Goal: Task Accomplishment & Management: Manage account settings

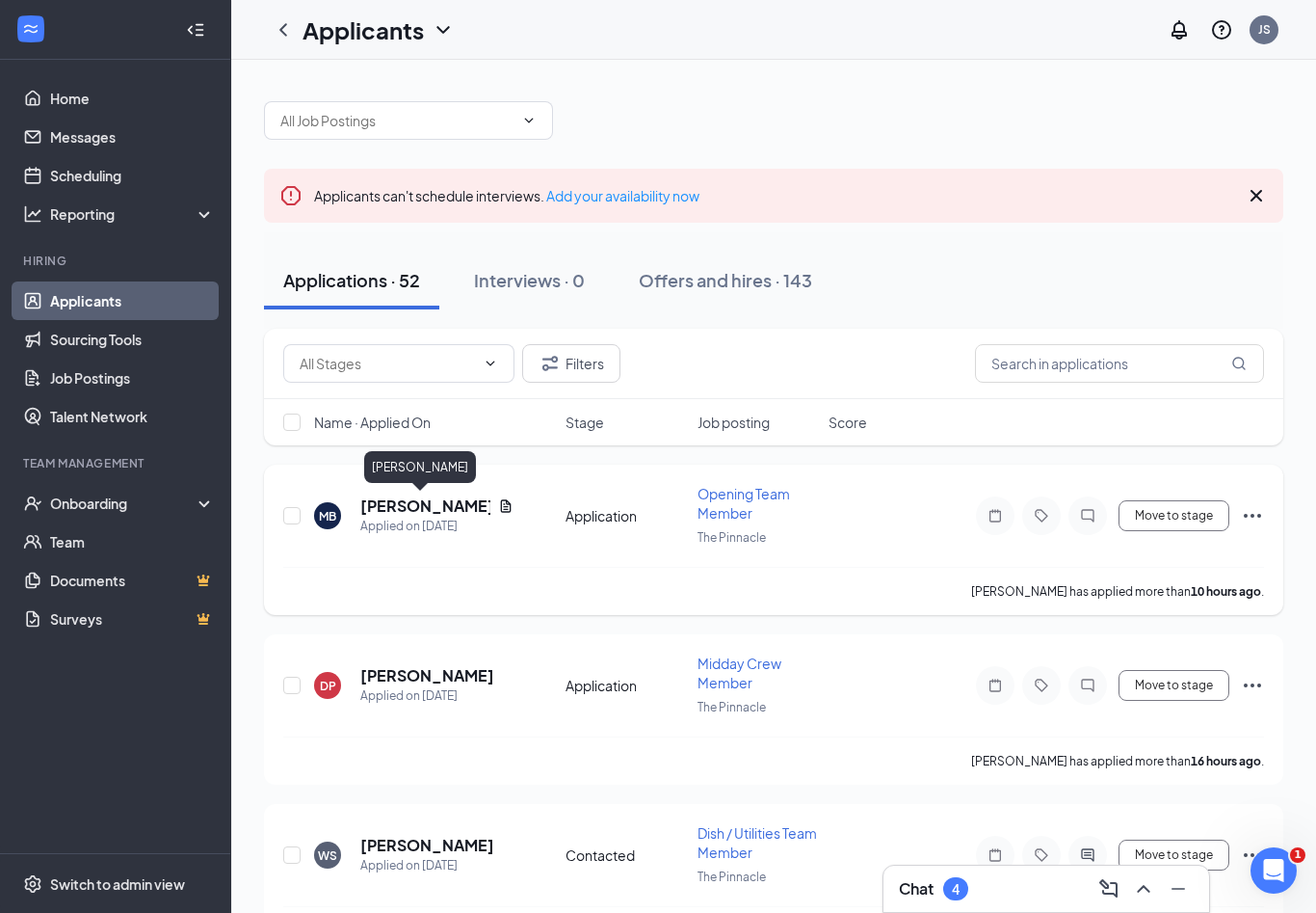
click at [407, 500] on h5 "[PERSON_NAME]" at bounding box center [425, 505] width 130 height 21
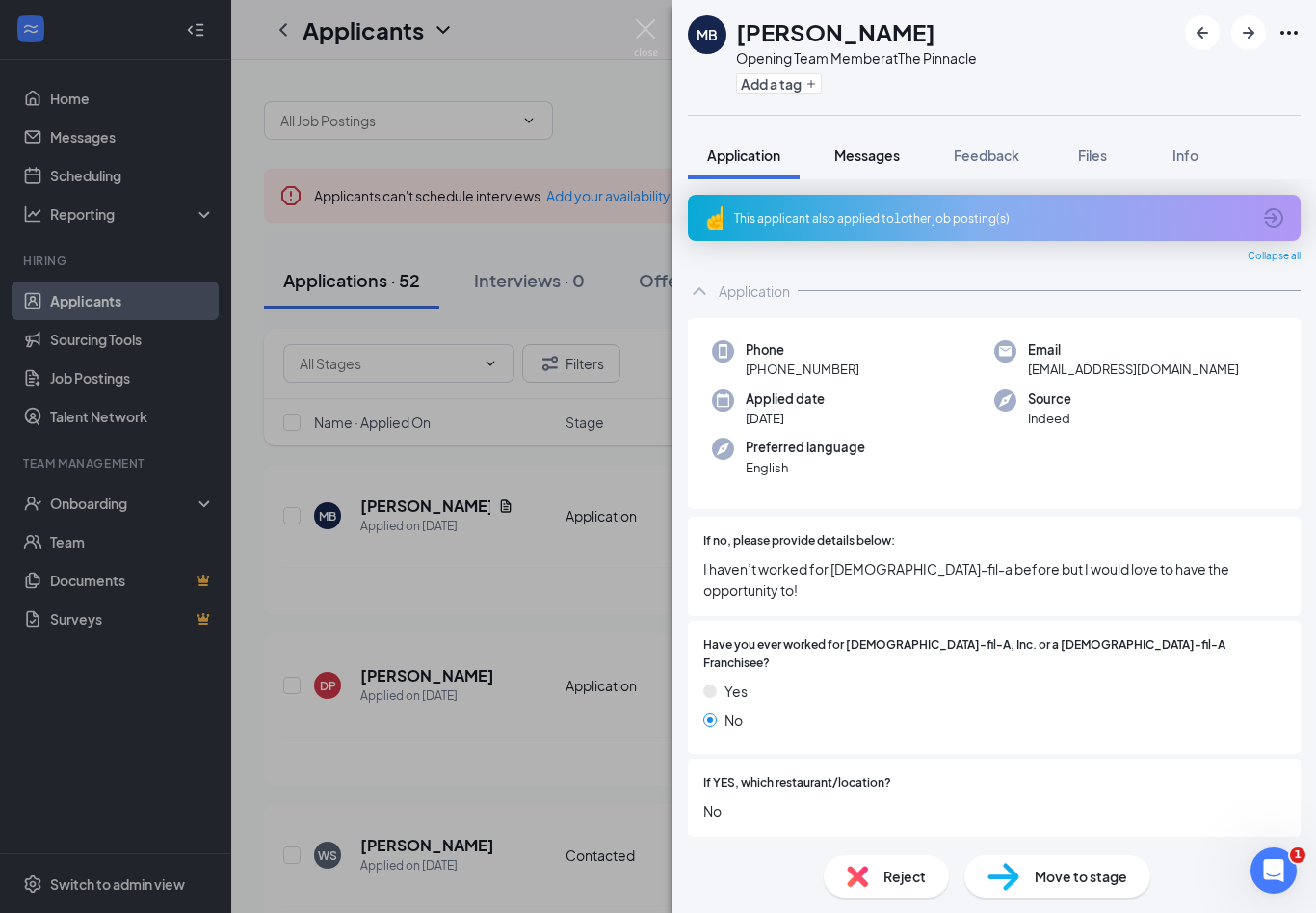
click at [881, 161] on span "Messages" at bounding box center [868, 155] width 66 height 17
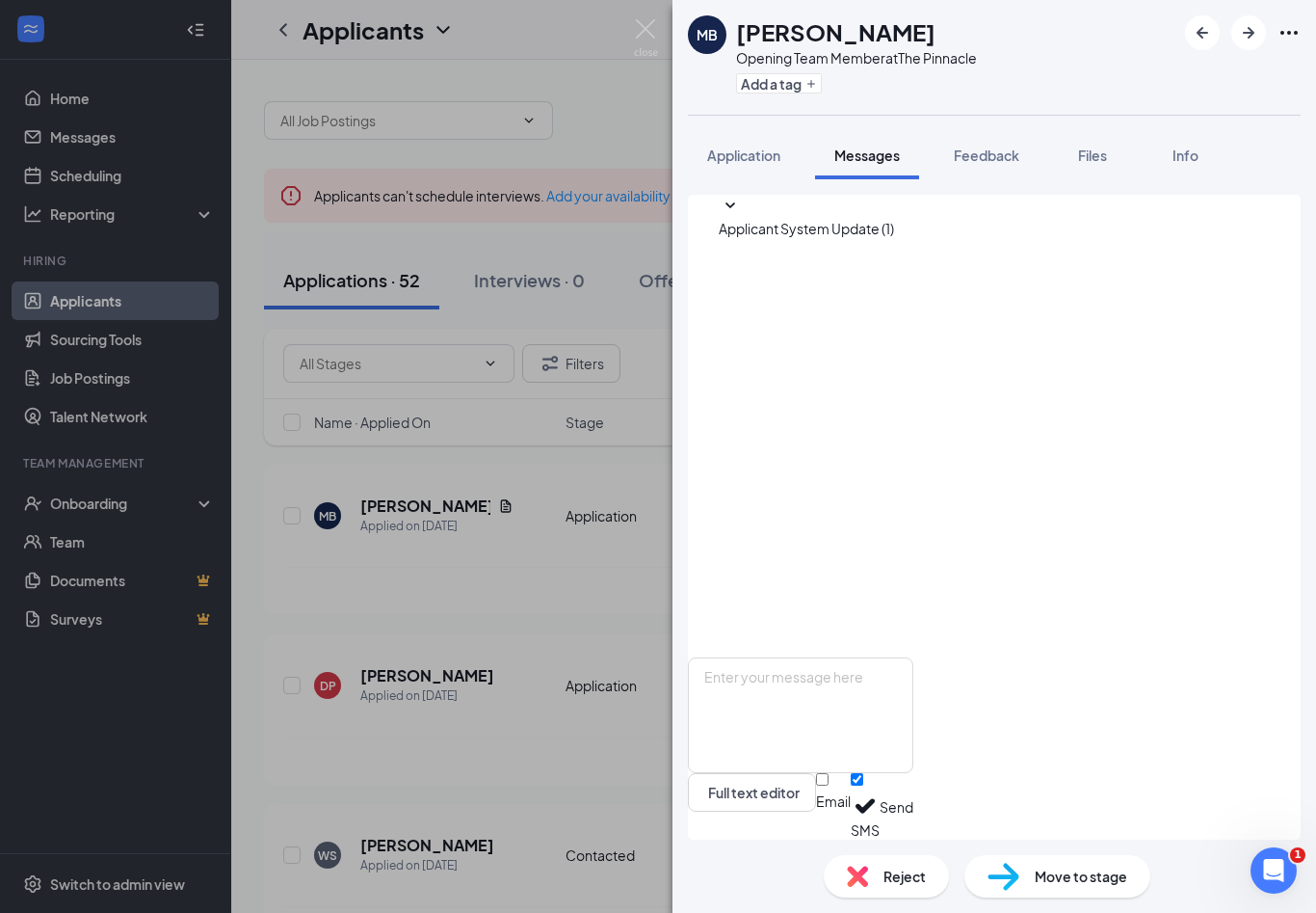
scroll to position [32, 0]
click at [640, 22] on img at bounding box center [646, 38] width 24 height 38
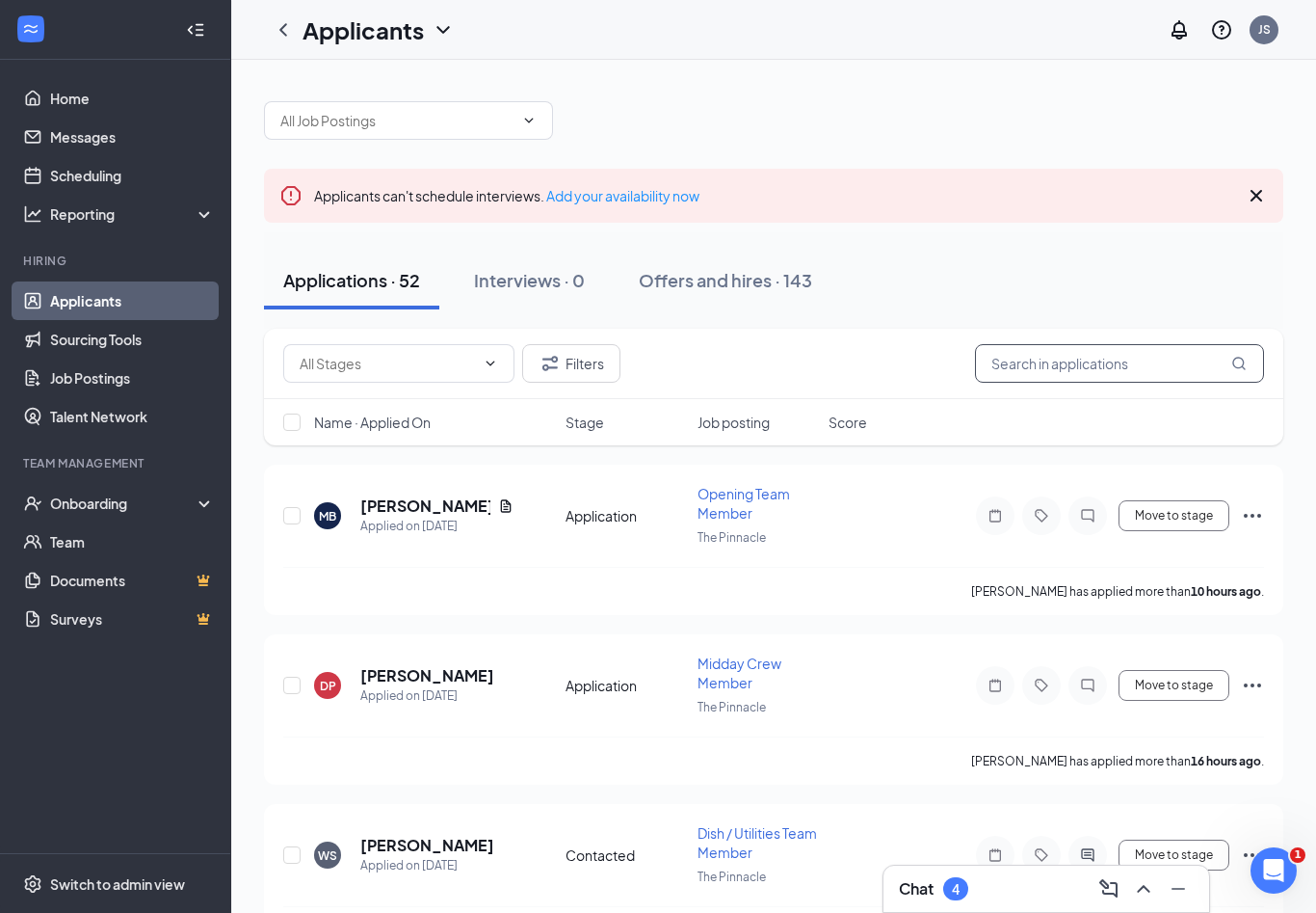
click at [1044, 367] on input "text" at bounding box center [1119, 363] width 289 height 39
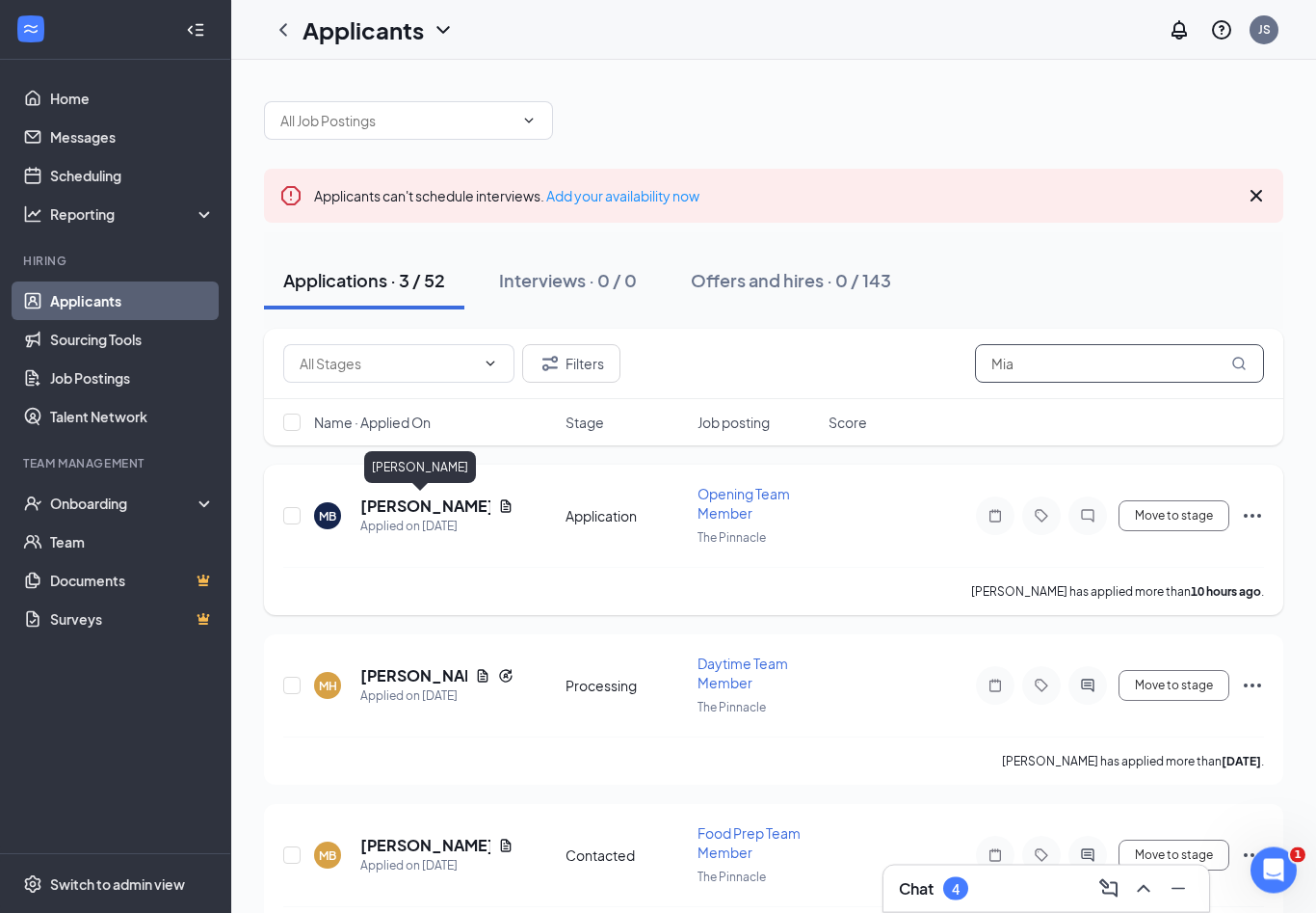
type input "Mia"
click at [415, 507] on h5 "[PERSON_NAME]" at bounding box center [425, 506] width 130 height 21
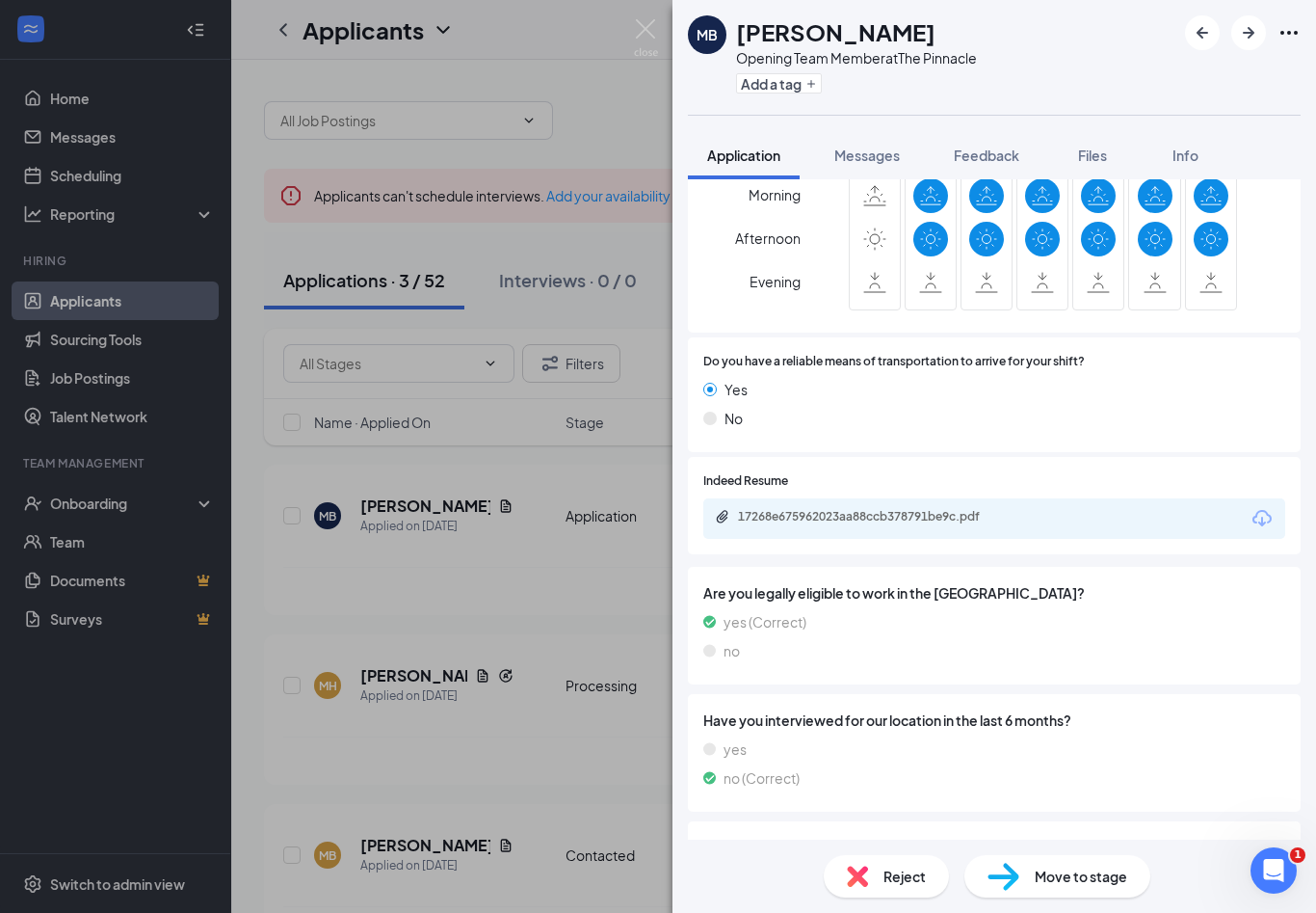
scroll to position [1224, 0]
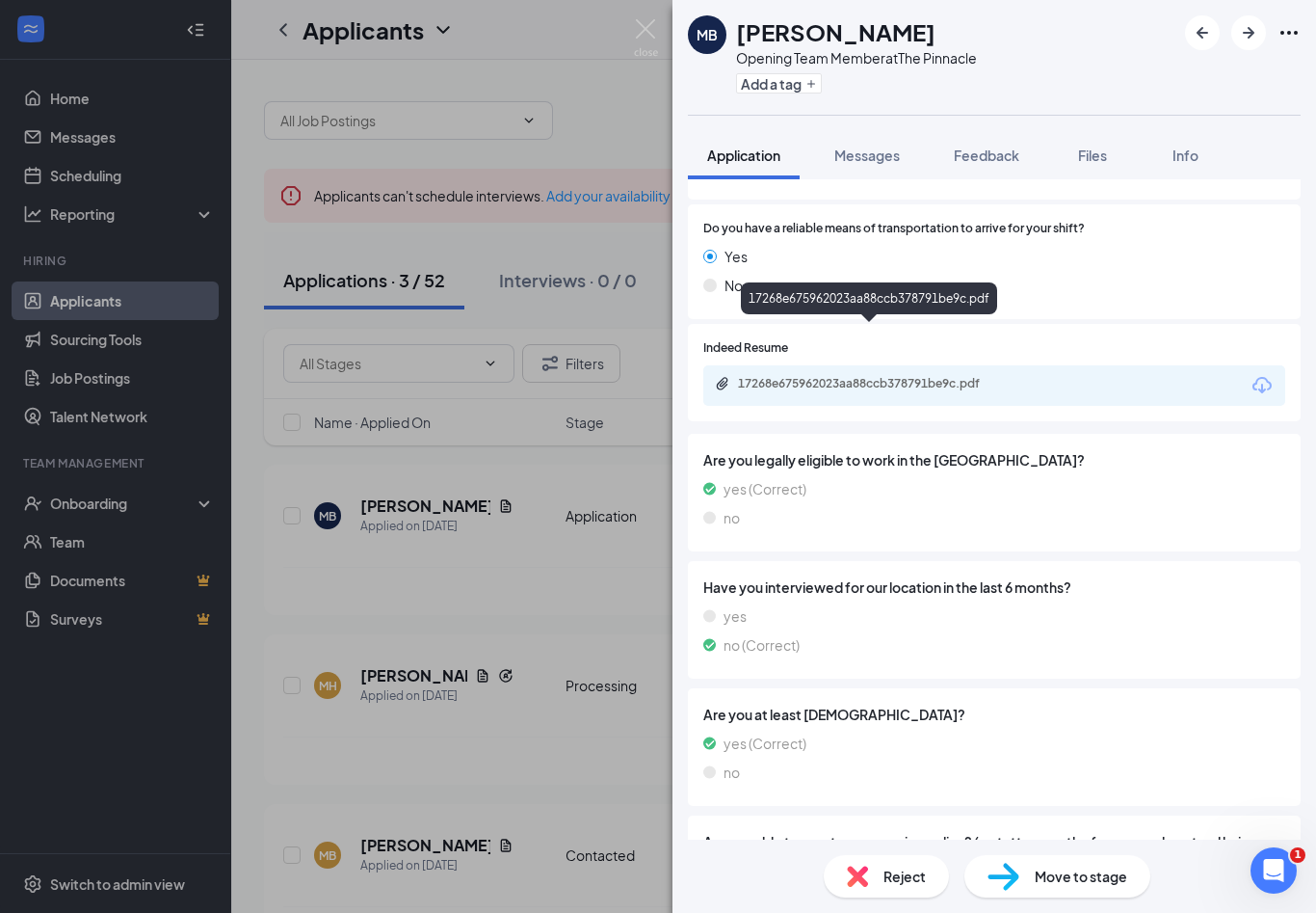
click at [862, 376] on div "17268e675962023aa88ccb378791be9c.pdf" at bounding box center [871, 385] width 313 height 18
click at [884, 166] on button "Messages" at bounding box center [867, 155] width 104 height 48
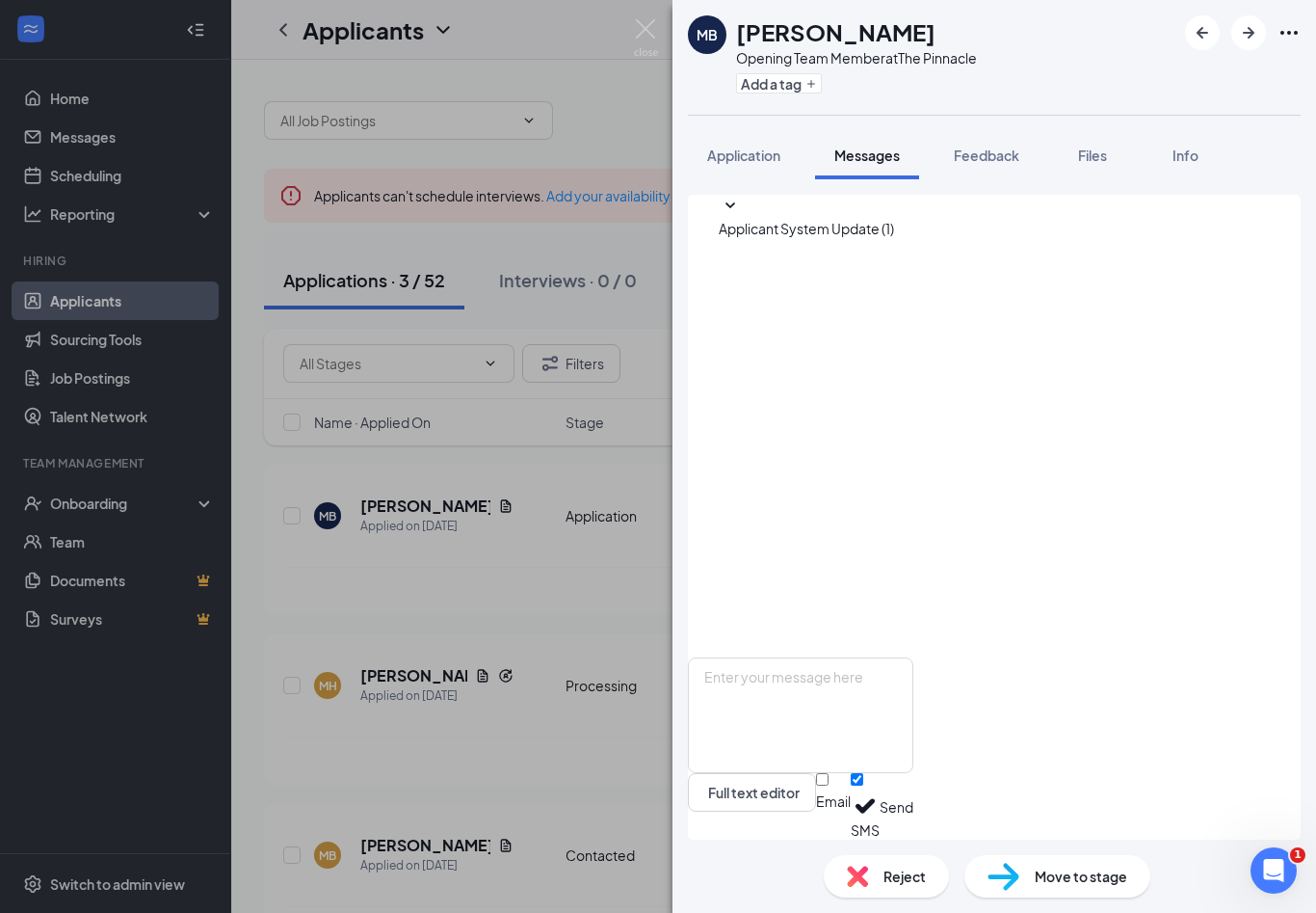
scroll to position [32, 0]
click at [914, 692] on textarea at bounding box center [801, 715] width 226 height 116
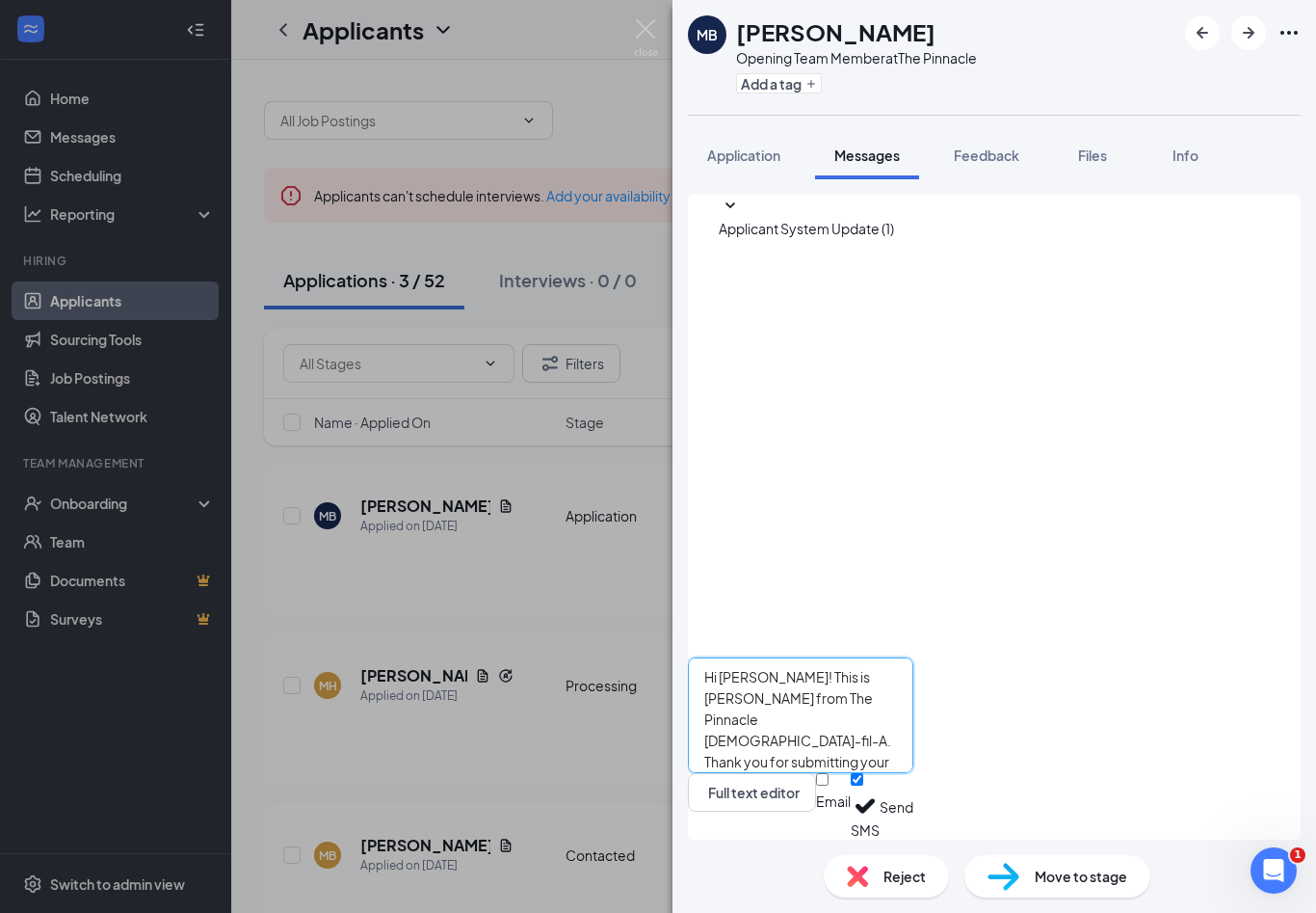
type textarea "Hi Mia! This is Jenifer from The Pinnacle Chick-fil-A. Thank you for submitting…"
click at [914, 798] on button "Send" at bounding box center [897, 806] width 34 height 67
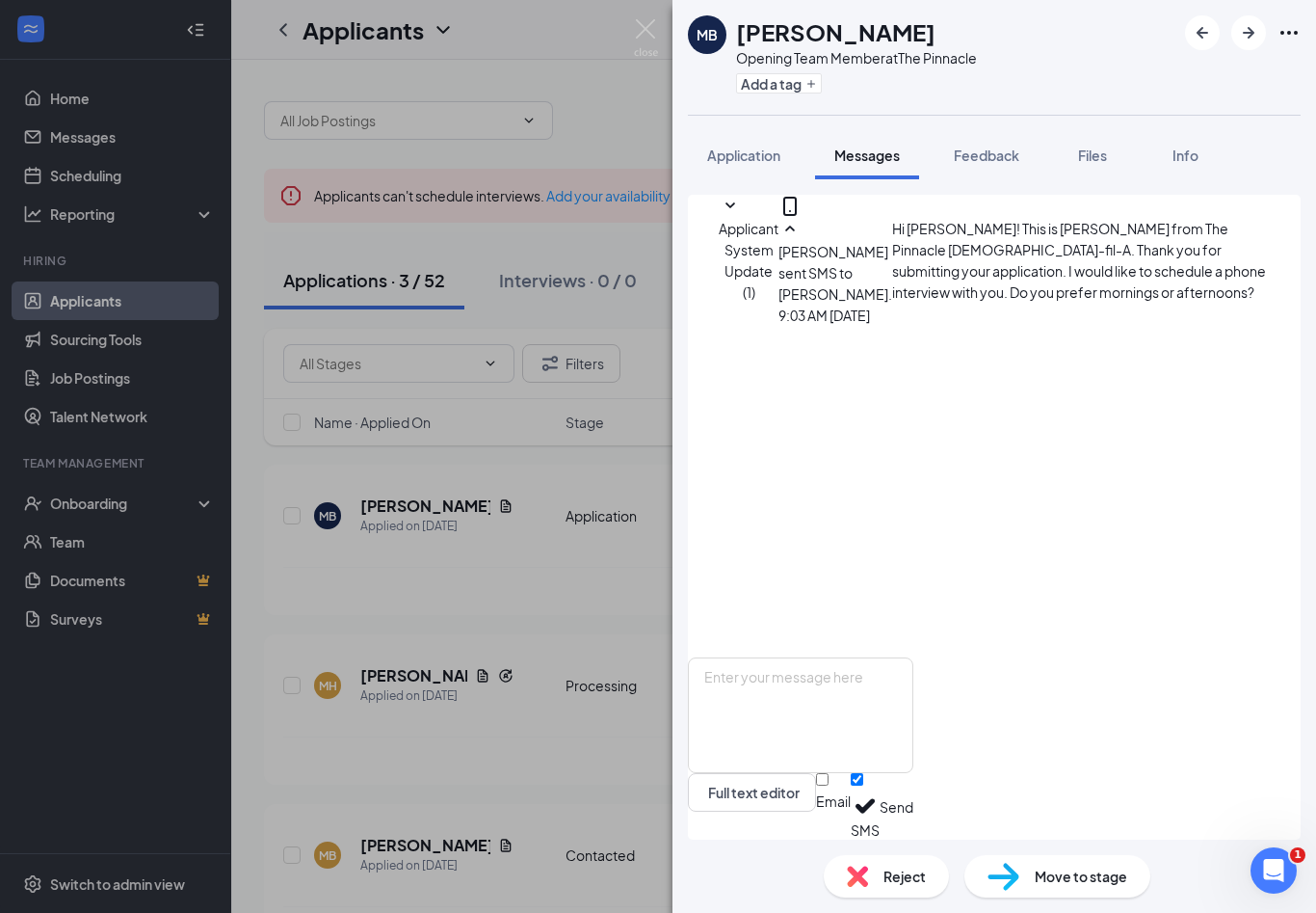
click at [1030, 315] on div "Hi Mia! This is Jenifer from The Pinnacle Chick-fil-A. Thank you for submitting…" at bounding box center [1081, 272] width 377 height 108
click at [1030, 316] on div "Hi Mia! This is Jenifer from The Pinnacle Chick-fil-A. Thank you for submitting…" at bounding box center [1081, 272] width 377 height 108
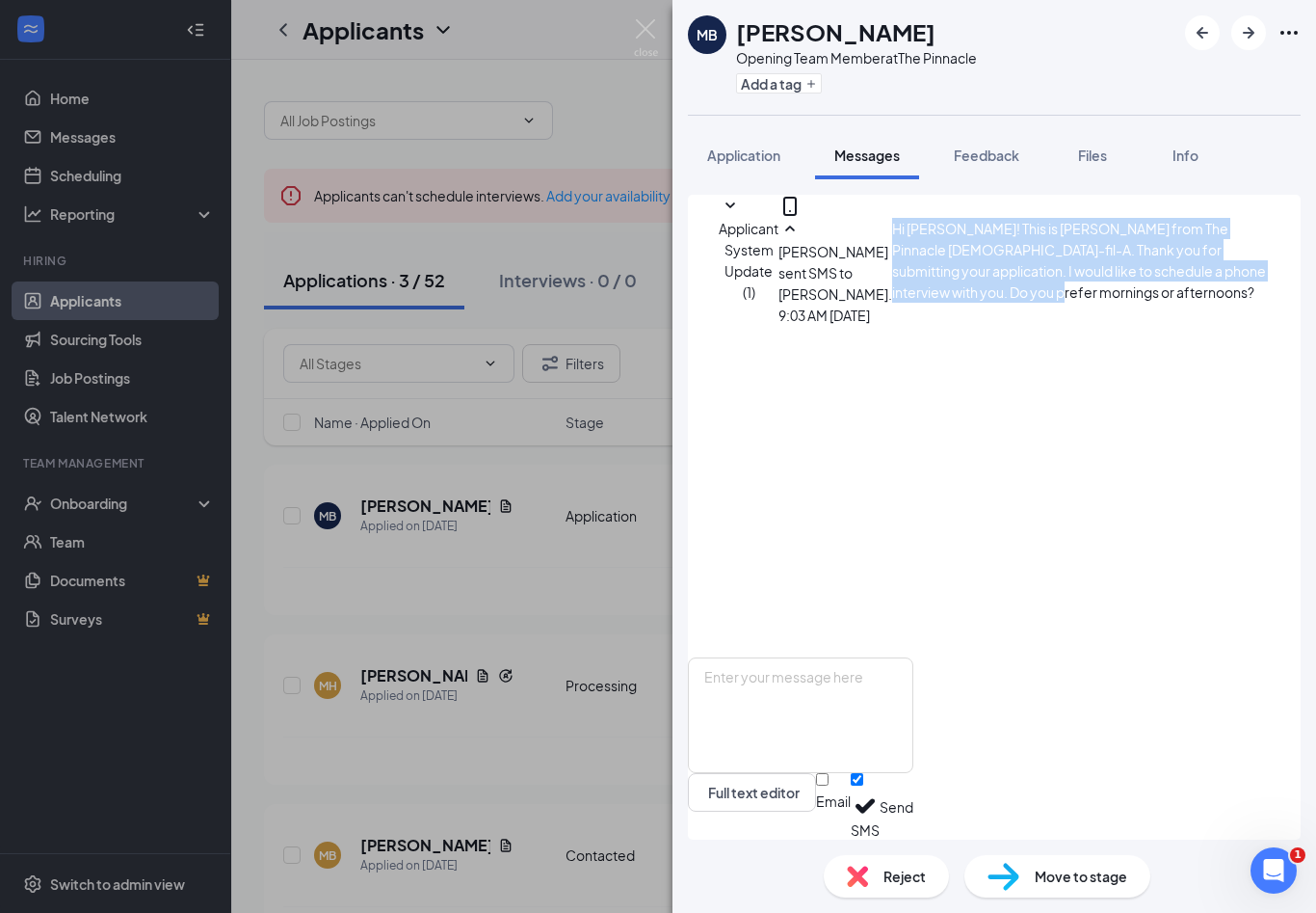
click at [1030, 316] on div "Hi Mia! This is Jenifer from The Pinnacle Chick-fil-A. Thank you for submitting…" at bounding box center [1081, 272] width 377 height 108
copy span "Hi Mia! This is Jenifer from The Pinnacle Chick-fil-A. Thank you for submitting…"
click at [644, 36] on img at bounding box center [646, 38] width 24 height 38
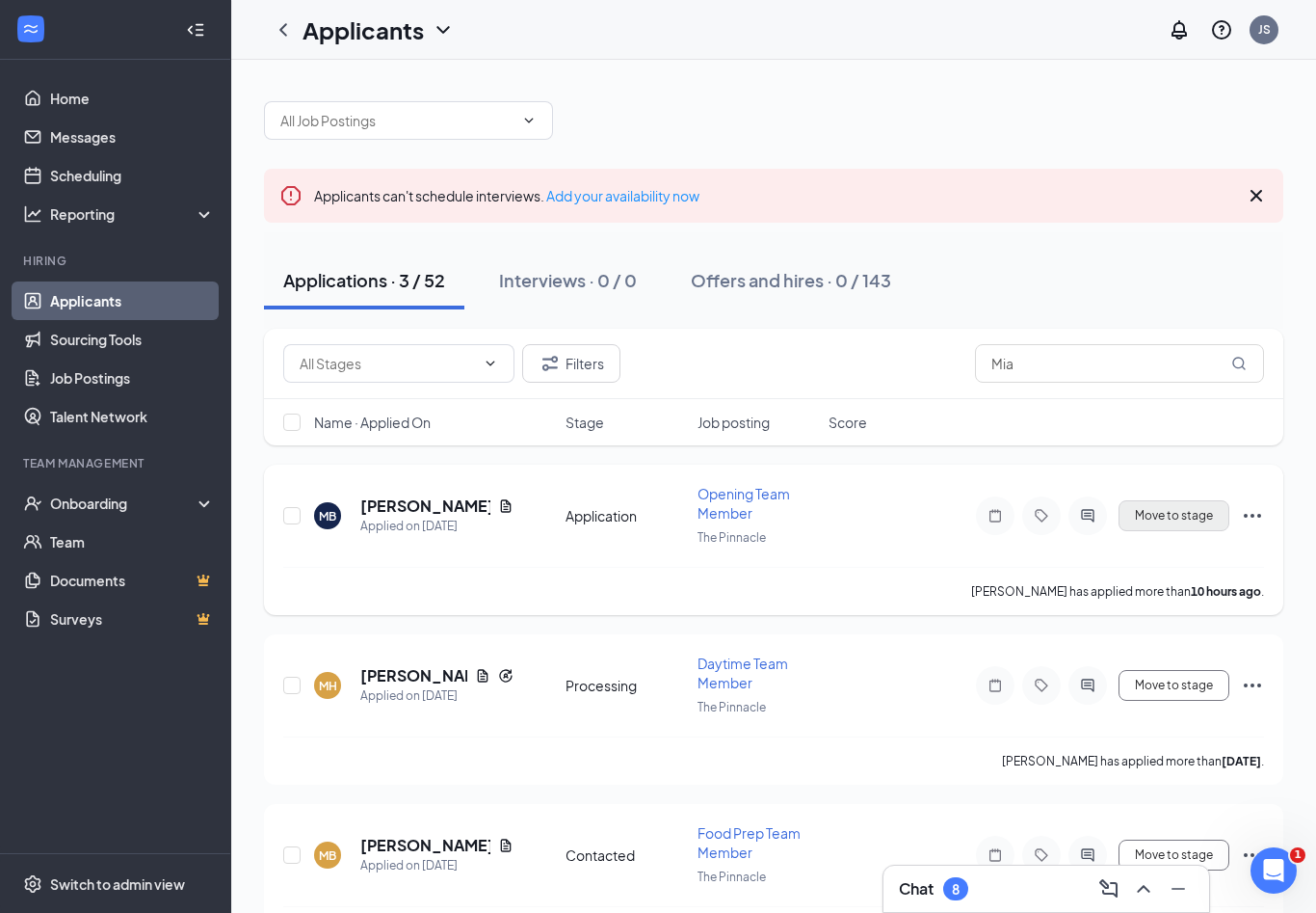
click at [1191, 517] on button "Move to stage" at bounding box center [1173, 515] width 111 height 31
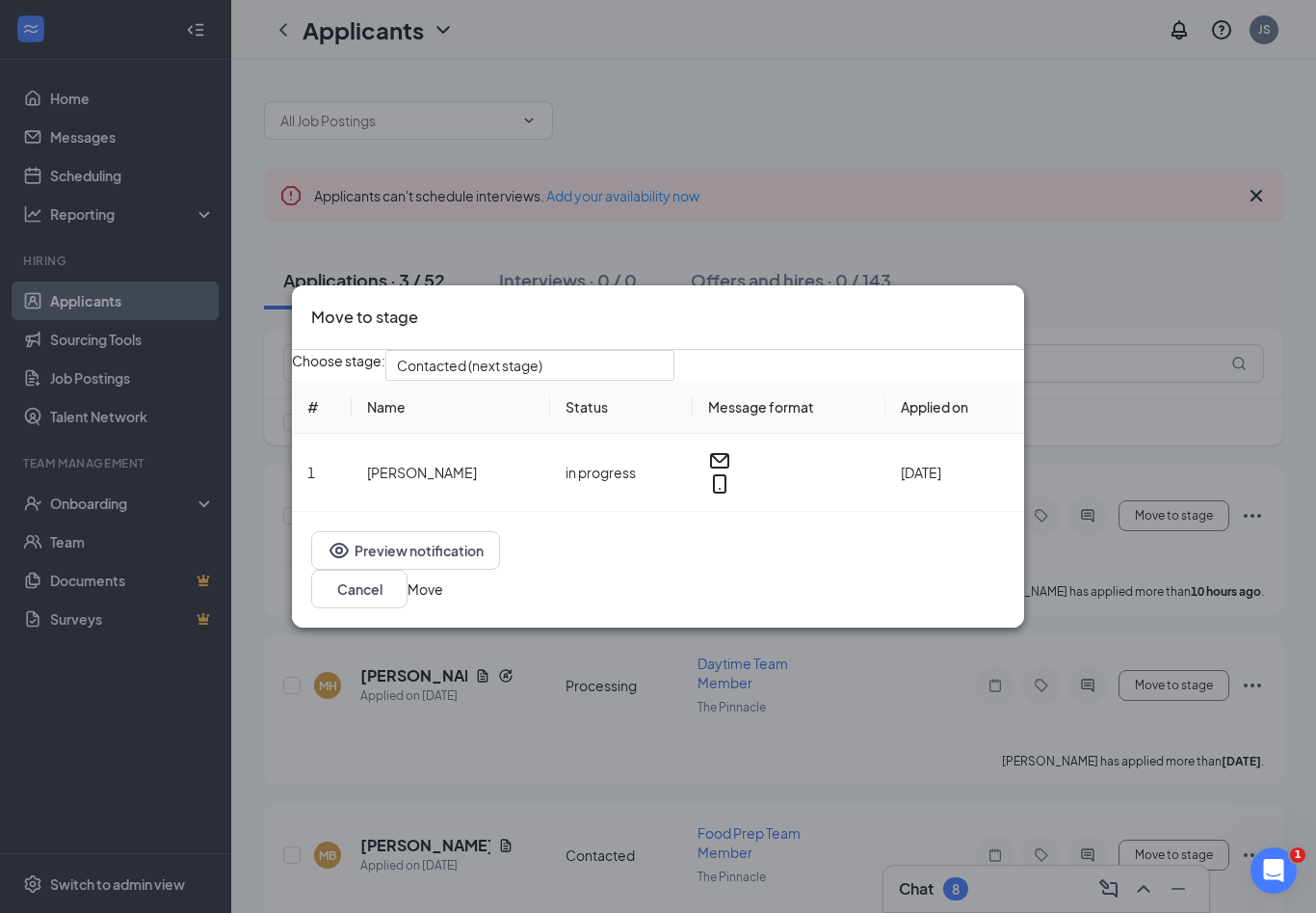
click at [443, 581] on button "Move" at bounding box center [425, 588] width 36 height 21
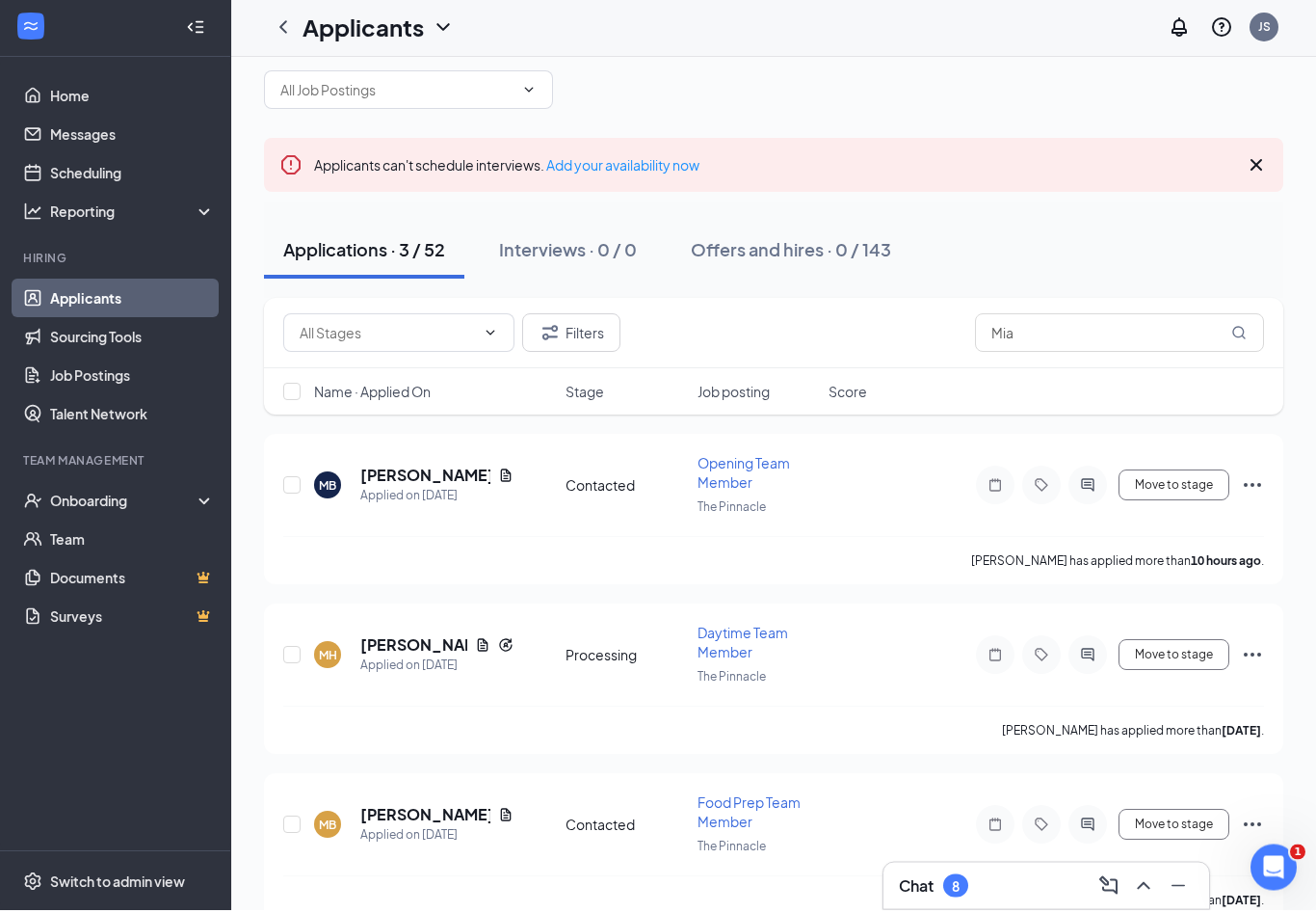
scroll to position [28, 0]
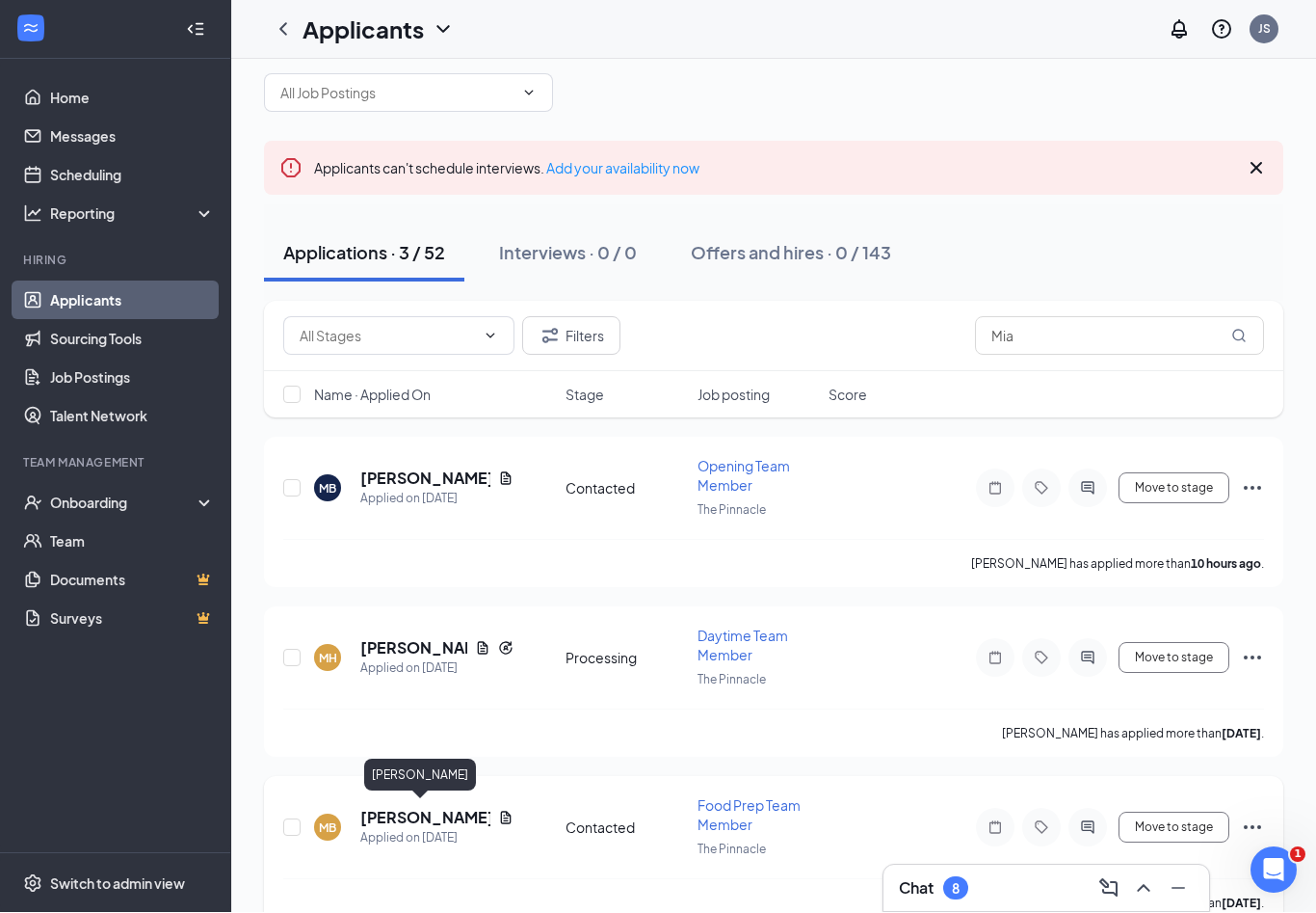
click at [415, 815] on h5 "[PERSON_NAME]" at bounding box center [425, 818] width 130 height 21
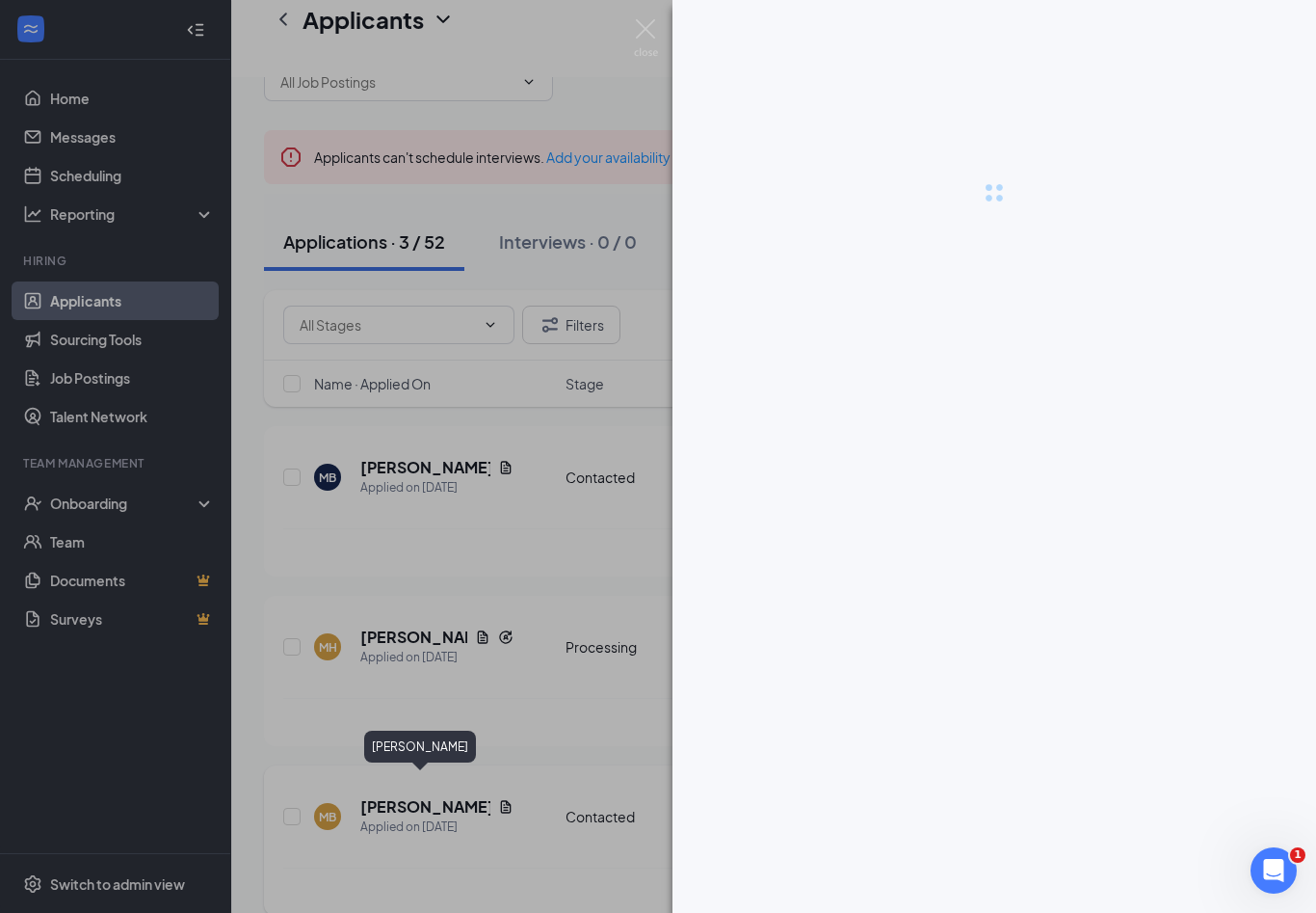
scroll to position [60, 0]
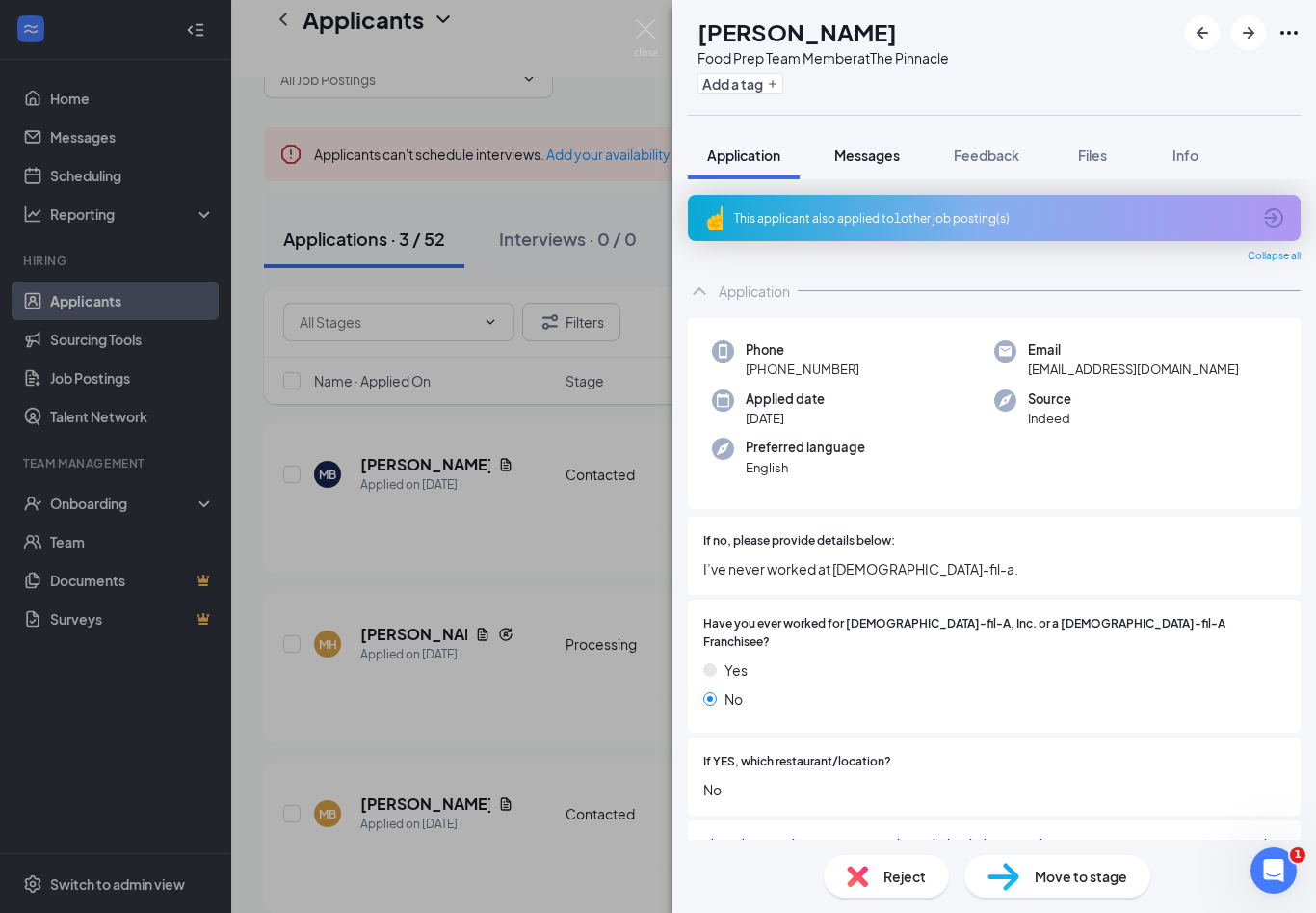
click at [841, 148] on span "Messages" at bounding box center [868, 155] width 66 height 17
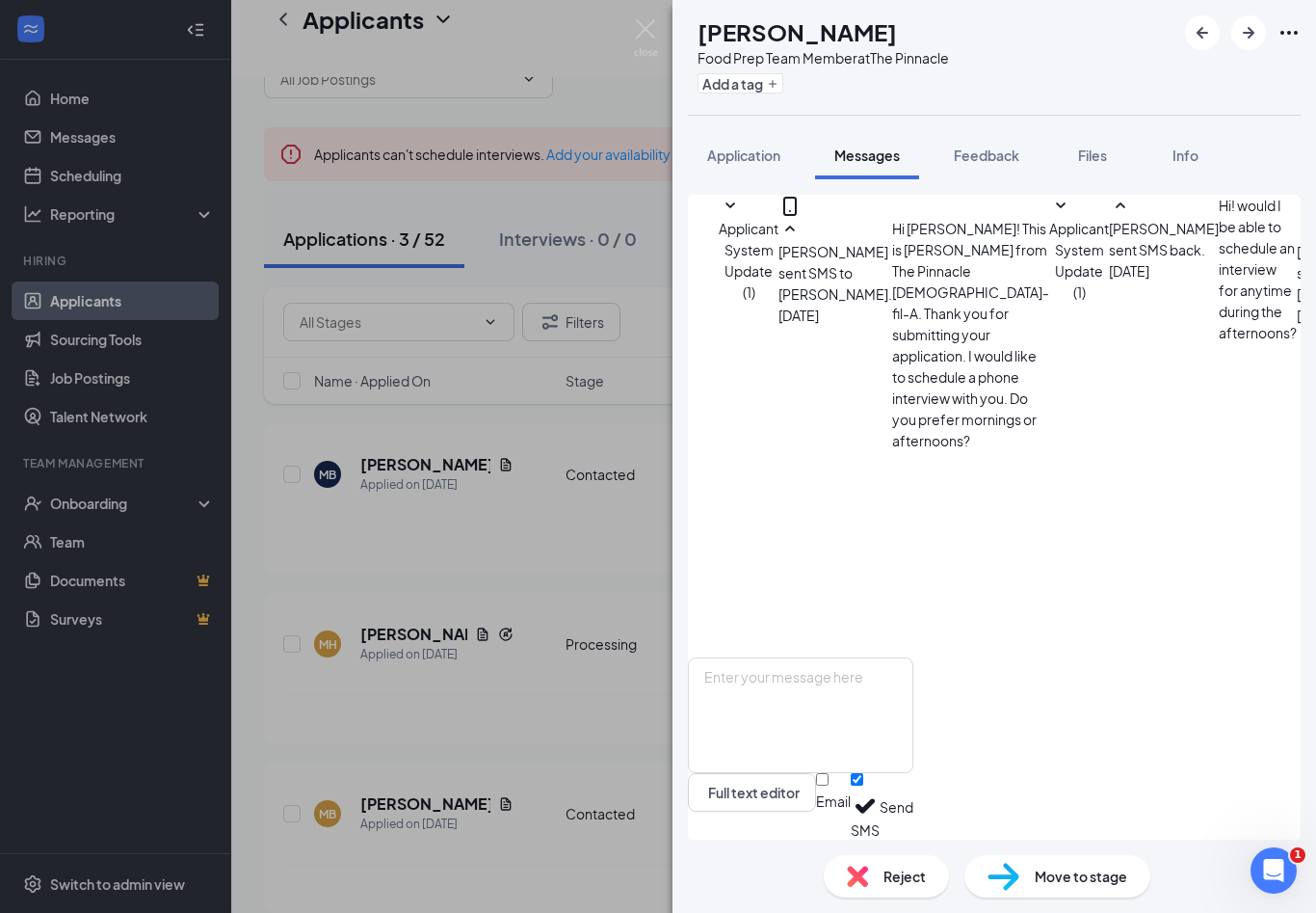
scroll to position [51, 0]
click at [655, 43] on img at bounding box center [646, 38] width 24 height 38
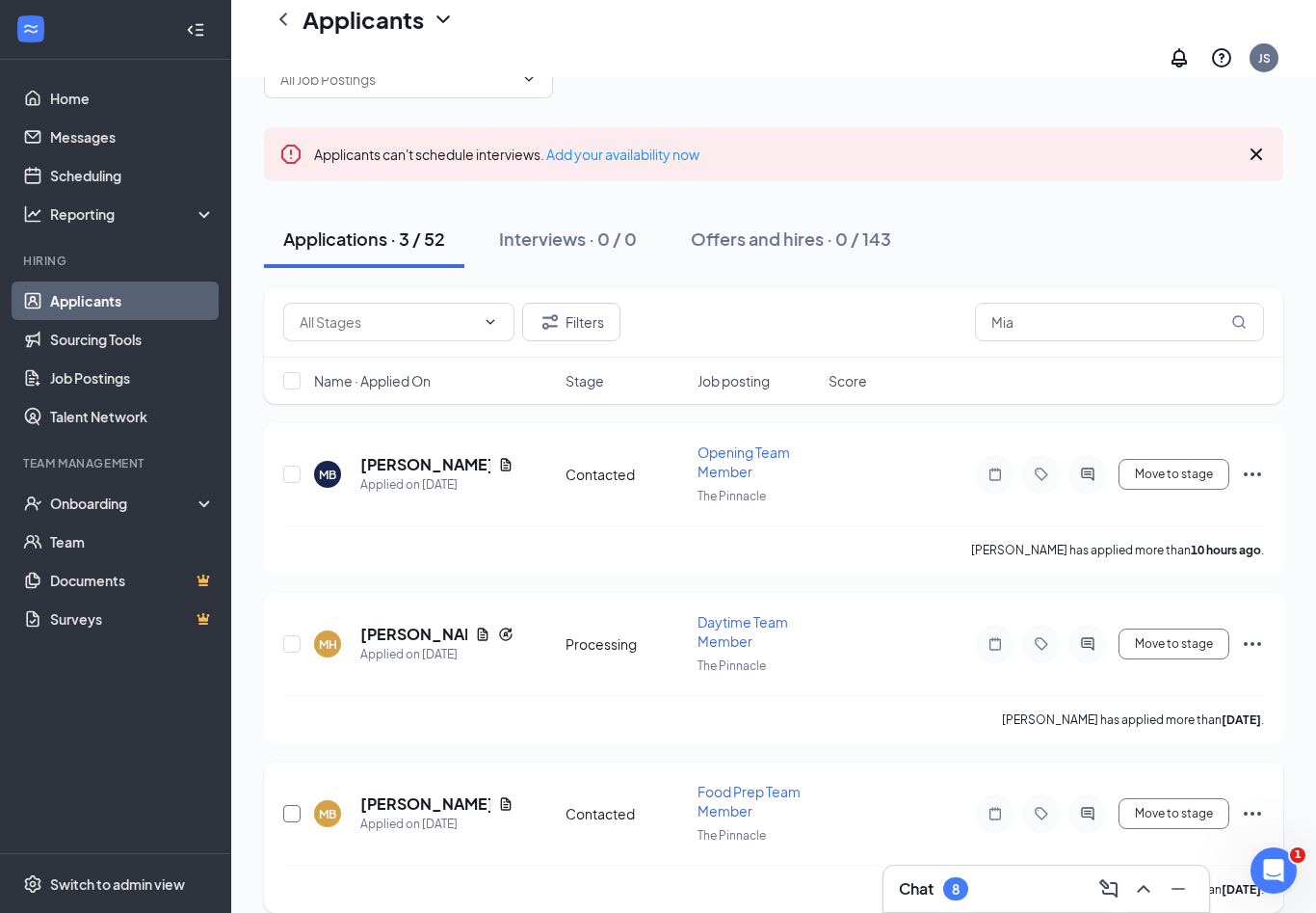
click at [292, 805] on input "checkbox" at bounding box center [292, 813] width 17 height 17
checkbox input "true"
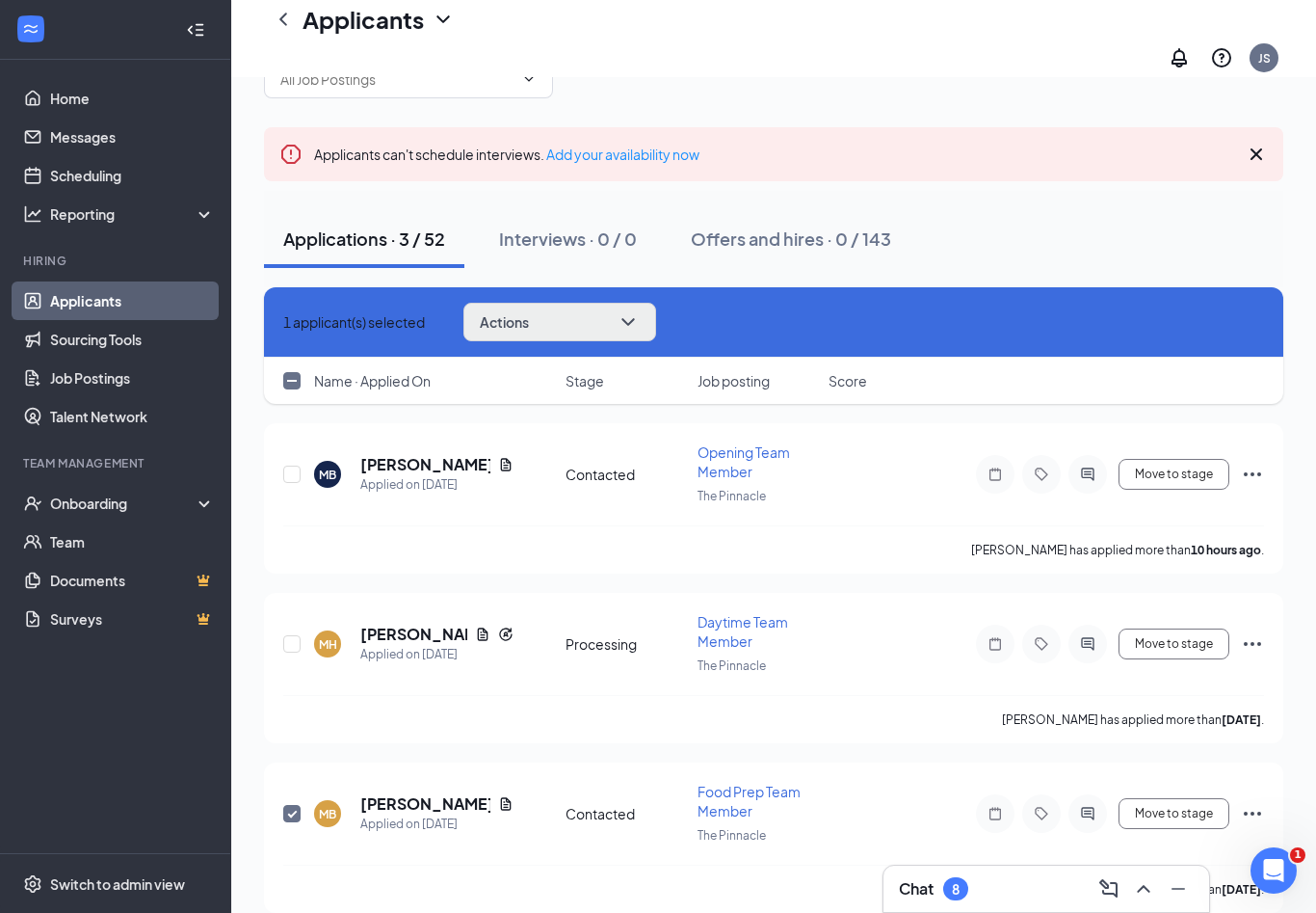
click at [621, 303] on button "Actions" at bounding box center [559, 322] width 193 height 39
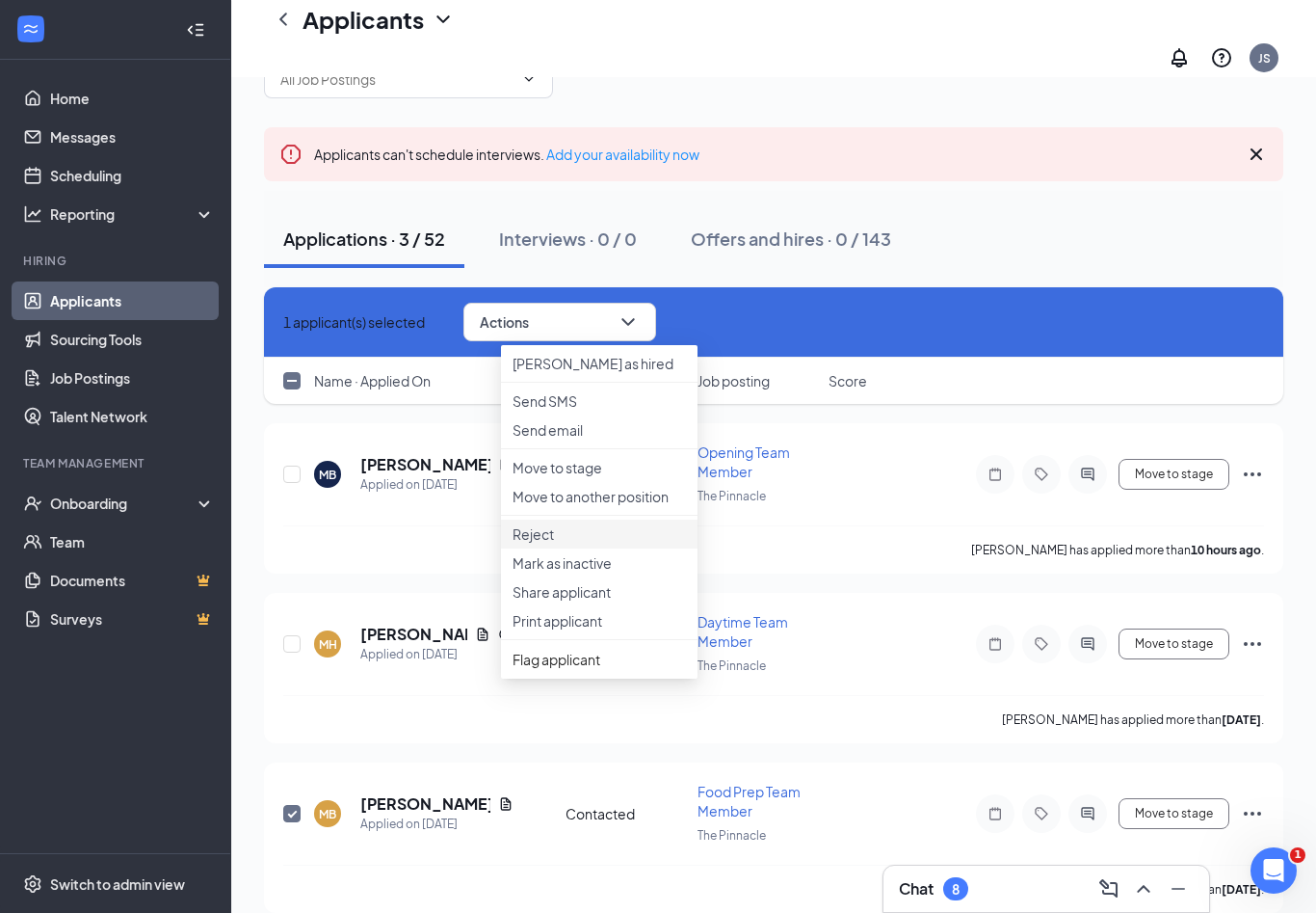
click at [610, 543] on p "Reject" at bounding box center [599, 533] width 174 height 19
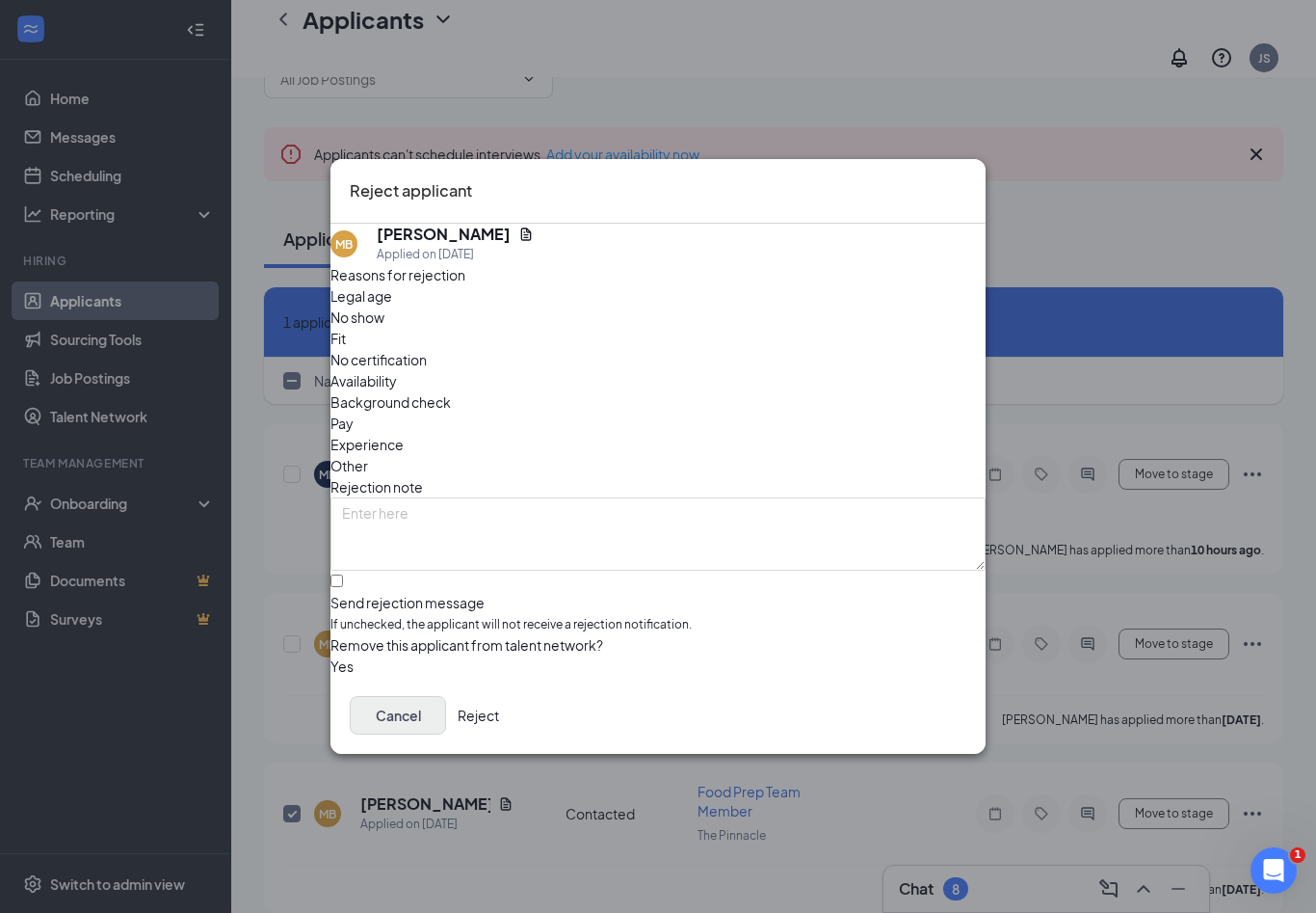
click at [446, 727] on button "Cancel" at bounding box center [397, 715] width 96 height 39
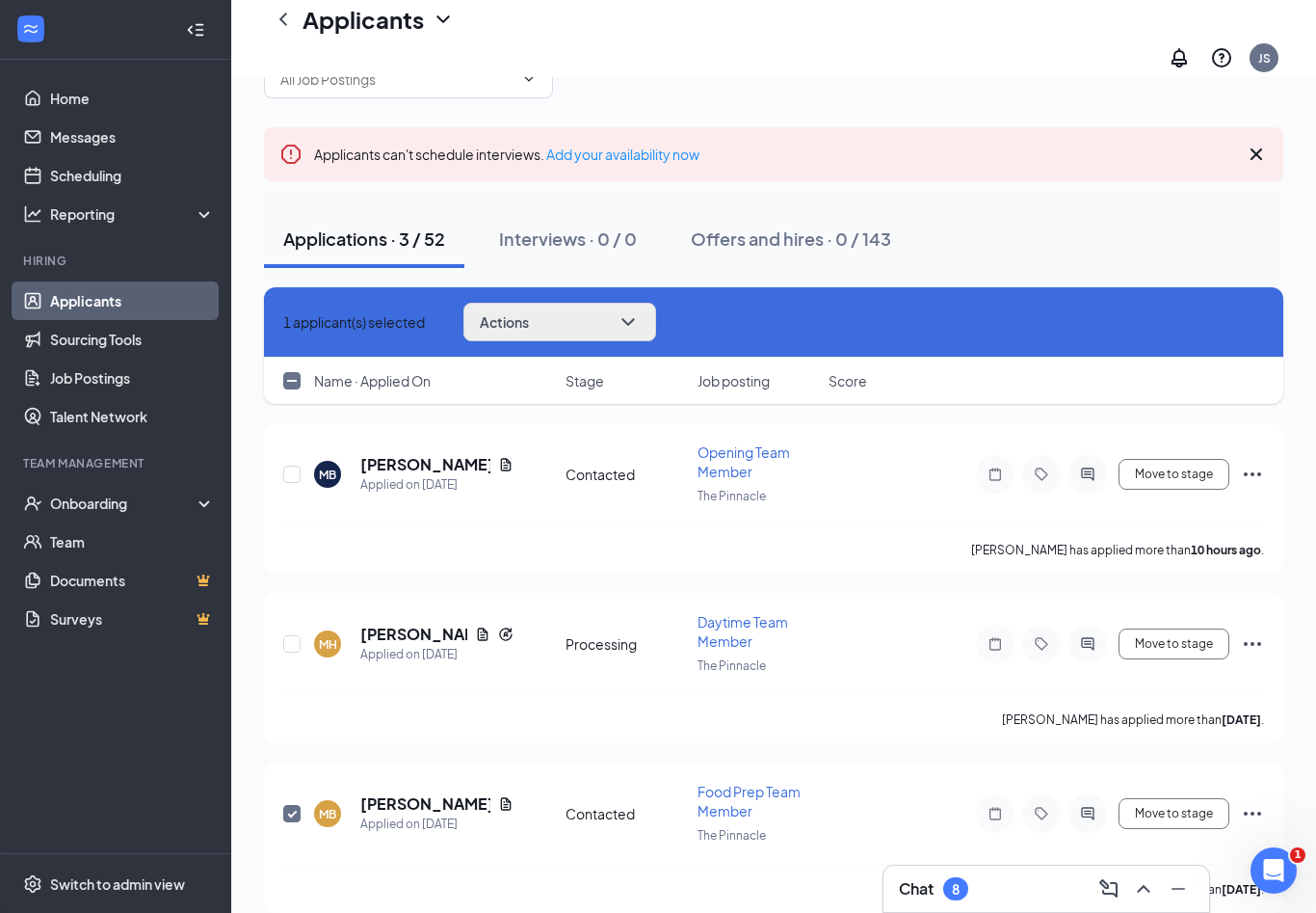
click at [570, 312] on button "Actions" at bounding box center [559, 322] width 193 height 39
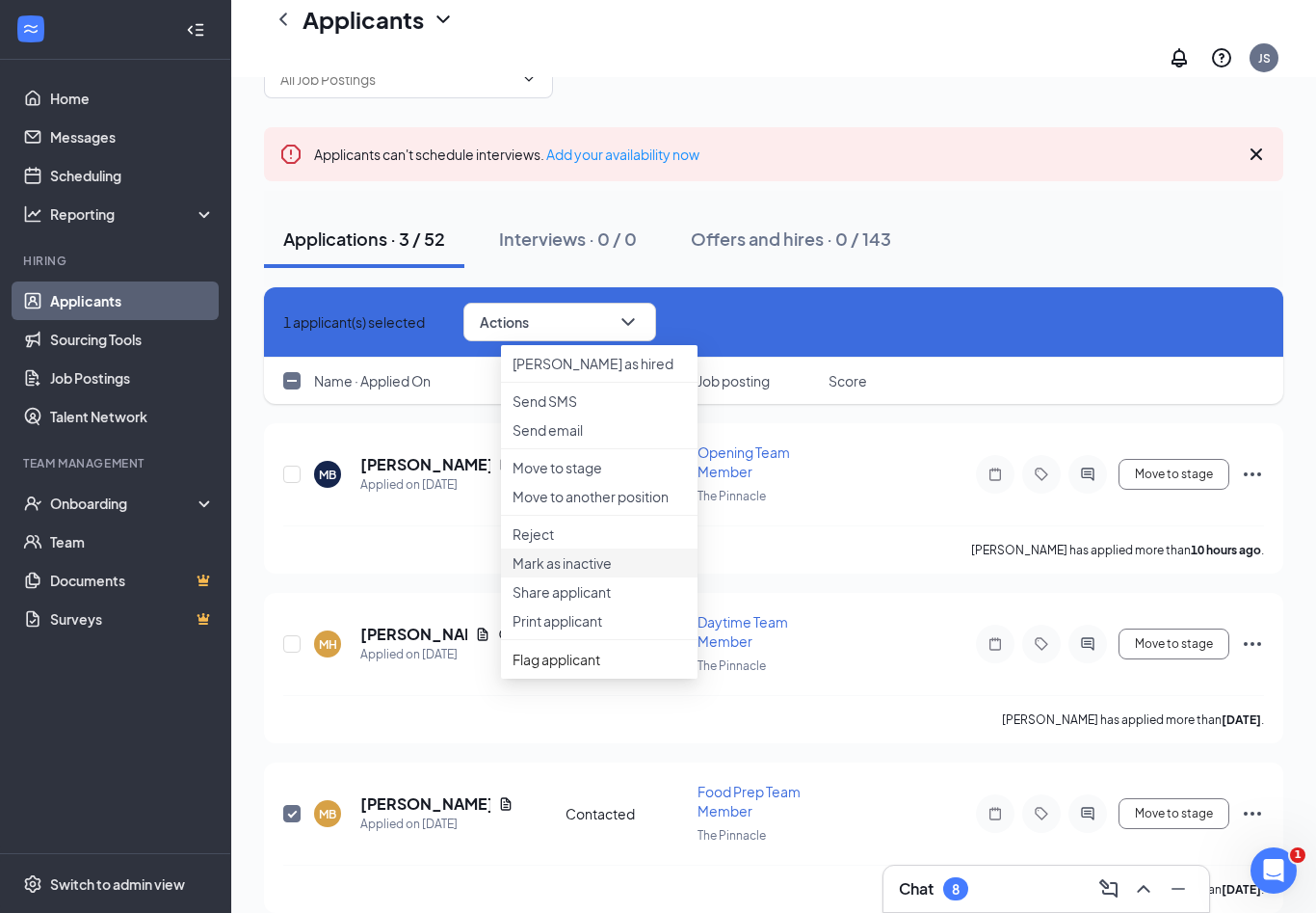
click at [585, 572] on p "Mark as inactive" at bounding box center [599, 562] width 174 height 19
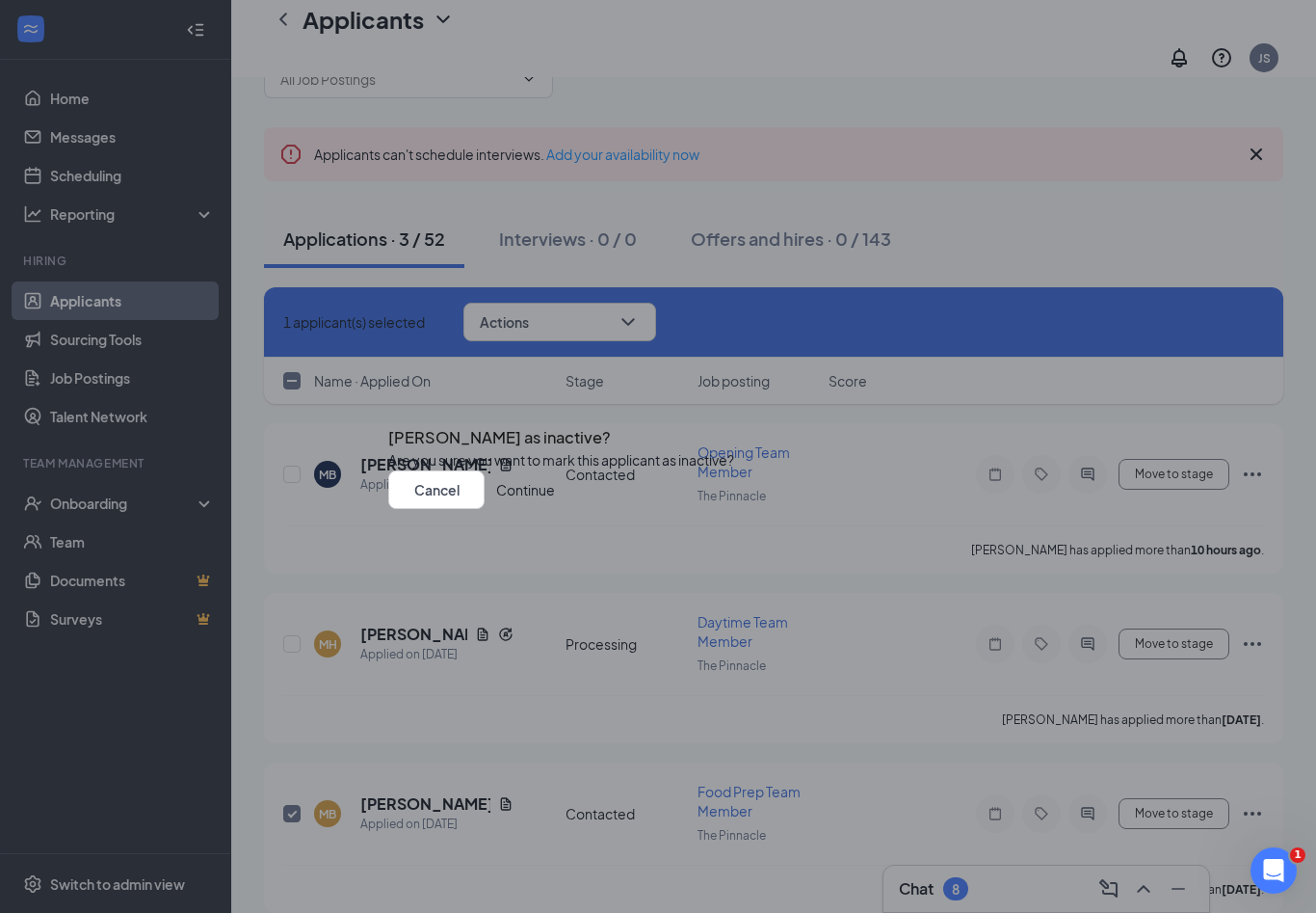
click at [555, 508] on button "Continue" at bounding box center [525, 489] width 59 height 39
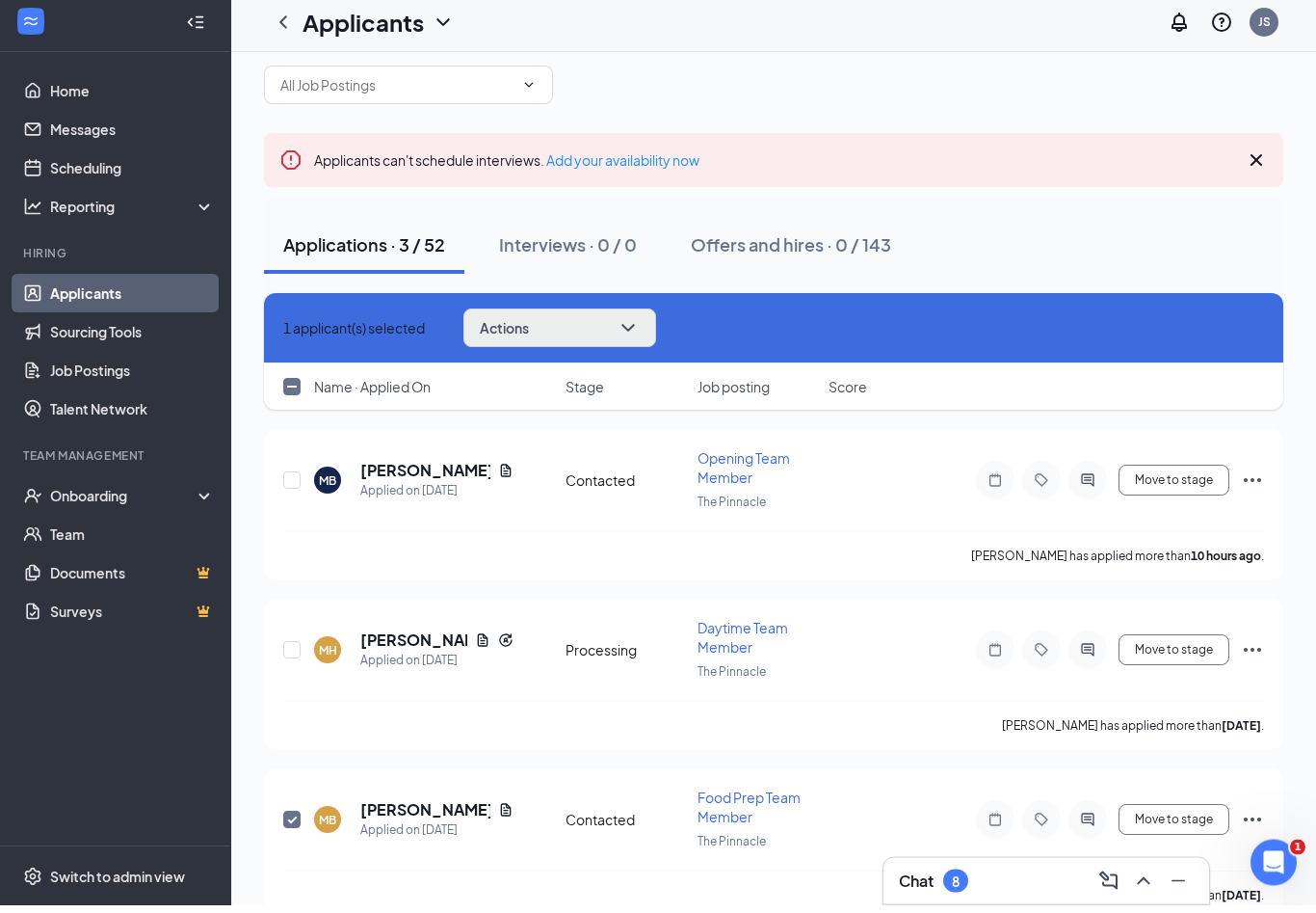
scroll to position [28, 0]
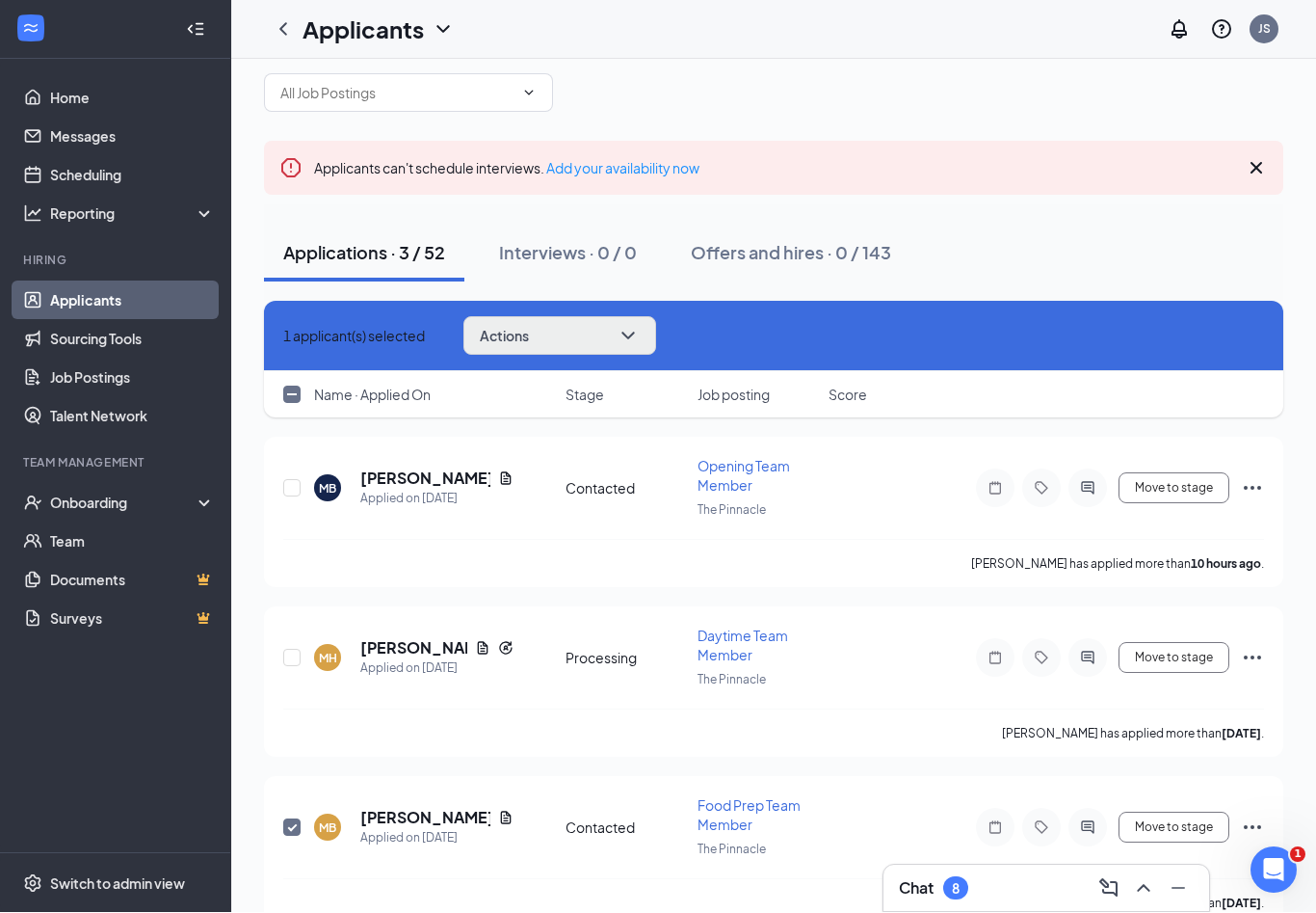
click at [646, 331] on button "Actions" at bounding box center [559, 336] width 193 height 39
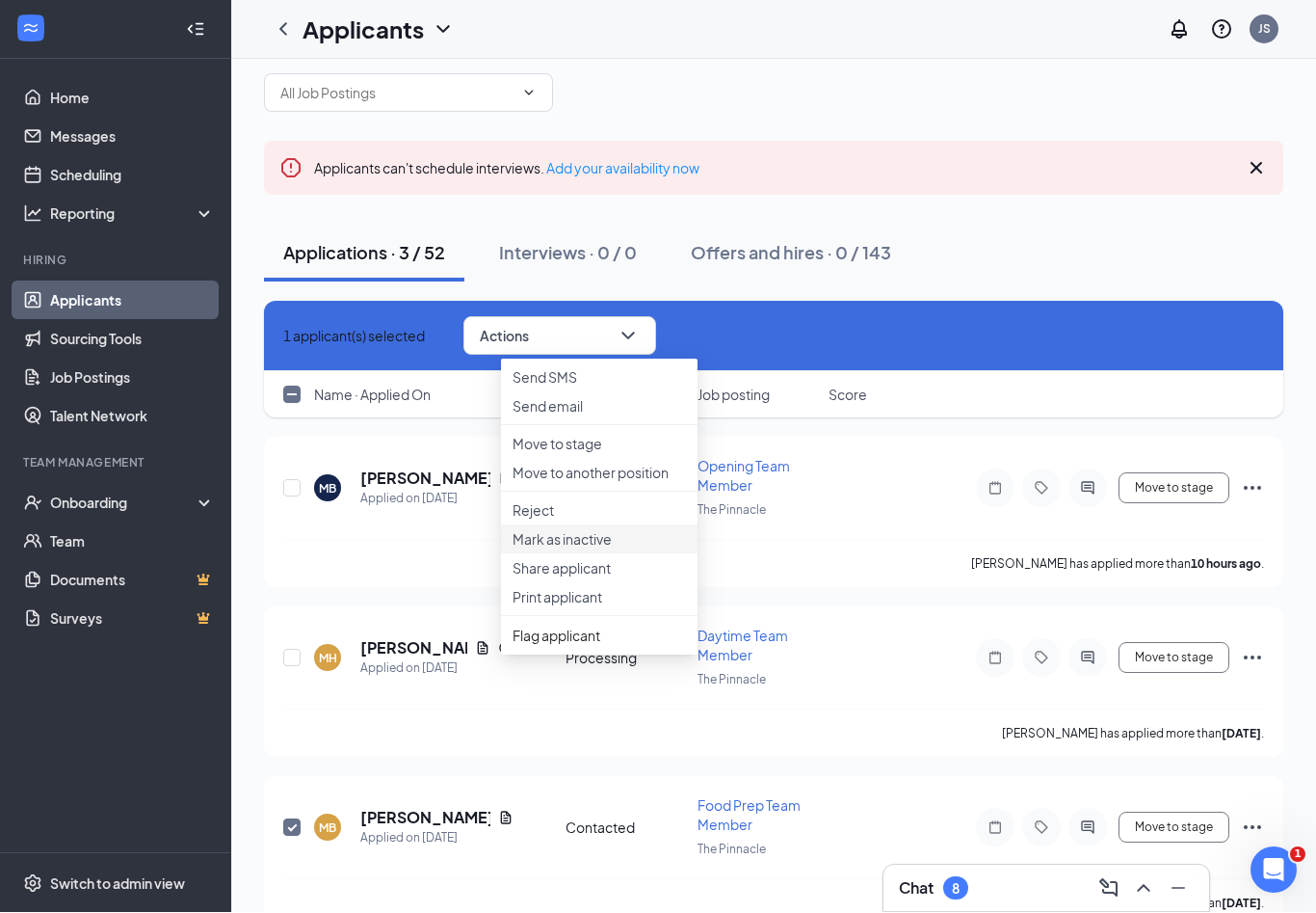
click at [585, 554] on li "Mark as inactive" at bounding box center [599, 539] width 197 height 29
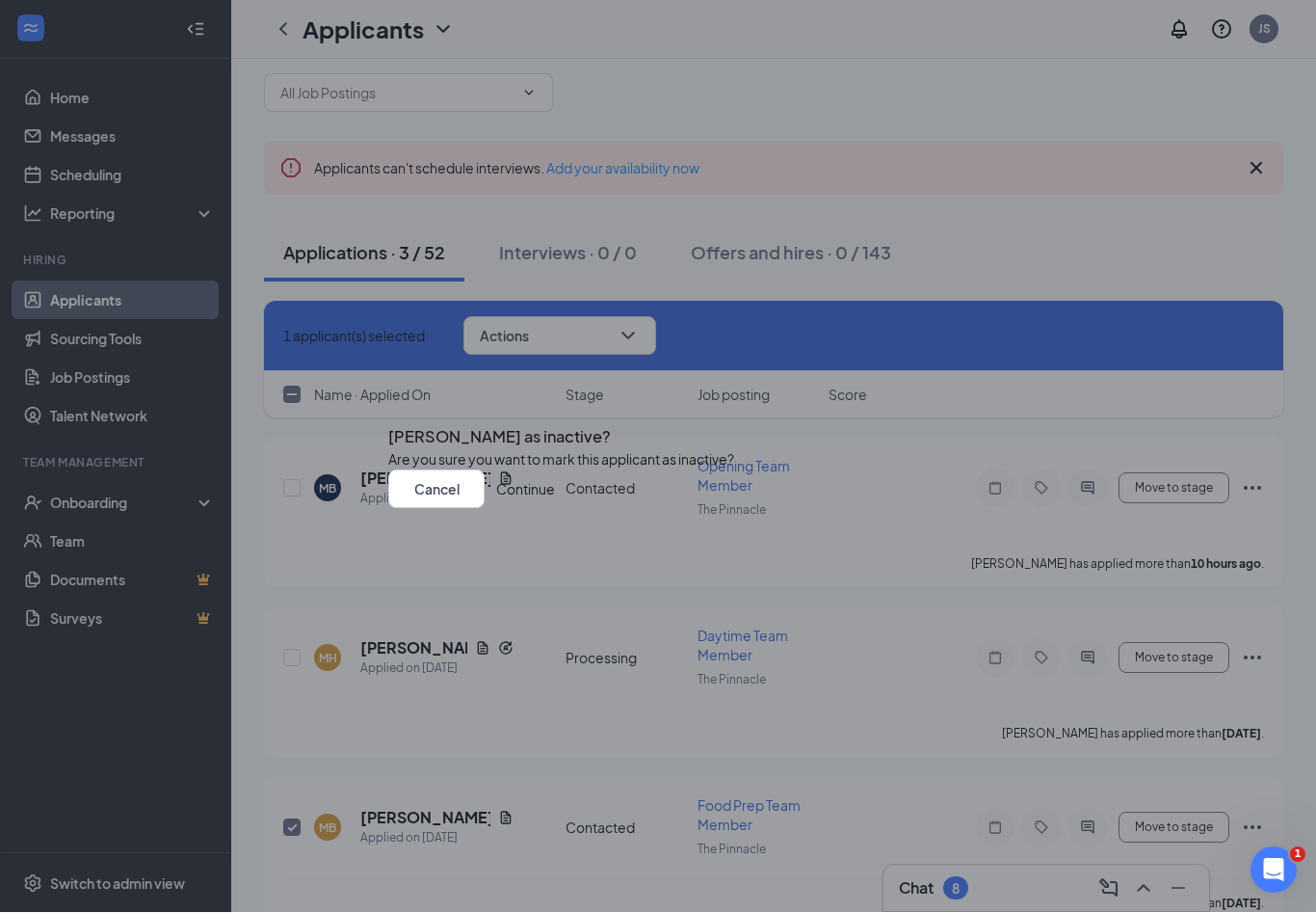
click at [555, 508] on button "Continue" at bounding box center [525, 489] width 59 height 39
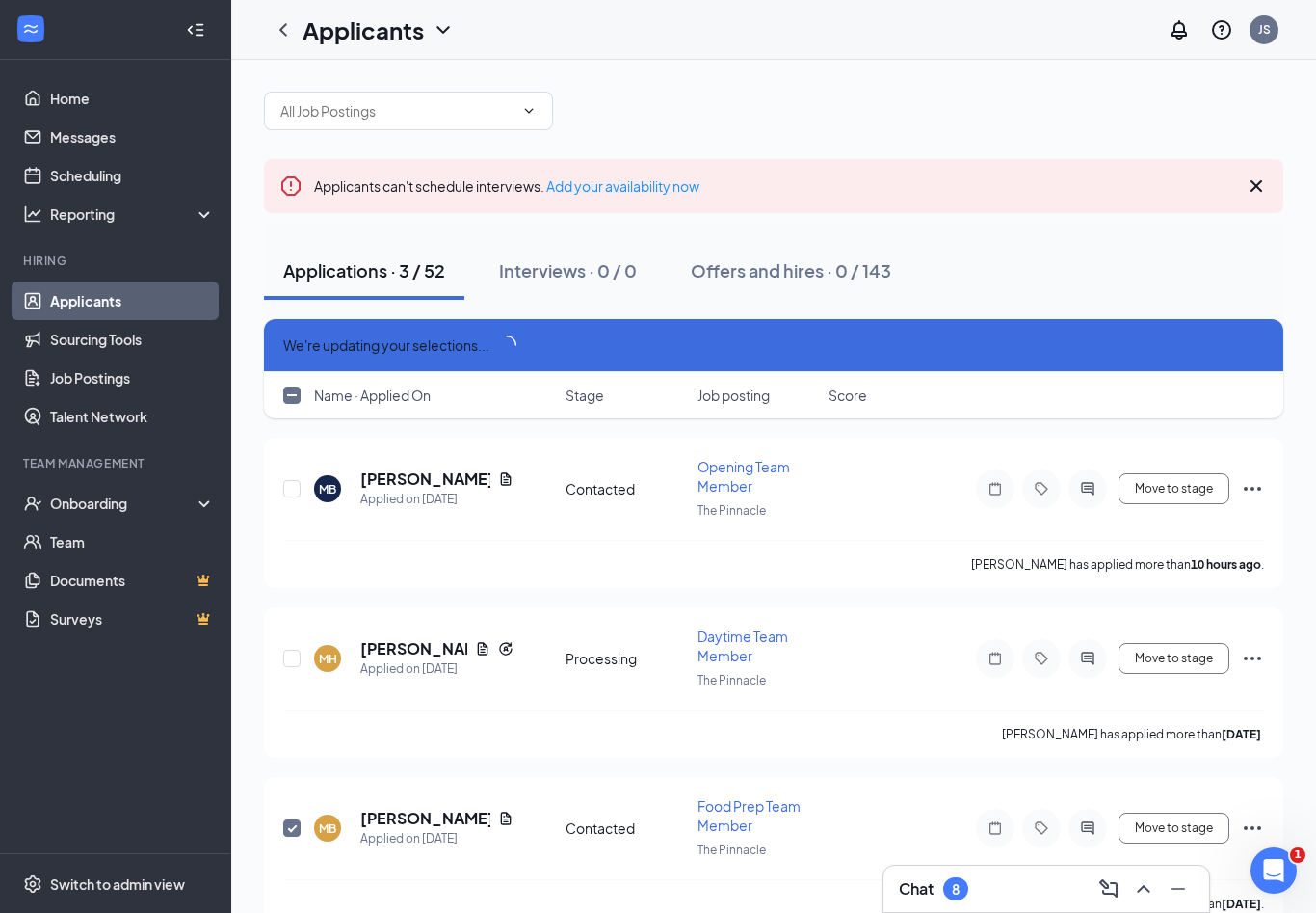
scroll to position [0, 0]
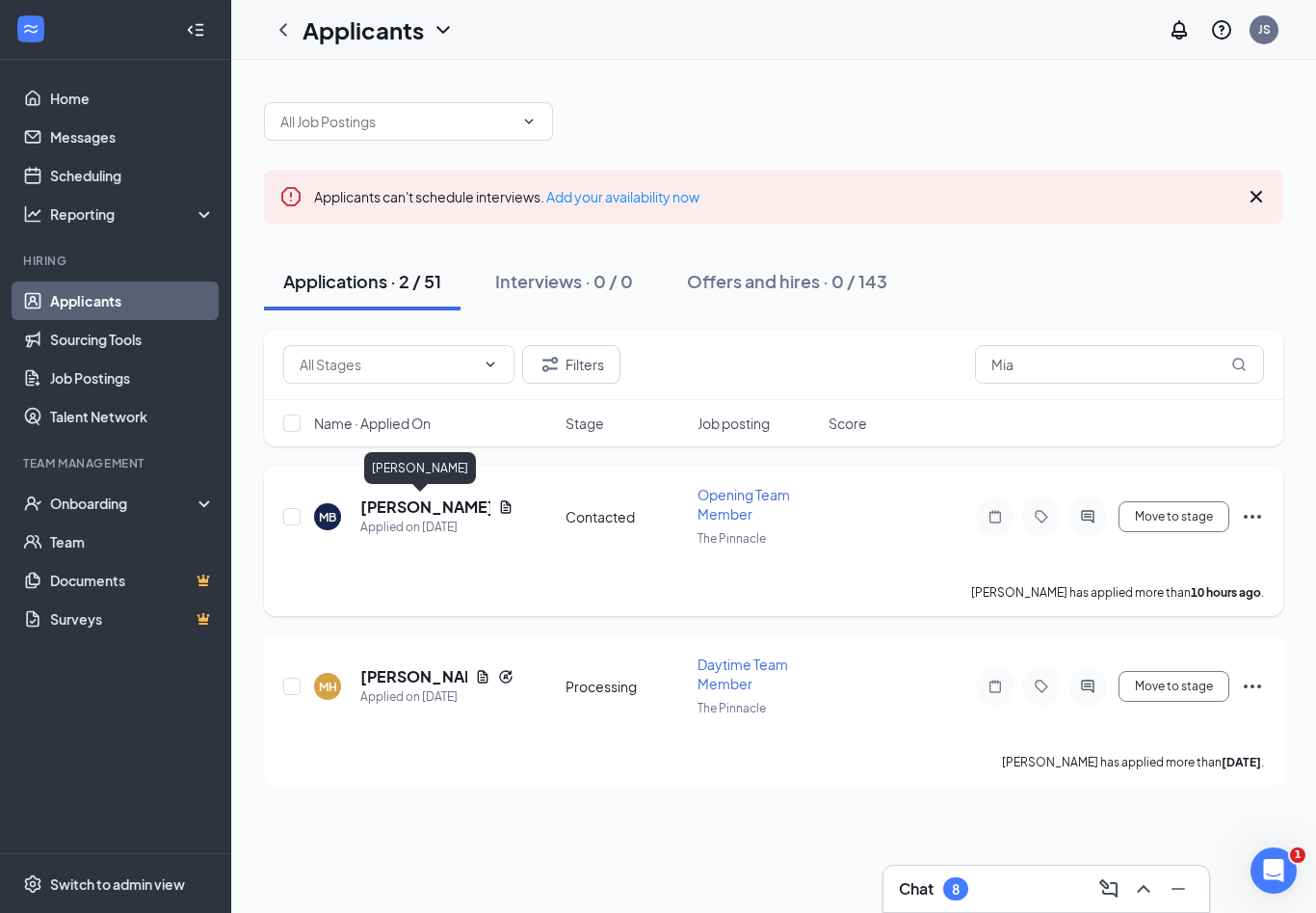
click at [405, 511] on h5 "[PERSON_NAME]" at bounding box center [425, 506] width 130 height 21
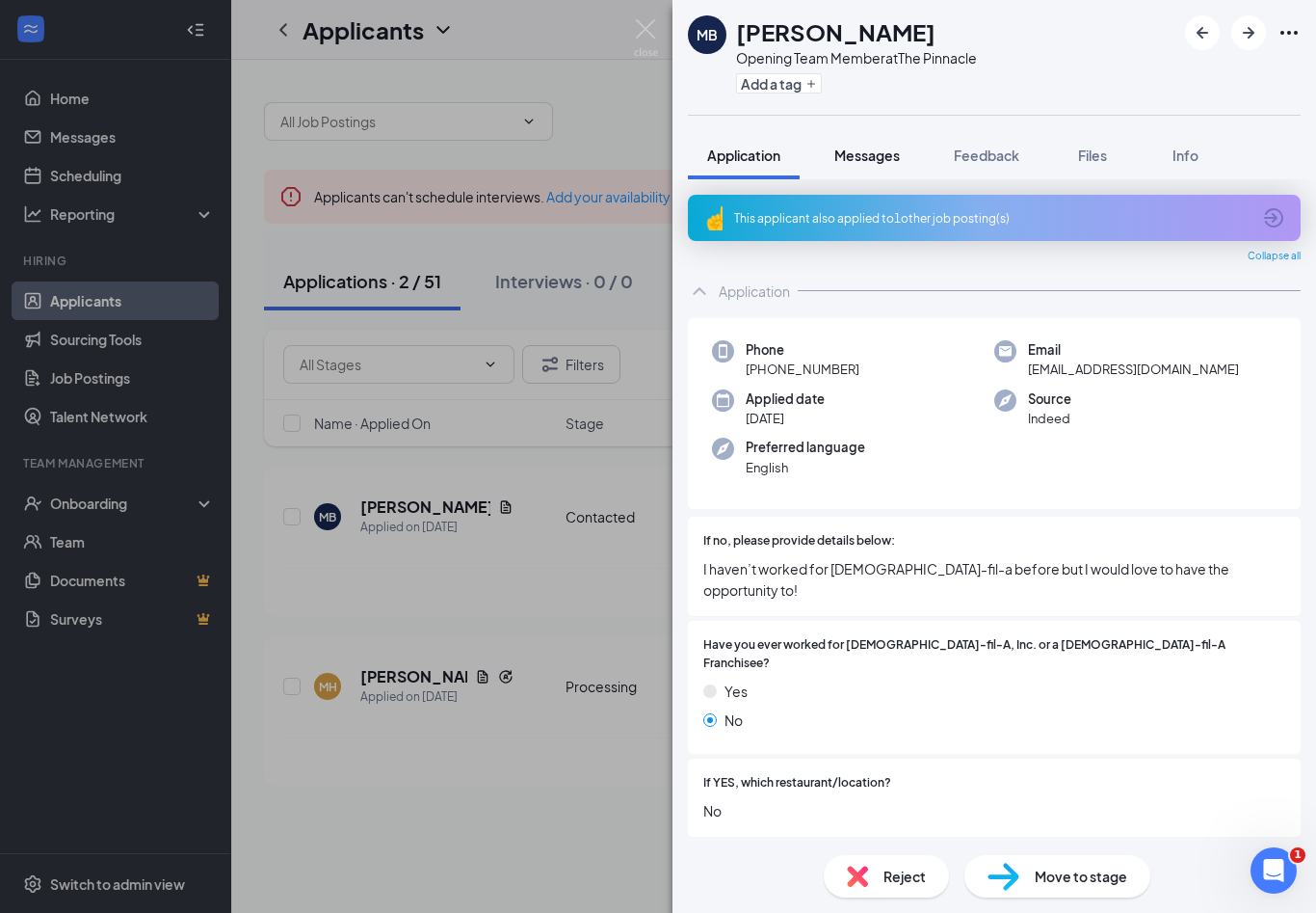
click at [871, 147] on span "Messages" at bounding box center [868, 155] width 66 height 17
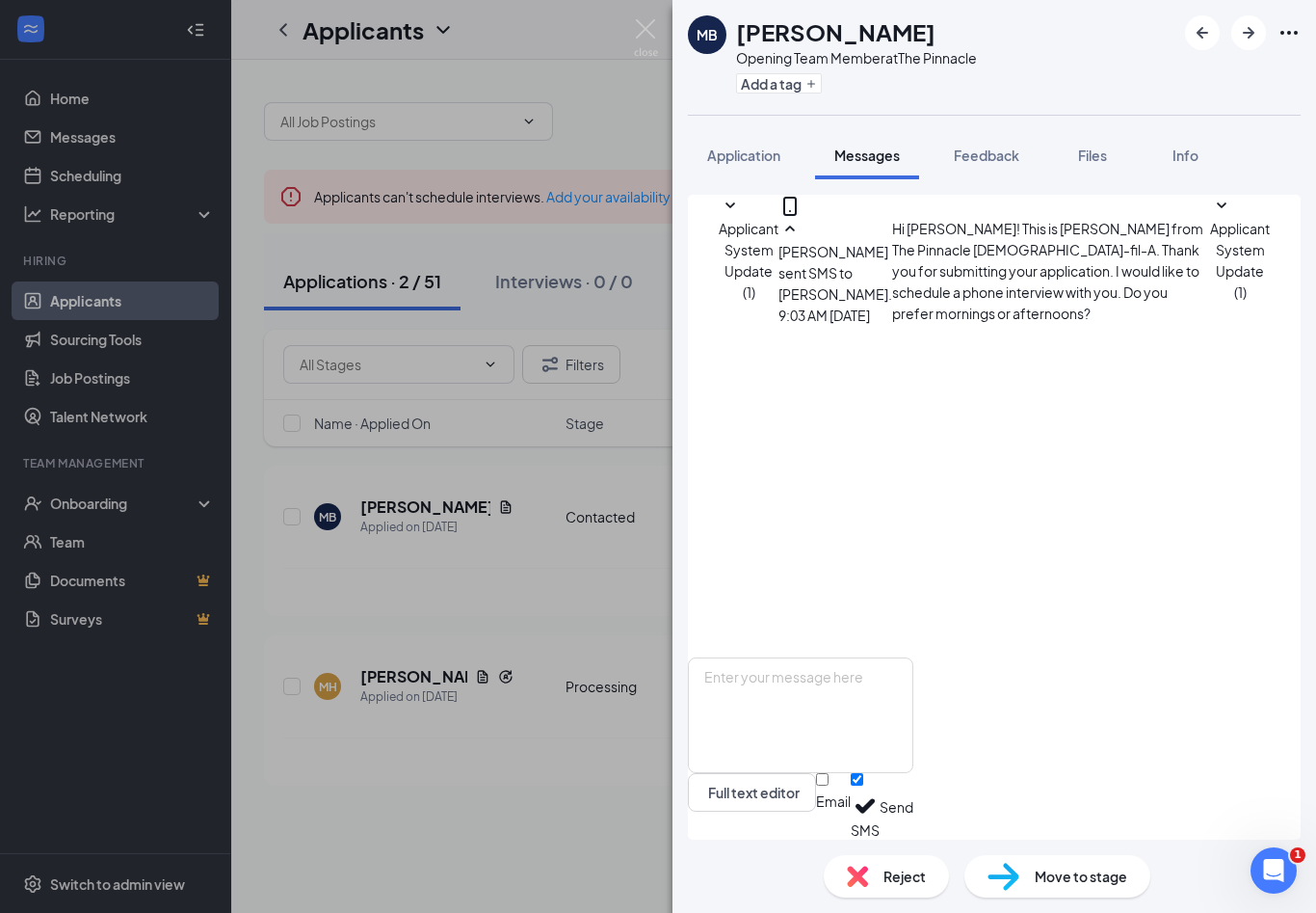
scroll to position [32, 0]
click at [644, 30] on img at bounding box center [646, 38] width 24 height 38
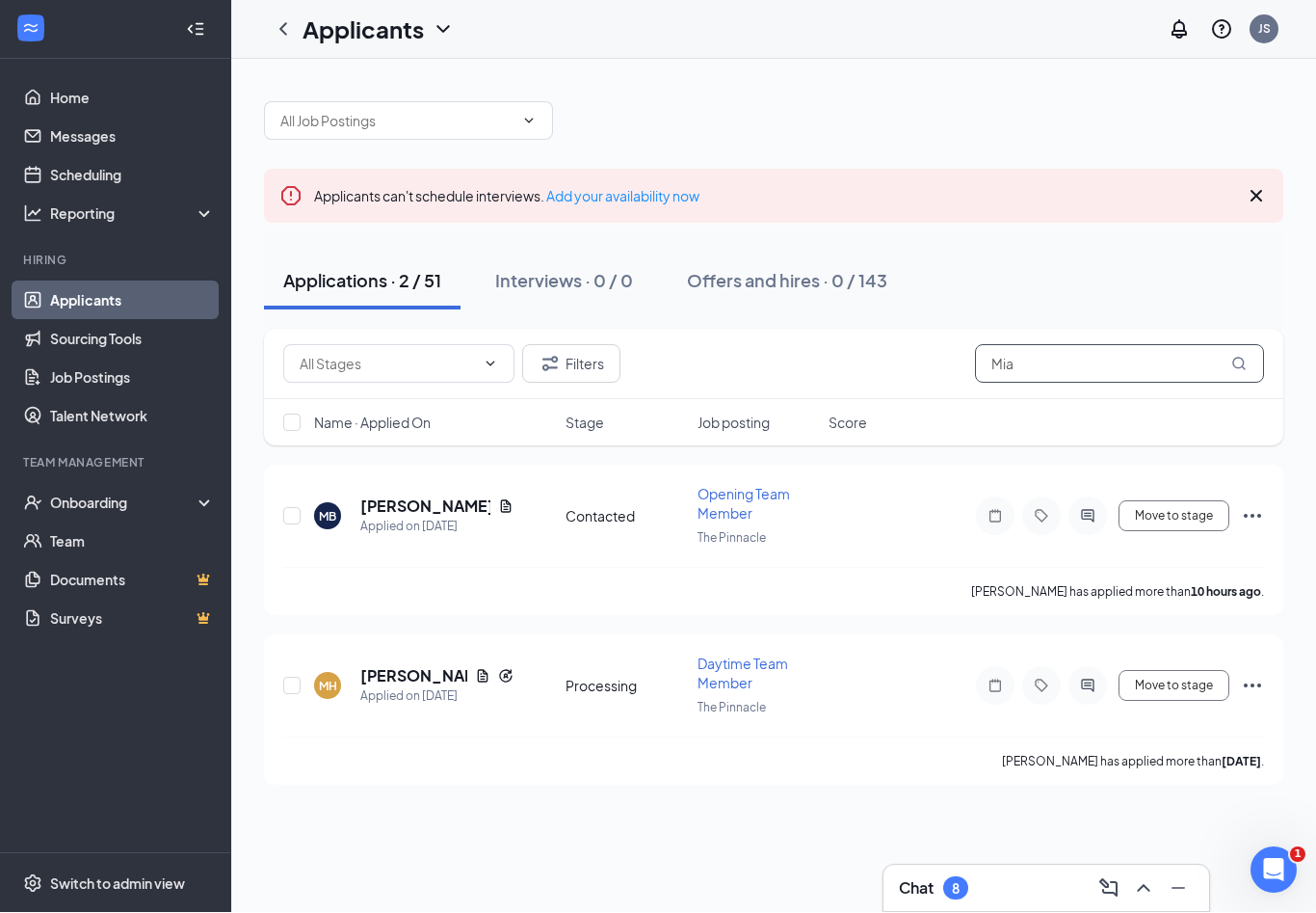
click at [1101, 382] on div "Filters Mia" at bounding box center [773, 365] width 1019 height 70
click at [1128, 375] on input "Mia" at bounding box center [1119, 364] width 289 height 39
type input "M"
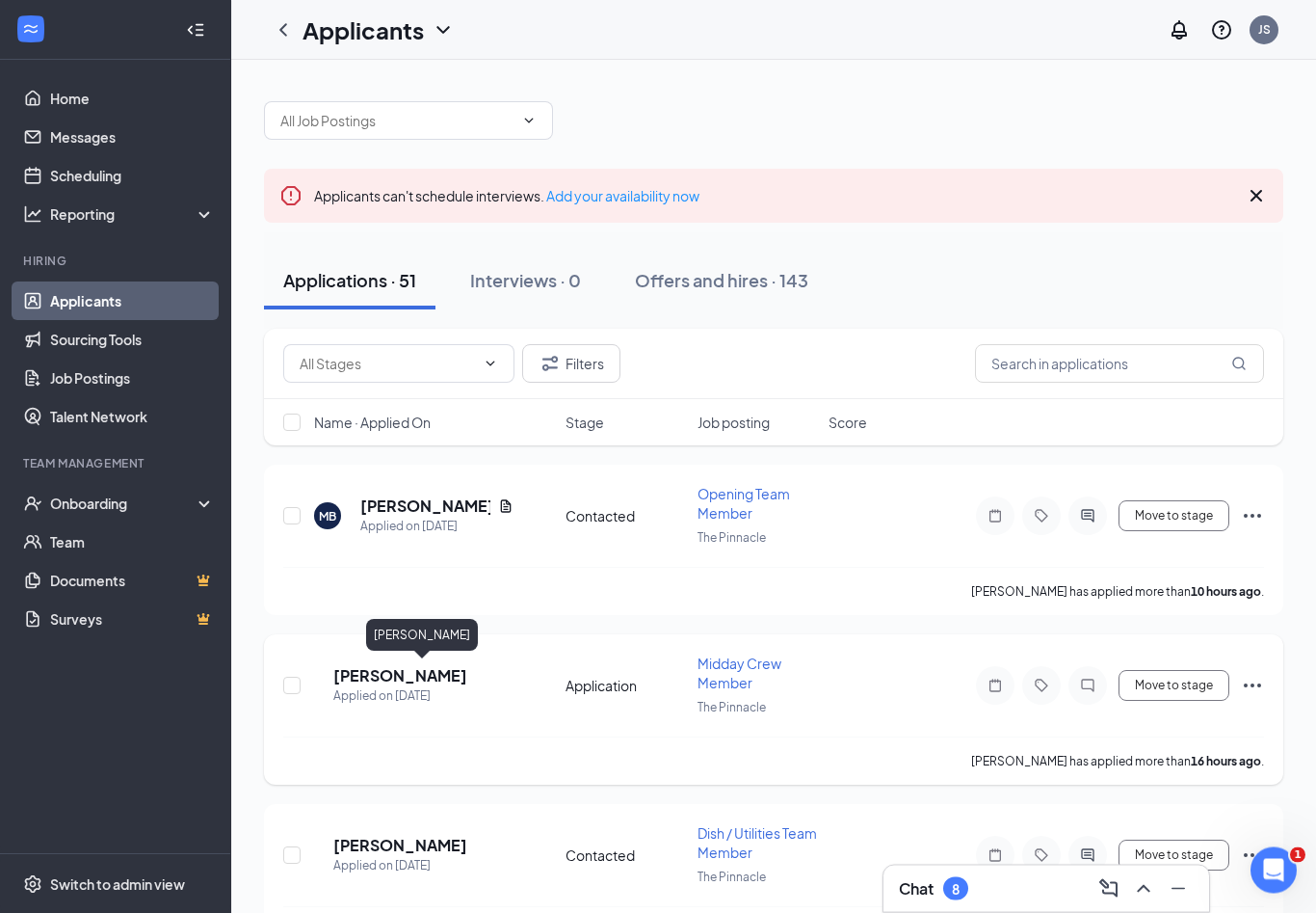
click at [395, 682] on h5 "[PERSON_NAME]" at bounding box center [400, 676] width 134 height 21
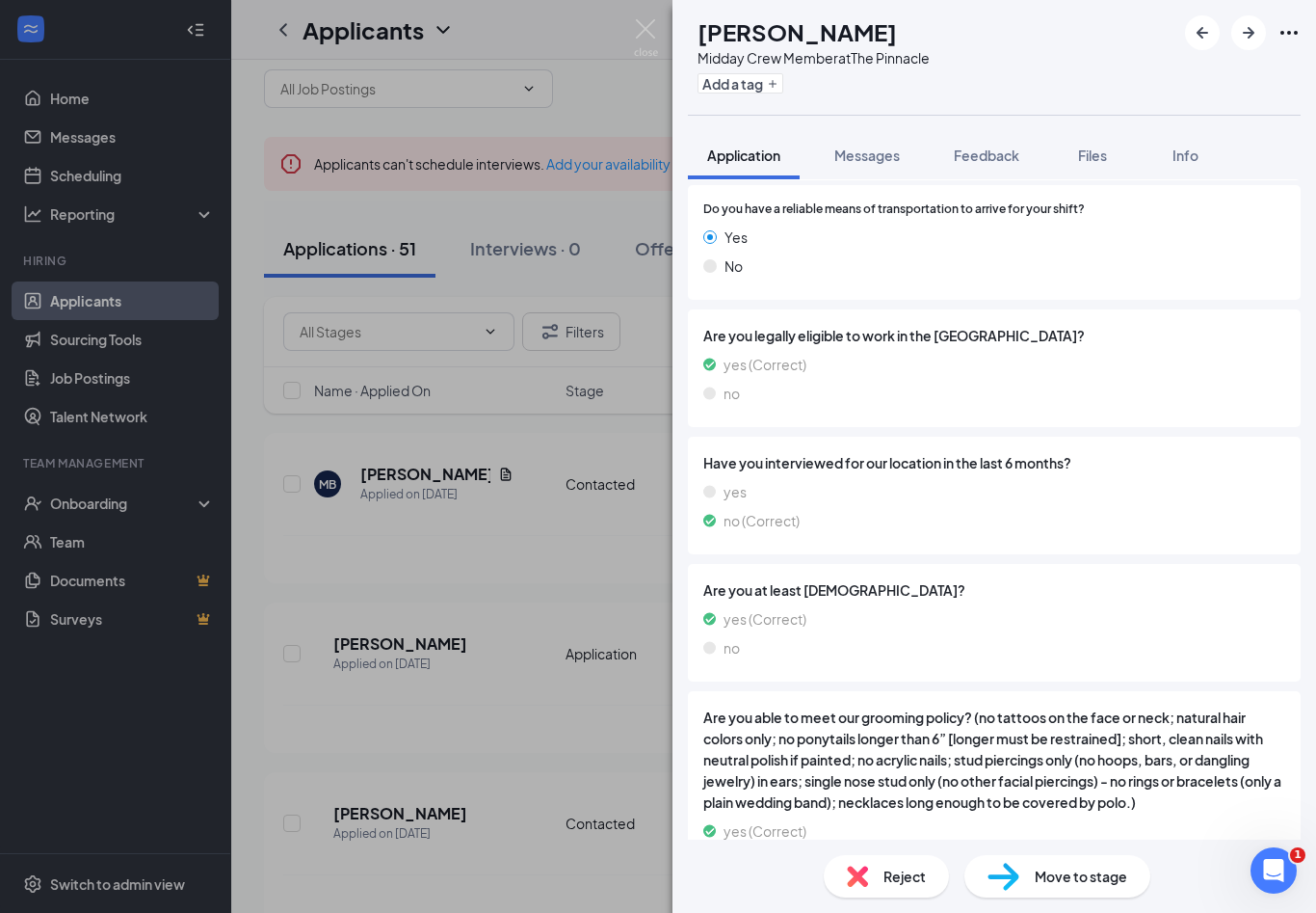
scroll to position [1145, 0]
click at [1106, 144] on button "Files" at bounding box center [1092, 155] width 77 height 48
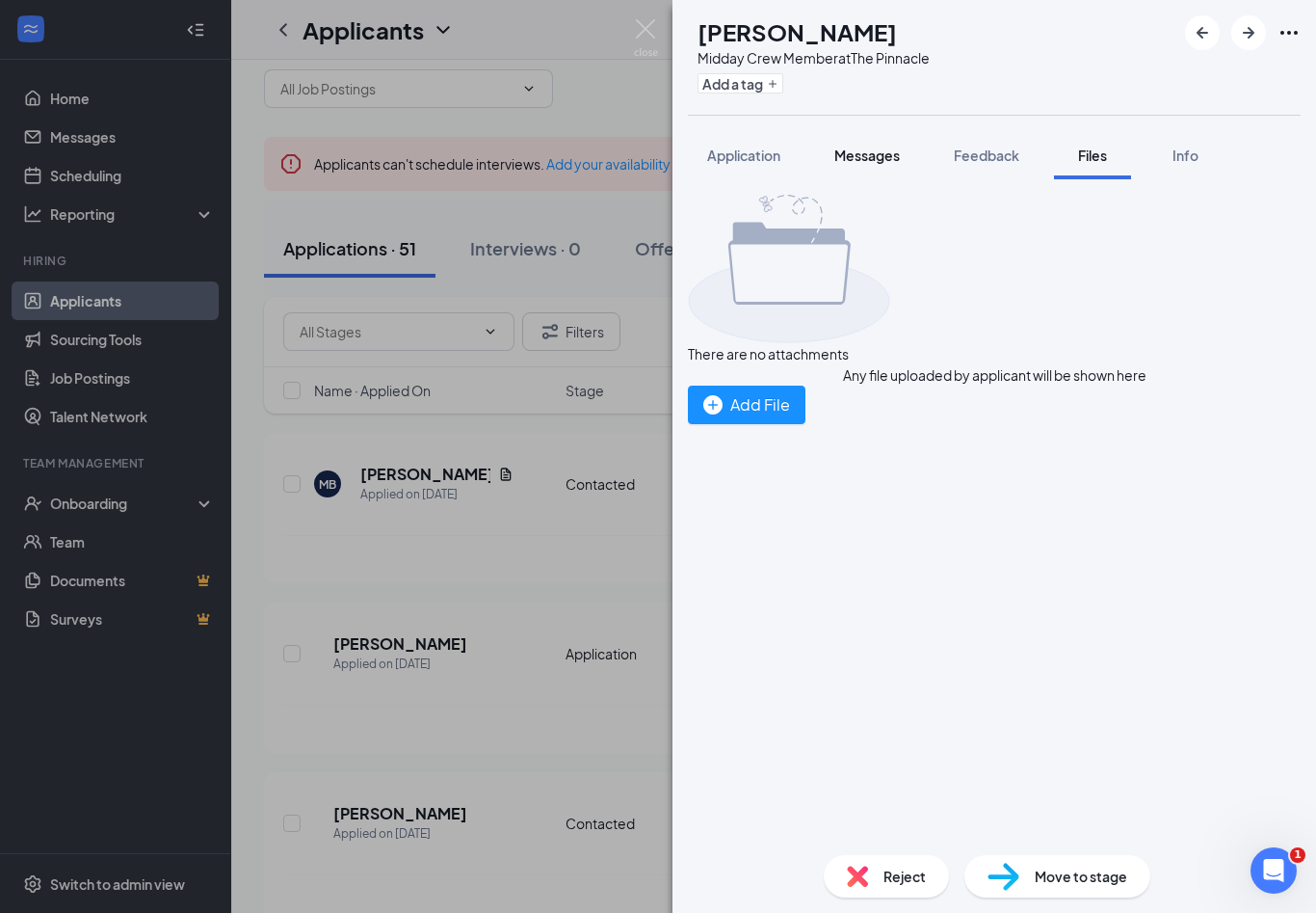
click at [891, 157] on span "Messages" at bounding box center [868, 155] width 66 height 17
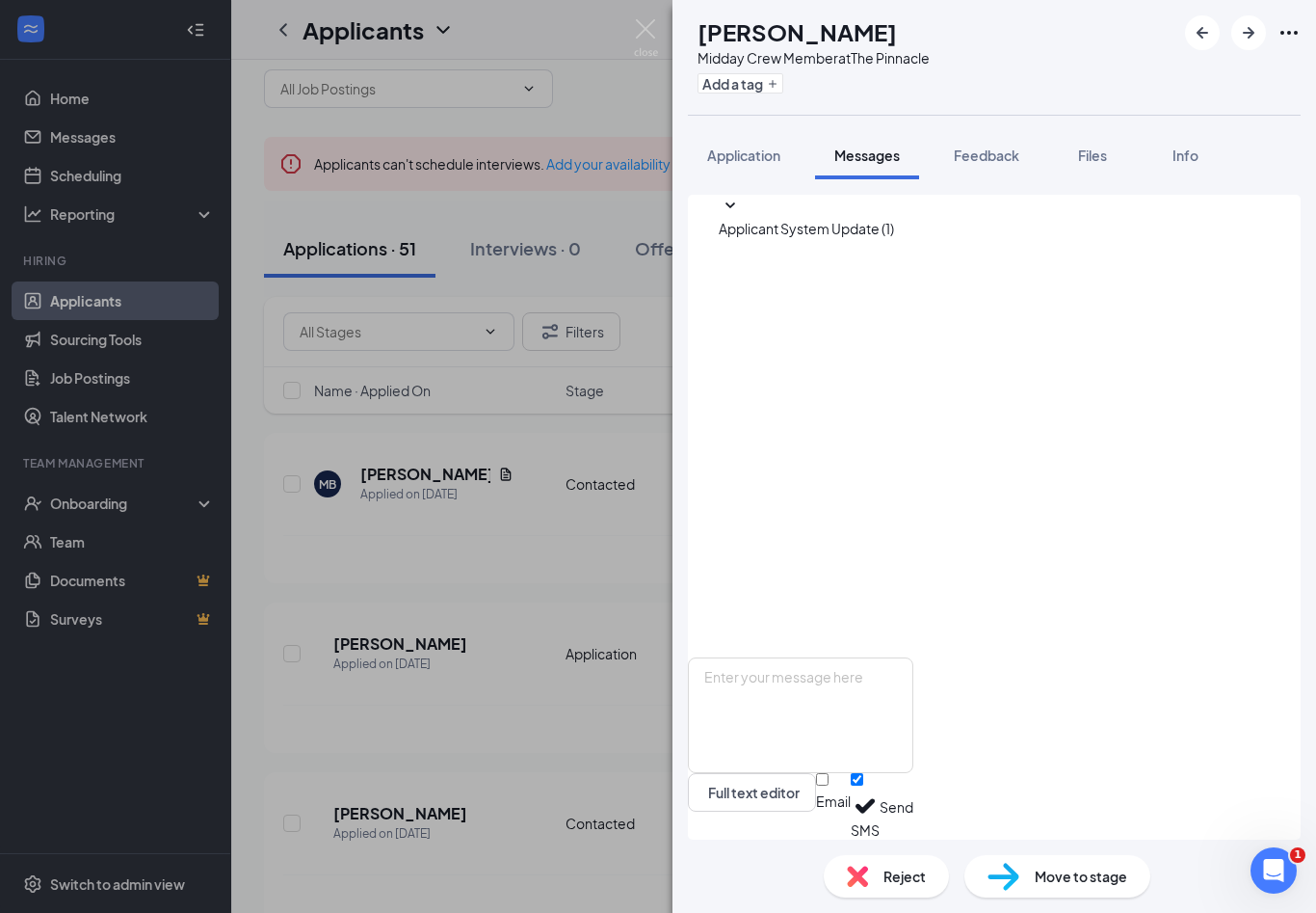
scroll to position [32, 0]
click at [914, 704] on textarea at bounding box center [801, 715] width 226 height 116
paste textarea "Hi Mia! This is Jenifer from The Pinnacle Chick-fil-A. Thank you for submitting…"
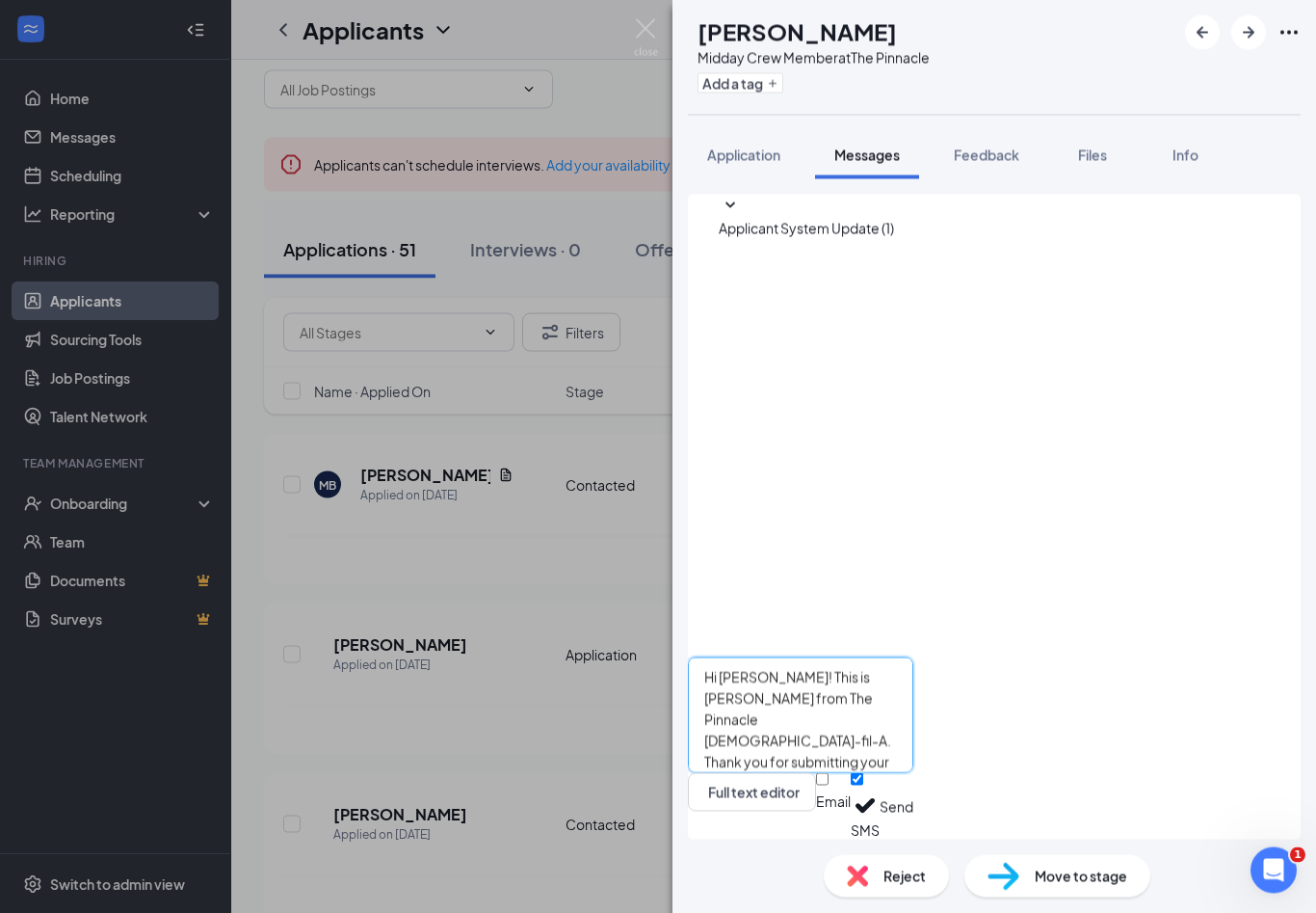
click at [774, 677] on textarea "Hi Mia! This is Jenifer from The Pinnacle Chick-fil-A. Thank you for submitting…" at bounding box center [801, 715] width 226 height 116
type textarea "Hi David! This is Jenifer from The Pinnacle Chick-fil-A. Thank you for submitti…"
click at [914, 791] on button "Send" at bounding box center [897, 806] width 34 height 67
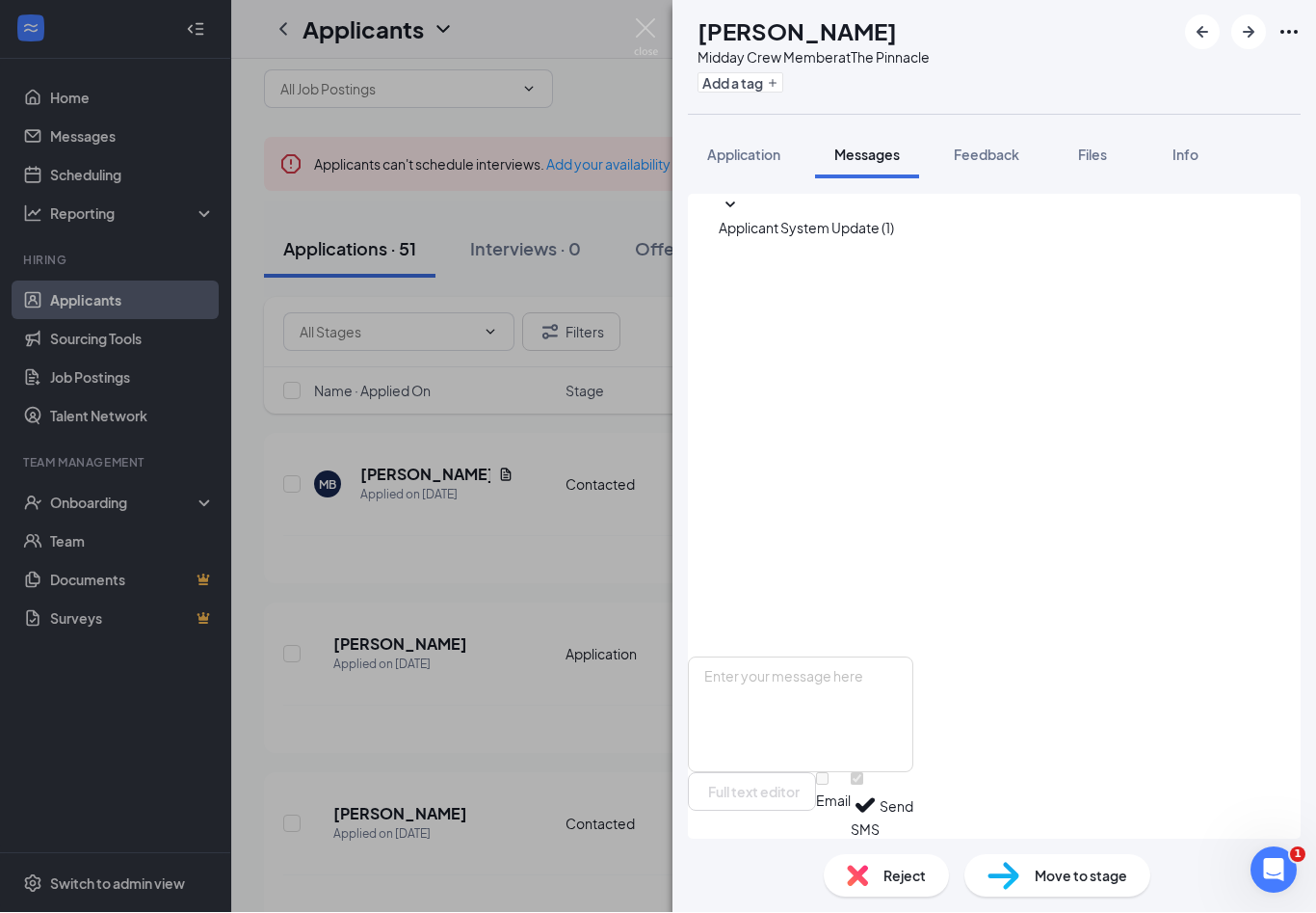
scroll to position [33, 0]
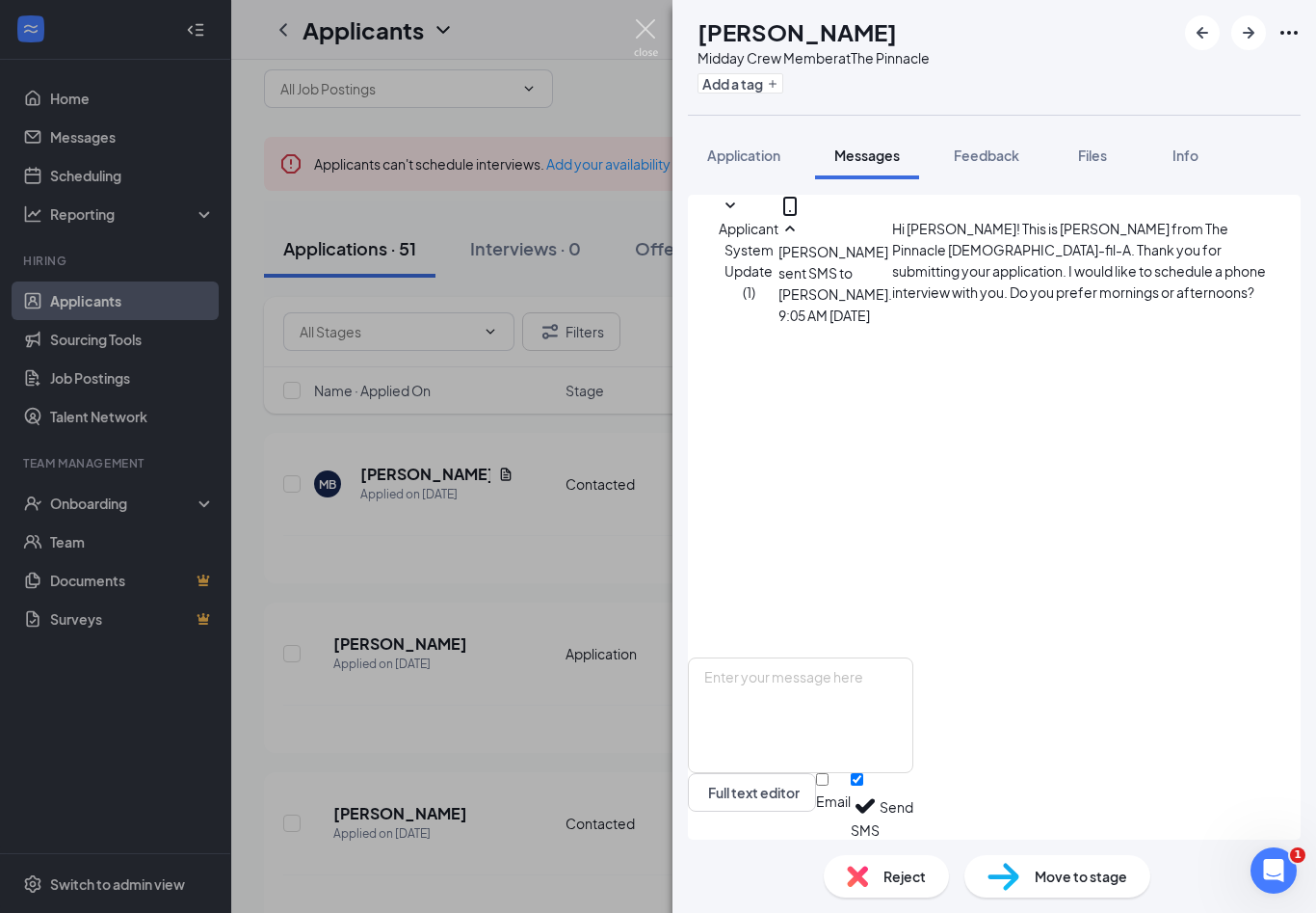
click at [653, 22] on img at bounding box center [646, 38] width 24 height 38
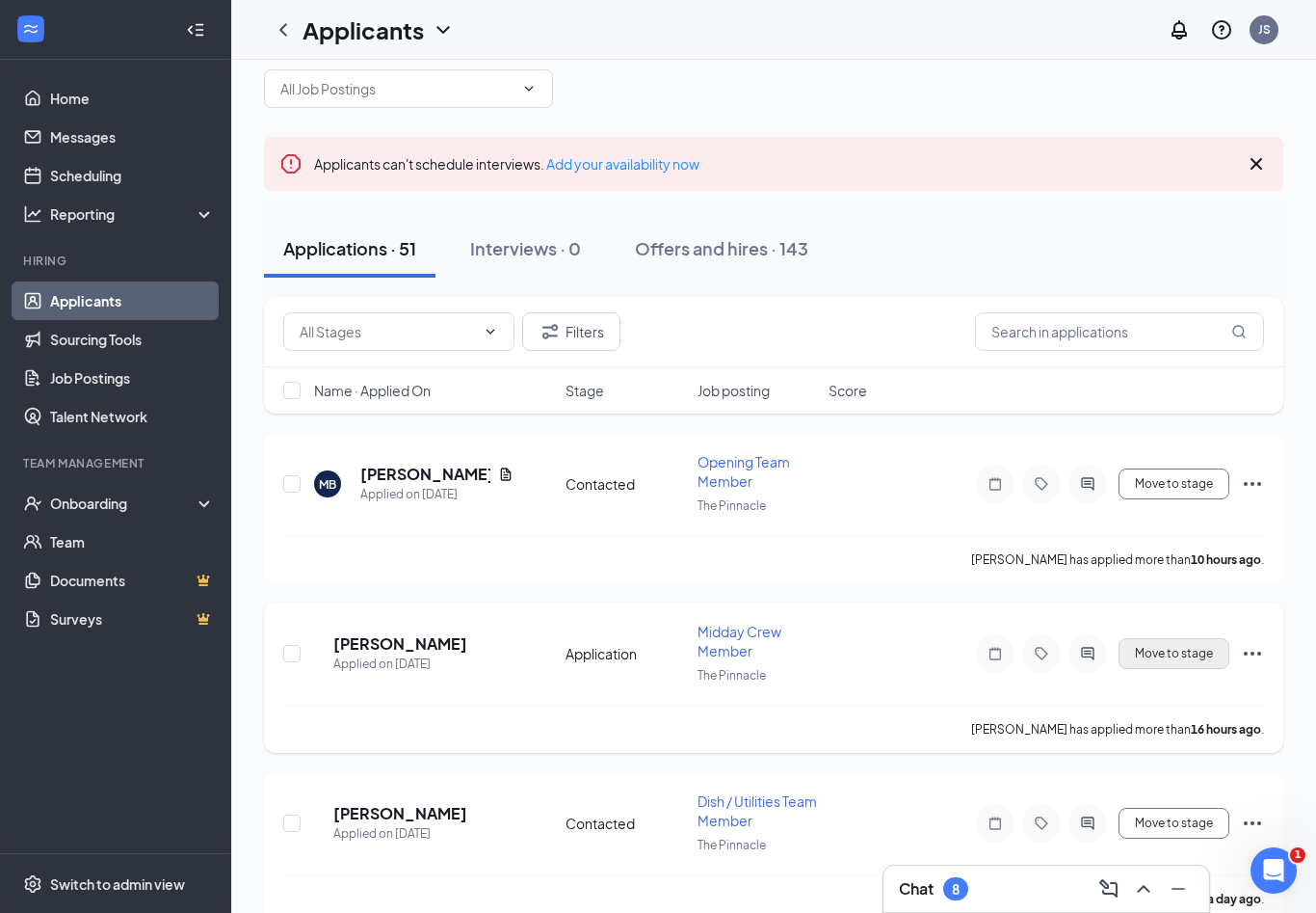
click at [1135, 648] on button "Move to stage" at bounding box center [1173, 653] width 111 height 31
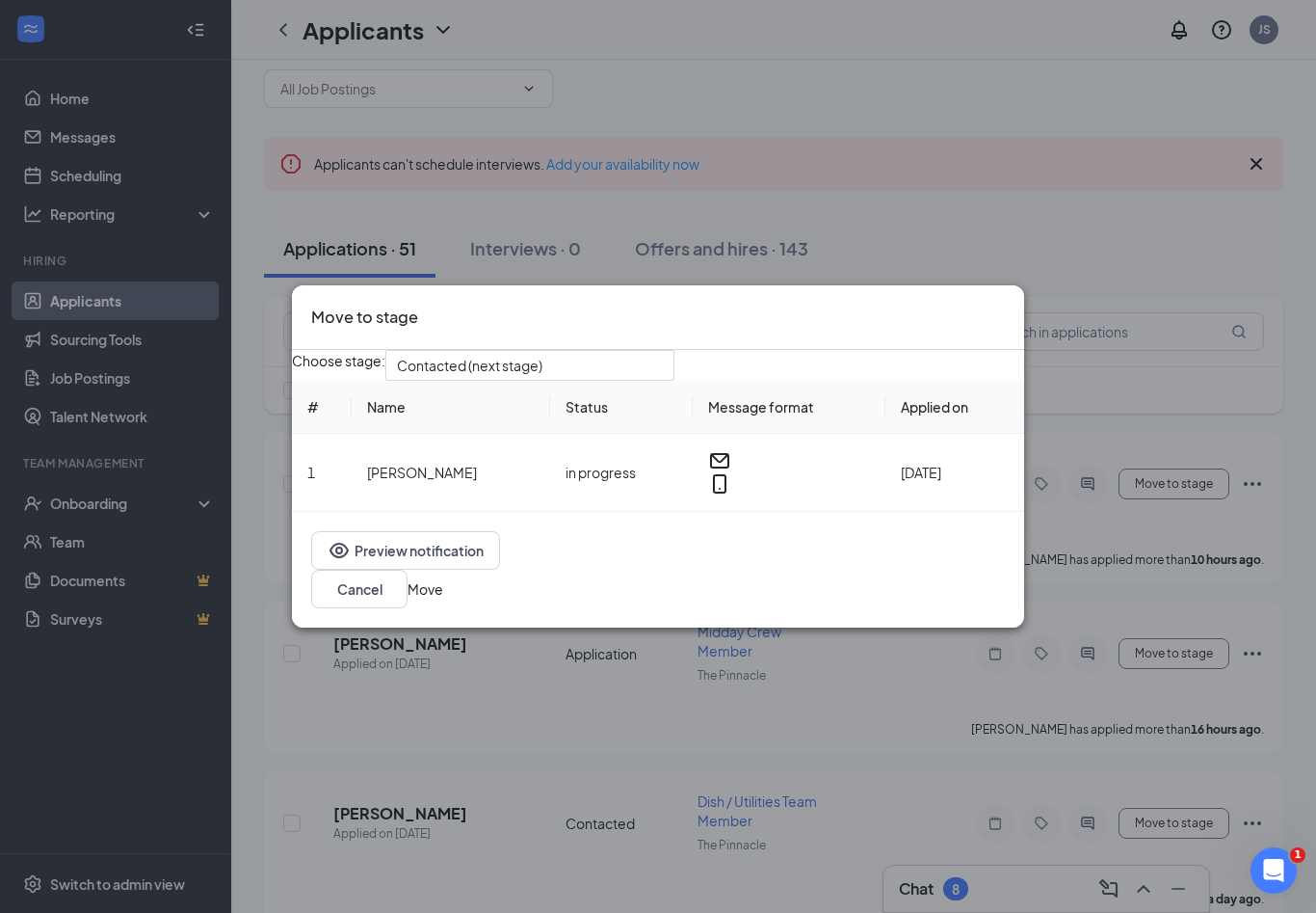
click at [443, 586] on button "Move" at bounding box center [425, 588] width 36 height 21
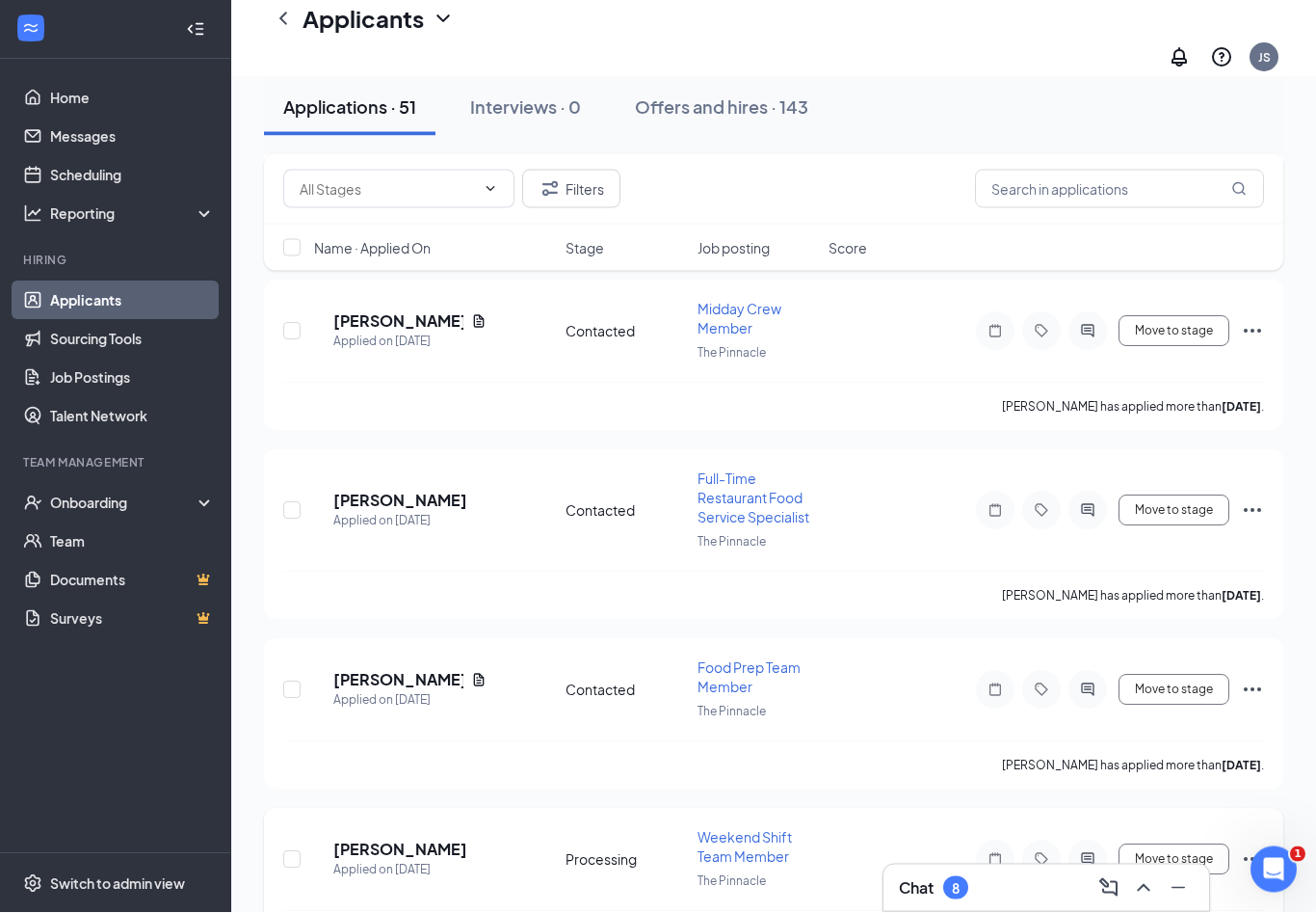
scroll to position [8233, 0]
click at [414, 840] on h5 "brooke byrd" at bounding box center [400, 850] width 134 height 21
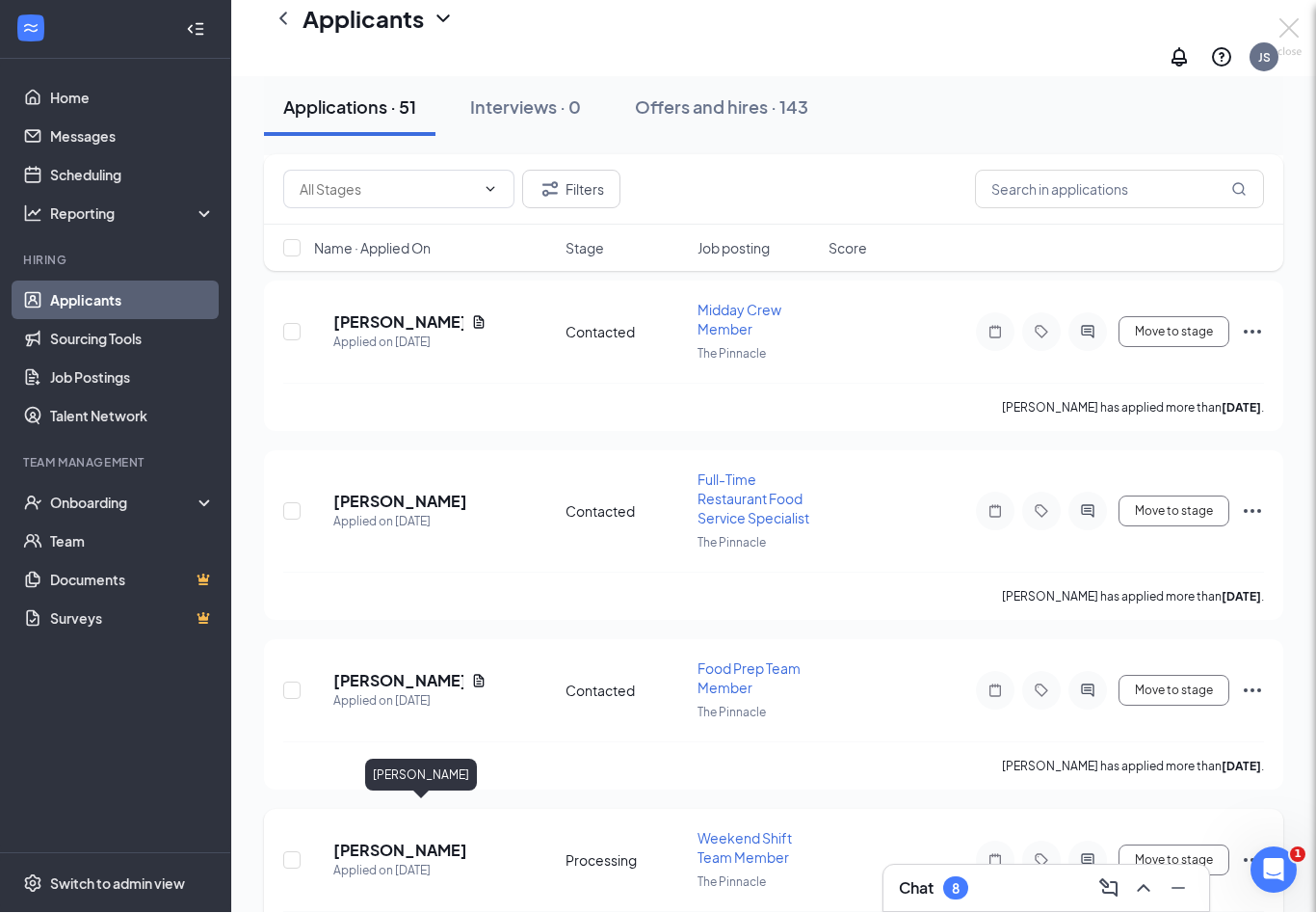
scroll to position [8264, 0]
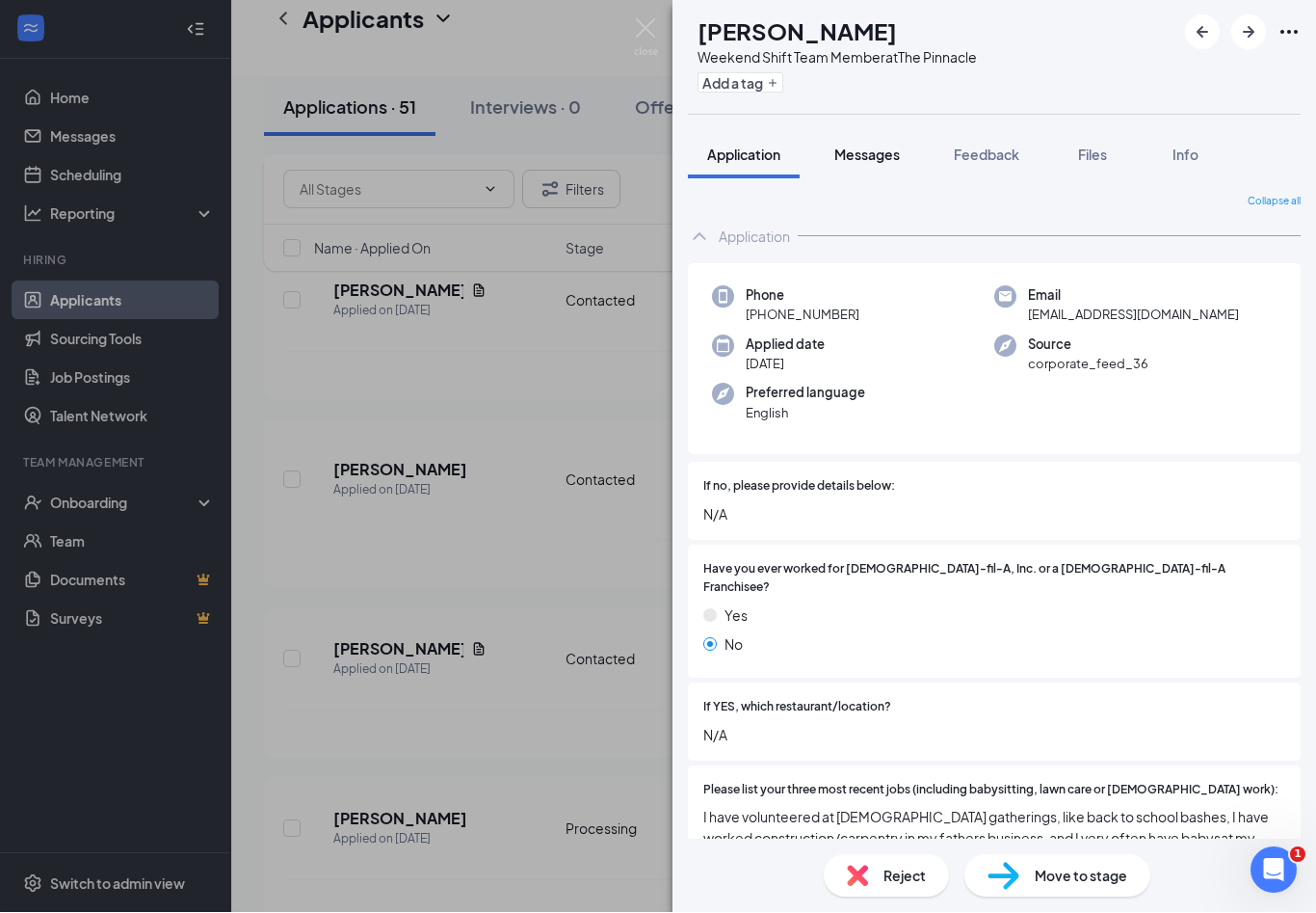
click at [858, 152] on span "Messages" at bounding box center [868, 155] width 66 height 17
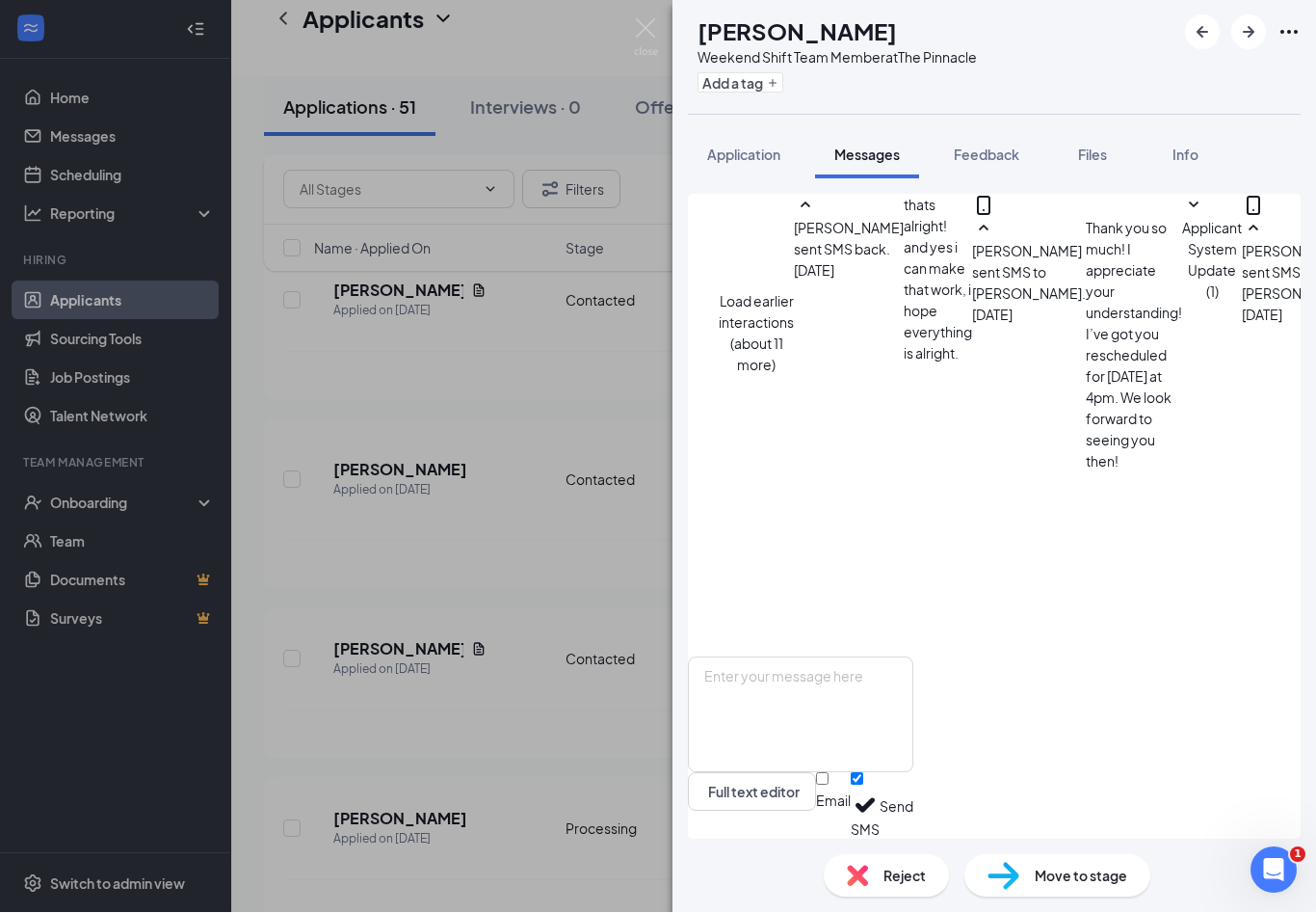
scroll to position [830, 0]
click at [635, 35] on img at bounding box center [646, 38] width 24 height 38
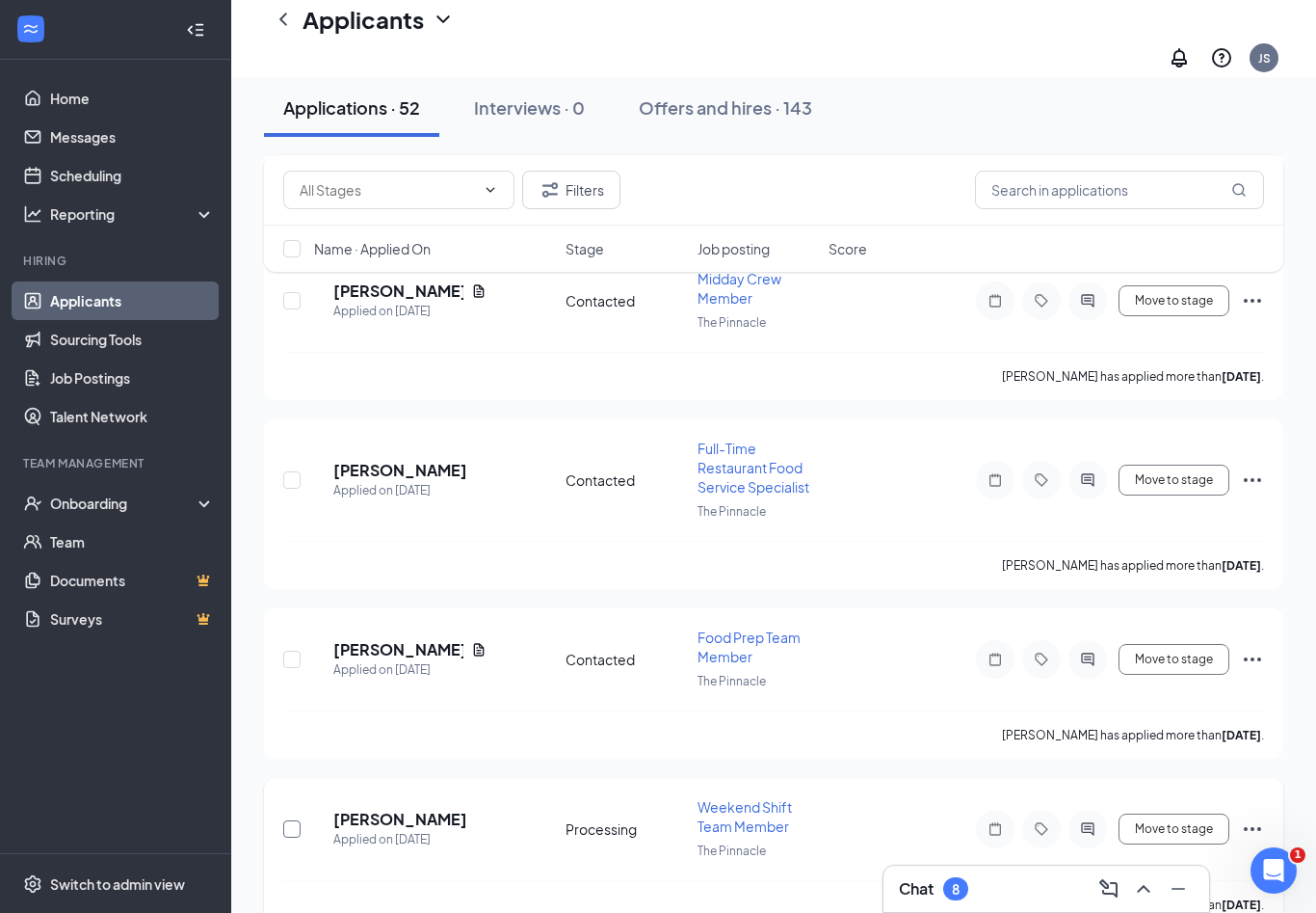
click at [287, 820] on input "checkbox" at bounding box center [292, 828] width 17 height 17
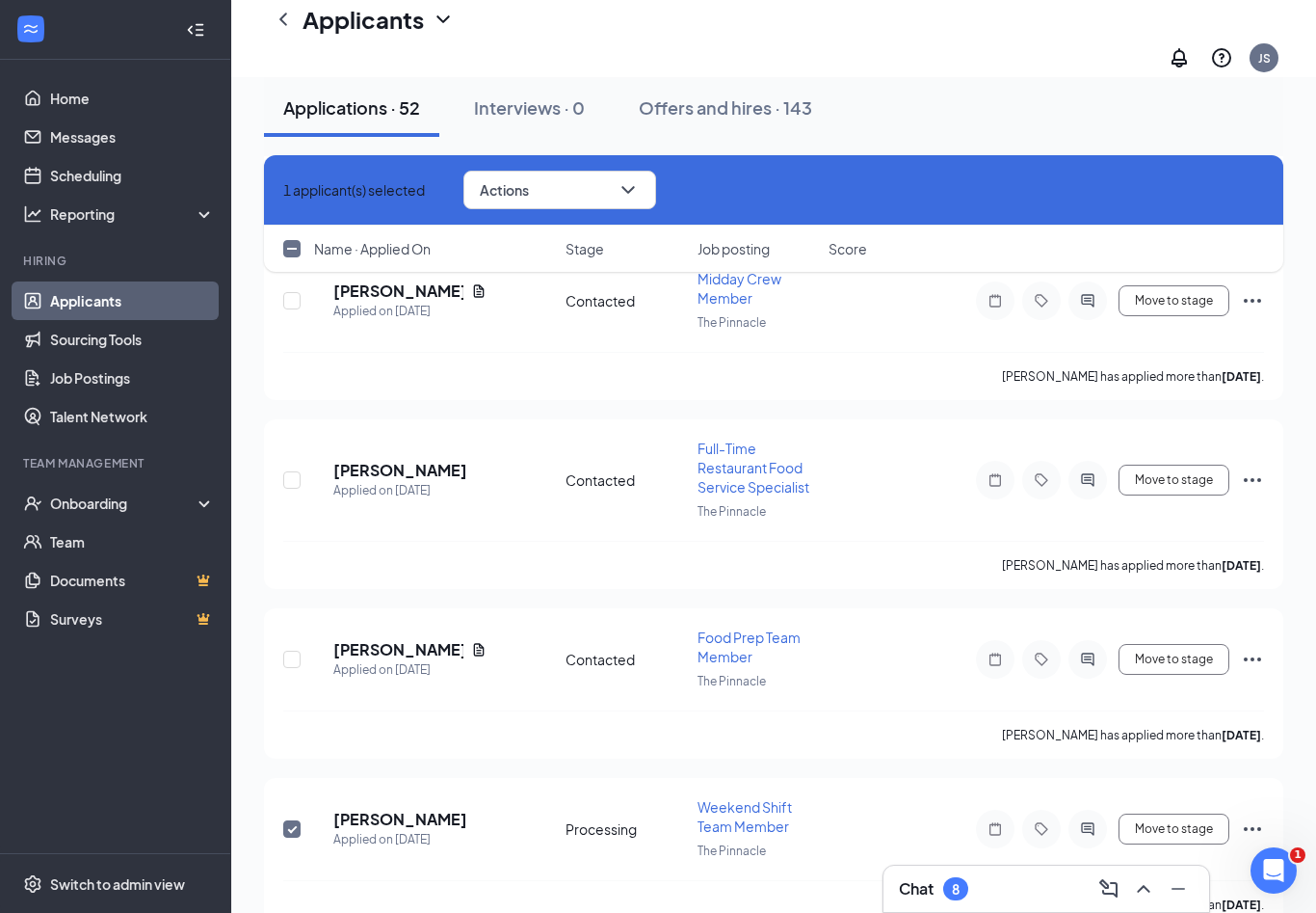
checkbox input "false"
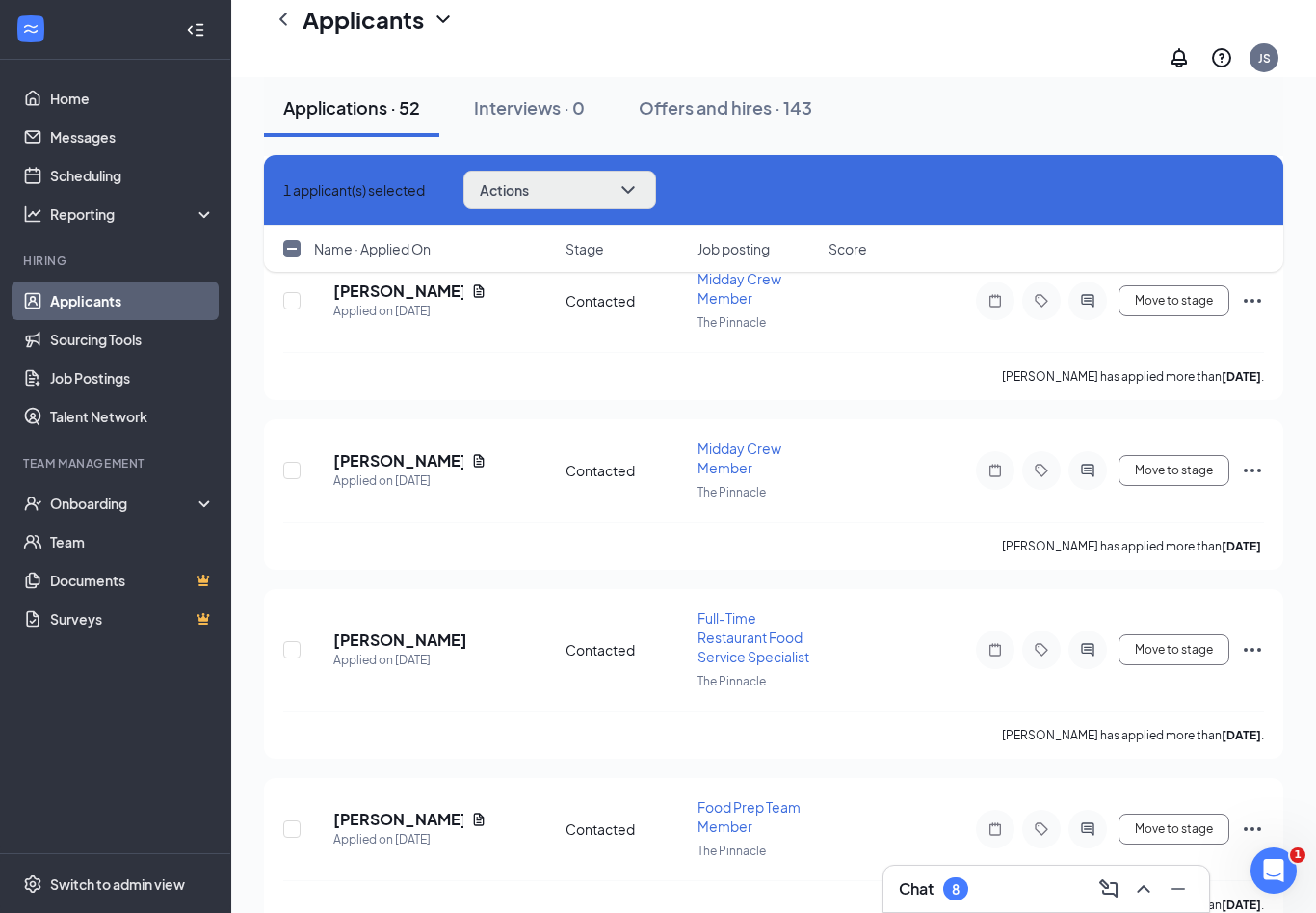
click at [647, 190] on button "Actions" at bounding box center [559, 190] width 193 height 39
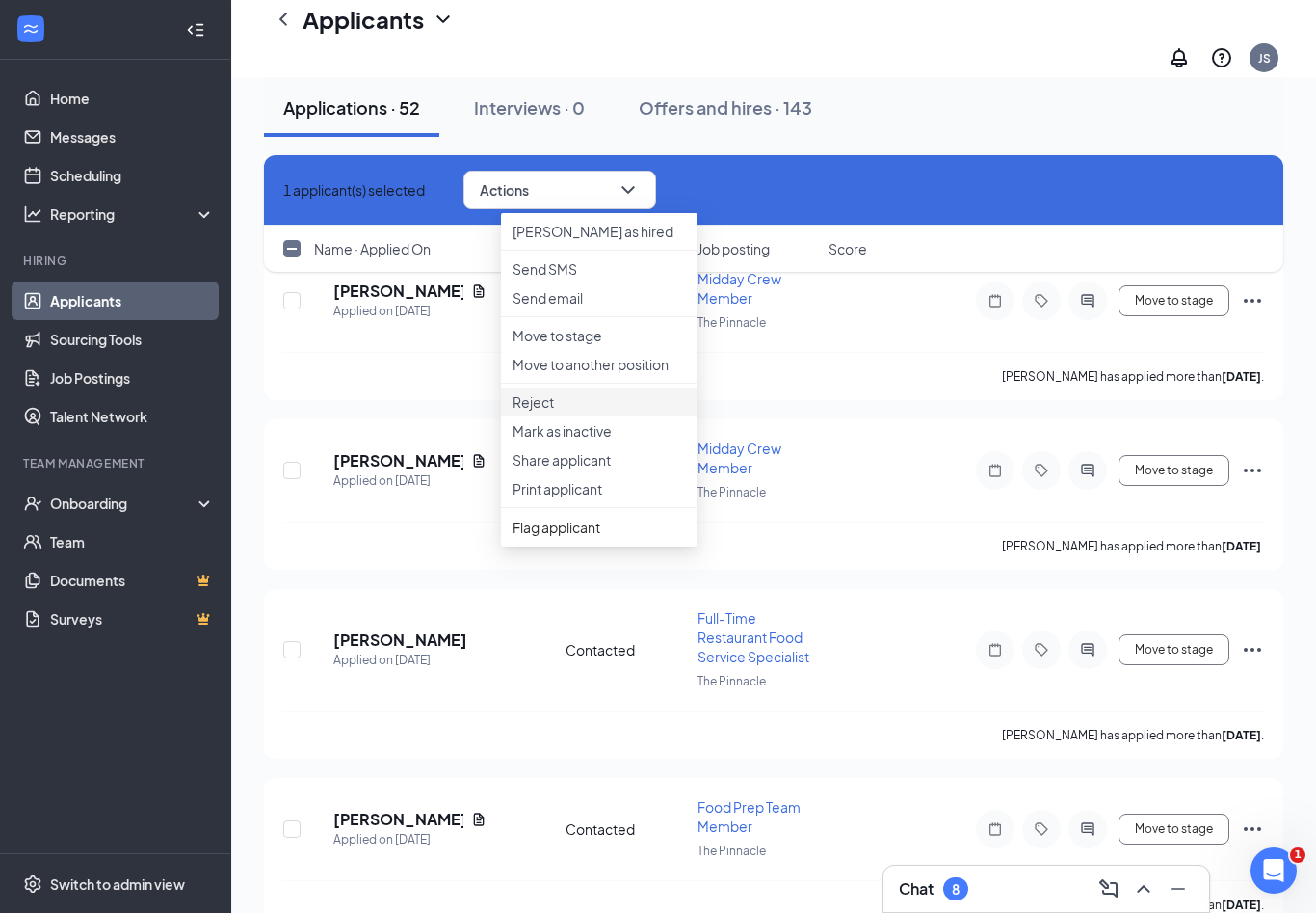
click at [542, 412] on p "Reject" at bounding box center [599, 402] width 174 height 19
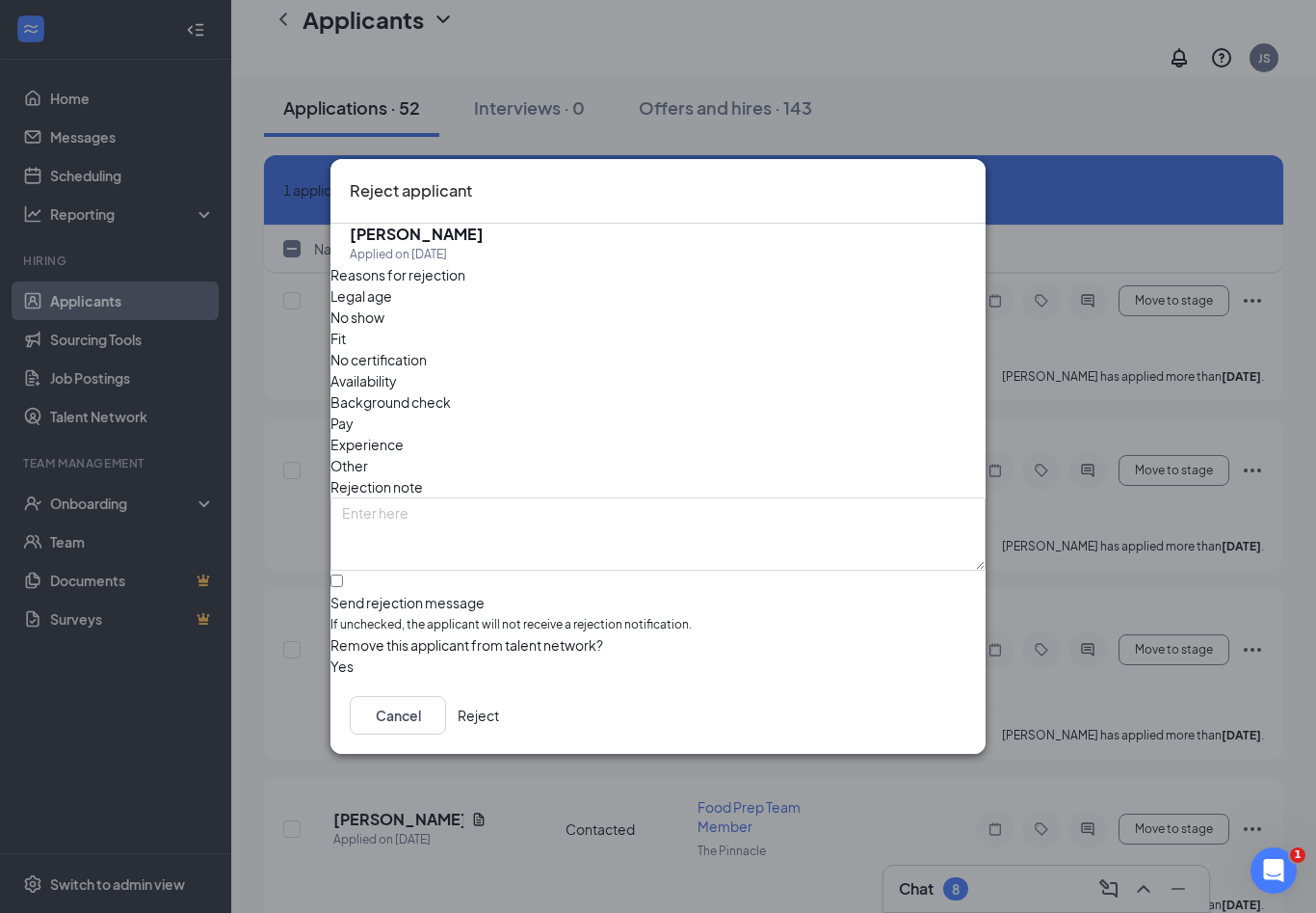
click at [345, 342] on span "Fit" at bounding box center [337, 338] width 15 height 21
click at [362, 575] on label "Send rejection message If unchecked, the applicant will not receive a rejection…" at bounding box center [658, 604] width 655 height 59
click at [343, 574] on input "Send rejection message If unchecked, the applicant will not receive a rejection…" at bounding box center [336, 580] width 13 height 13
checkbox input "true"
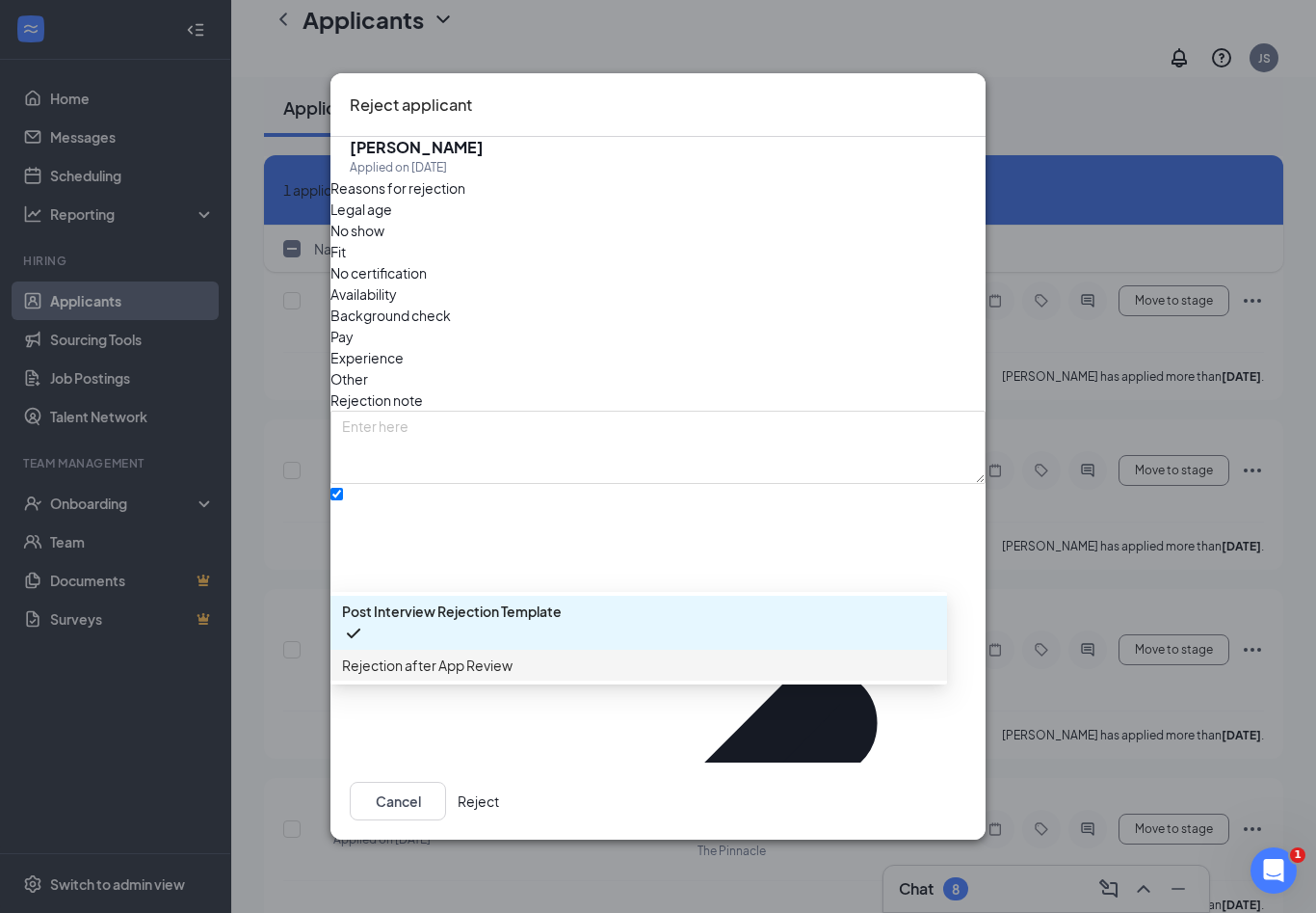
click at [512, 675] on span "Rejection after App Review" at bounding box center [427, 664] width 171 height 21
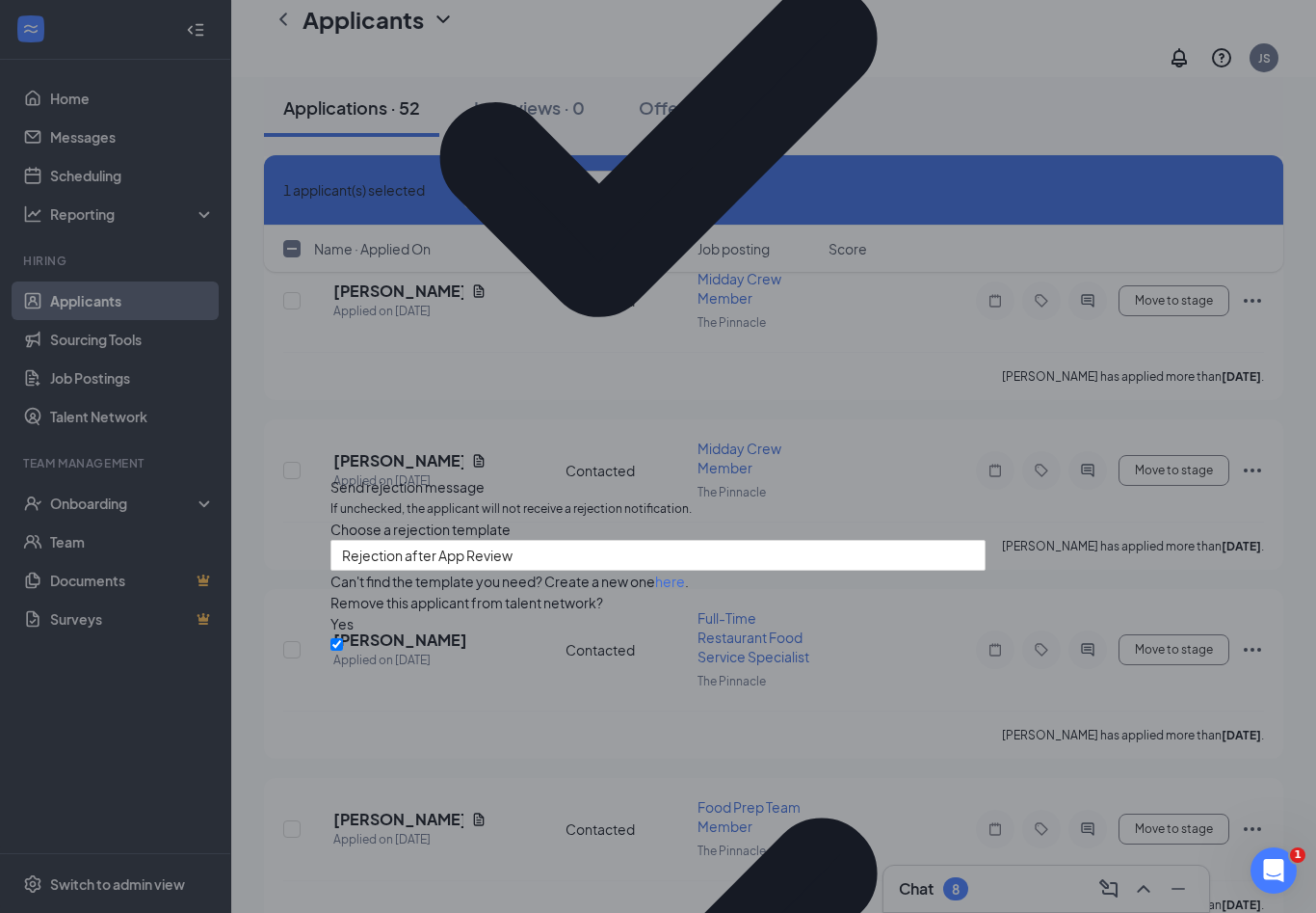
click at [343, 650] on input "Flag this applicant?" at bounding box center [336, 644] width 13 height 13
checkbox input "false"
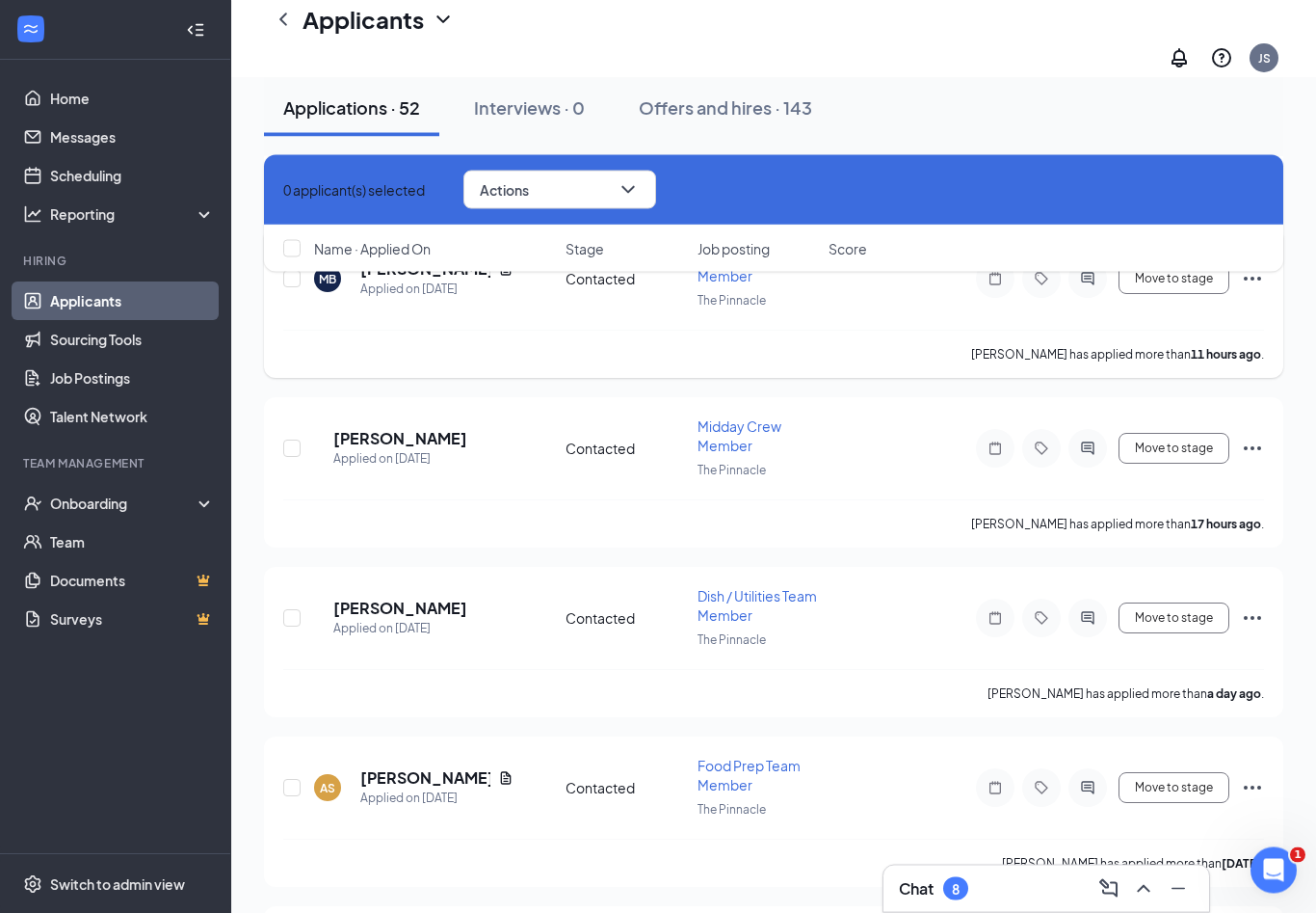
scroll to position [44, 0]
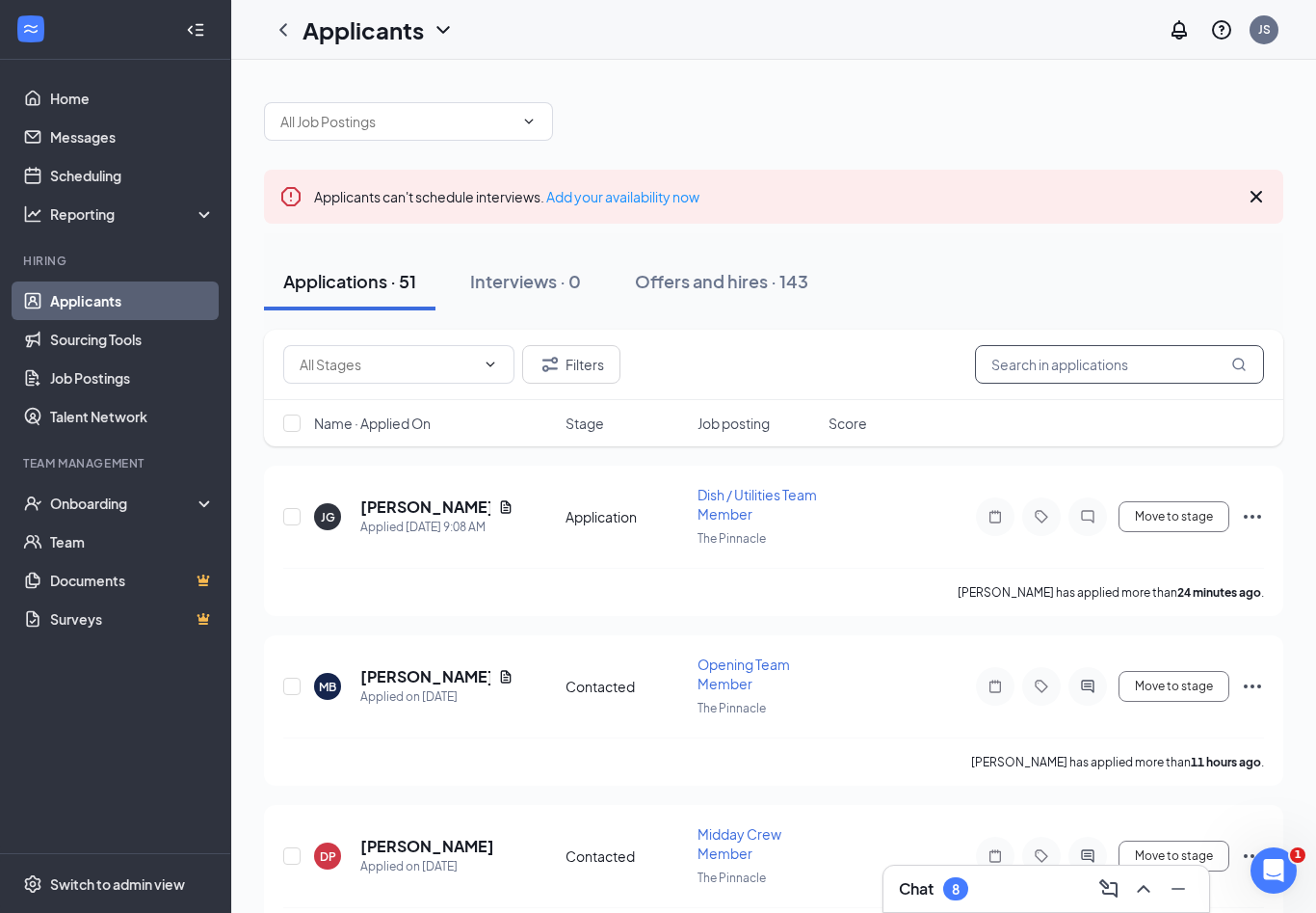
click at [1089, 377] on input "text" at bounding box center [1119, 364] width 289 height 39
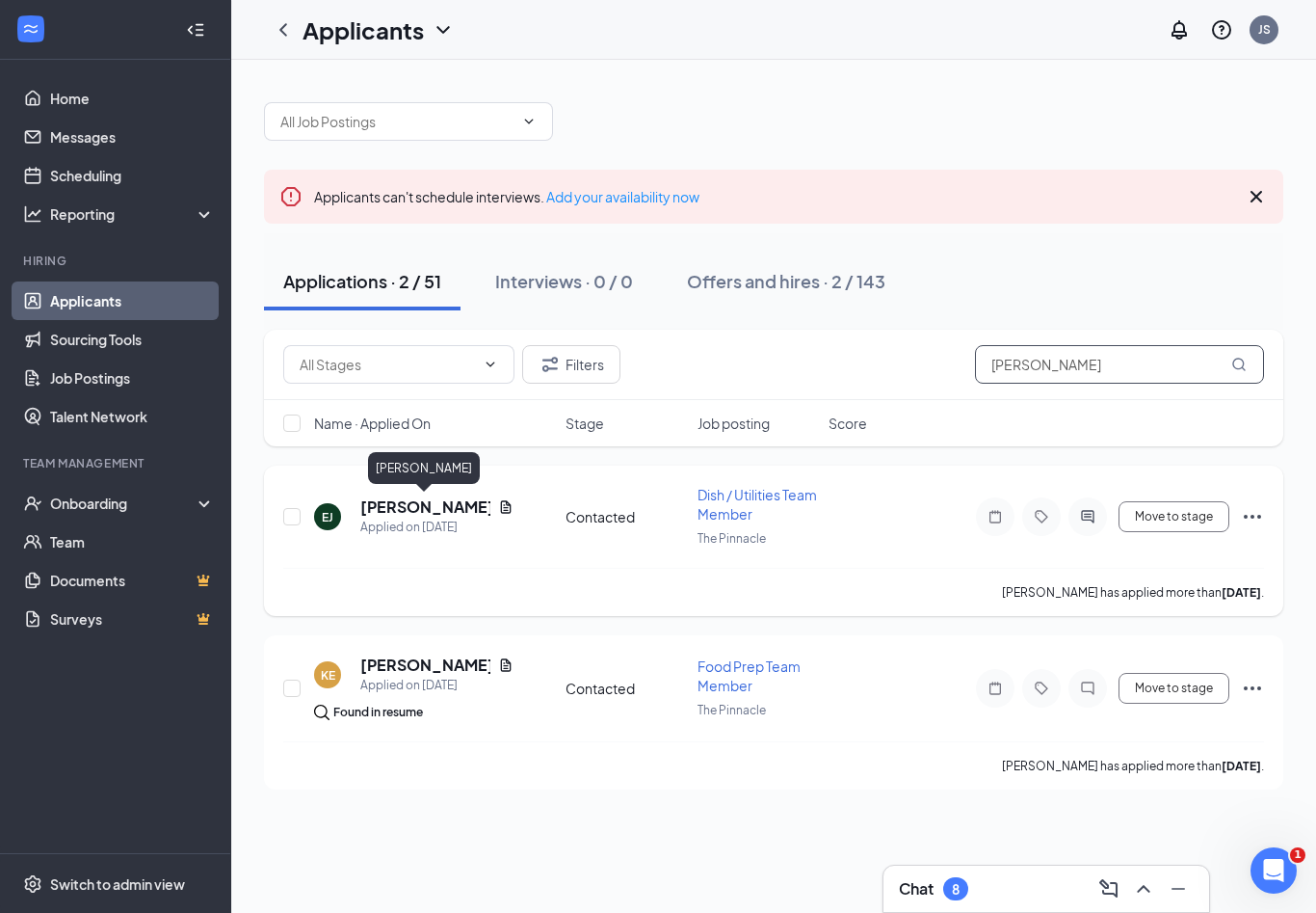
type input "[PERSON_NAME]"
click at [436, 504] on h5 "[PERSON_NAME]" at bounding box center [425, 506] width 130 height 21
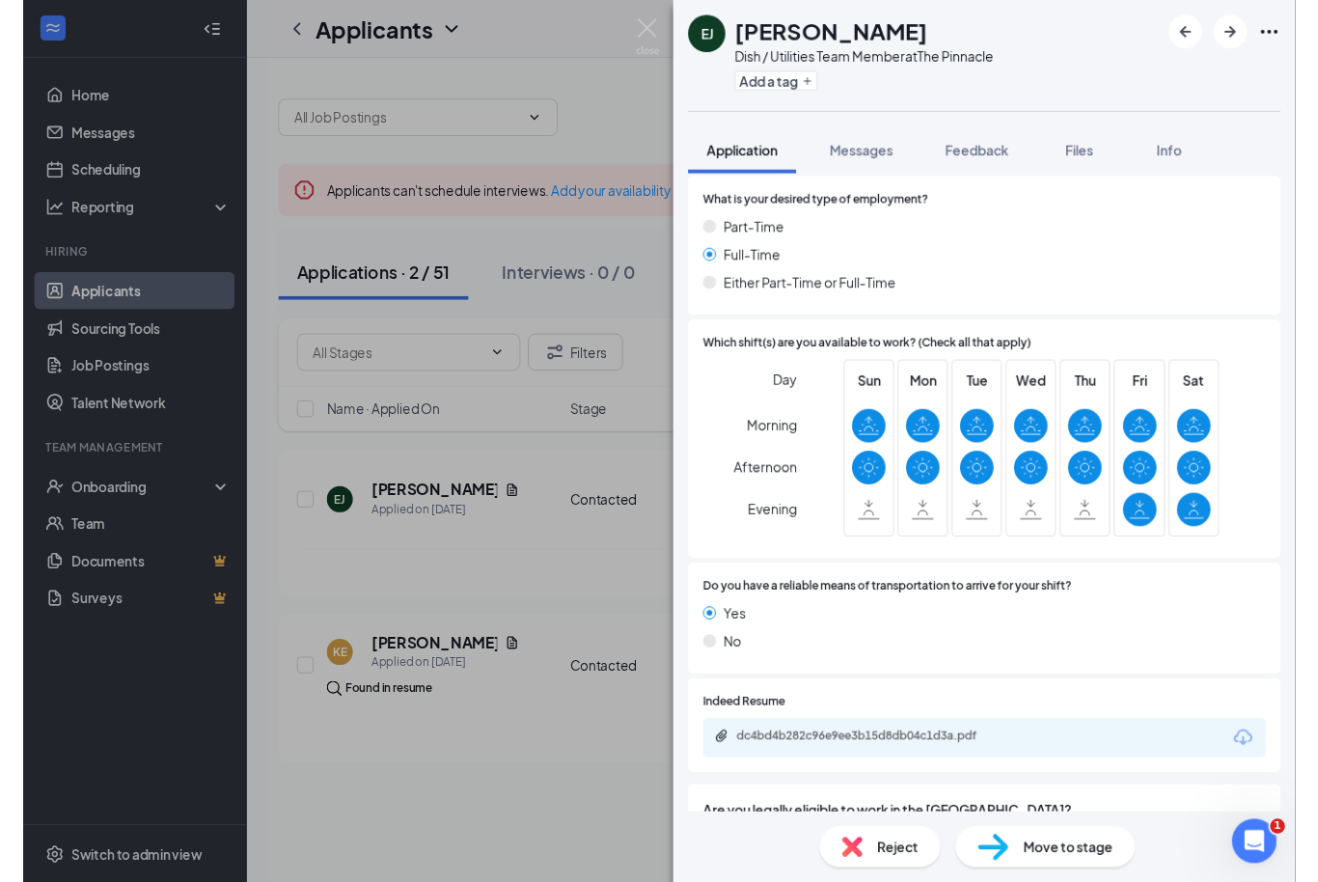
scroll to position [1093, 0]
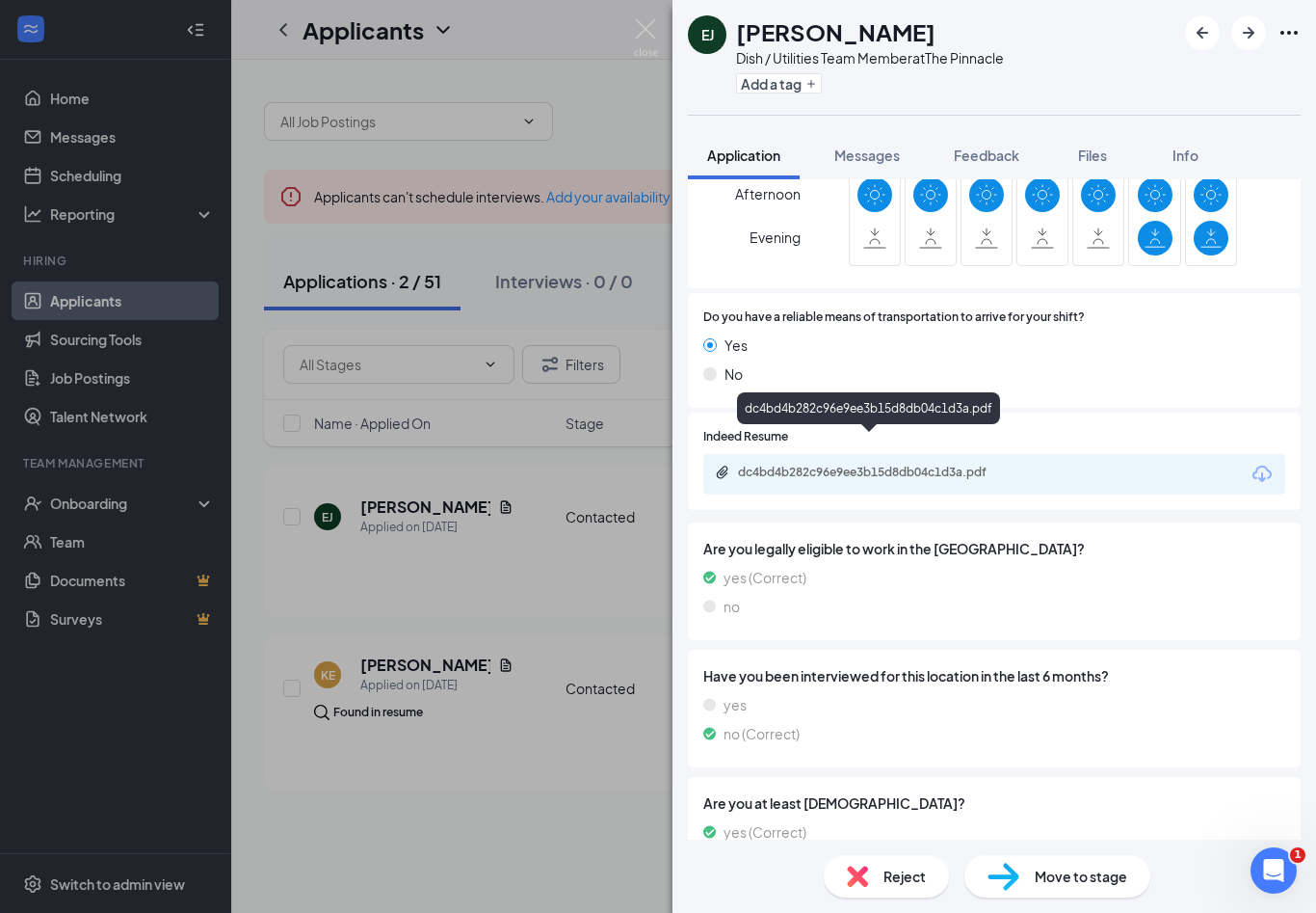
click at [854, 464] on div "dc4bd4b282c96e9ee3b15d8db04c1d3a.pdf" at bounding box center [873, 471] width 270 height 15
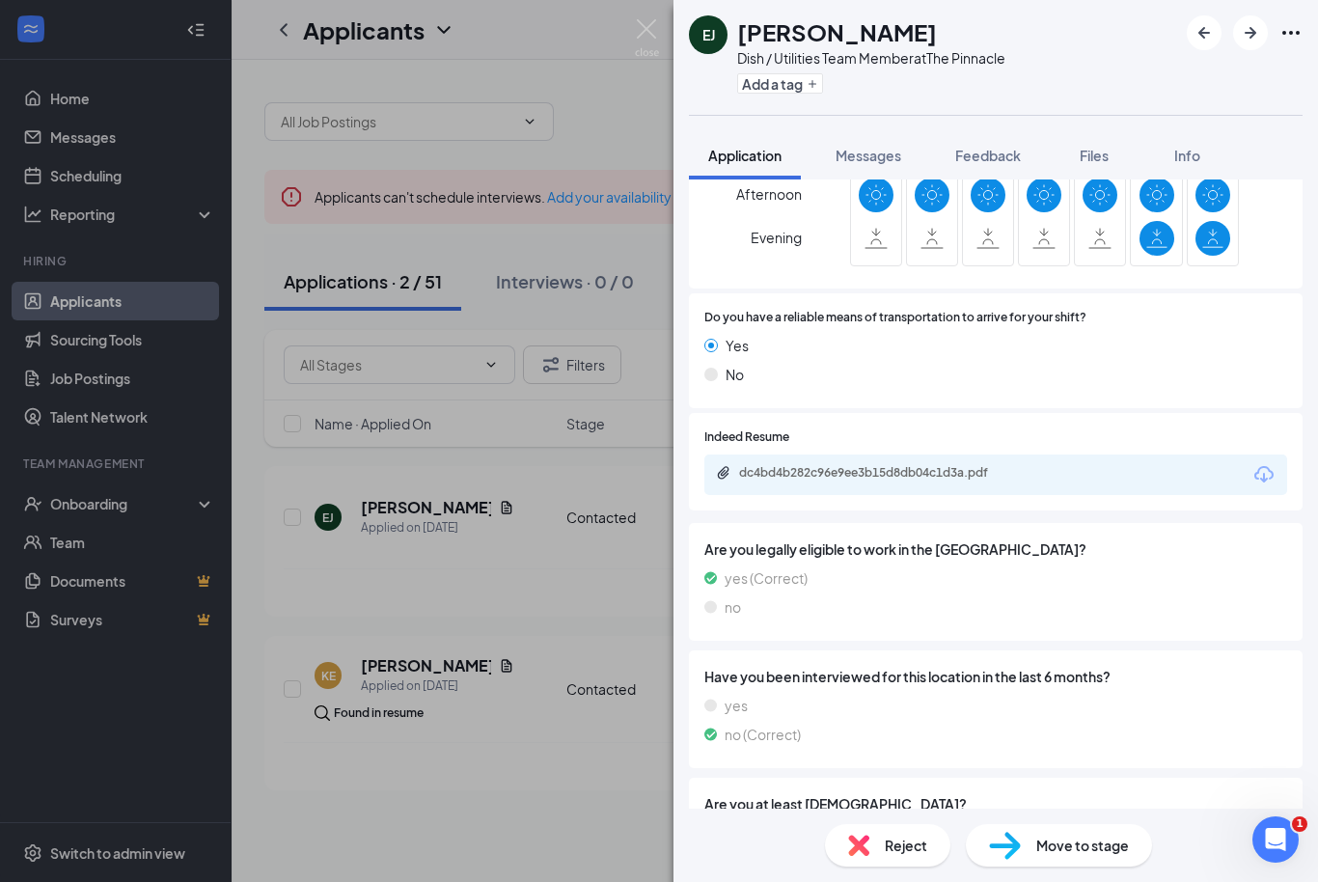
scroll to position [741, 0]
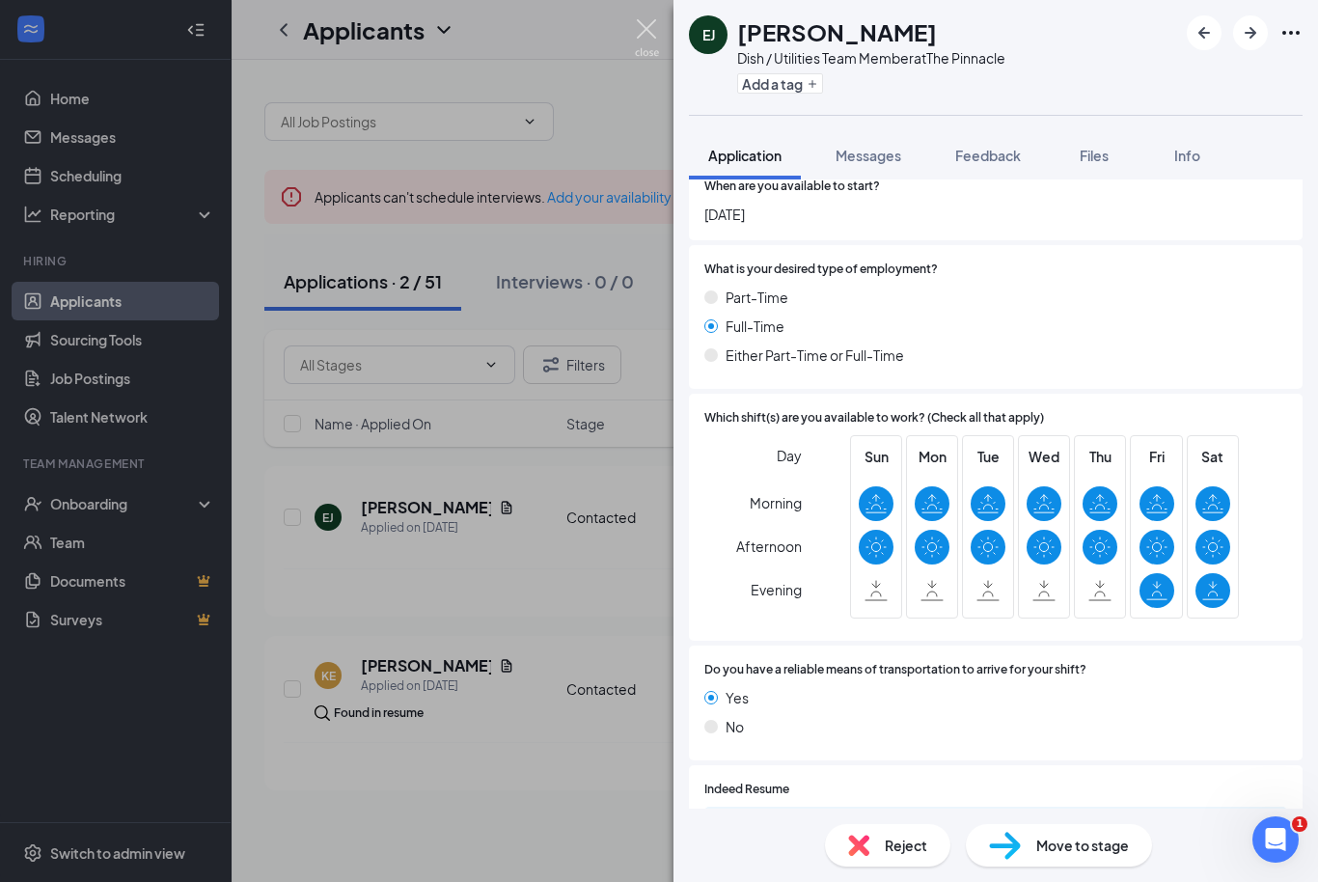
click at [635, 31] on img at bounding box center [647, 38] width 24 height 38
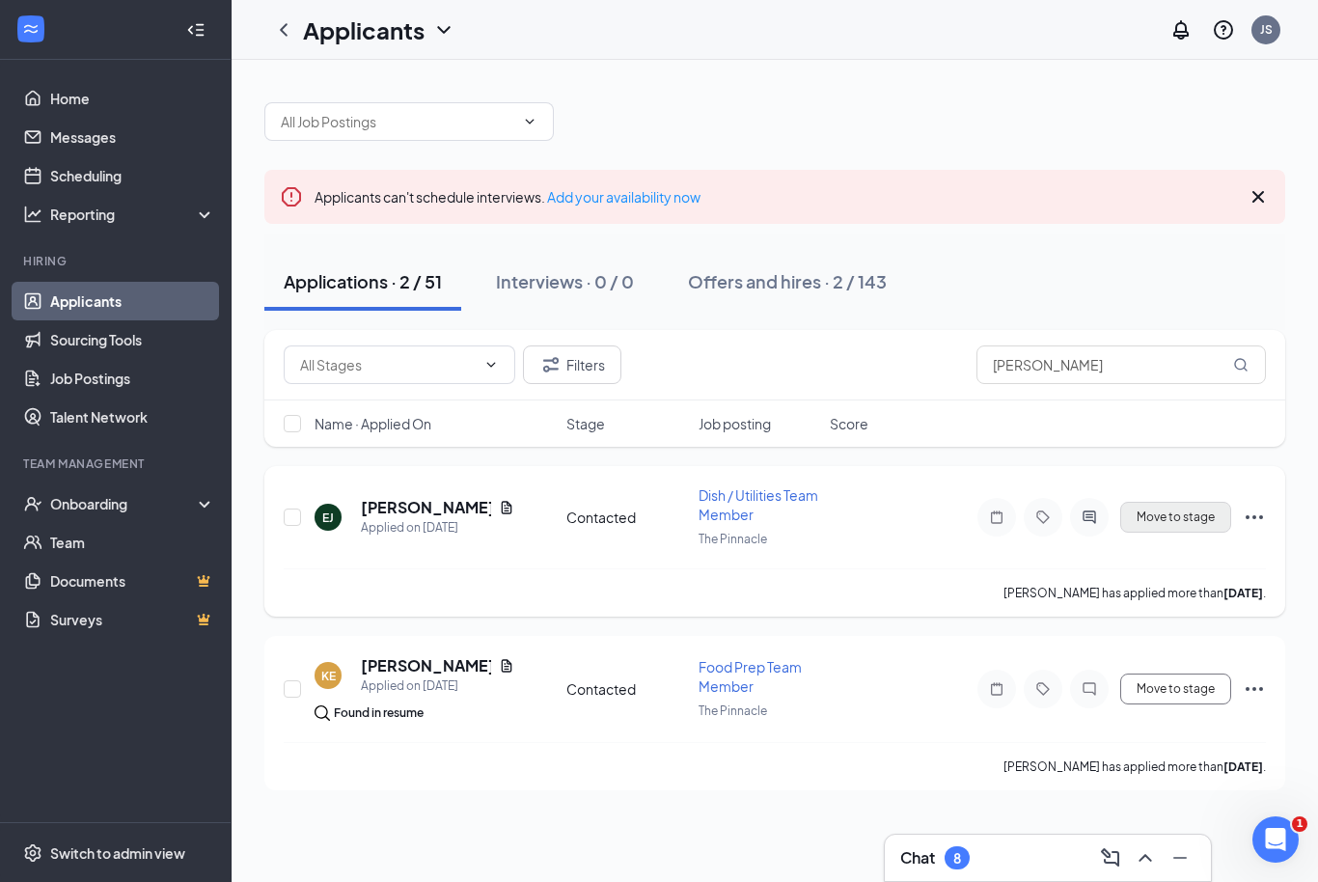
click at [1192, 517] on button "Move to stage" at bounding box center [1175, 517] width 111 height 31
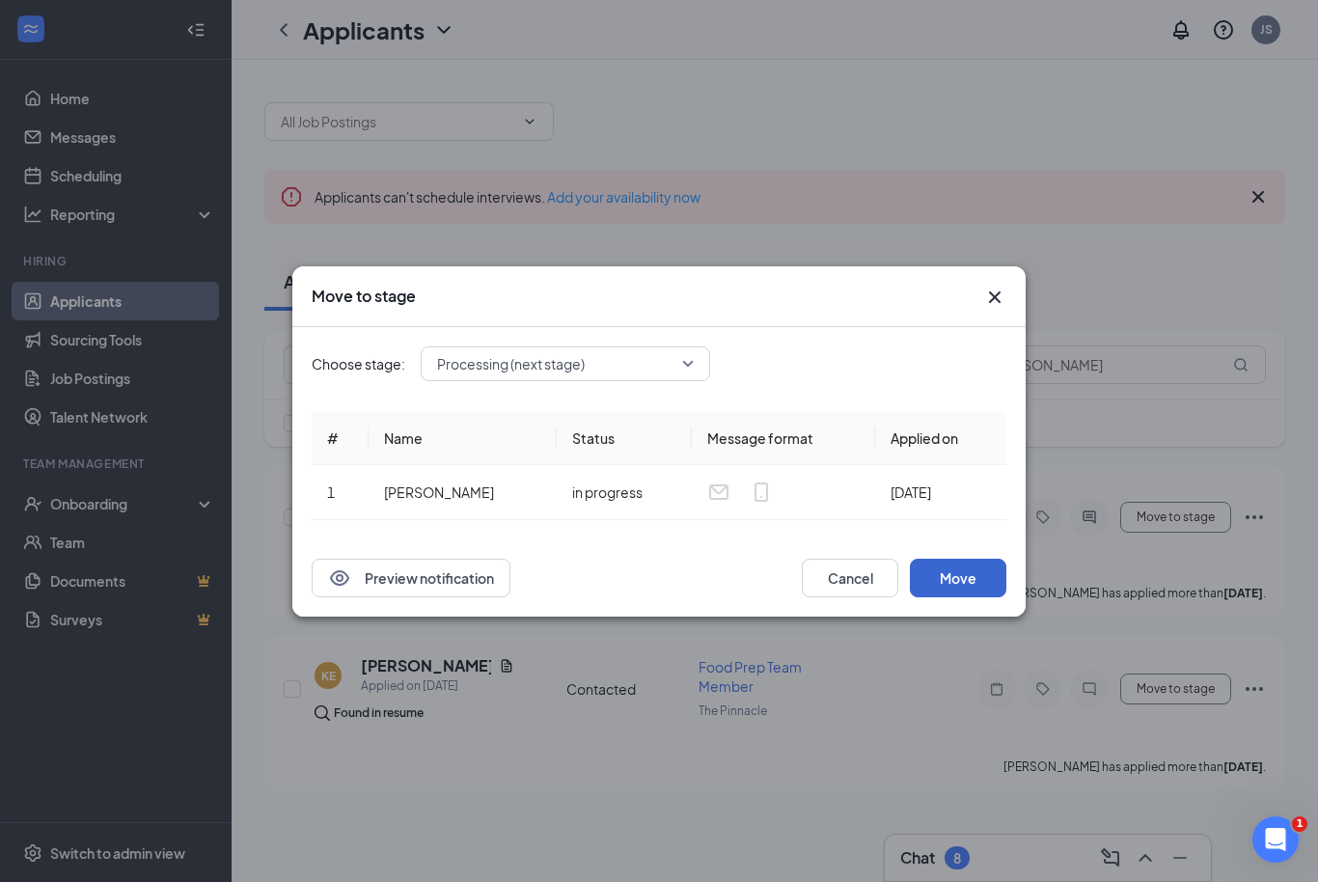
click at [918, 582] on button "Move" at bounding box center [958, 578] width 96 height 39
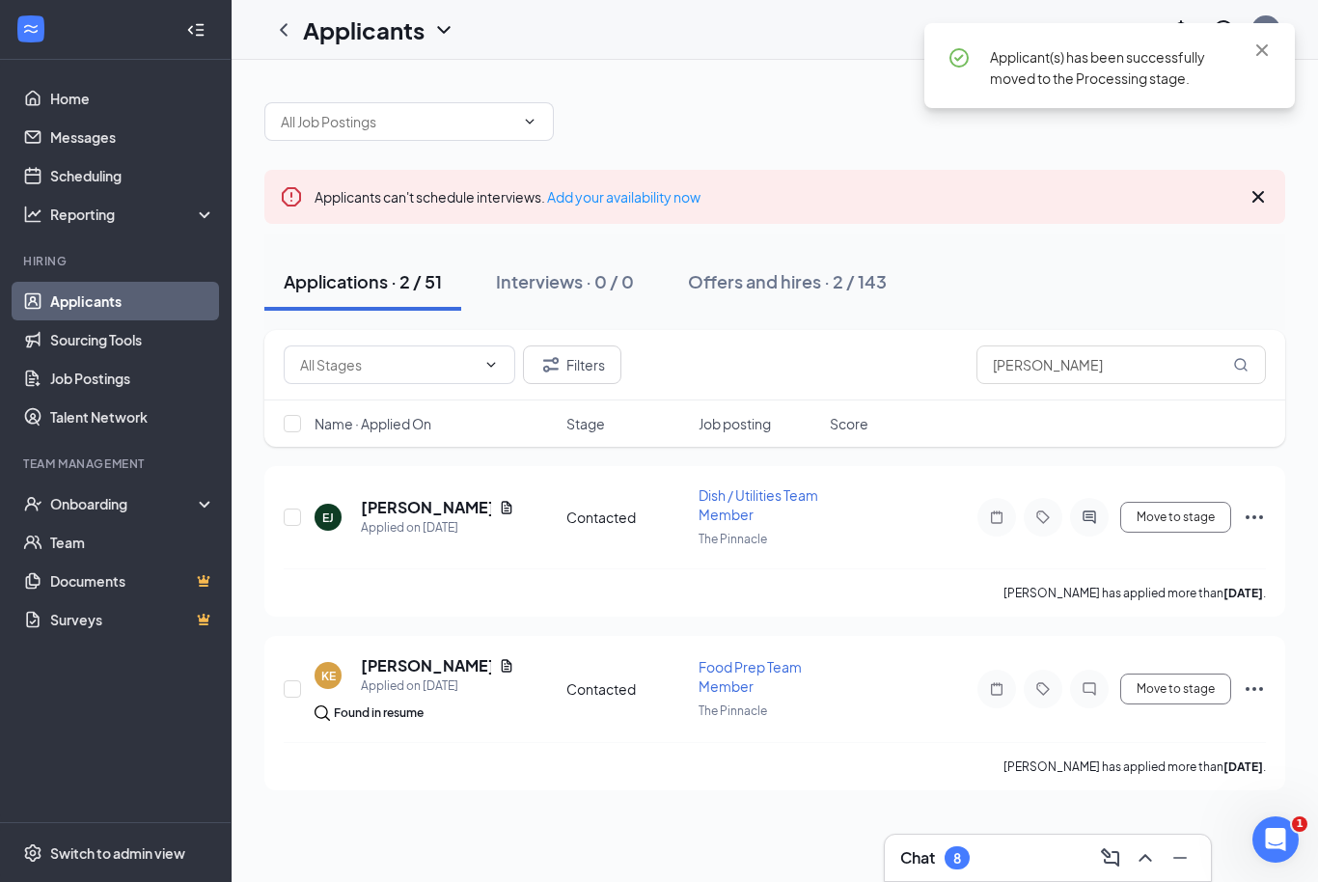
click at [83, 305] on link "Applicants" at bounding box center [132, 301] width 165 height 39
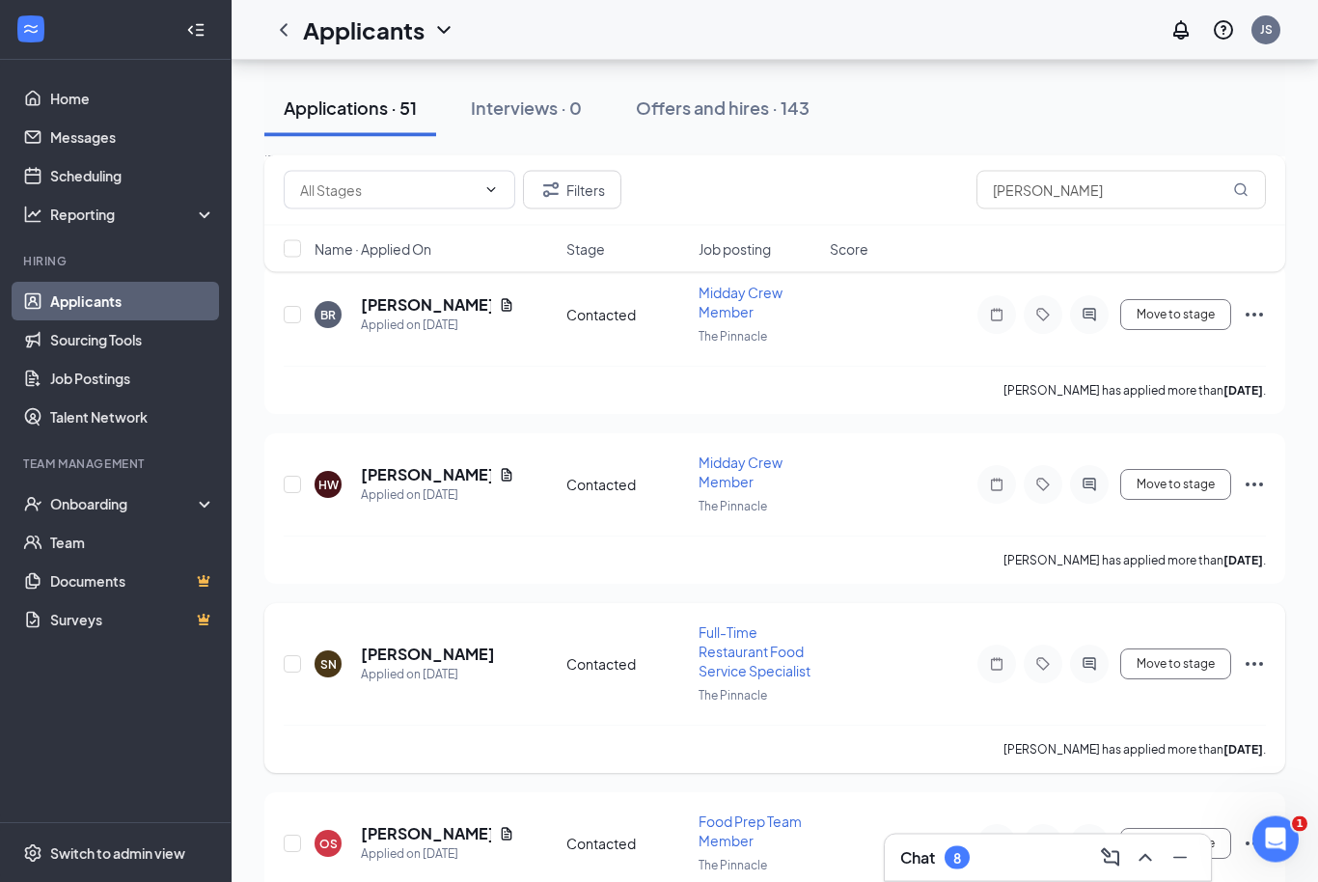
scroll to position [8242, 0]
click at [396, 824] on h5 "[PERSON_NAME]" at bounding box center [426, 834] width 130 height 21
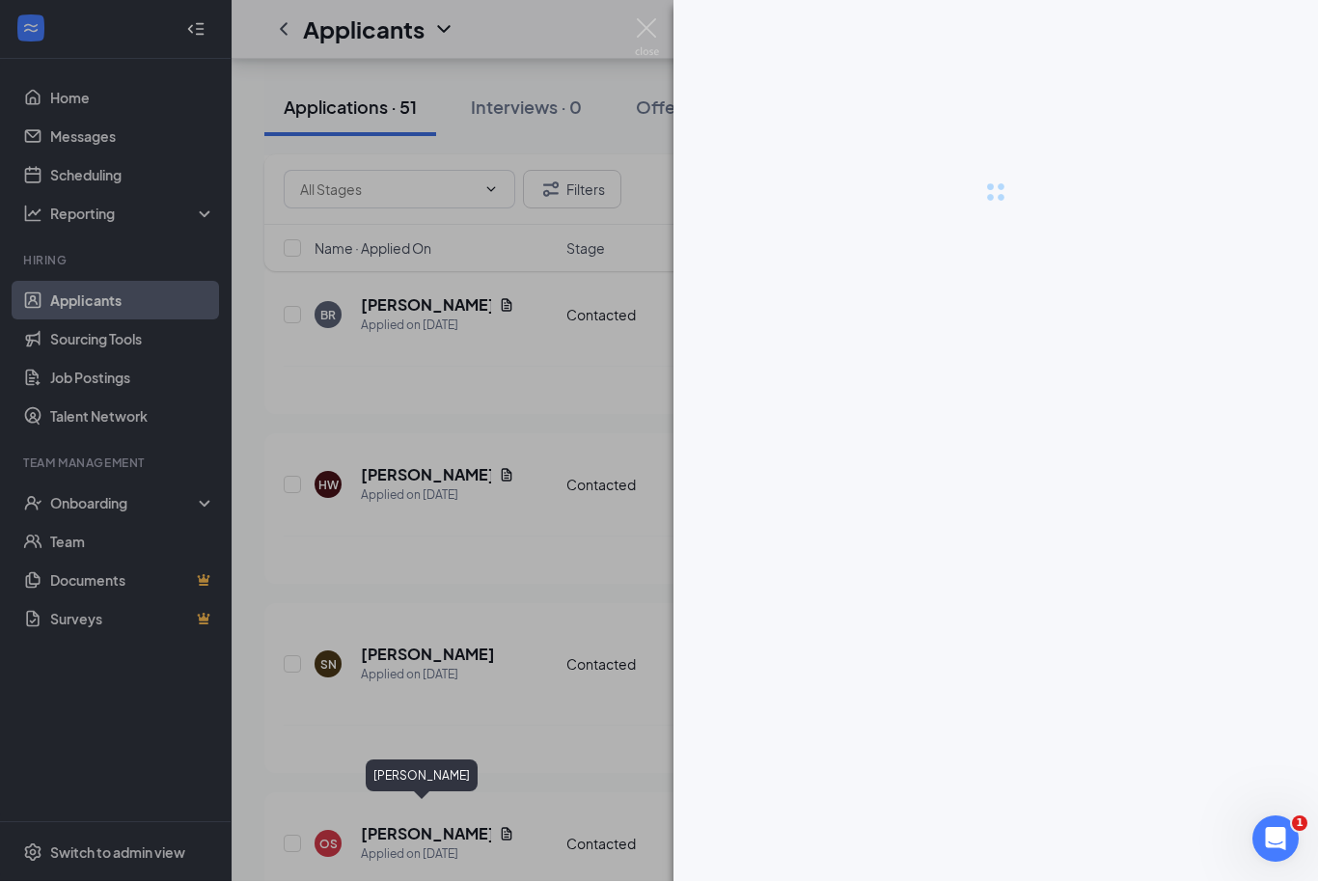
scroll to position [8305, 0]
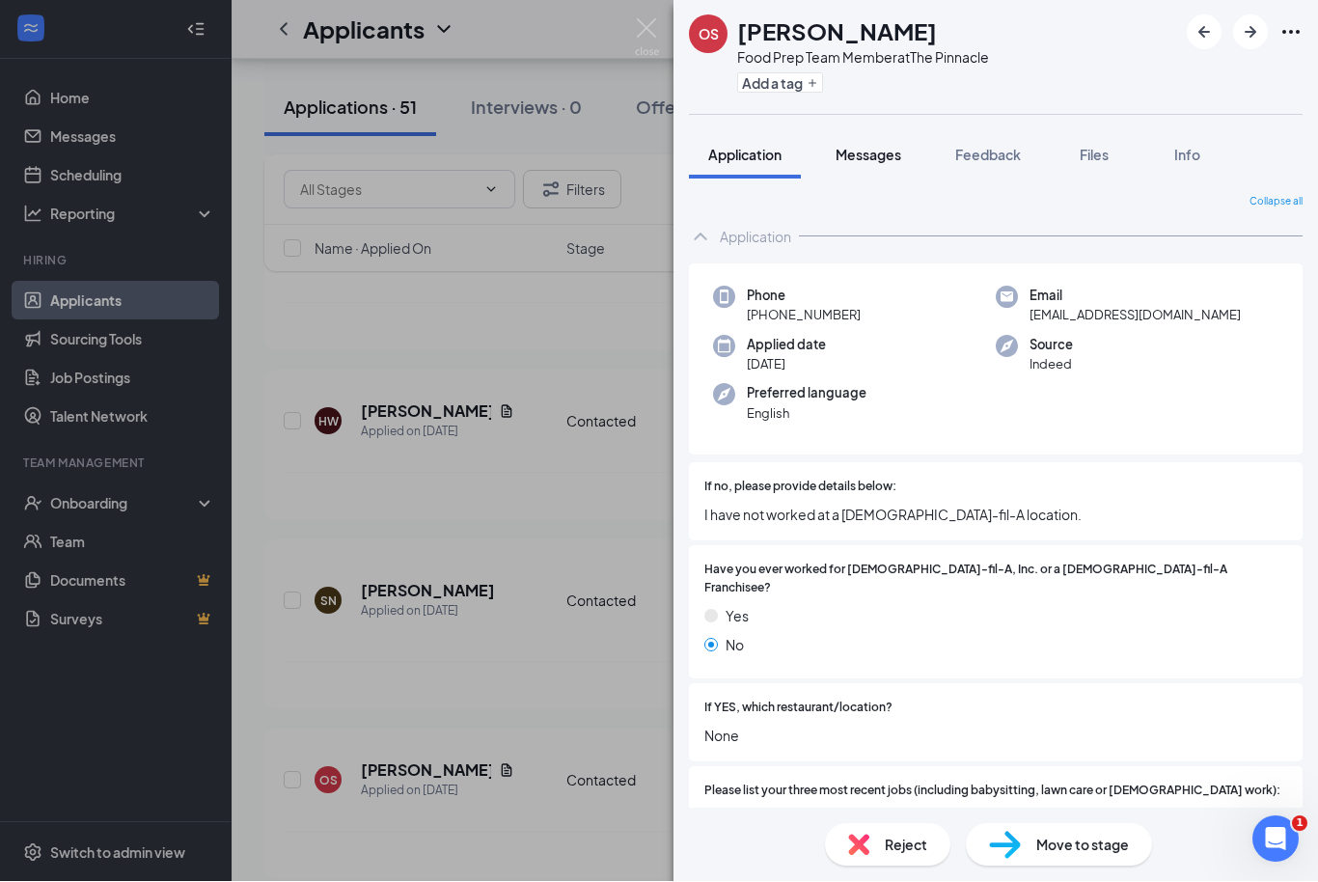
click at [880, 162] on span "Messages" at bounding box center [869, 155] width 66 height 17
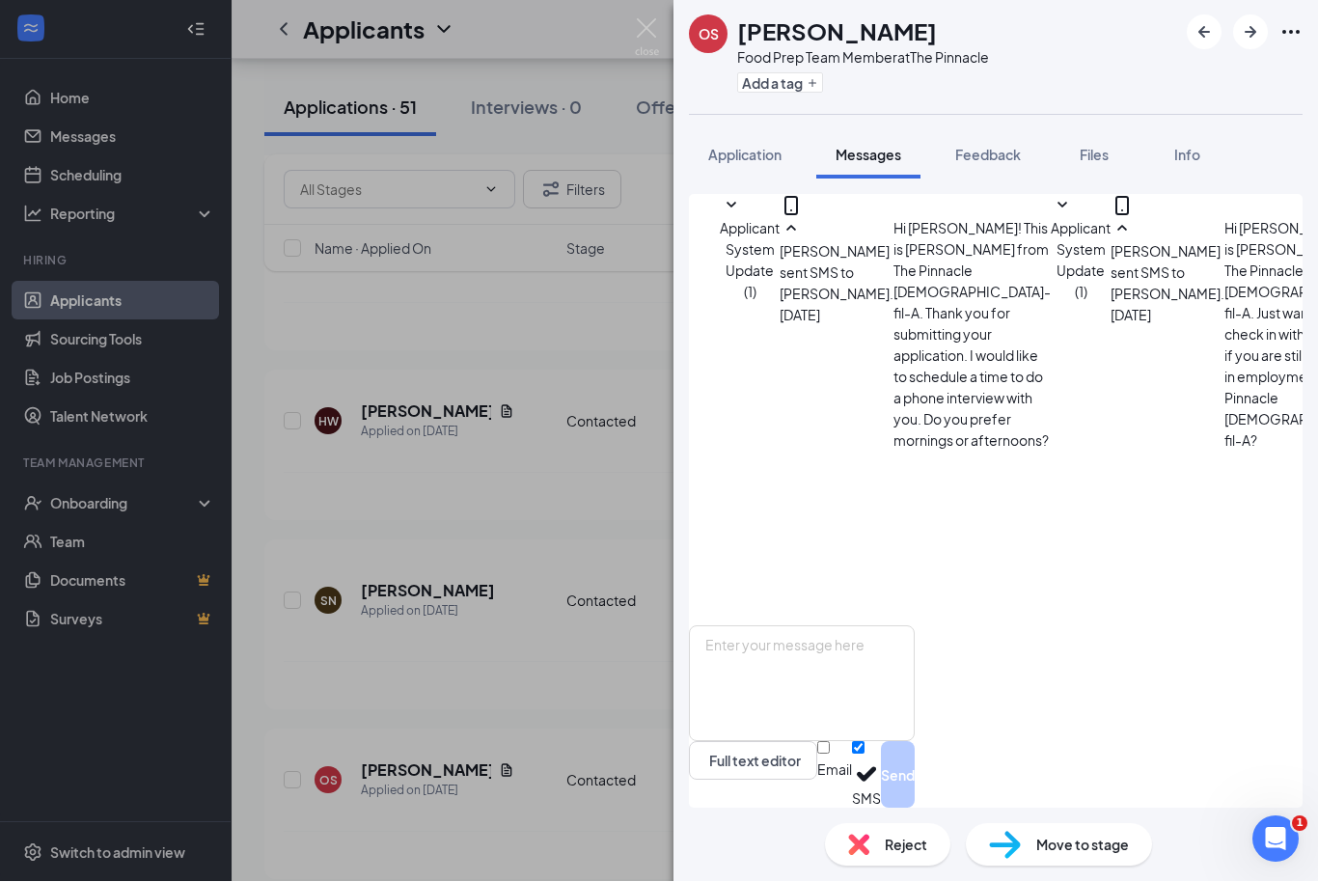
scroll to position [700, 0]
drag, startPoint x: 638, startPoint y: 21, endPoint x: 677, endPoint y: 60, distance: 55.3
click at [639, 22] on img at bounding box center [647, 38] width 24 height 38
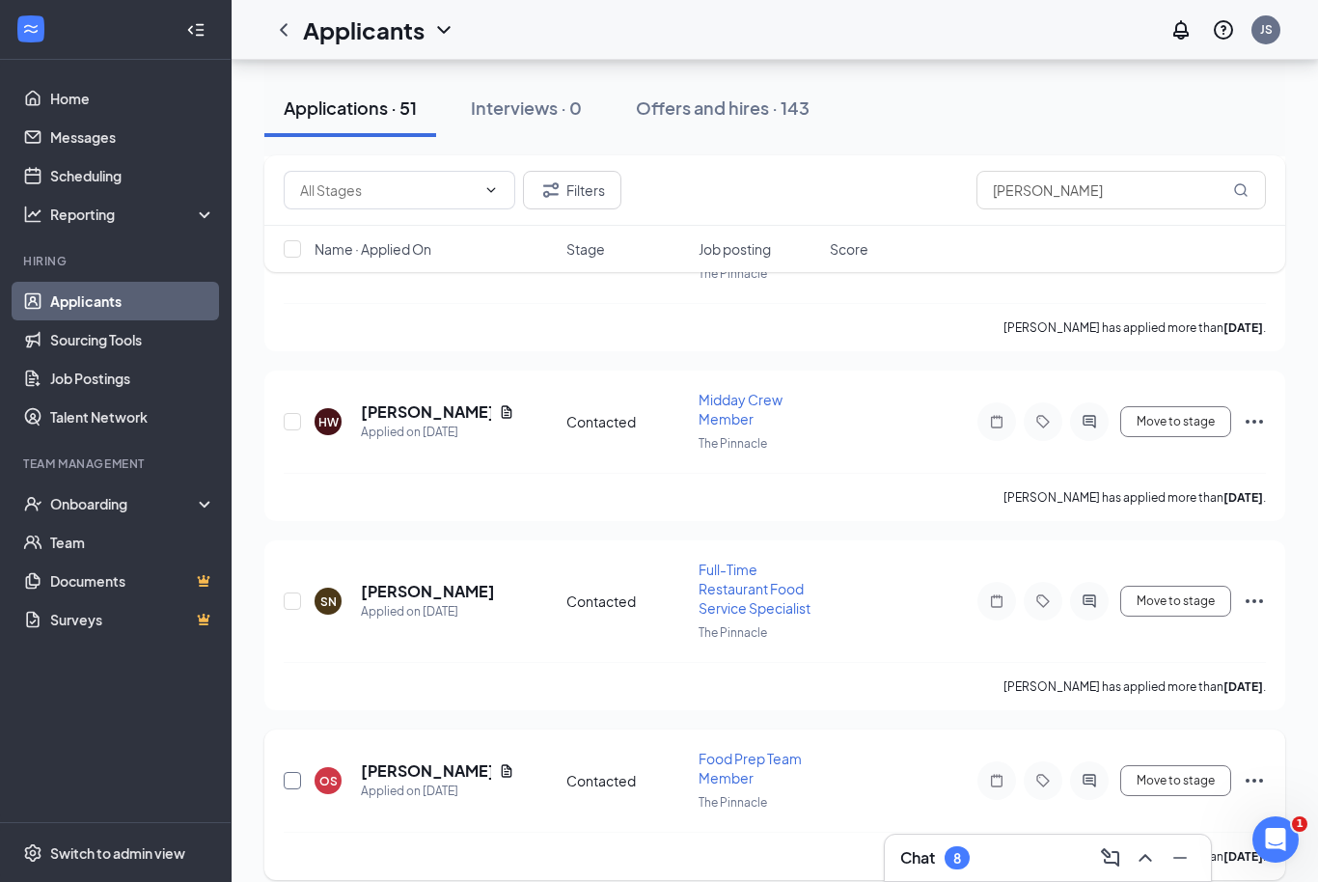
click at [285, 772] on input "checkbox" at bounding box center [292, 780] width 17 height 17
checkbox input "true"
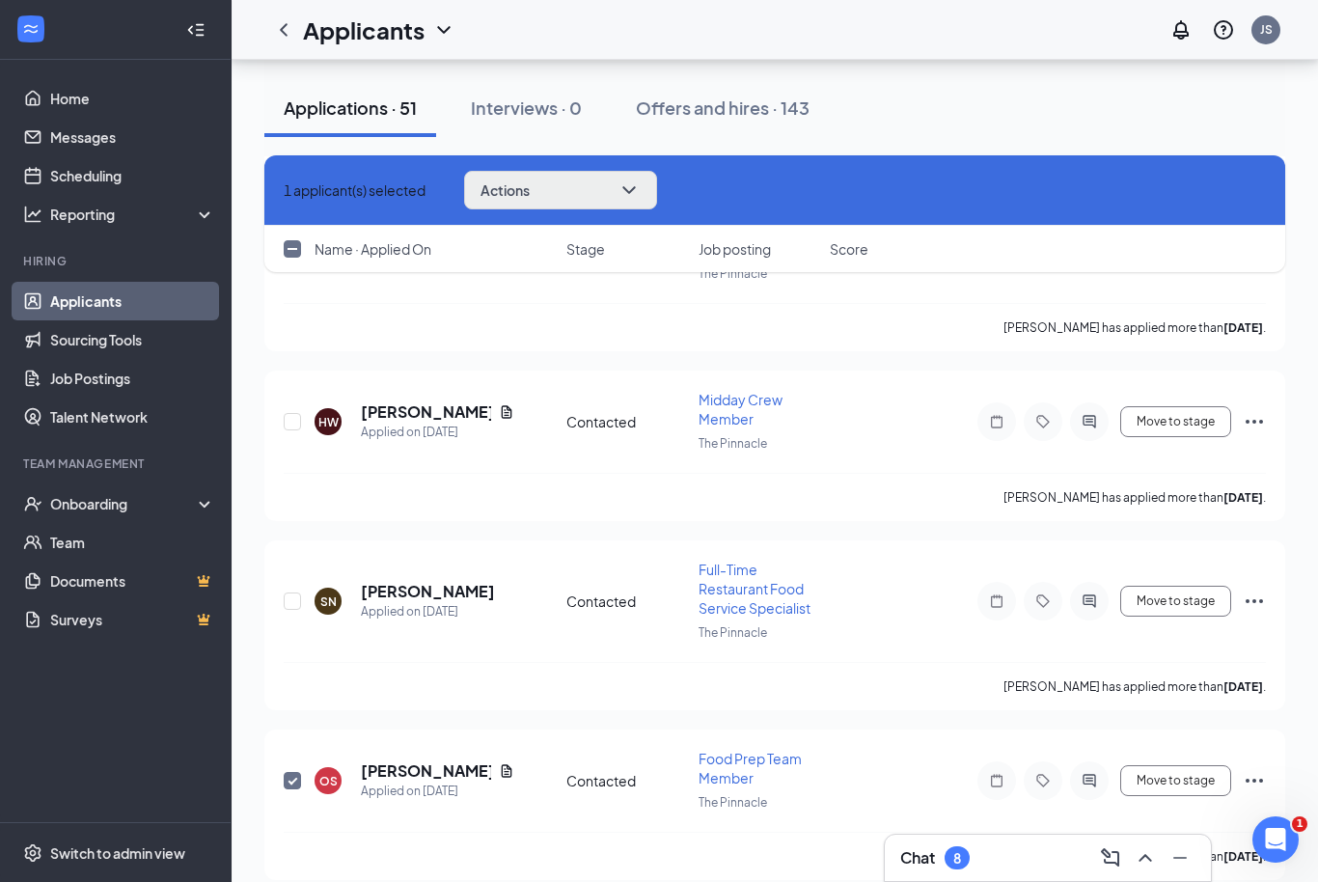
click at [571, 201] on button "Actions" at bounding box center [560, 190] width 193 height 39
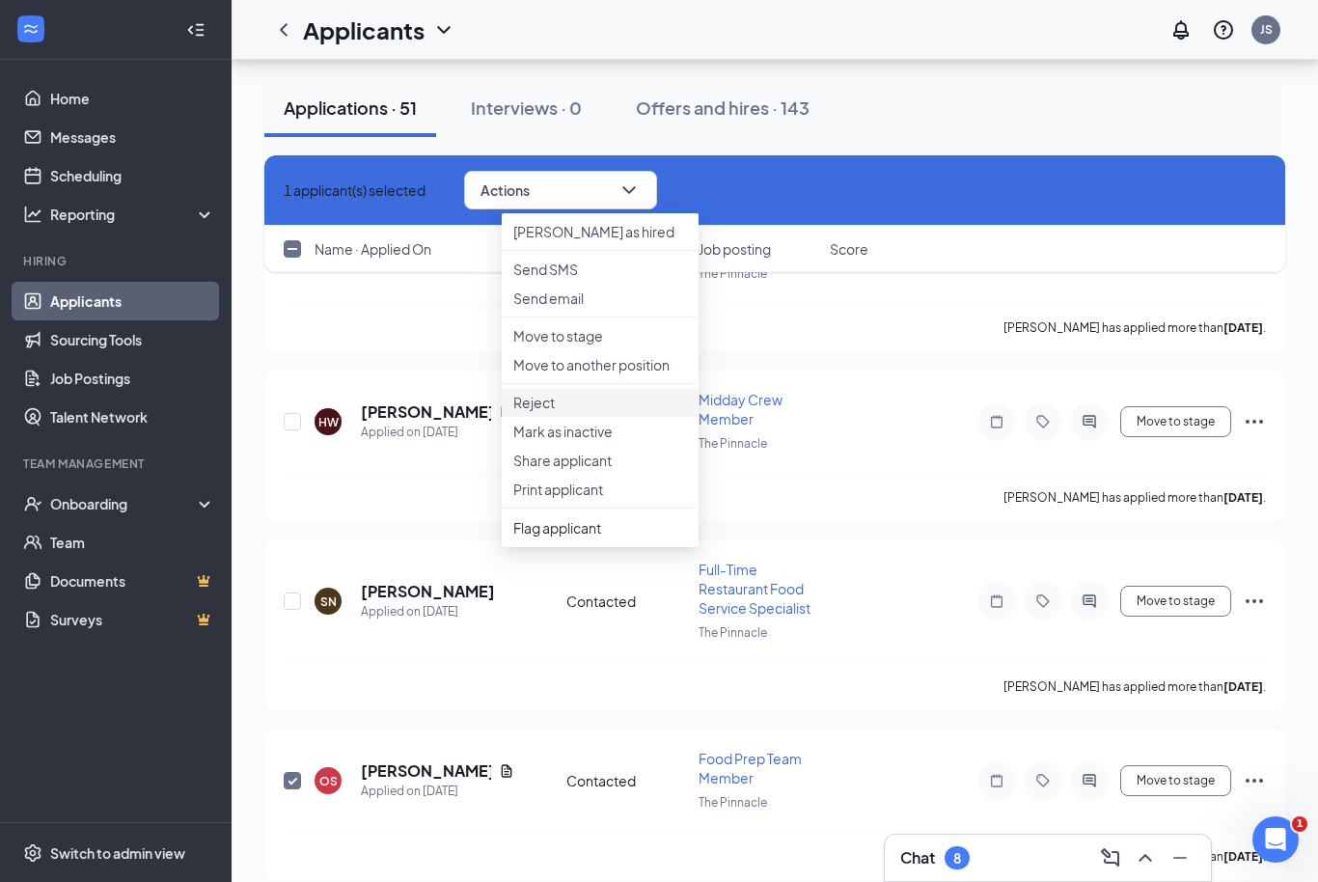
click at [543, 412] on p "Reject" at bounding box center [600, 402] width 174 height 19
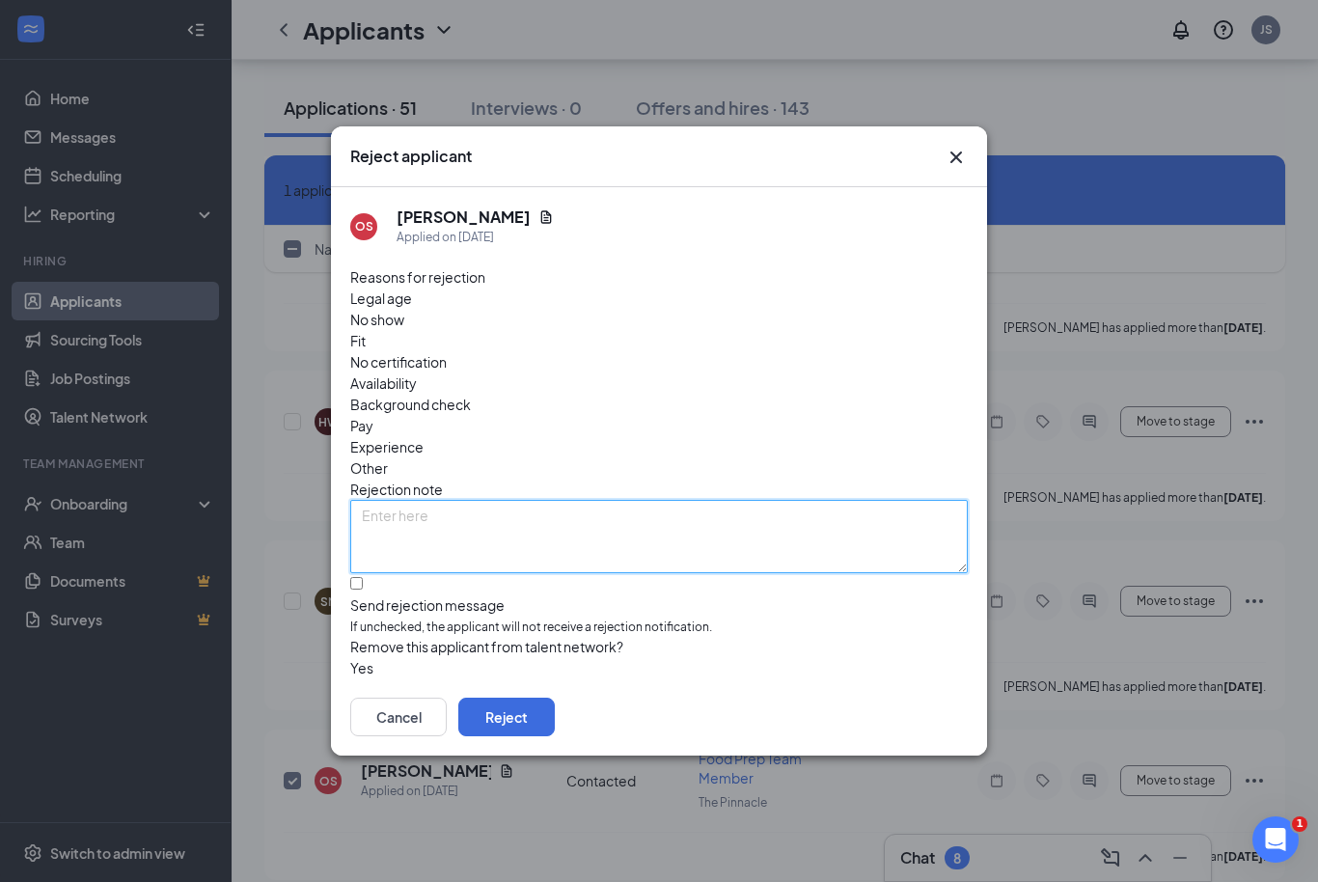
click at [552, 500] on textarea at bounding box center [659, 536] width 618 height 73
type textarea "Reached out to schedule phone interview and he didn’t respond. JS"
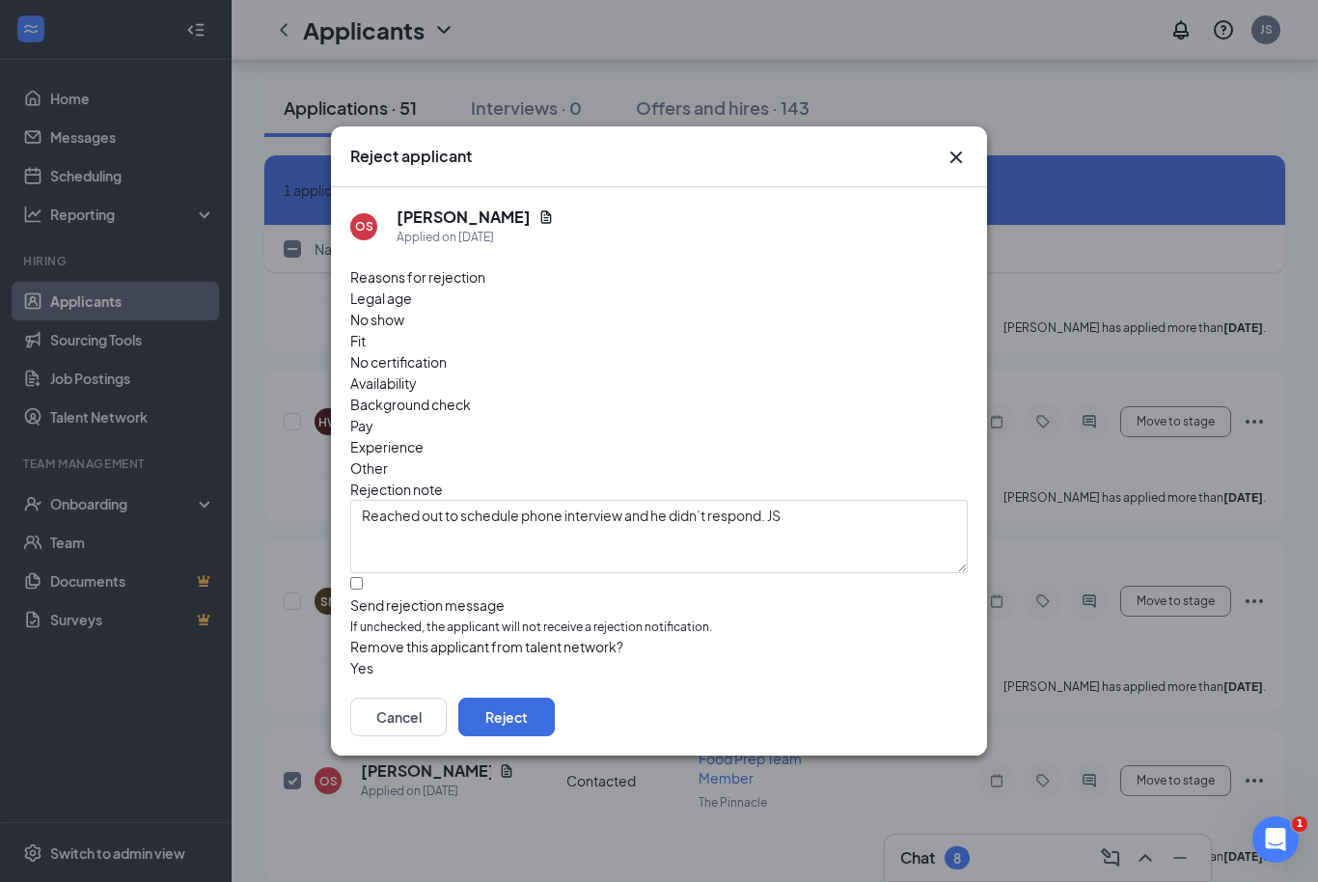
click at [350, 657] on button "button" at bounding box center [350, 667] width 0 height 21
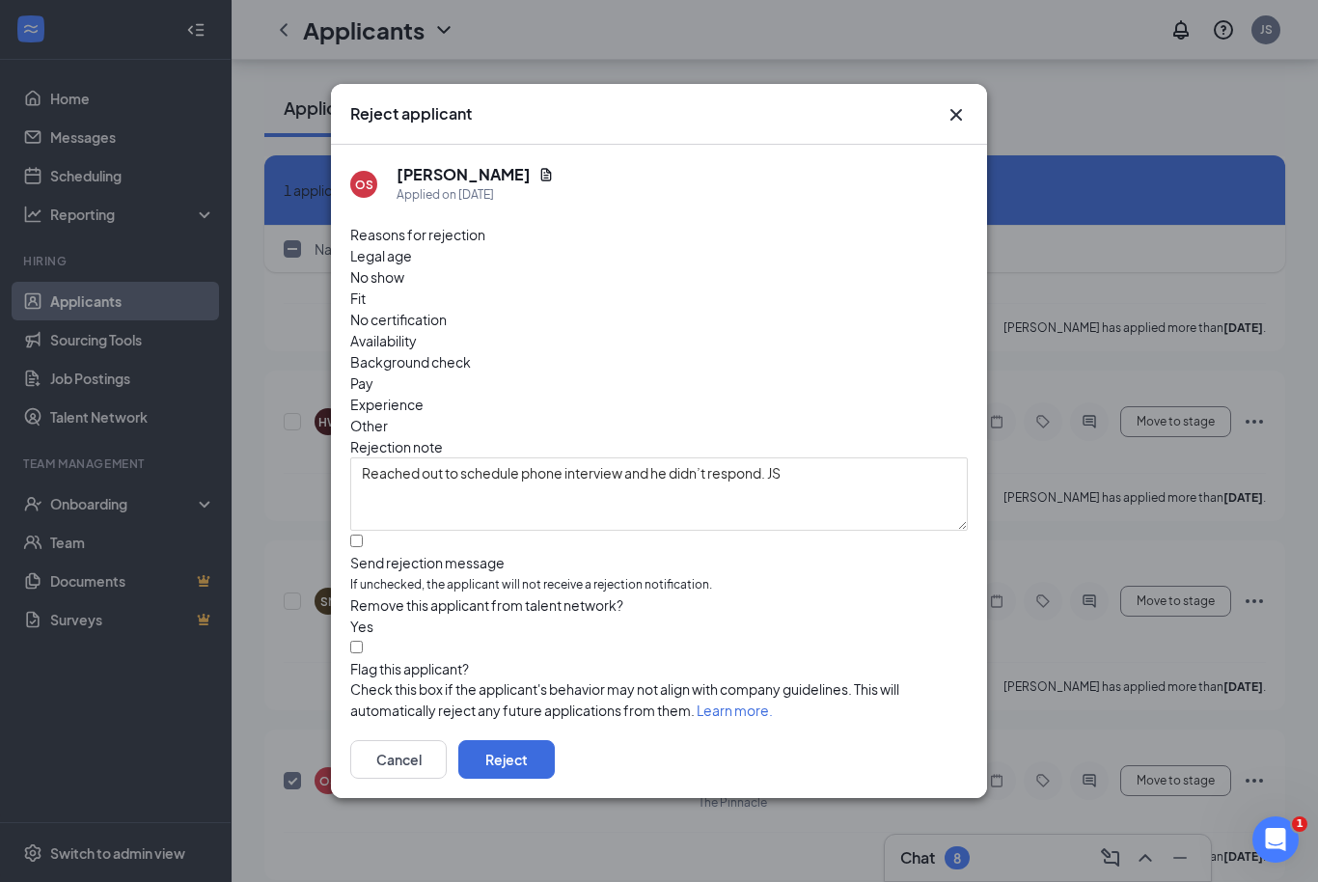
click at [357, 641] on input "Flag this applicant?" at bounding box center [356, 647] width 13 height 13
checkbox input "true"
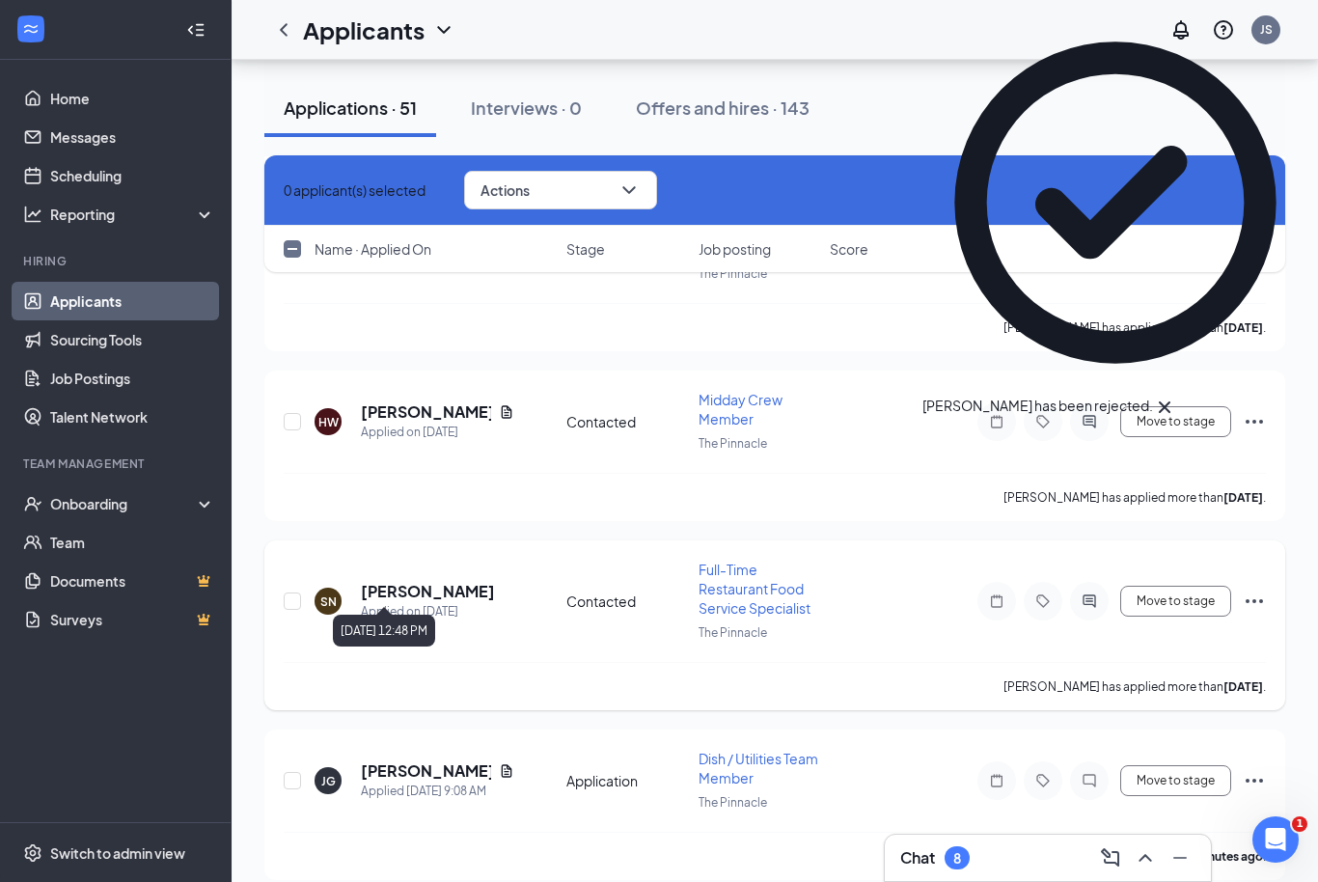
checkbox input "false"
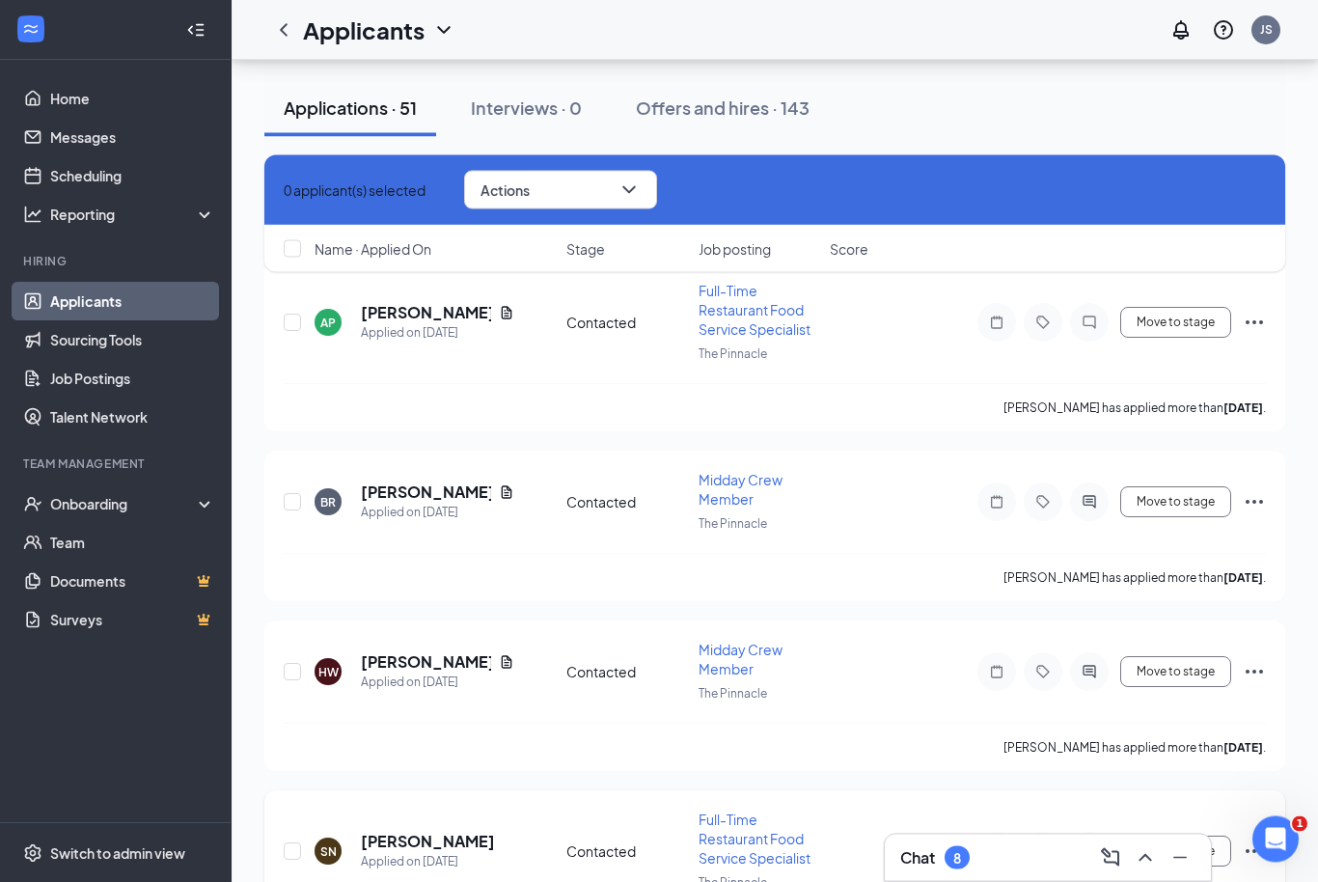
scroll to position [16623, 0]
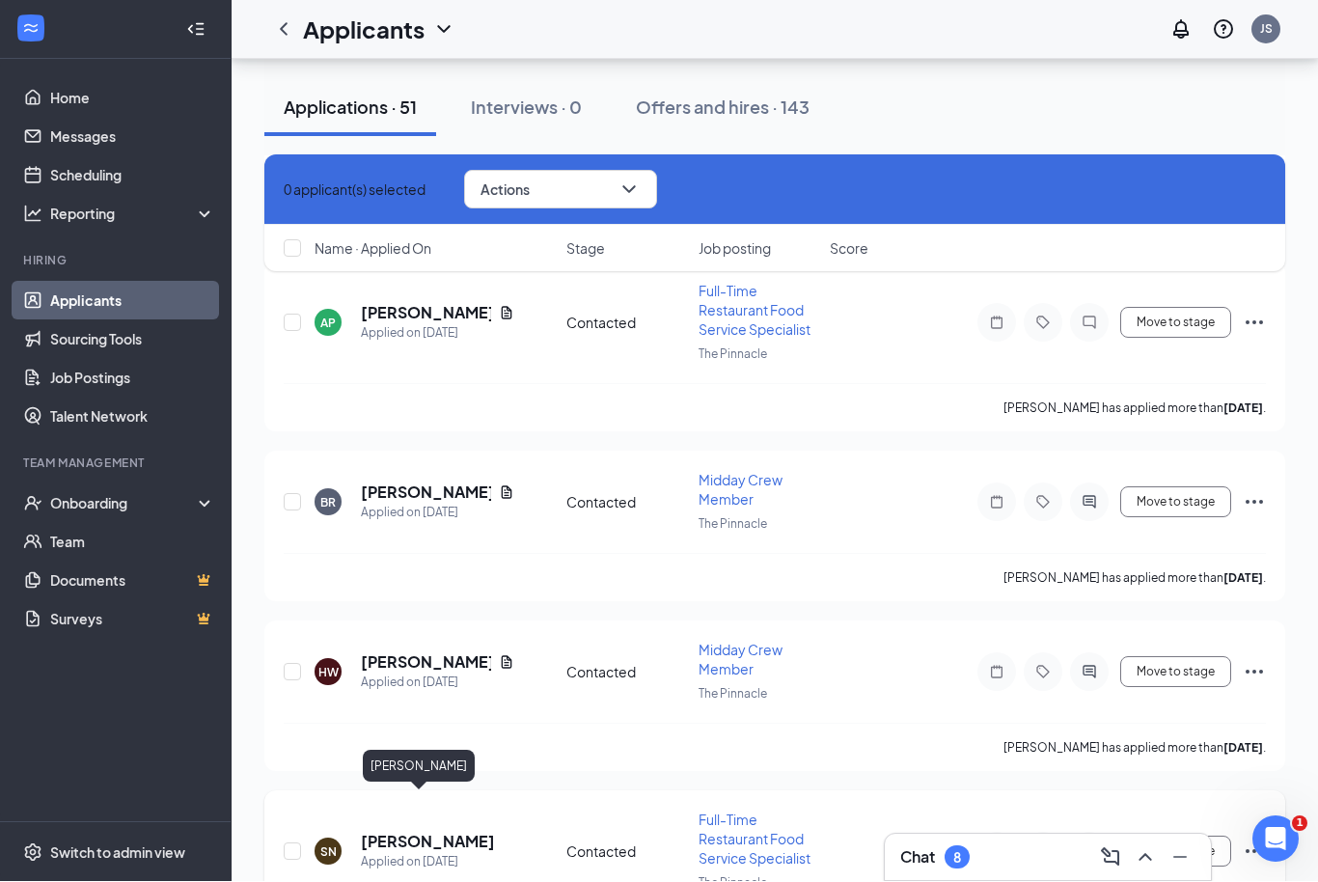
click at [401, 832] on h5 "Sage Neal" at bounding box center [428, 842] width 134 height 21
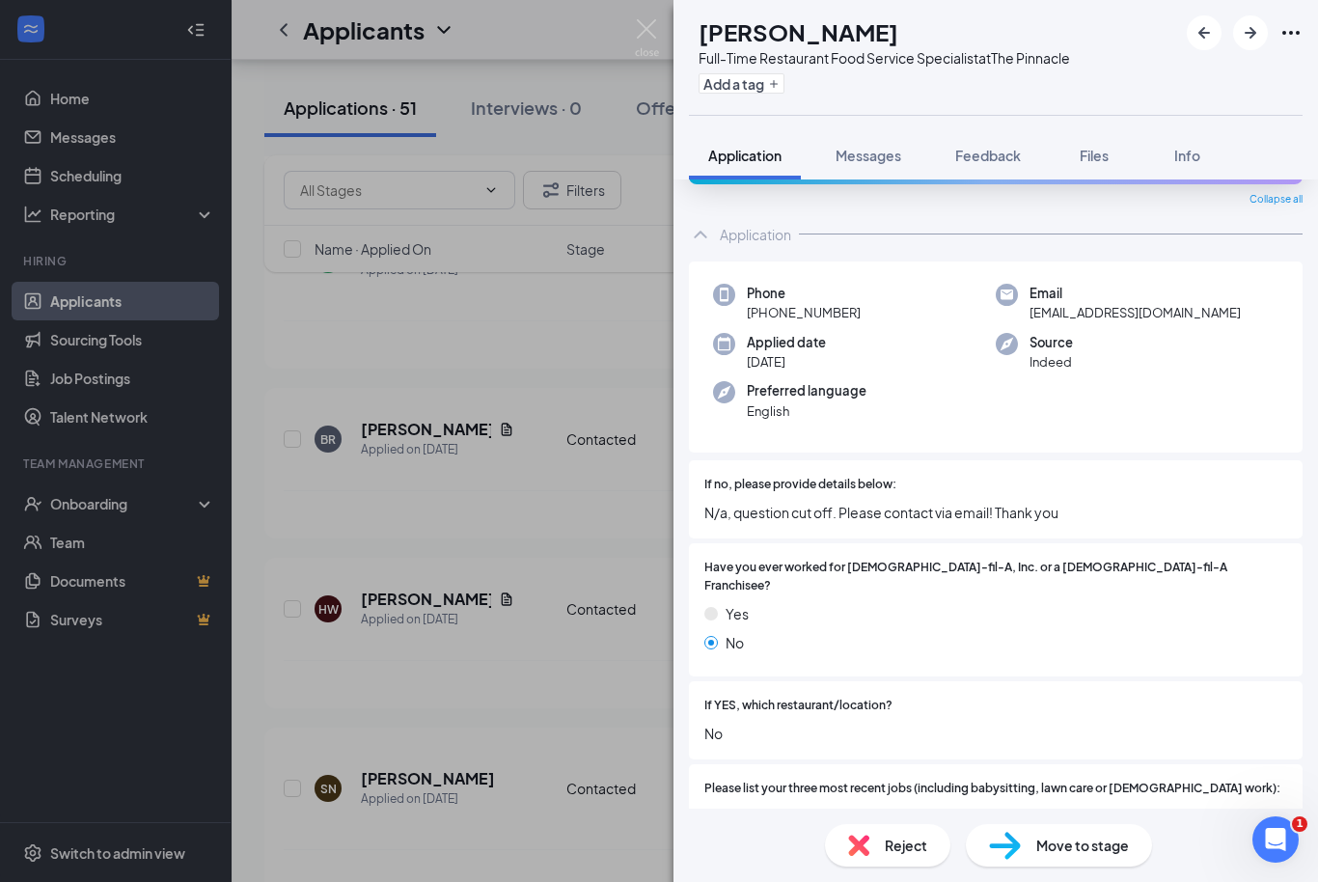
scroll to position [154, 0]
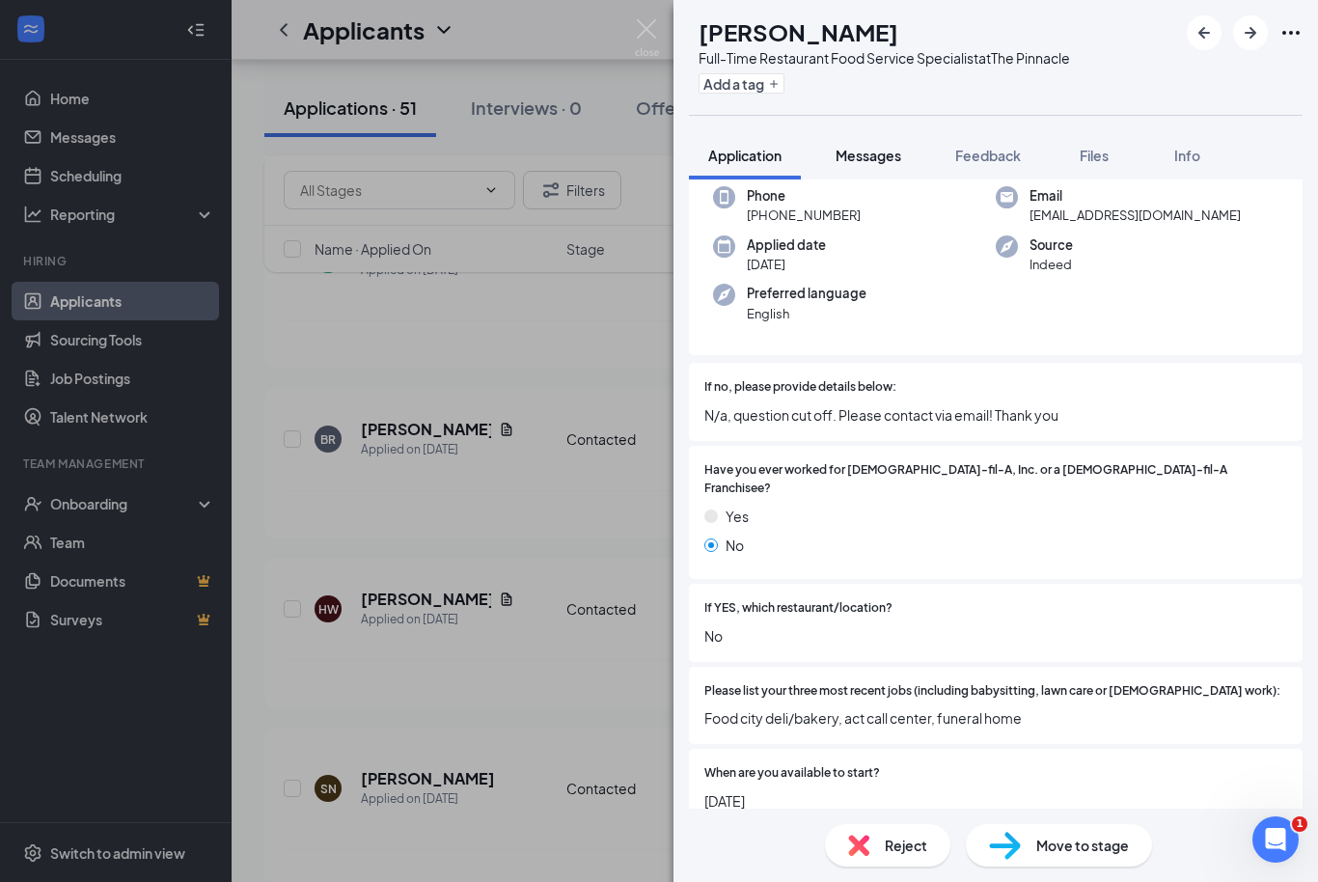
click at [860, 164] on div "Messages" at bounding box center [869, 155] width 66 height 19
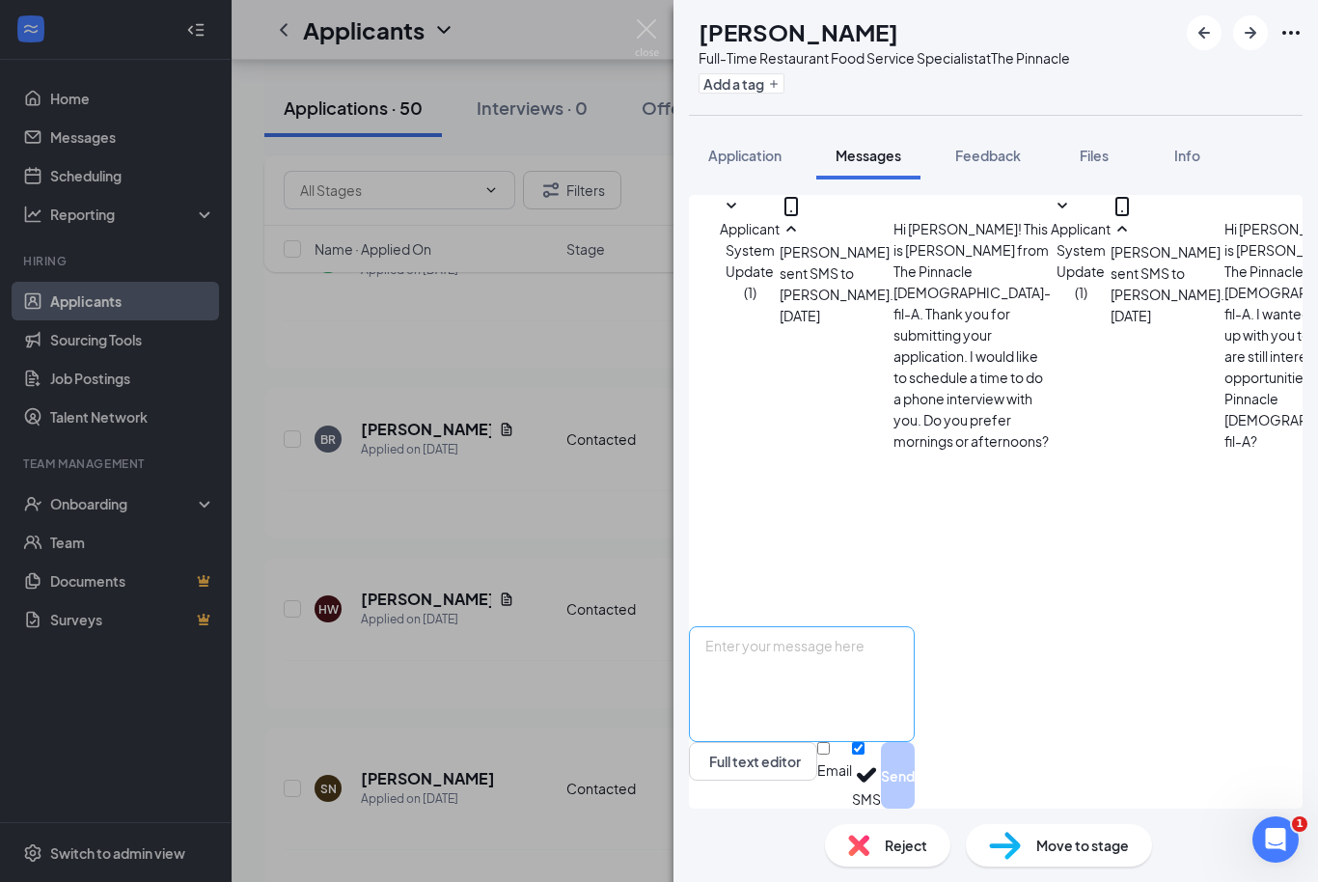
scroll to position [64, 0]
click at [655, 26] on img at bounding box center [647, 38] width 24 height 38
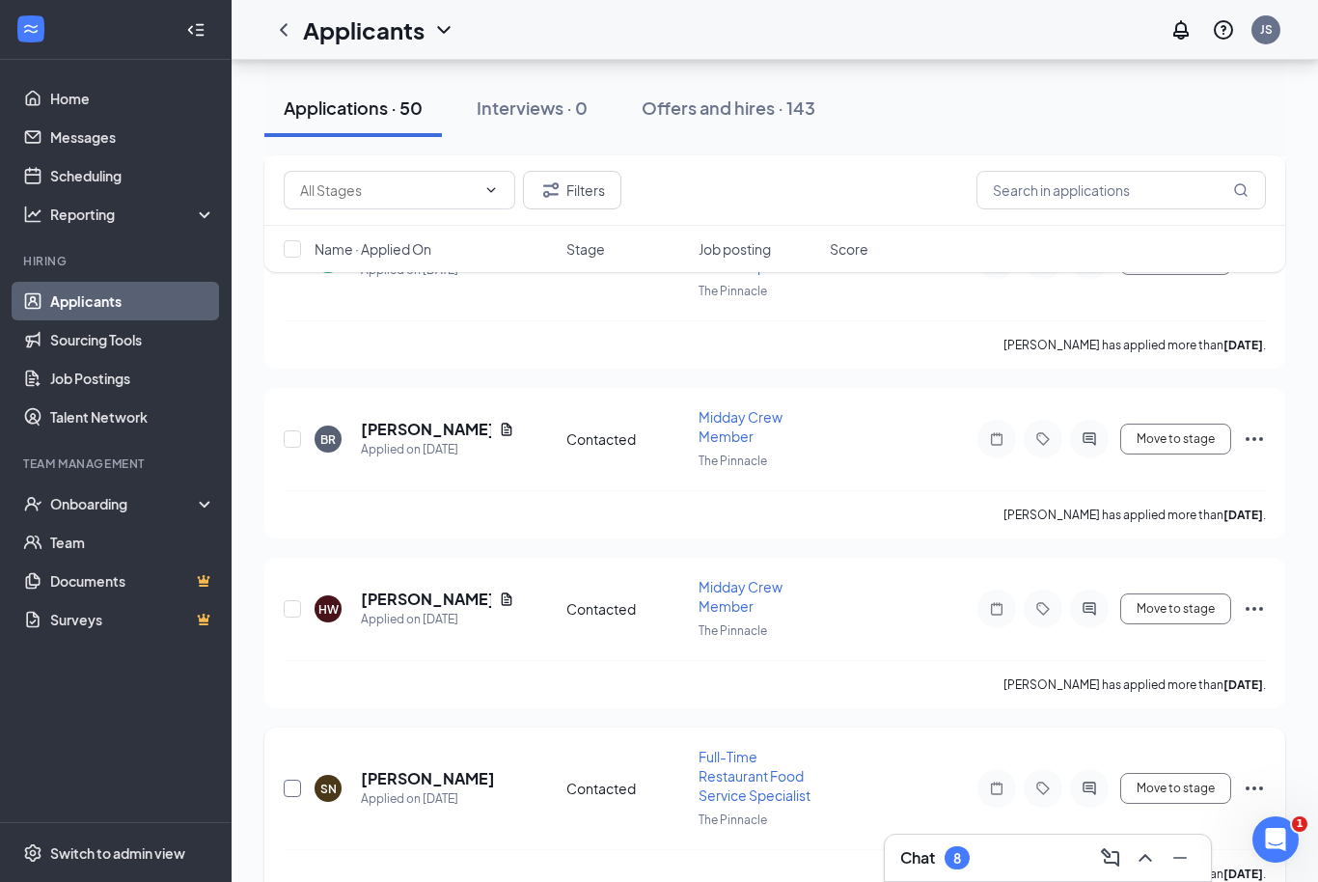
click at [284, 780] on input "checkbox" at bounding box center [292, 788] width 17 height 17
checkbox input "true"
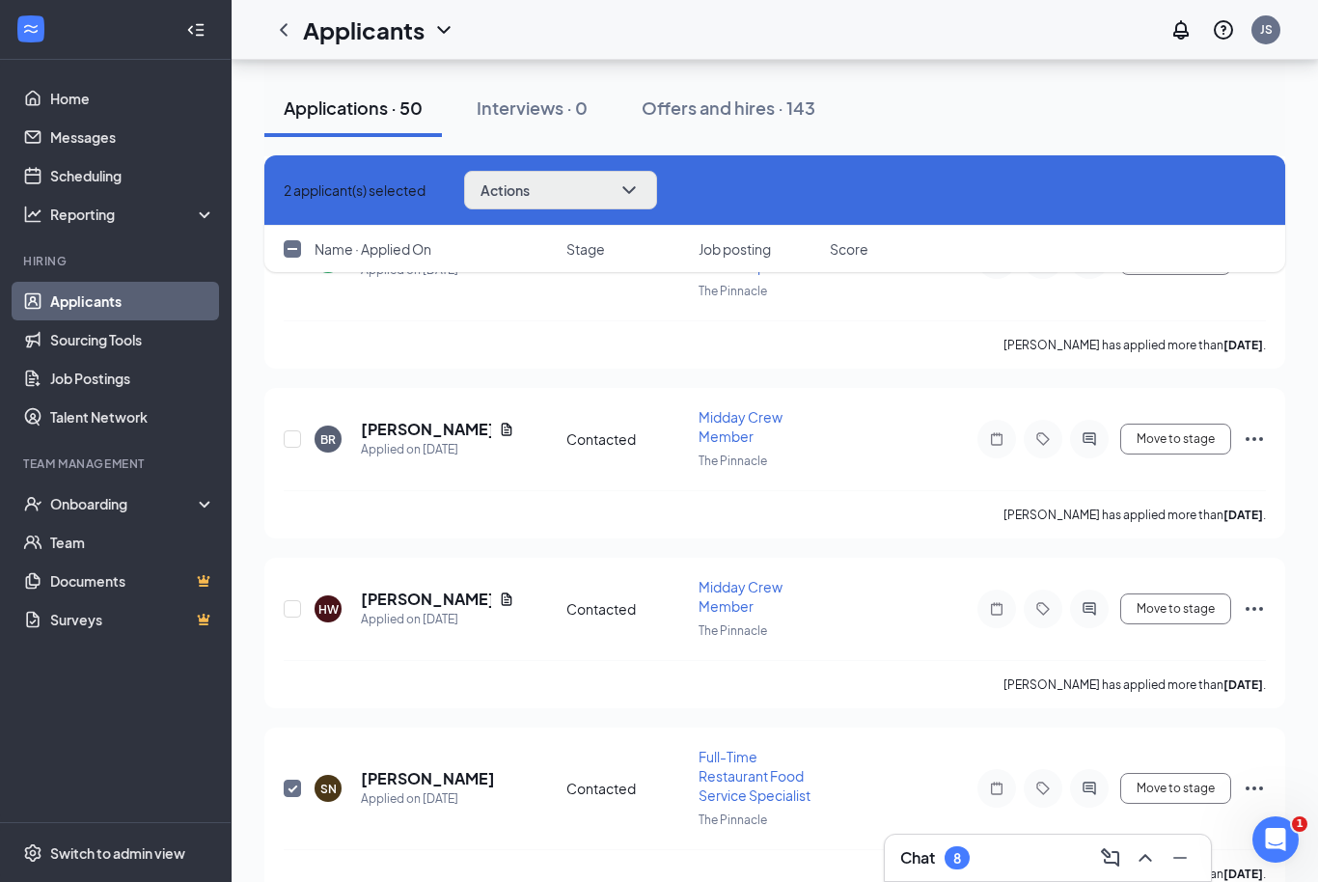
click at [519, 205] on button "Actions" at bounding box center [560, 190] width 193 height 39
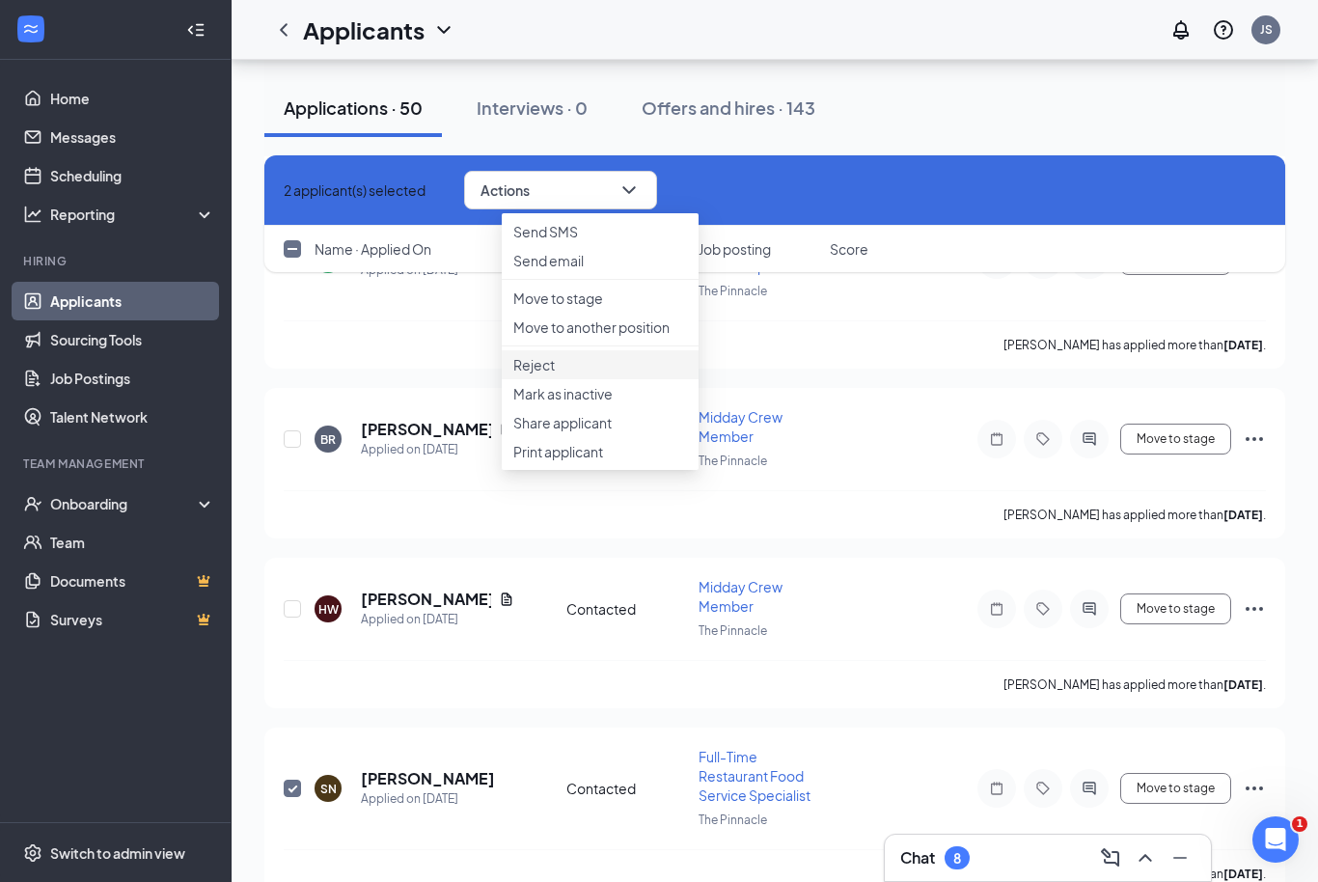
click at [552, 374] on p "Reject" at bounding box center [600, 364] width 174 height 19
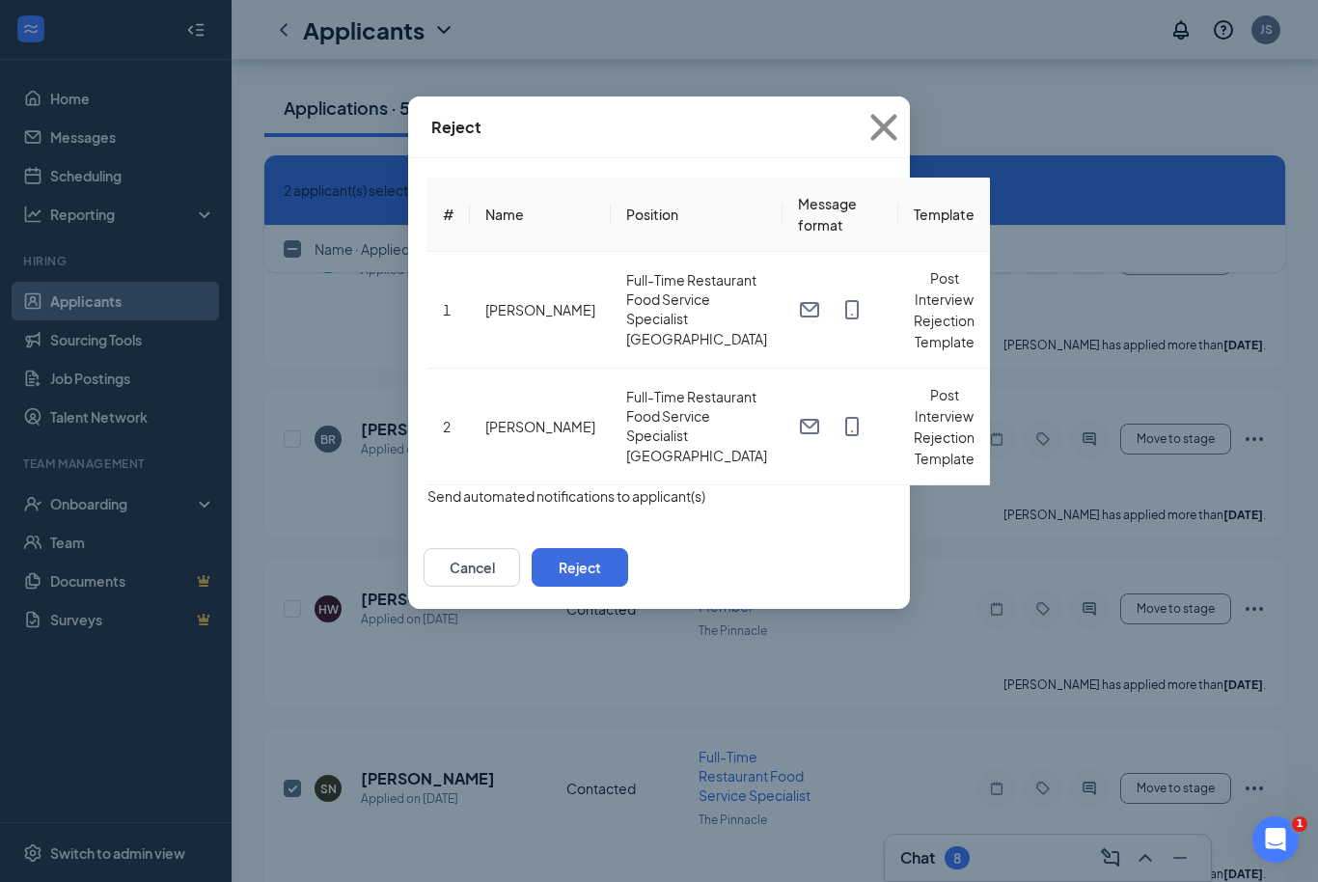
click at [427, 485] on button "button" at bounding box center [427, 495] width 0 height 21
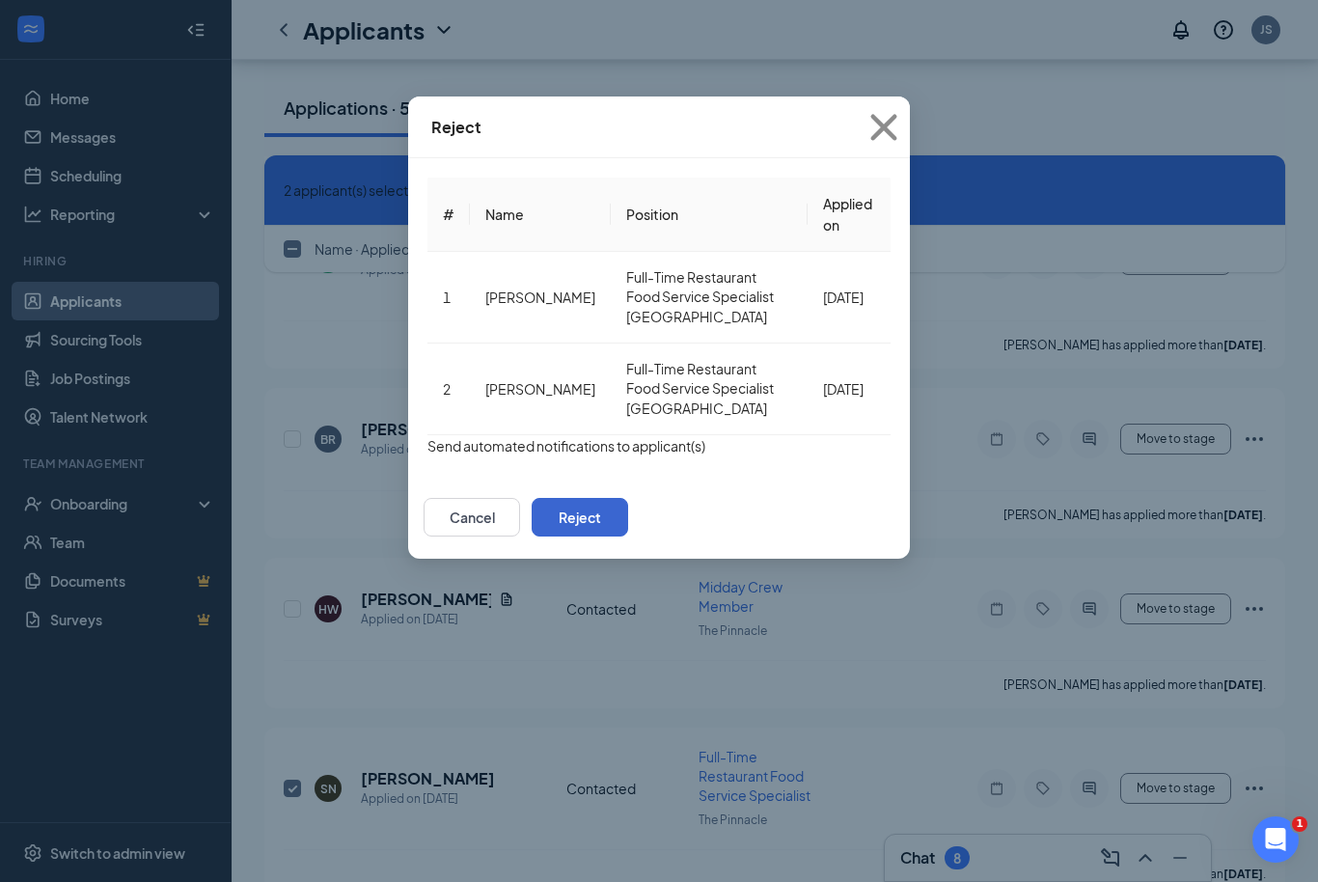
click at [628, 498] on button "Reject" at bounding box center [580, 517] width 96 height 39
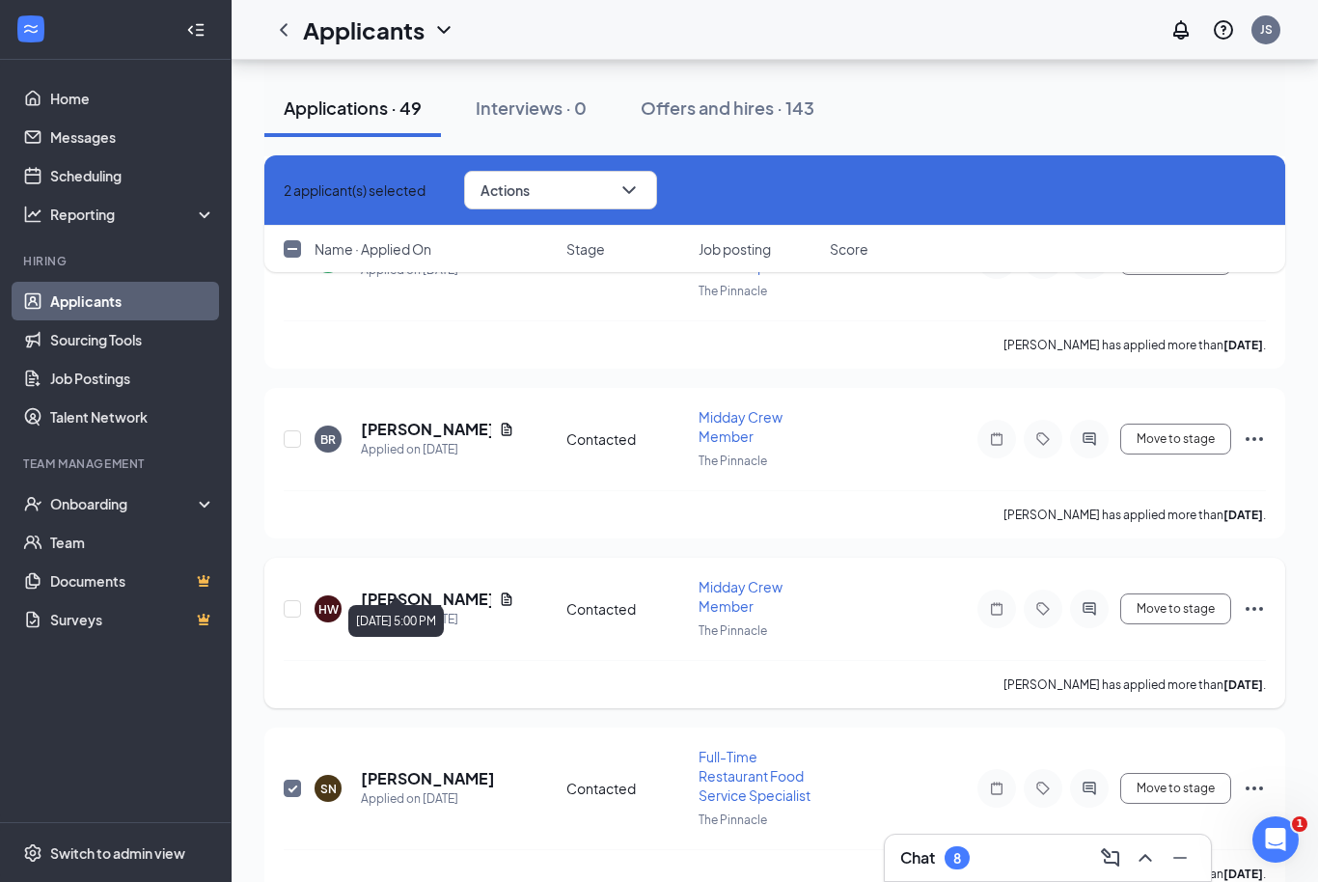
checkbox input "false"
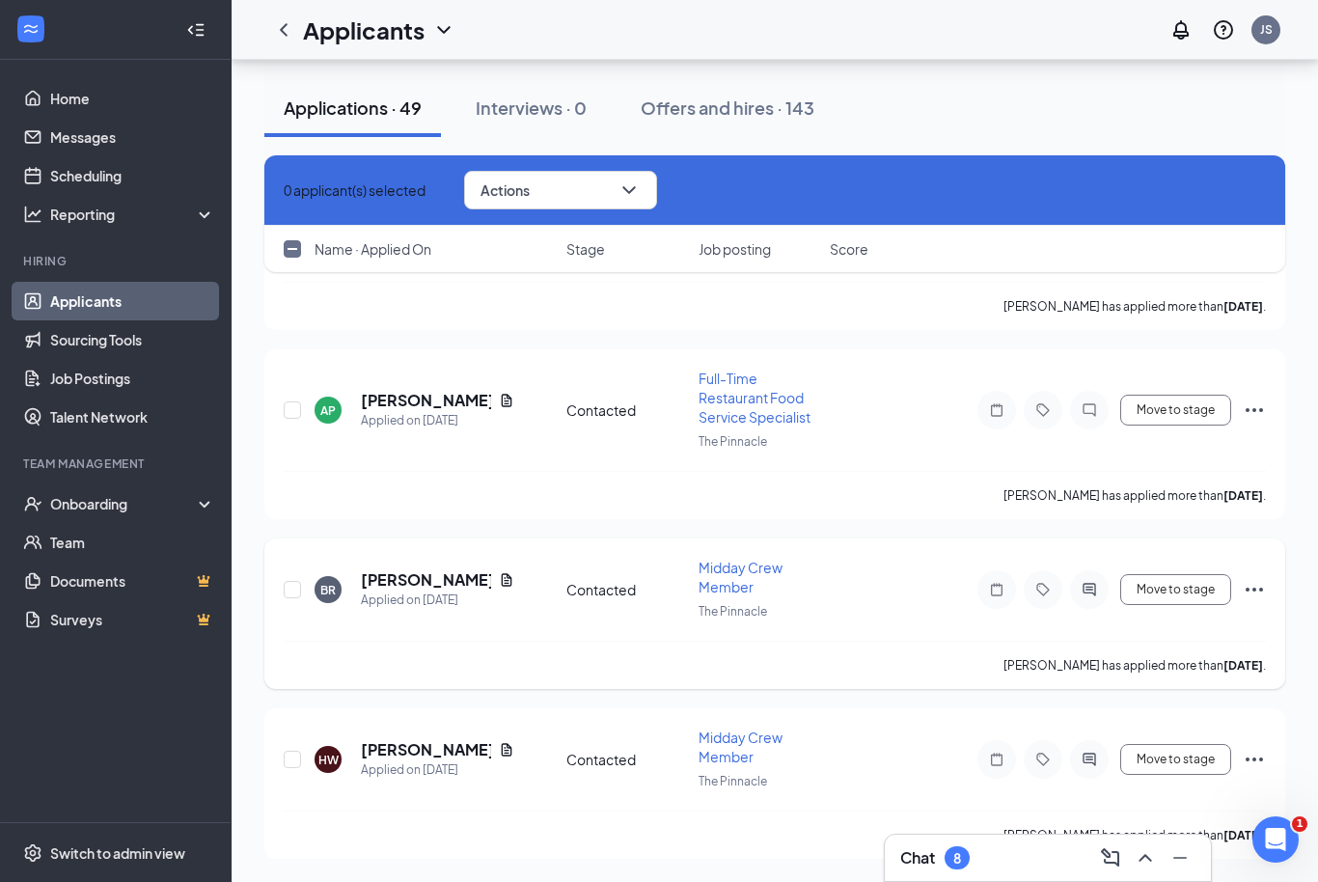
scroll to position [16312, 0]
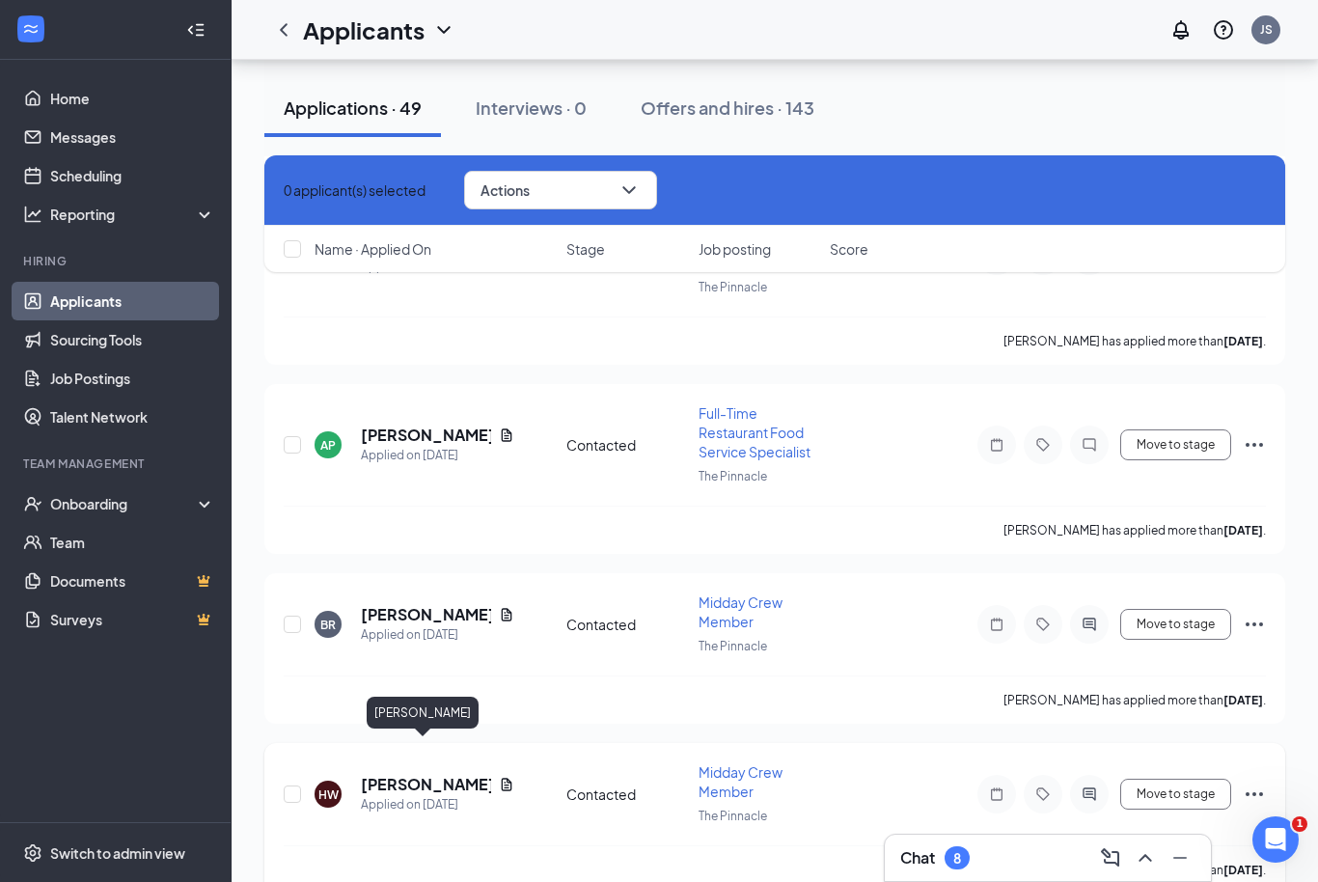
click at [443, 774] on h5 "Haley Whited" at bounding box center [426, 784] width 130 height 21
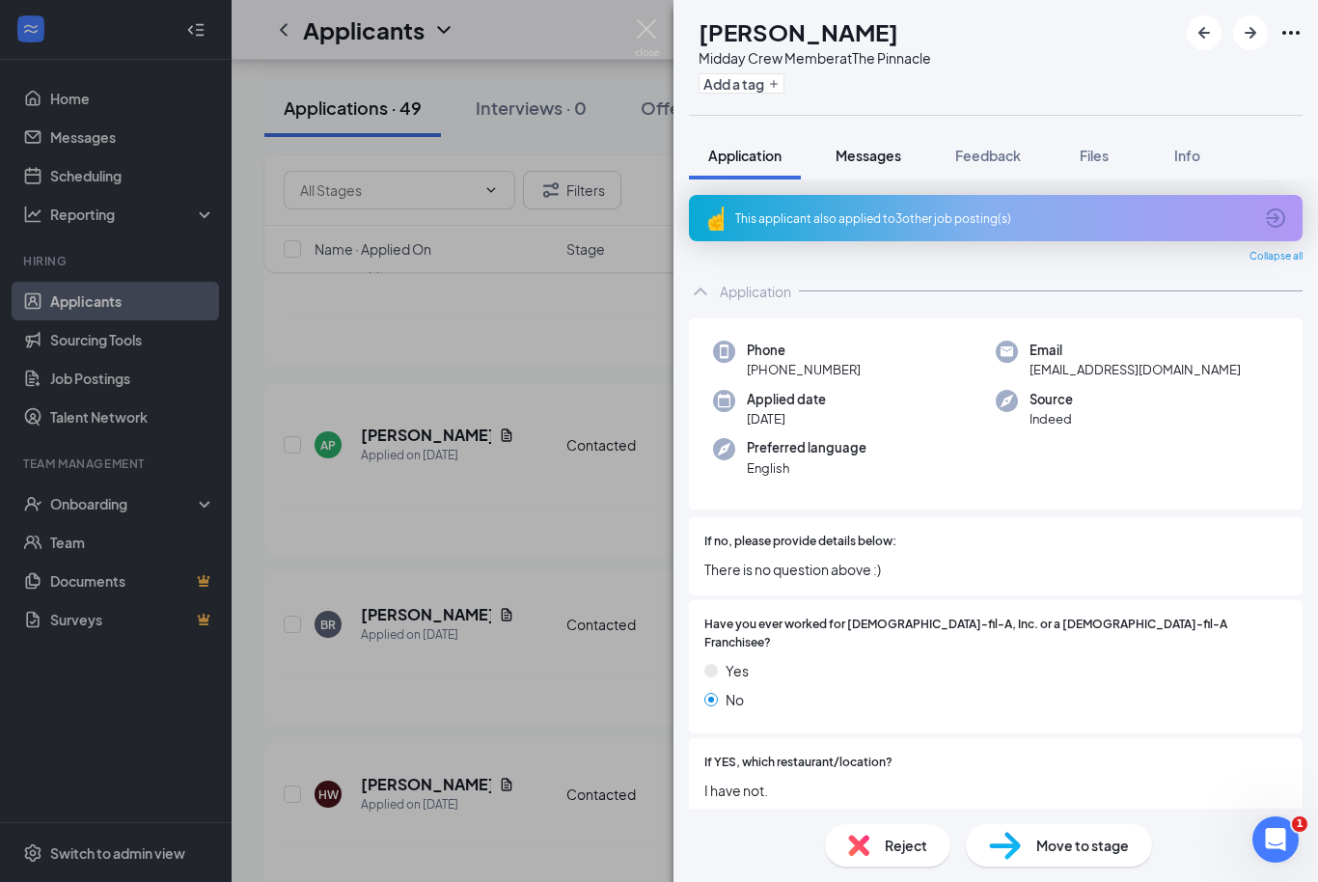
click at [871, 157] on span "Messages" at bounding box center [869, 155] width 66 height 17
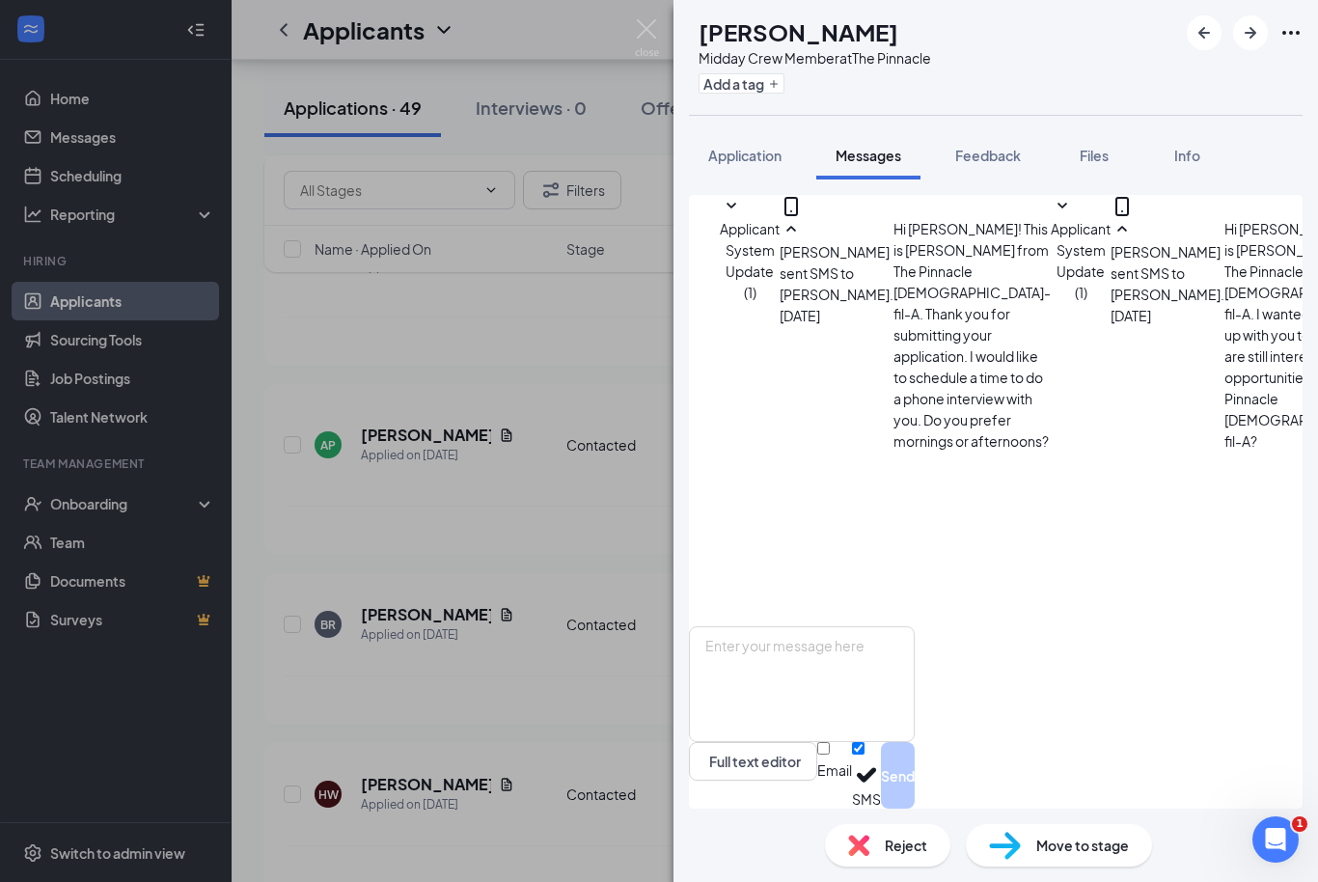
scroll to position [64, 0]
click at [653, 35] on img at bounding box center [647, 38] width 24 height 38
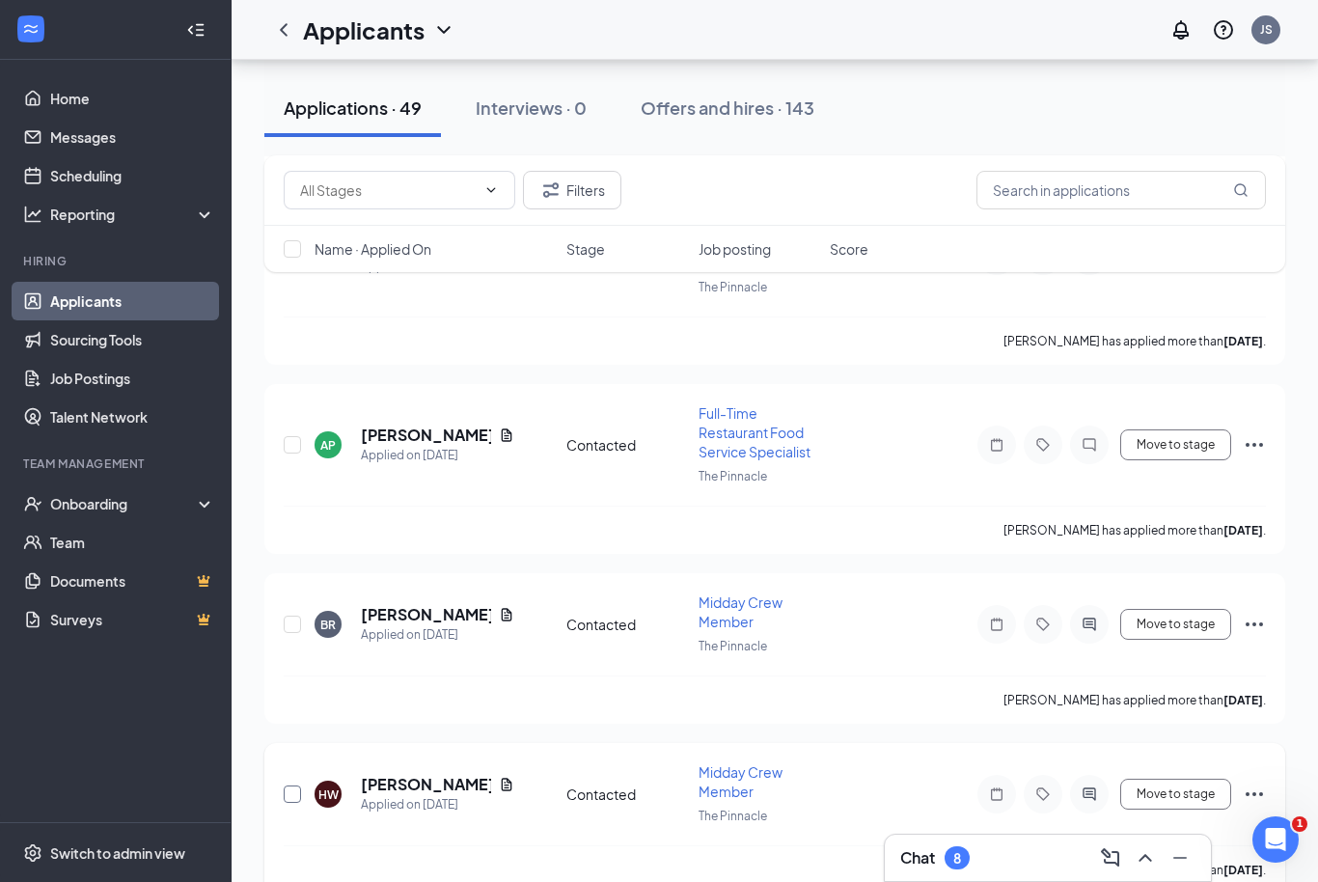
click at [299, 785] on input "checkbox" at bounding box center [292, 793] width 17 height 17
checkbox input "true"
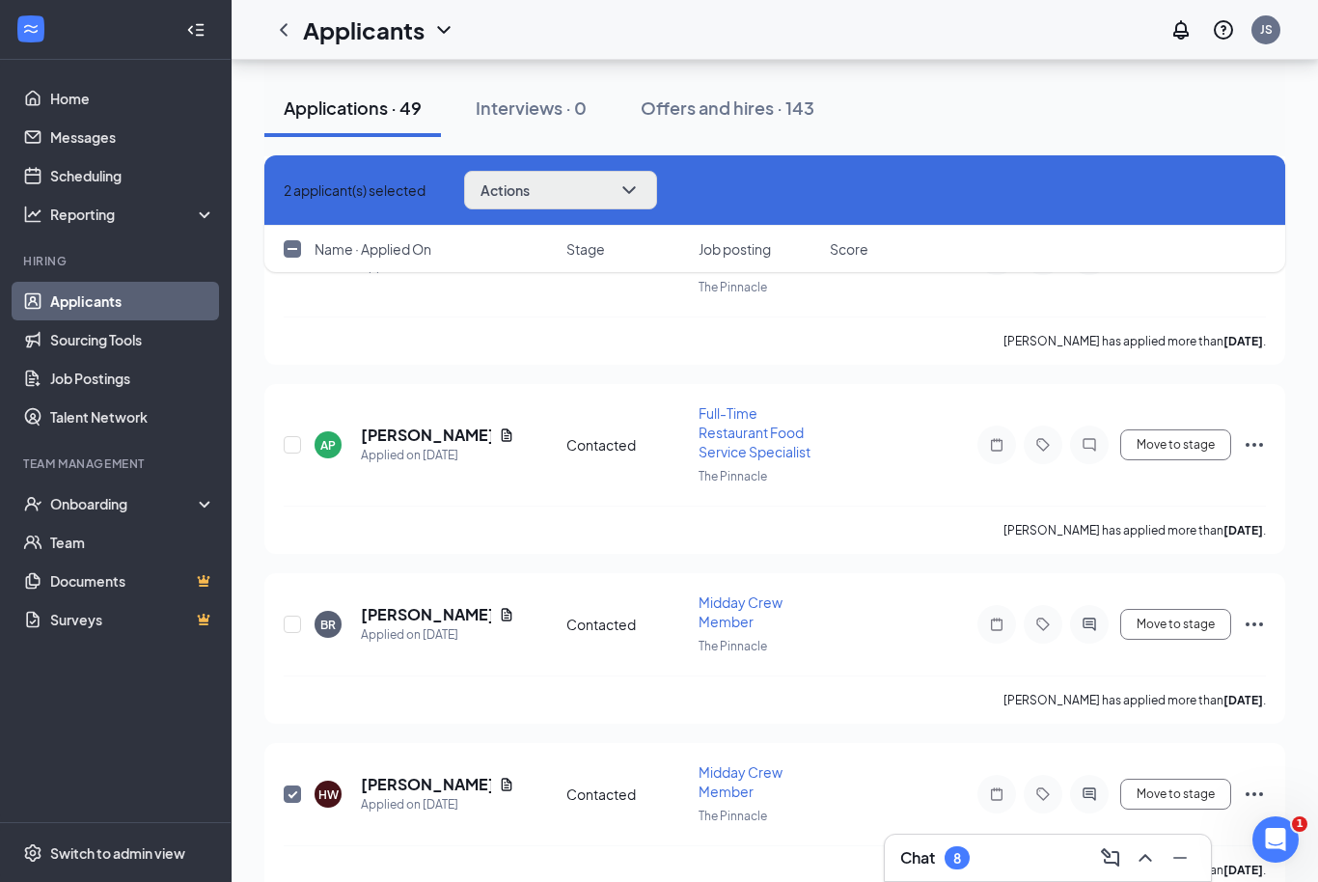
click at [607, 193] on button "Actions" at bounding box center [560, 190] width 193 height 39
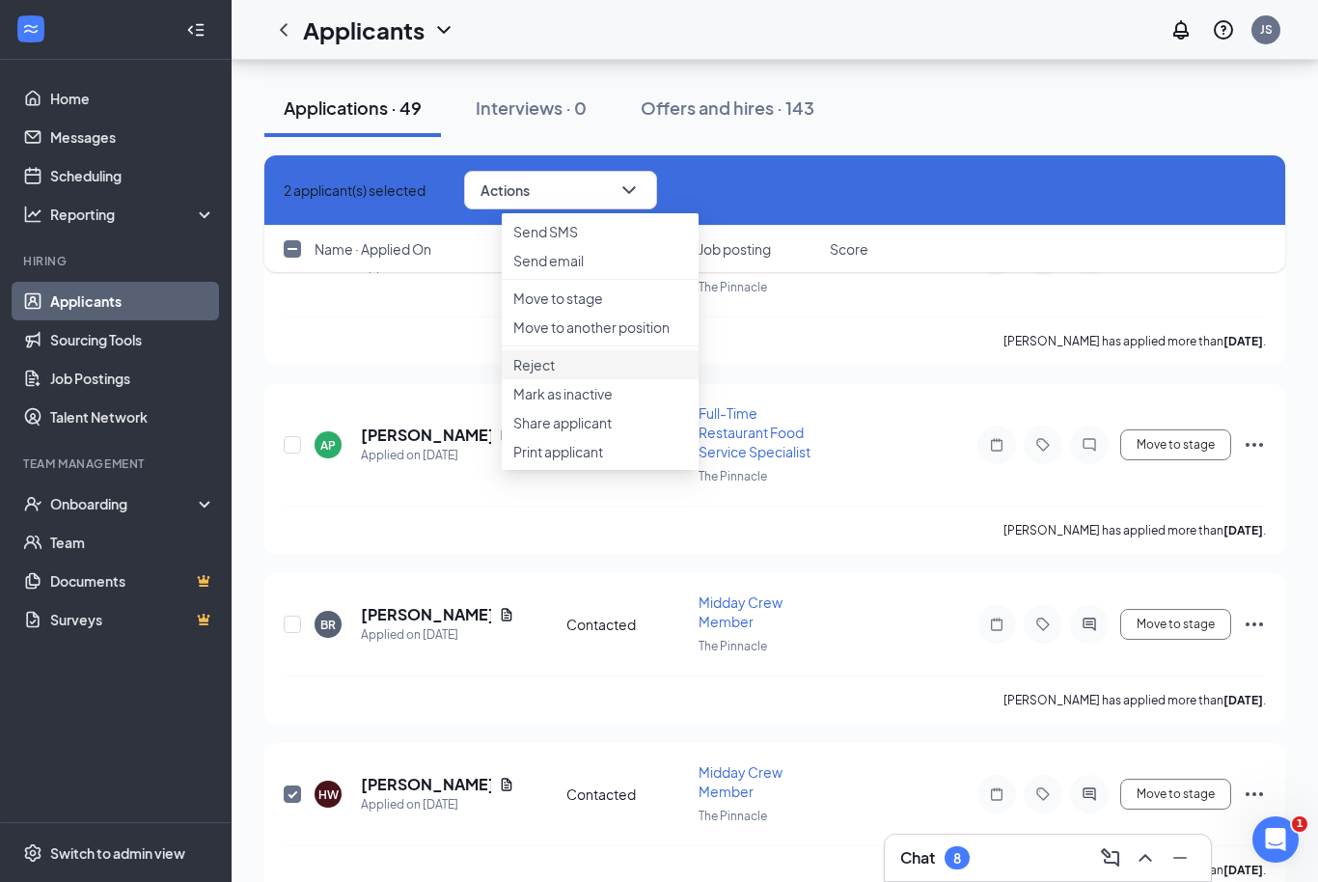
click at [573, 374] on p "Reject" at bounding box center [600, 364] width 174 height 19
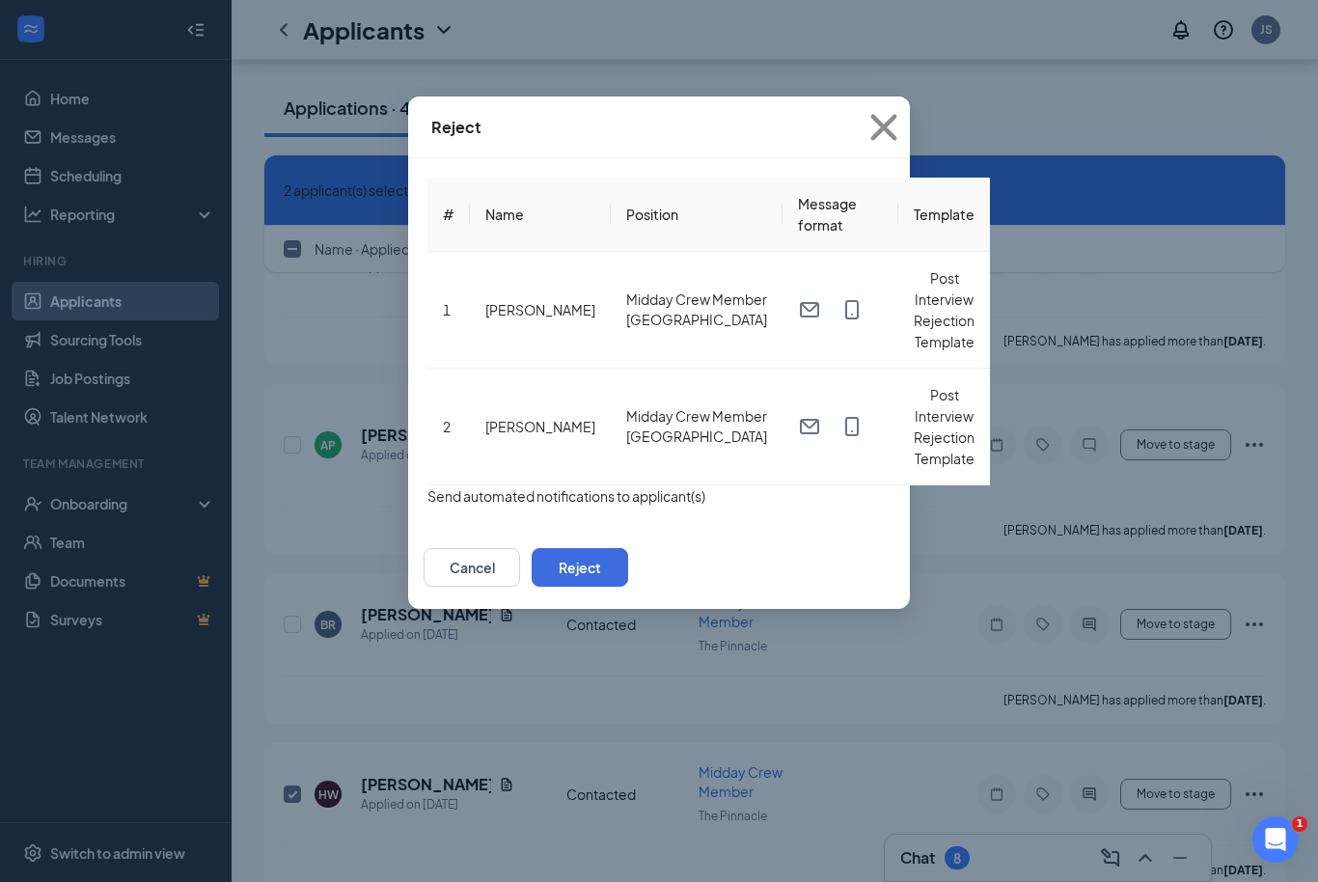
click at [427, 485] on button "button" at bounding box center [427, 495] width 0 height 21
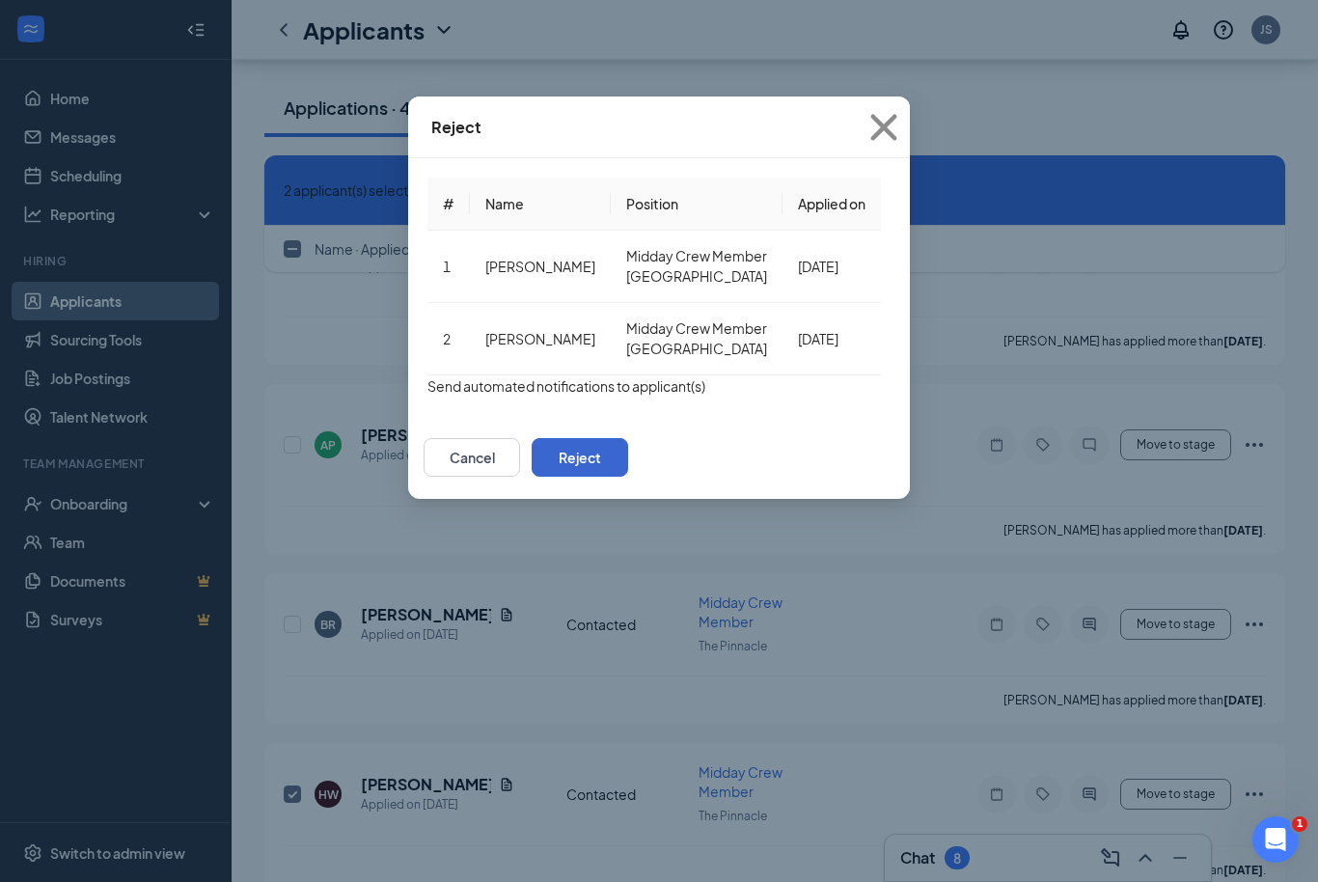
click at [628, 471] on button "Reject" at bounding box center [580, 457] width 96 height 39
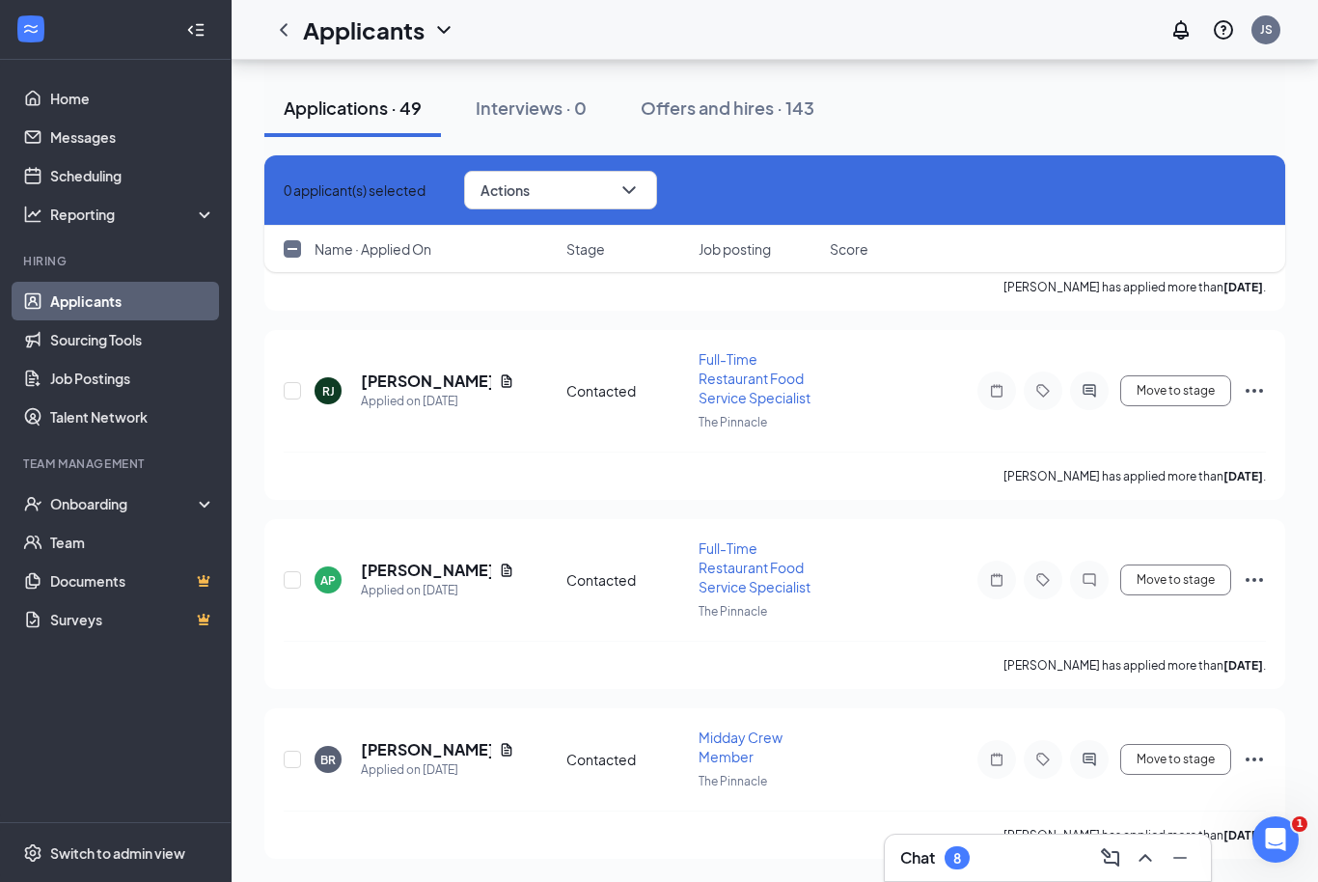
checkbox input "false"
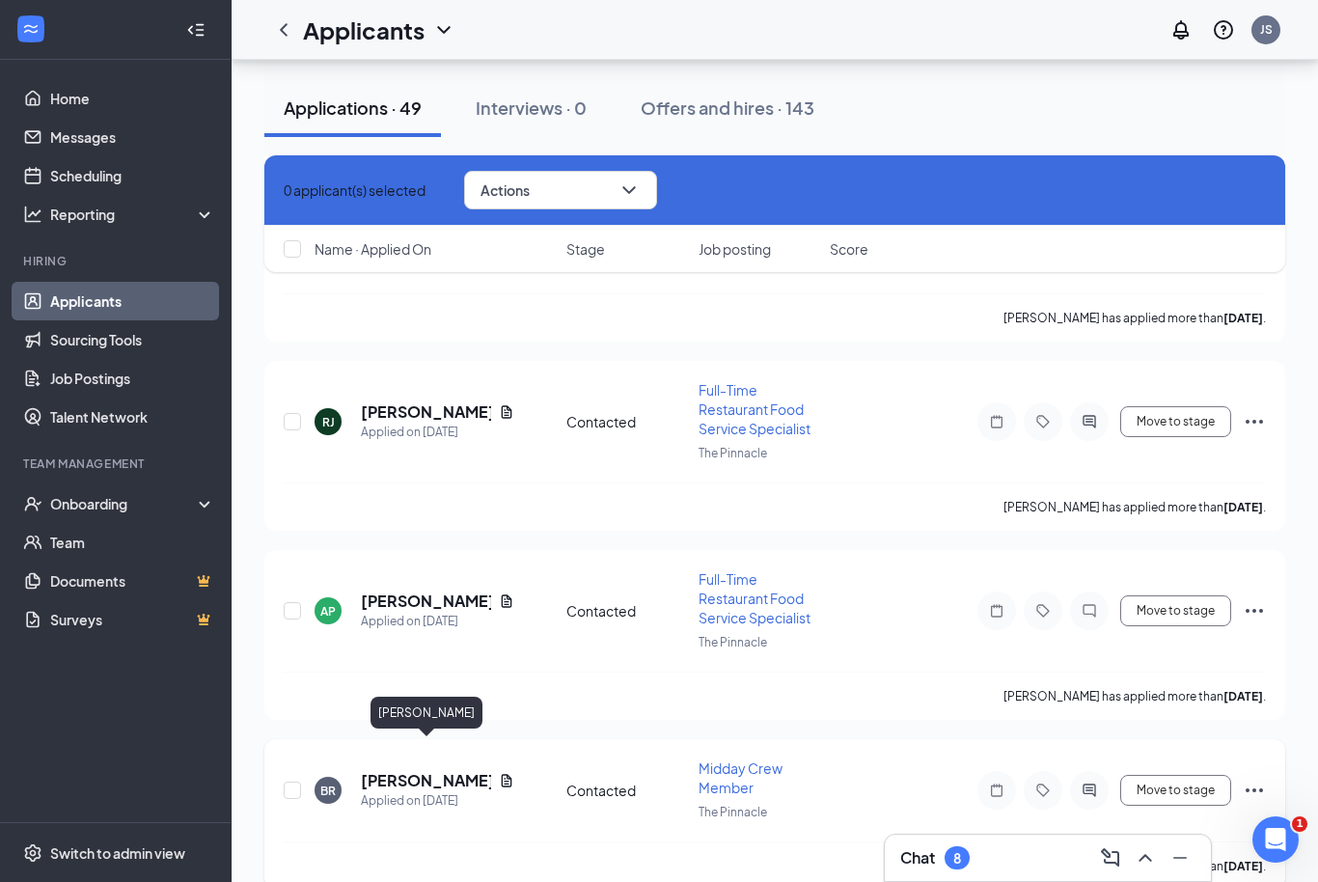
click at [423, 770] on h5 "Braxton Roberts" at bounding box center [426, 780] width 130 height 21
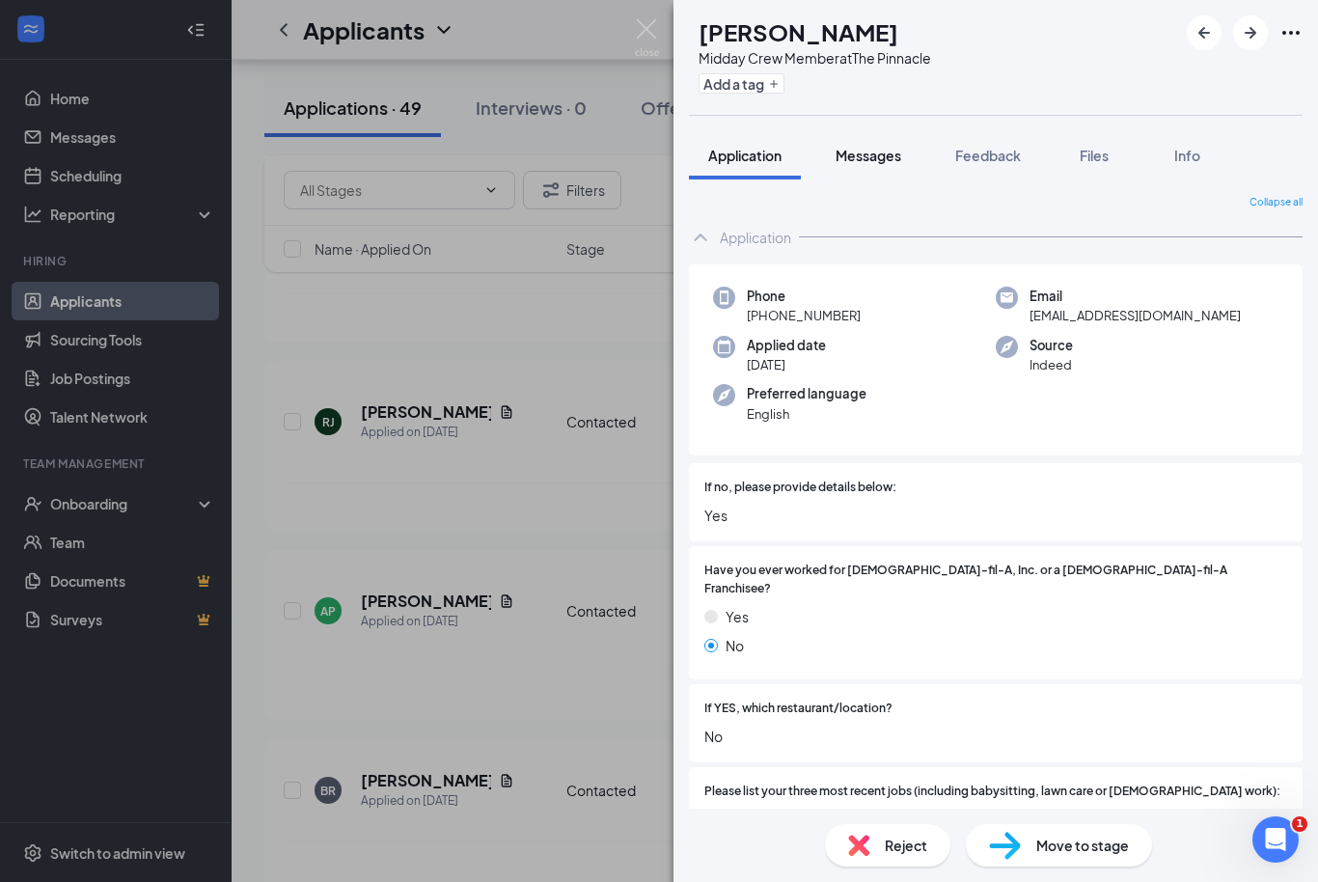
click at [862, 162] on span "Messages" at bounding box center [869, 155] width 66 height 17
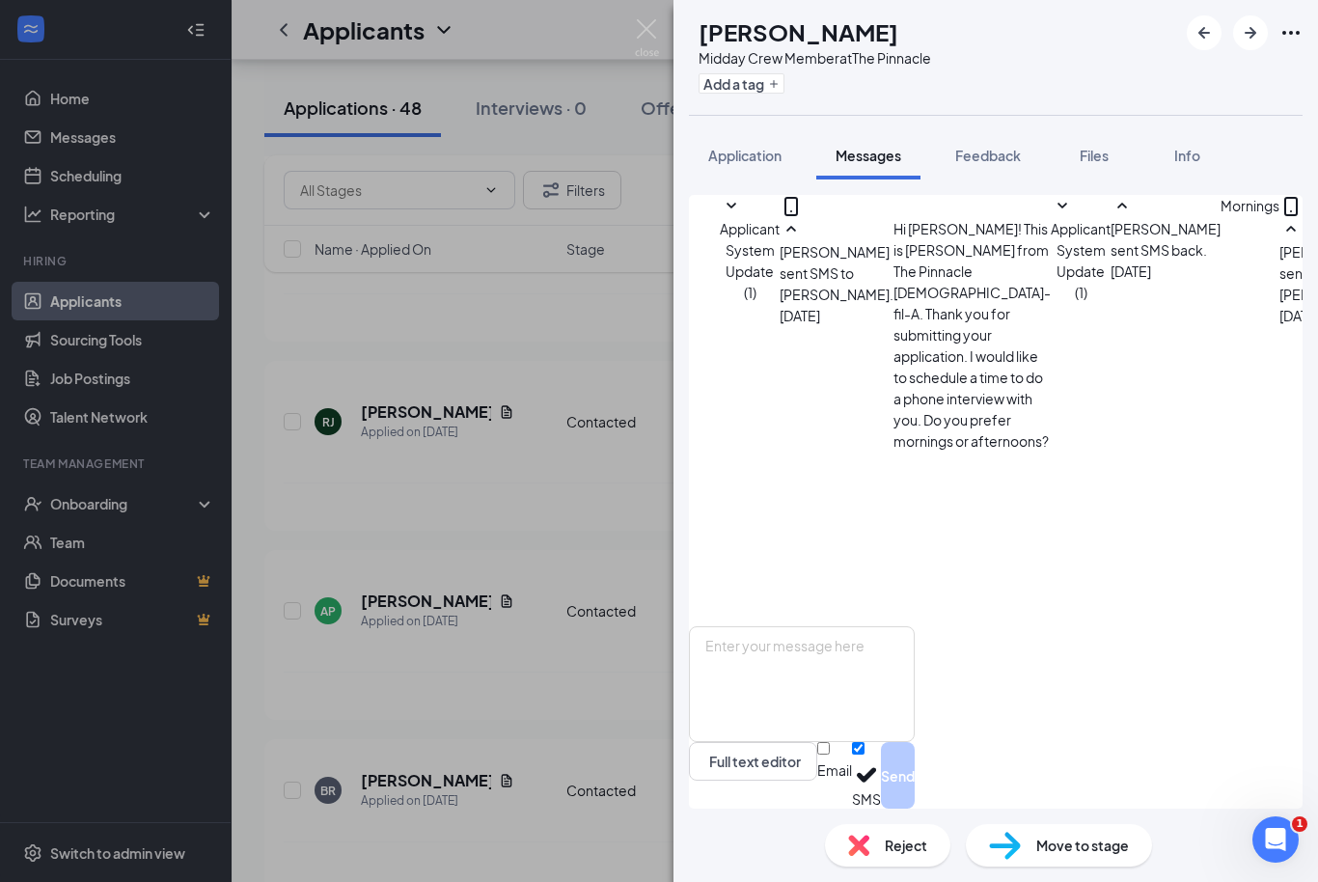
scroll to position [64, 0]
click at [652, 30] on img at bounding box center [647, 38] width 24 height 38
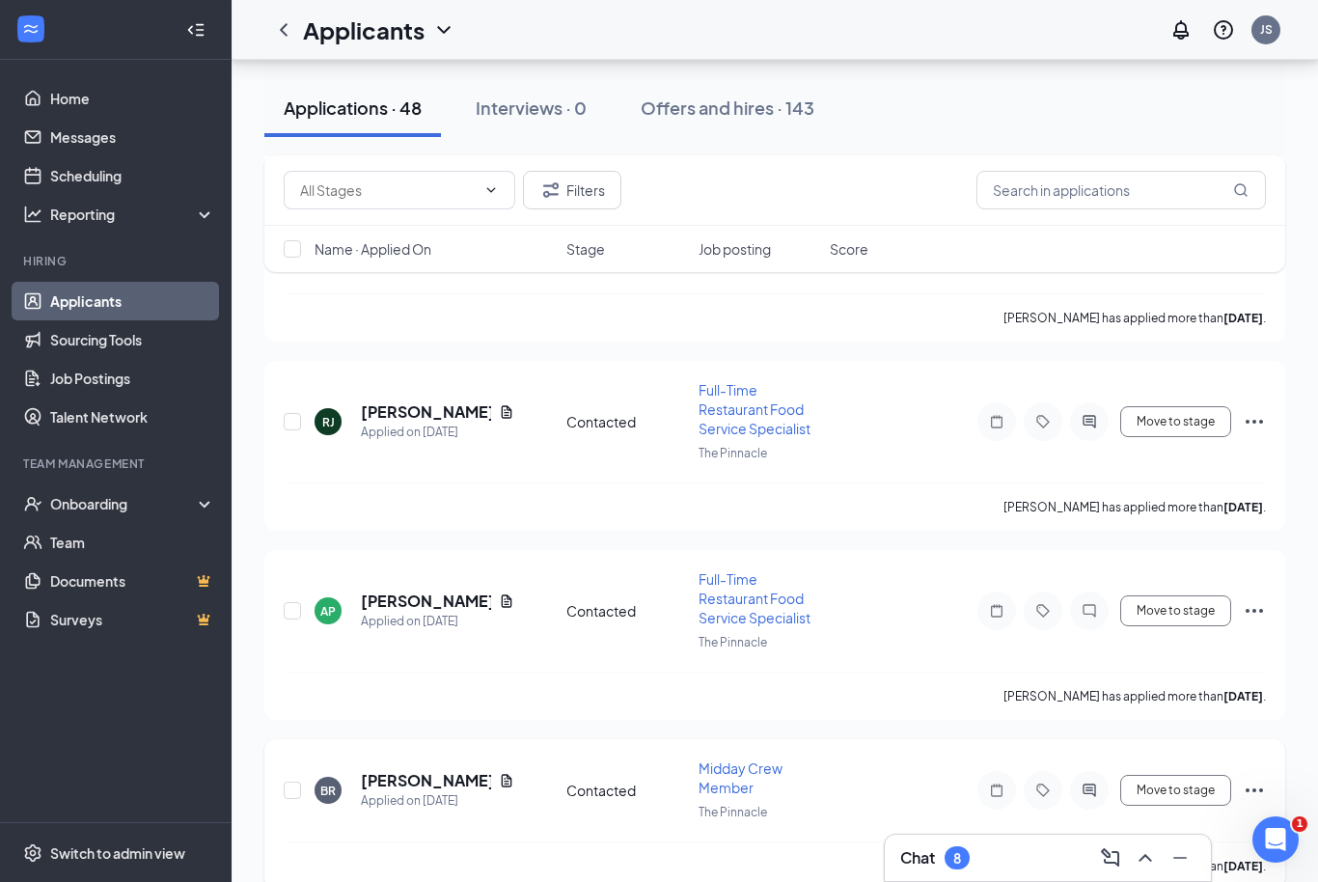
click at [292, 772] on div at bounding box center [293, 790] width 19 height 64
click at [284, 782] on input "checkbox" at bounding box center [292, 790] width 17 height 17
checkbox input "true"
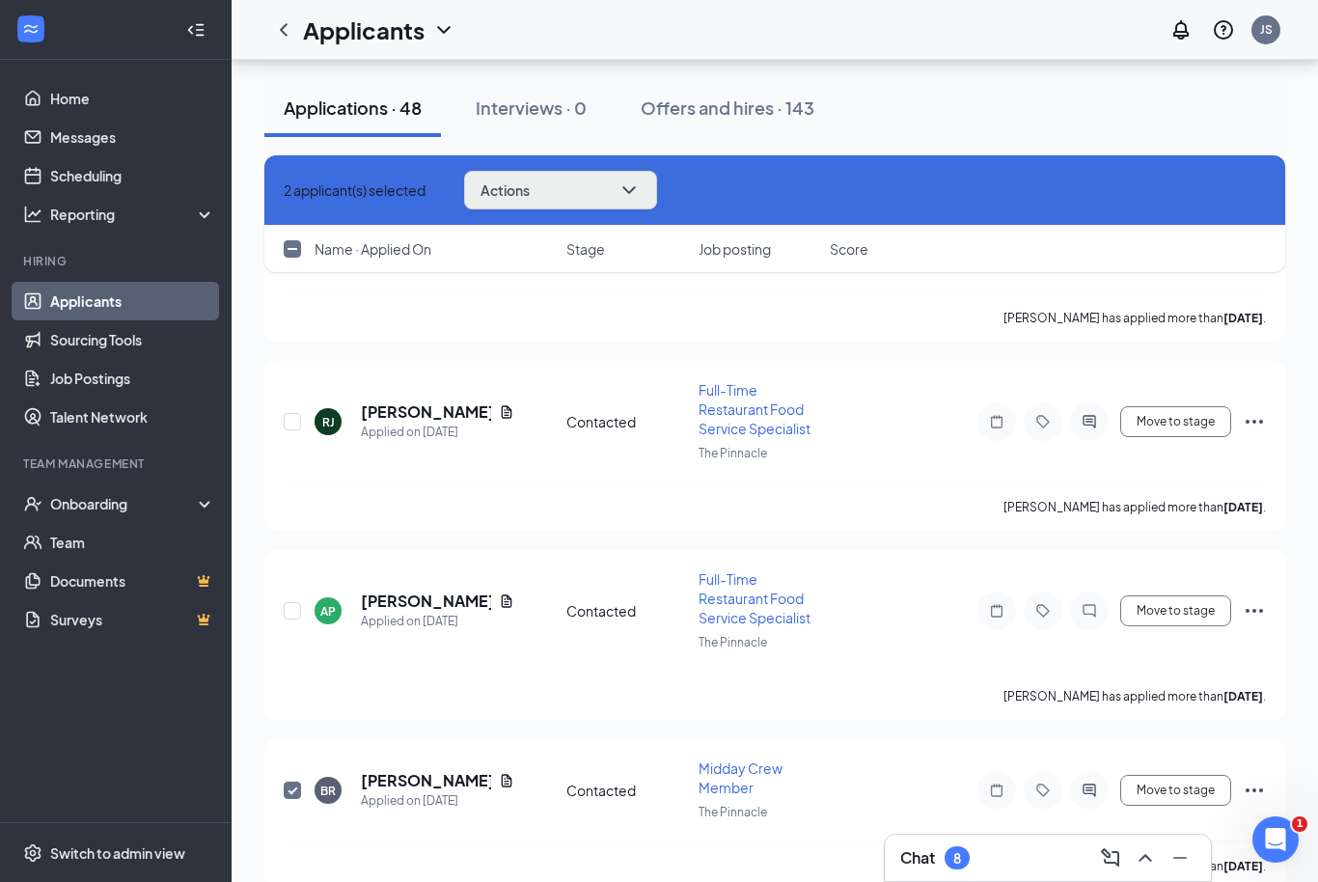
click at [621, 183] on button "Actions" at bounding box center [560, 190] width 193 height 39
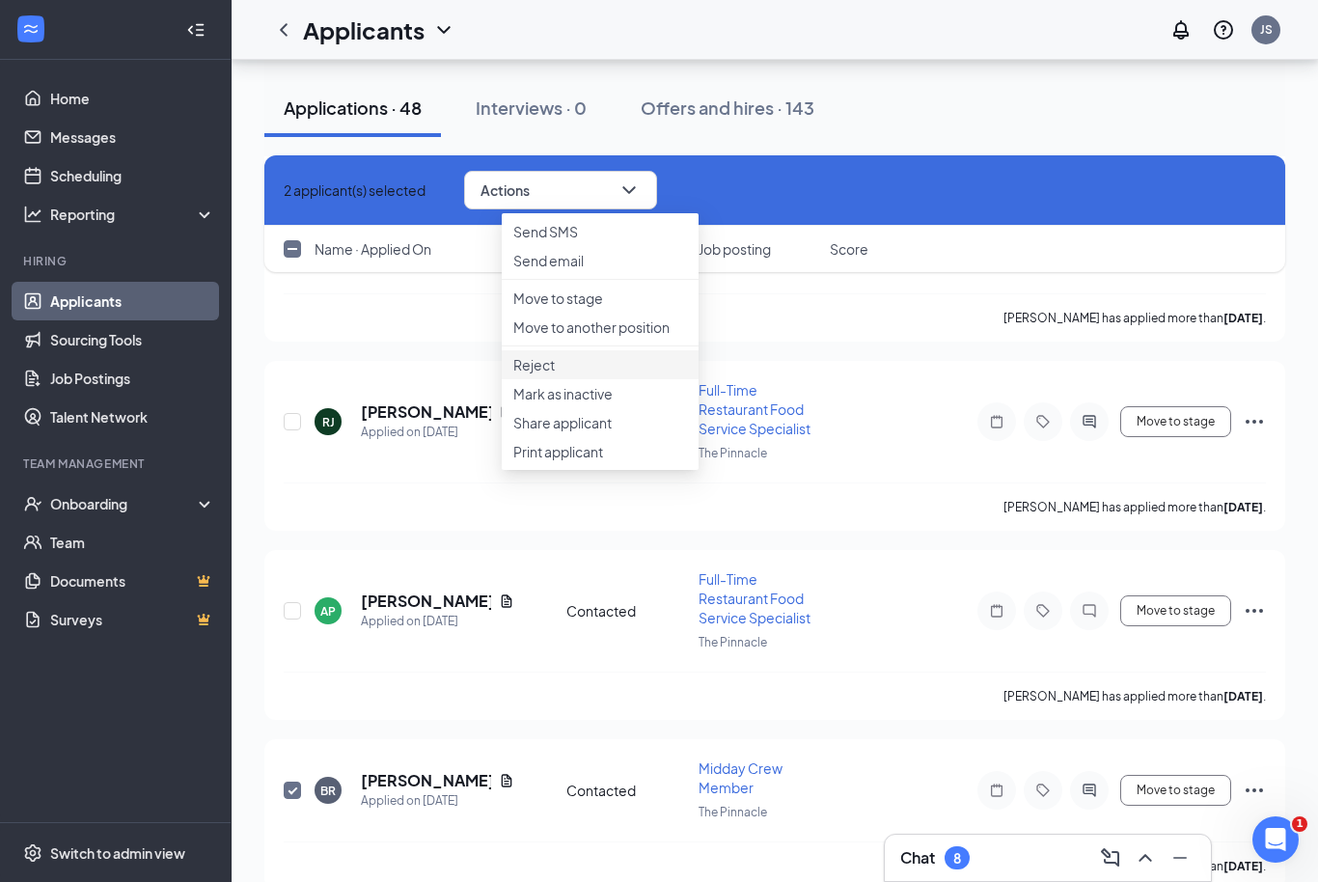
click at [566, 379] on li "Reject" at bounding box center [600, 364] width 197 height 29
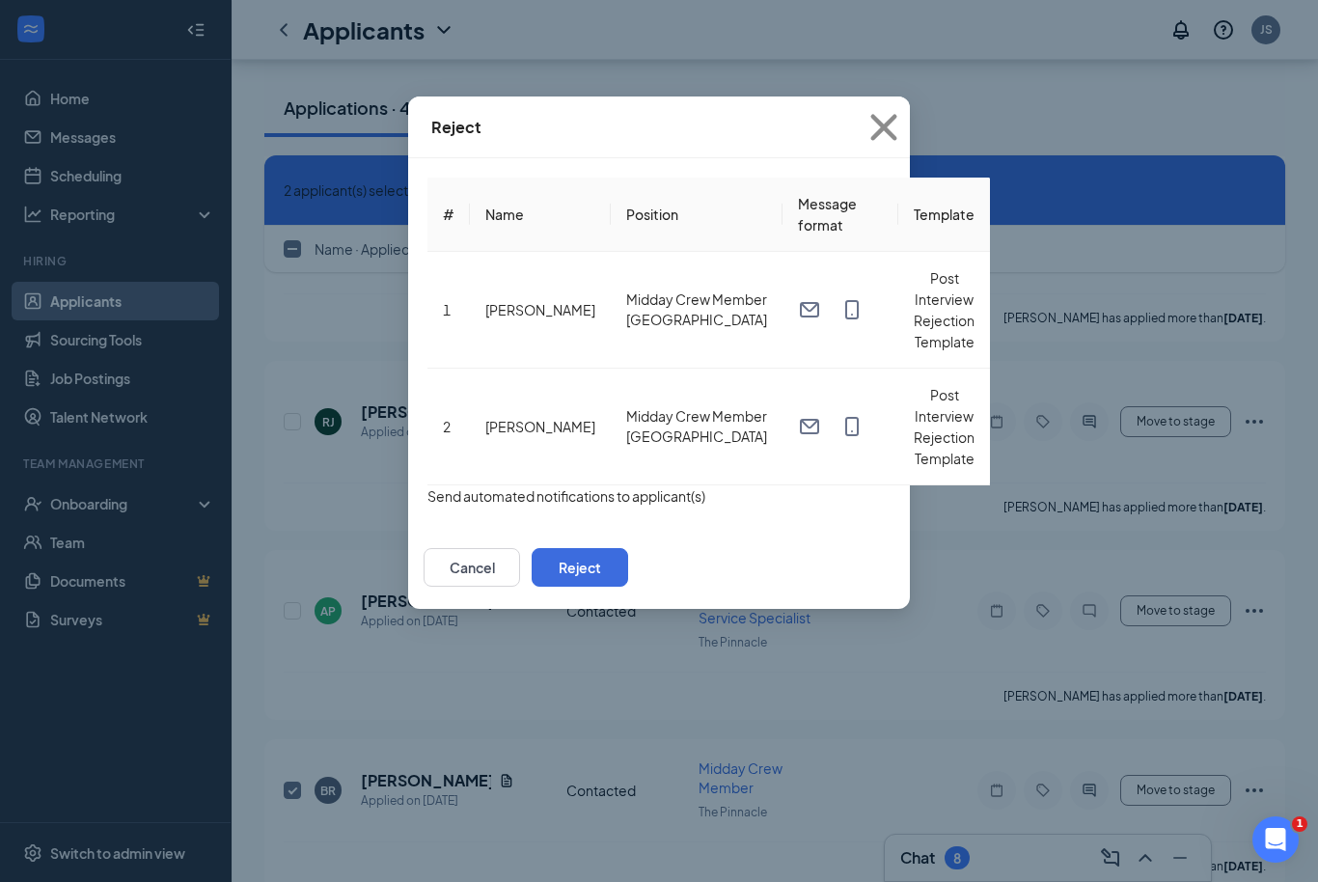
click at [427, 485] on button "button" at bounding box center [427, 495] width 0 height 21
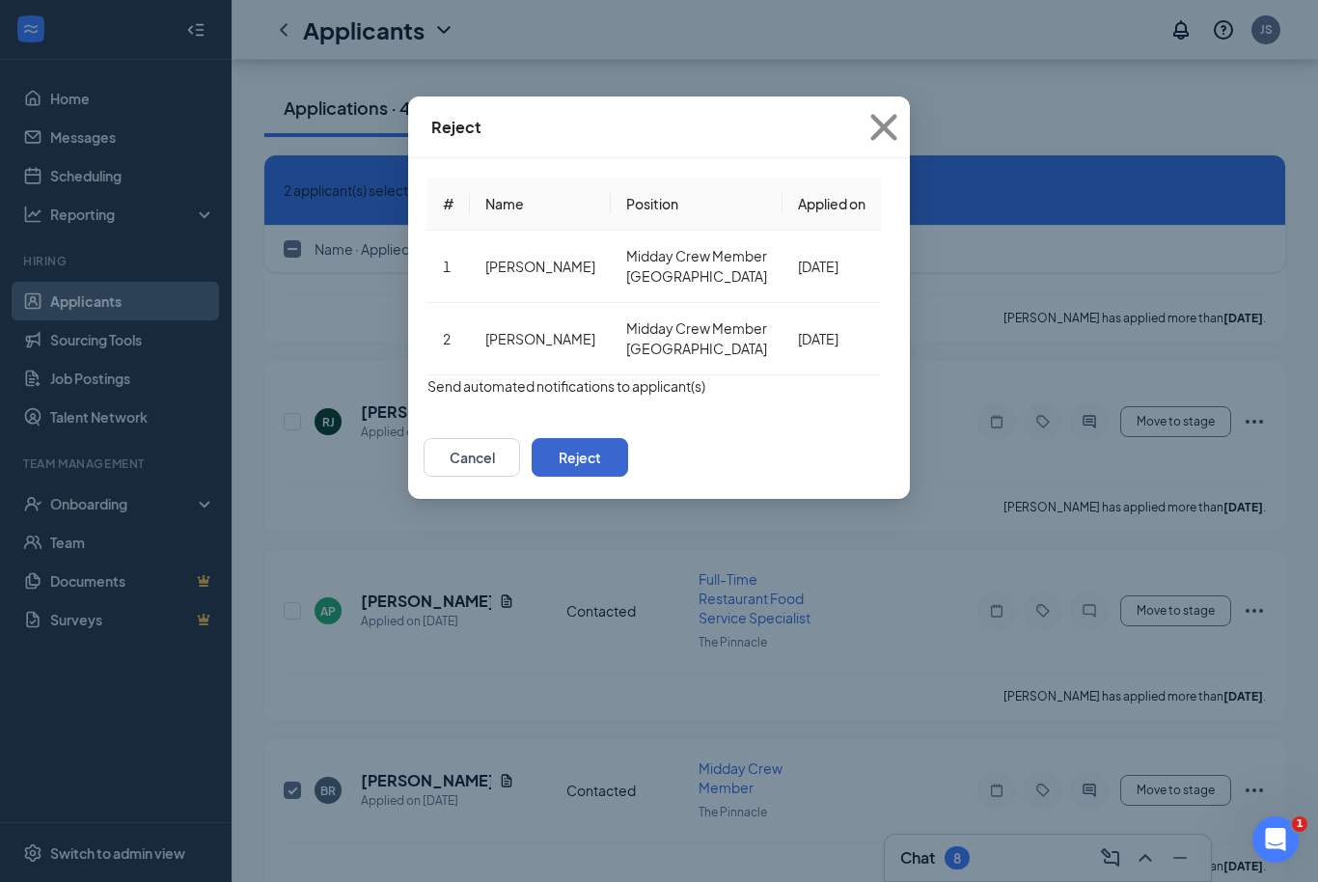
click at [628, 474] on button "Reject" at bounding box center [580, 457] width 96 height 39
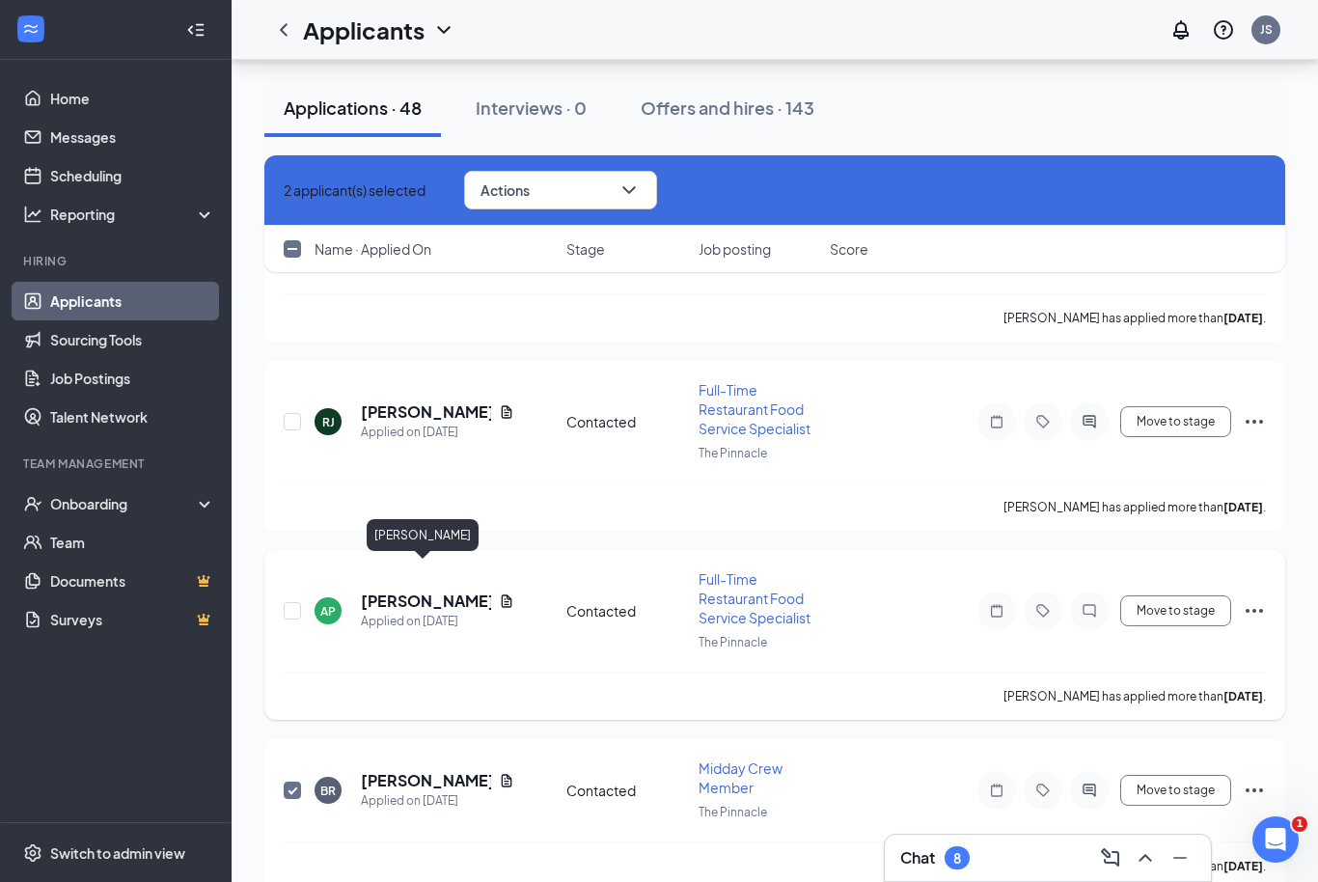
checkbox input "false"
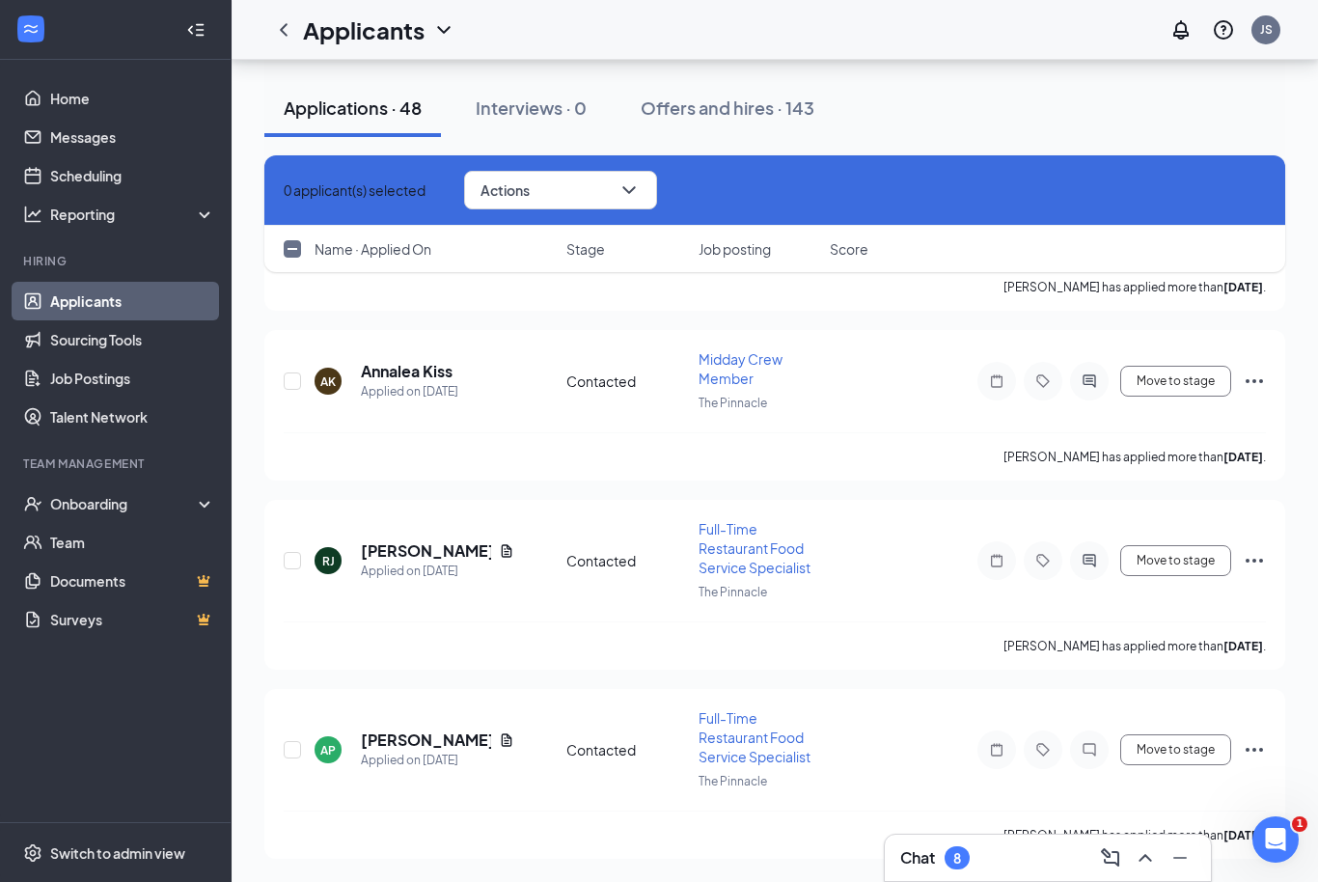
scroll to position [15641, 0]
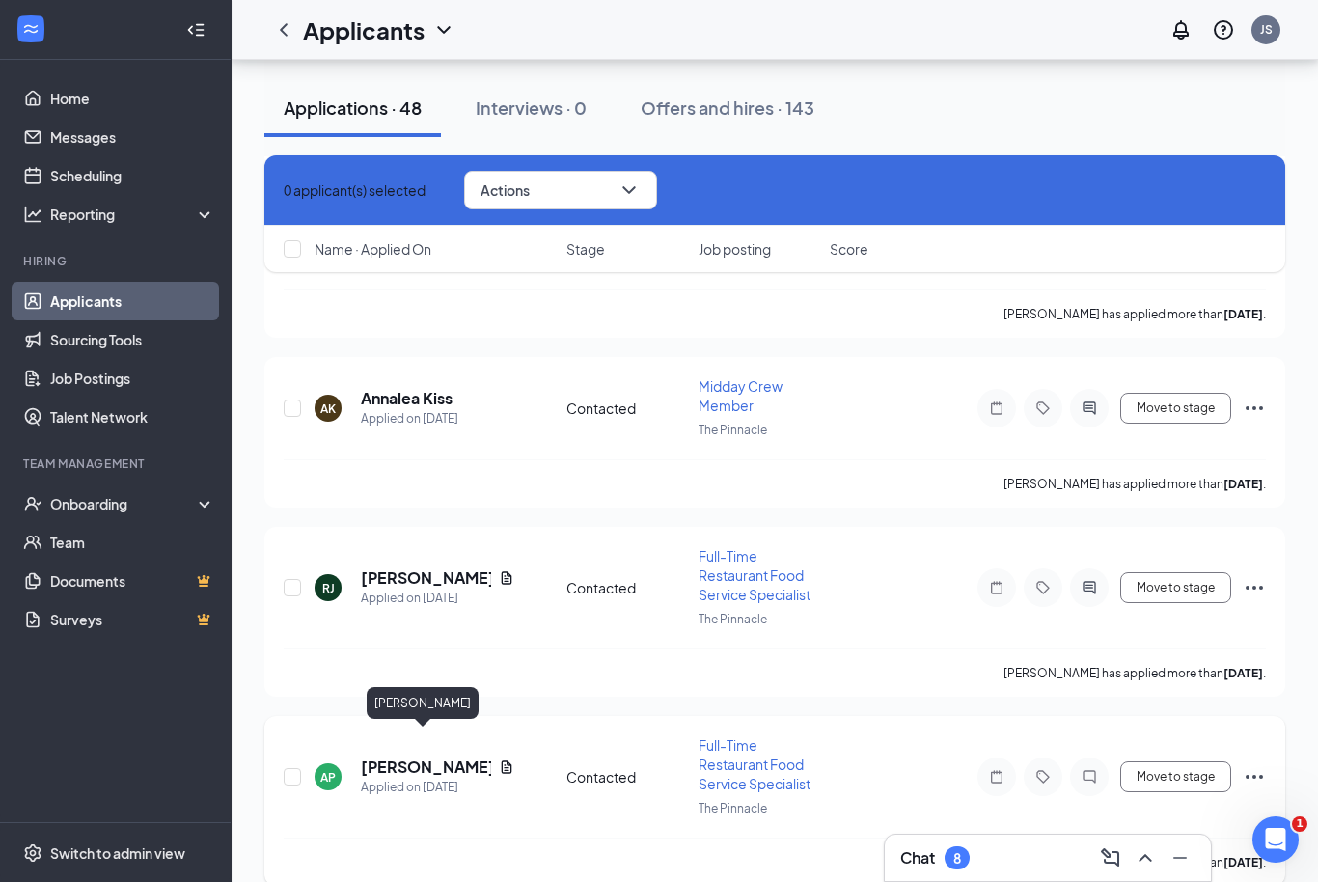
click at [441, 757] on h5 "Amber Perry" at bounding box center [426, 767] width 130 height 21
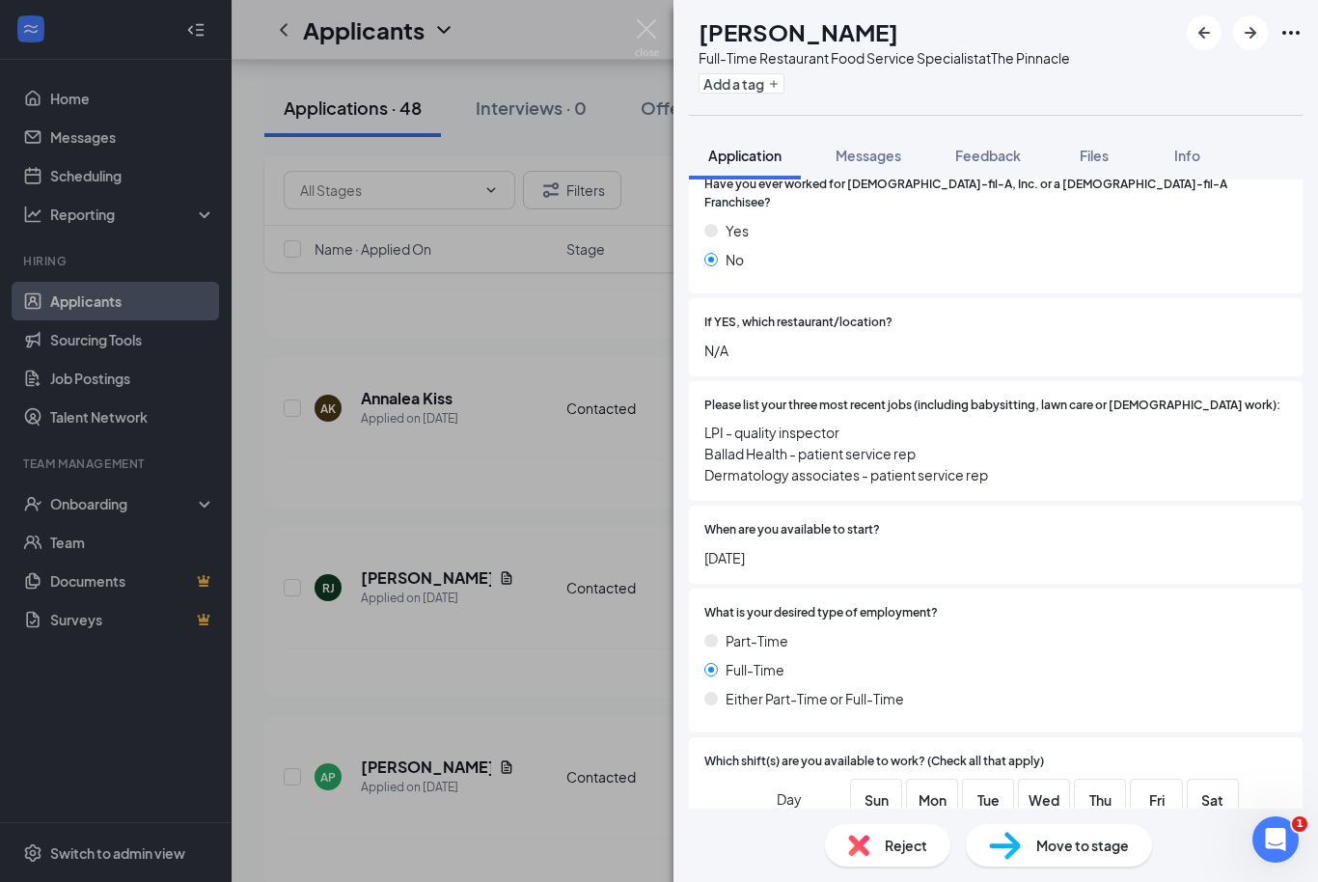
scroll to position [653, 0]
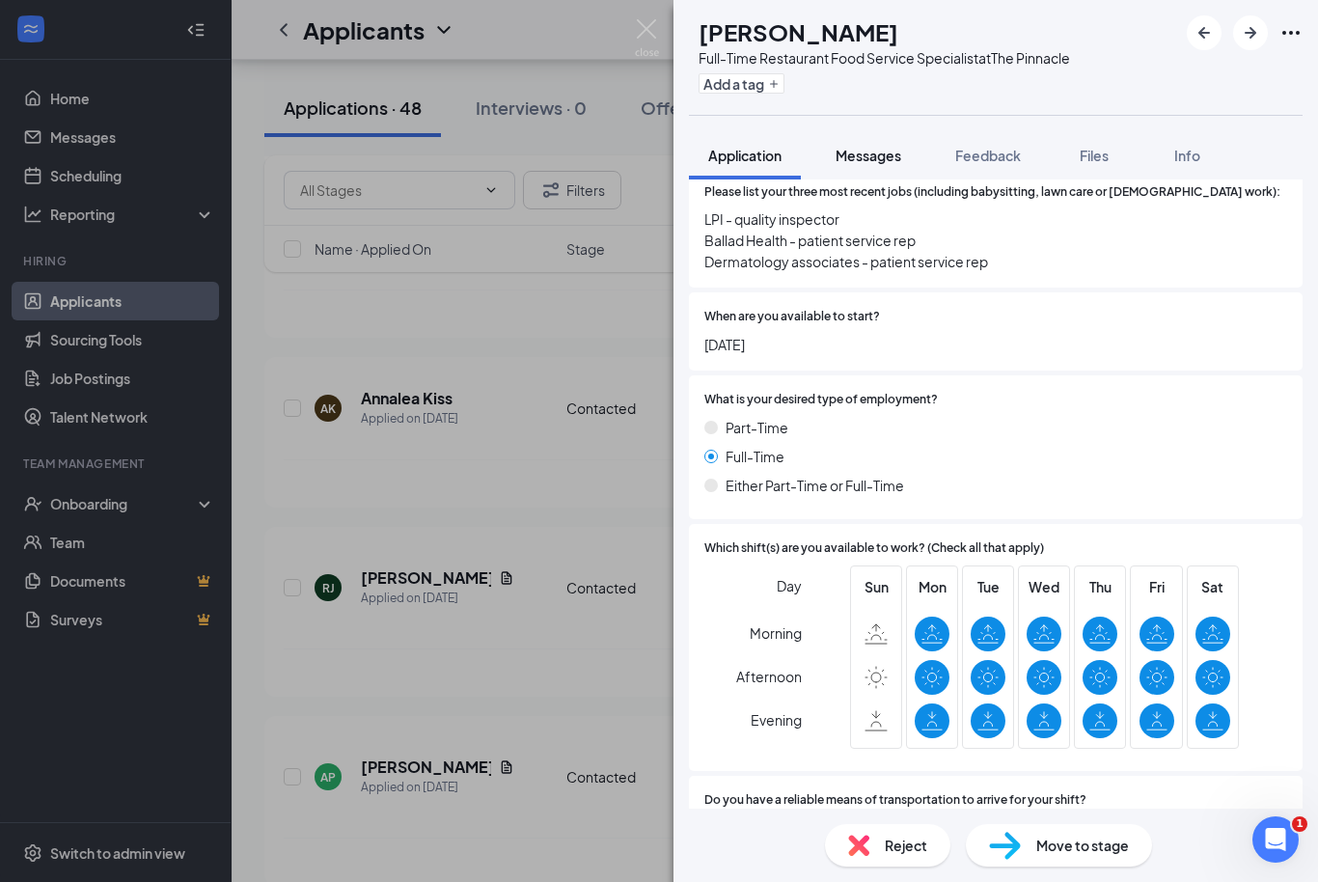
click at [859, 158] on span "Messages" at bounding box center [869, 155] width 66 height 17
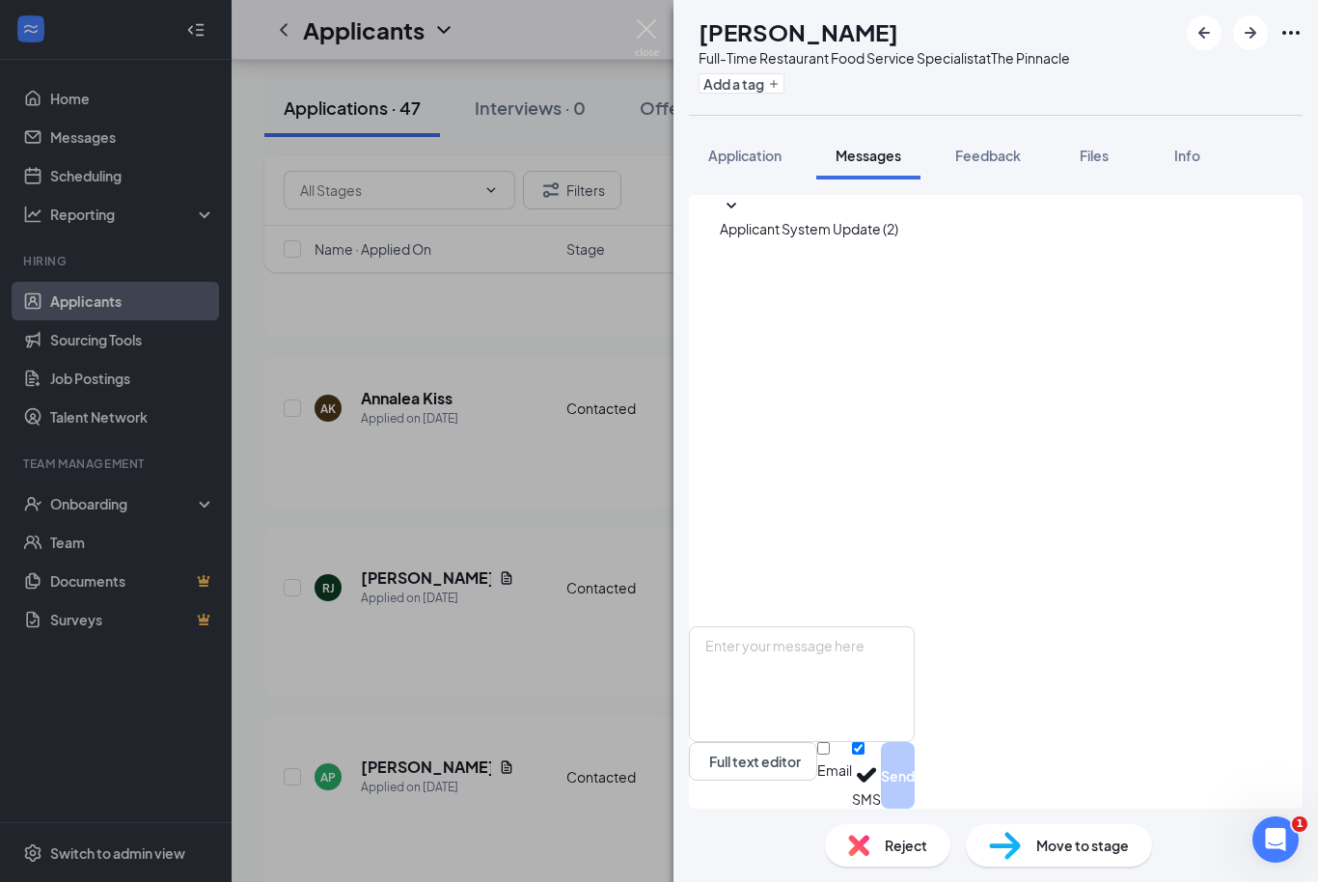
click at [632, 34] on div "AP Amber Perry Full-Time Restaurant Food Service Specialist at The Pinnacle Add…" at bounding box center [659, 441] width 1318 height 882
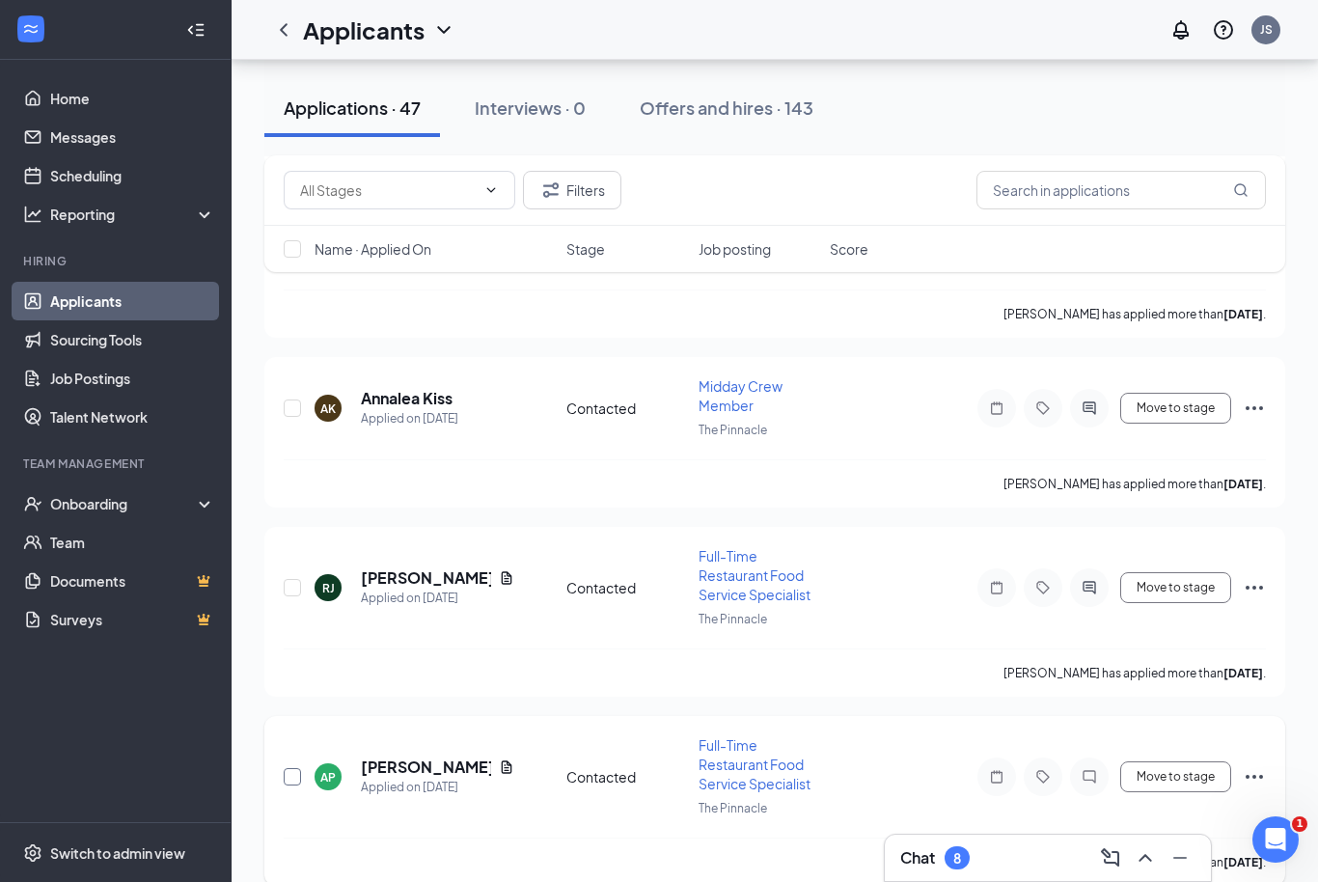
click at [300, 768] on input "checkbox" at bounding box center [292, 776] width 17 height 17
checkbox input "true"
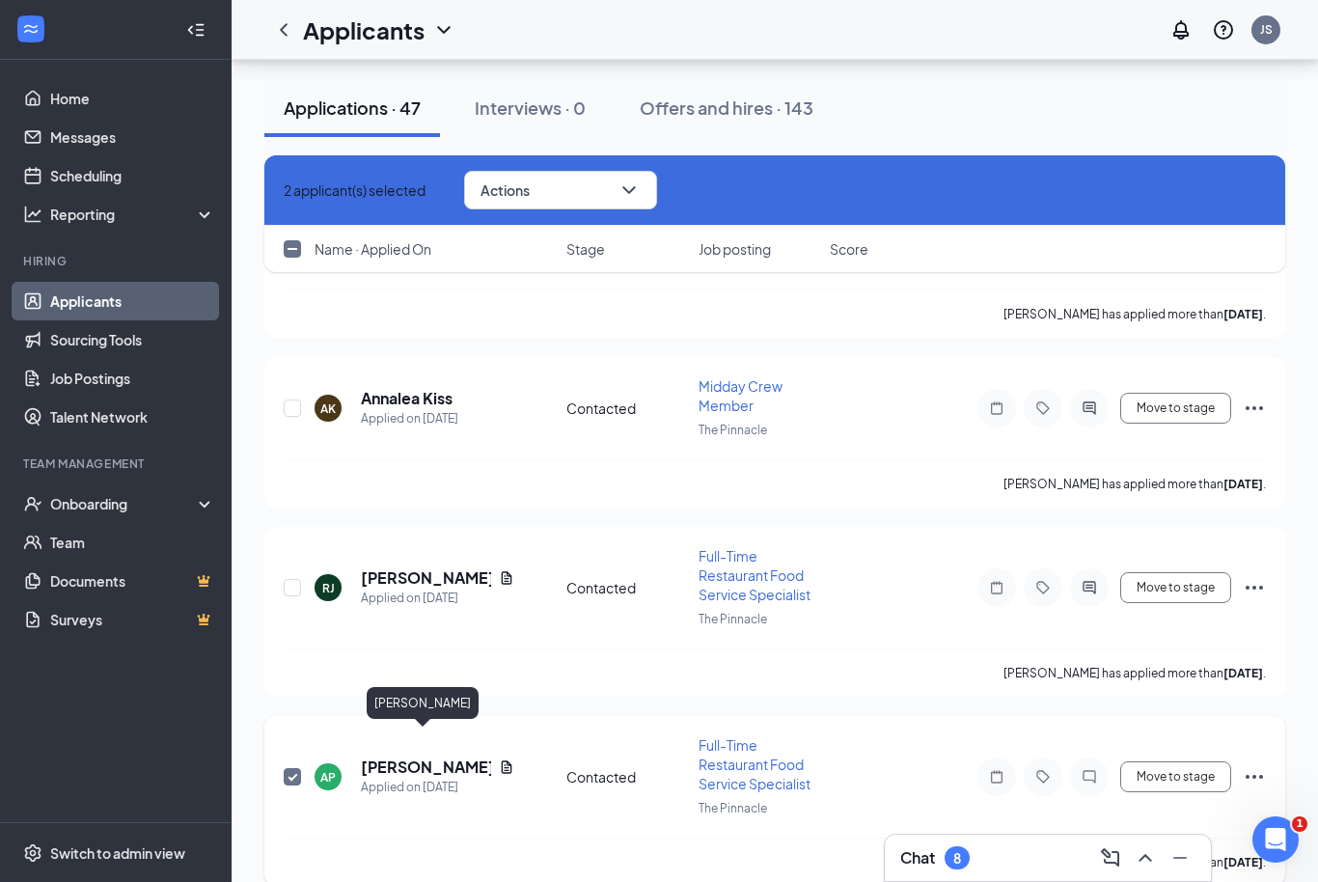
click at [393, 757] on h5 "Amber Perry" at bounding box center [426, 767] width 130 height 21
checkbox input "false"
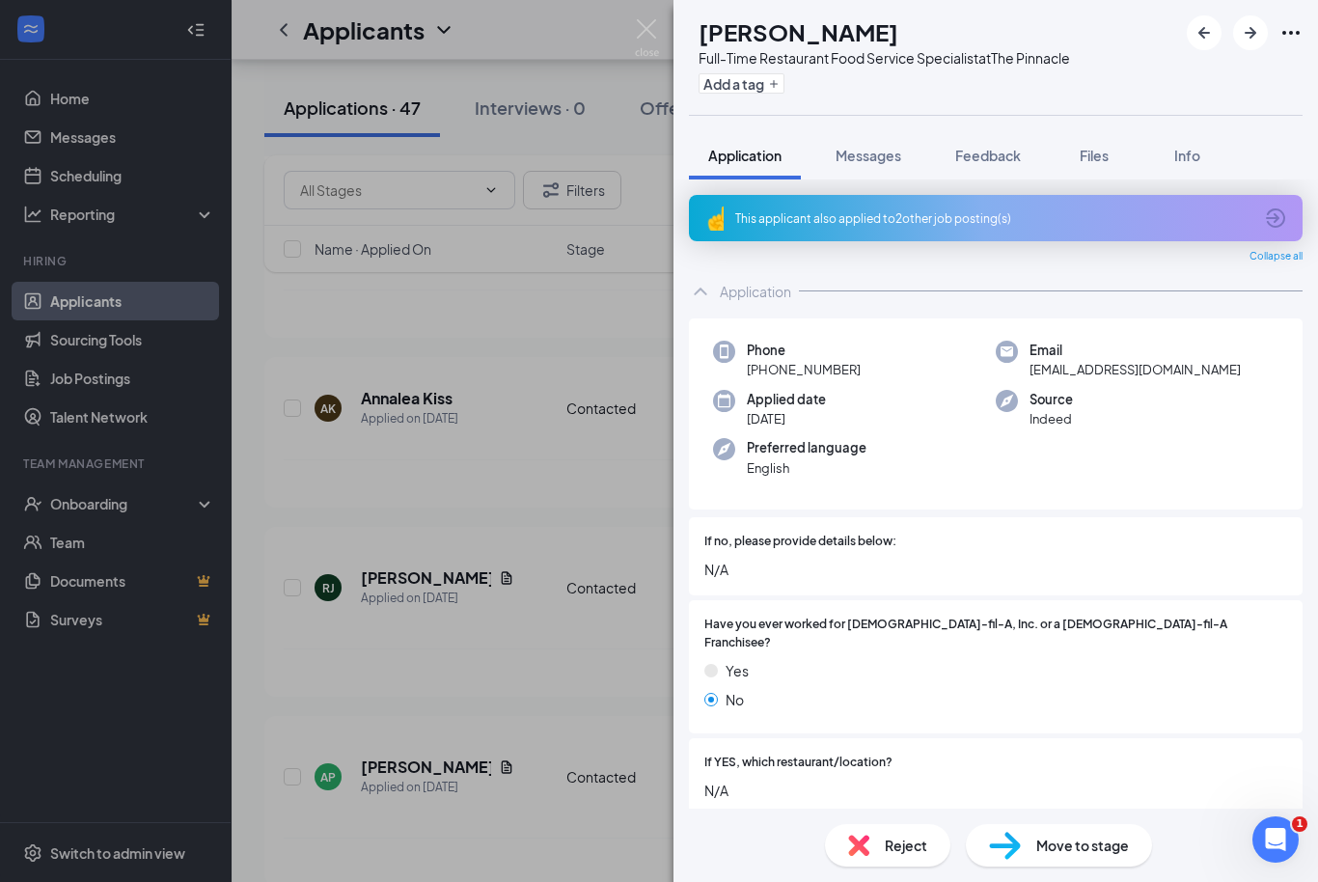
click at [659, 37] on div "AP Amber Perry Full-Time Restaurant Food Service Specialist at The Pinnacle Add…" at bounding box center [659, 441] width 1318 height 882
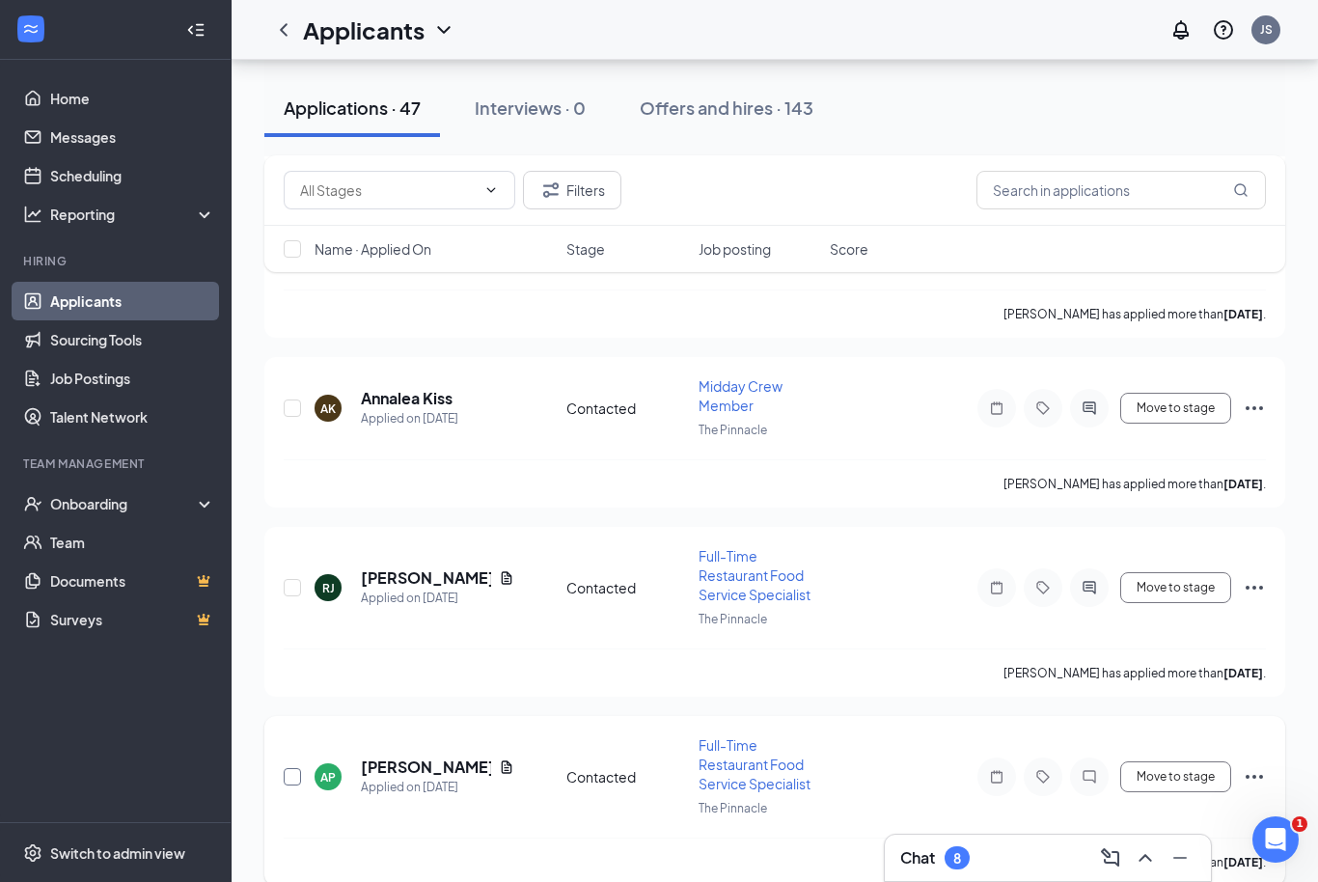
click at [298, 768] on input "checkbox" at bounding box center [292, 776] width 17 height 17
checkbox input "true"
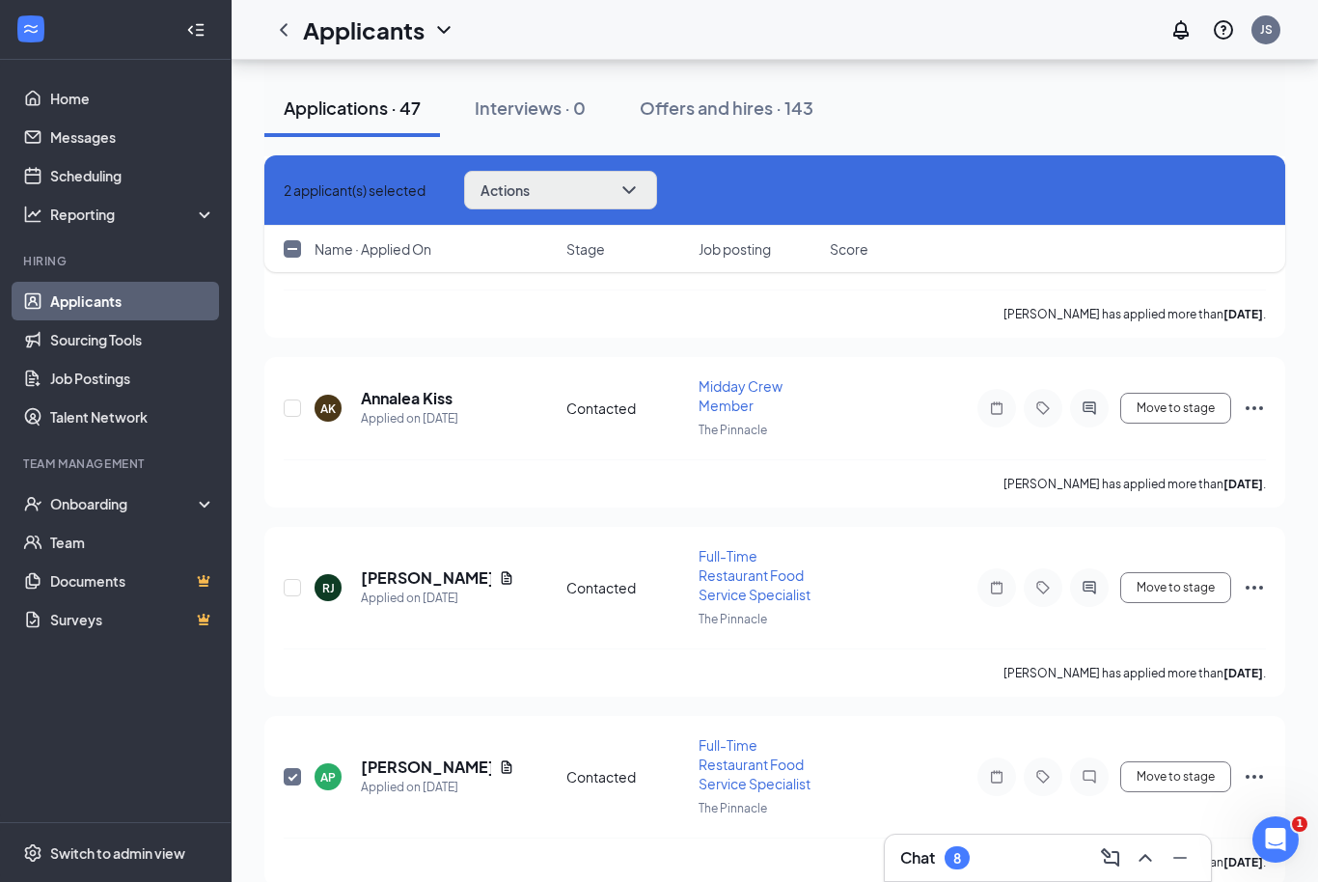
click at [634, 191] on button "Actions" at bounding box center [560, 190] width 193 height 39
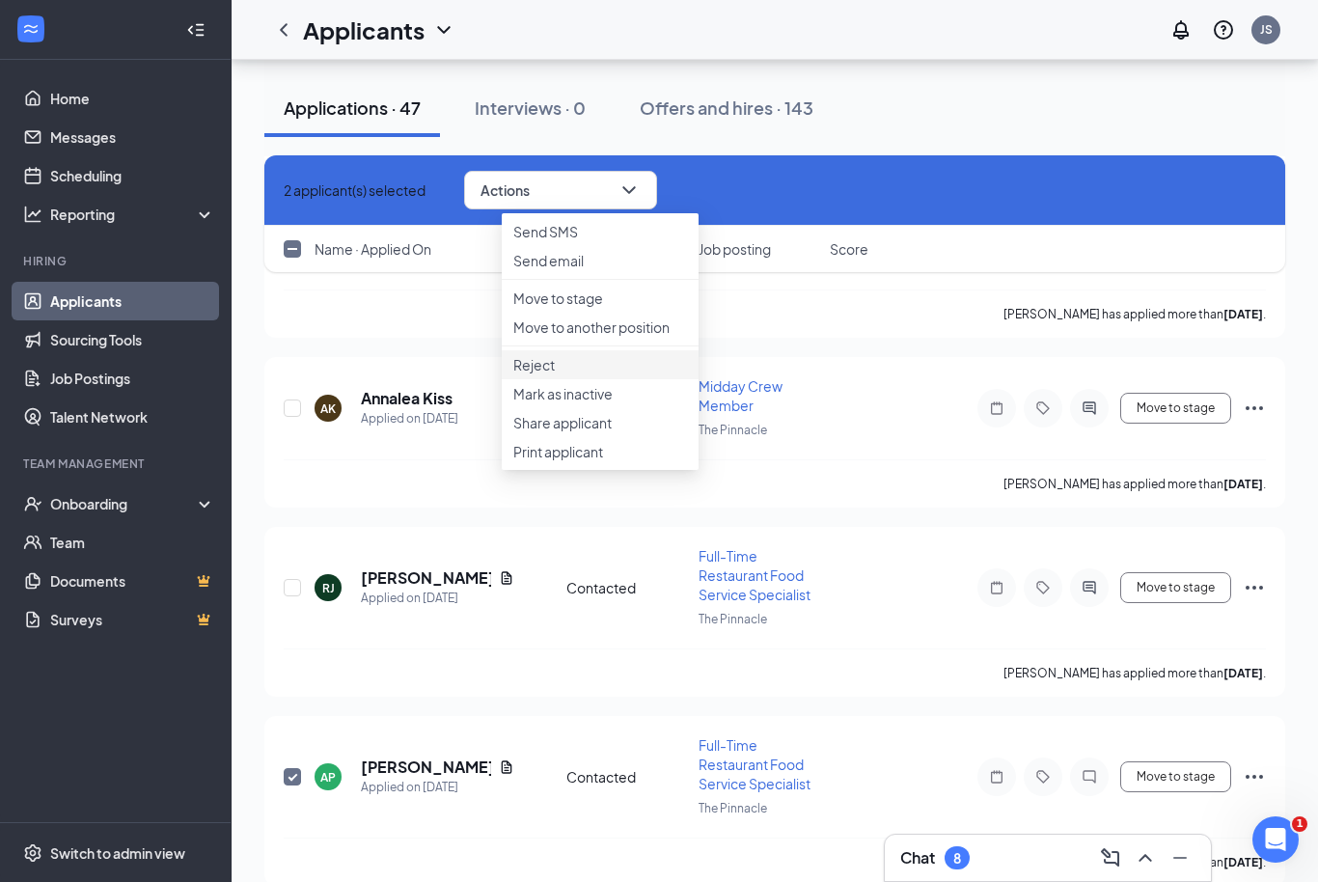
click at [574, 374] on p "Reject" at bounding box center [600, 364] width 174 height 19
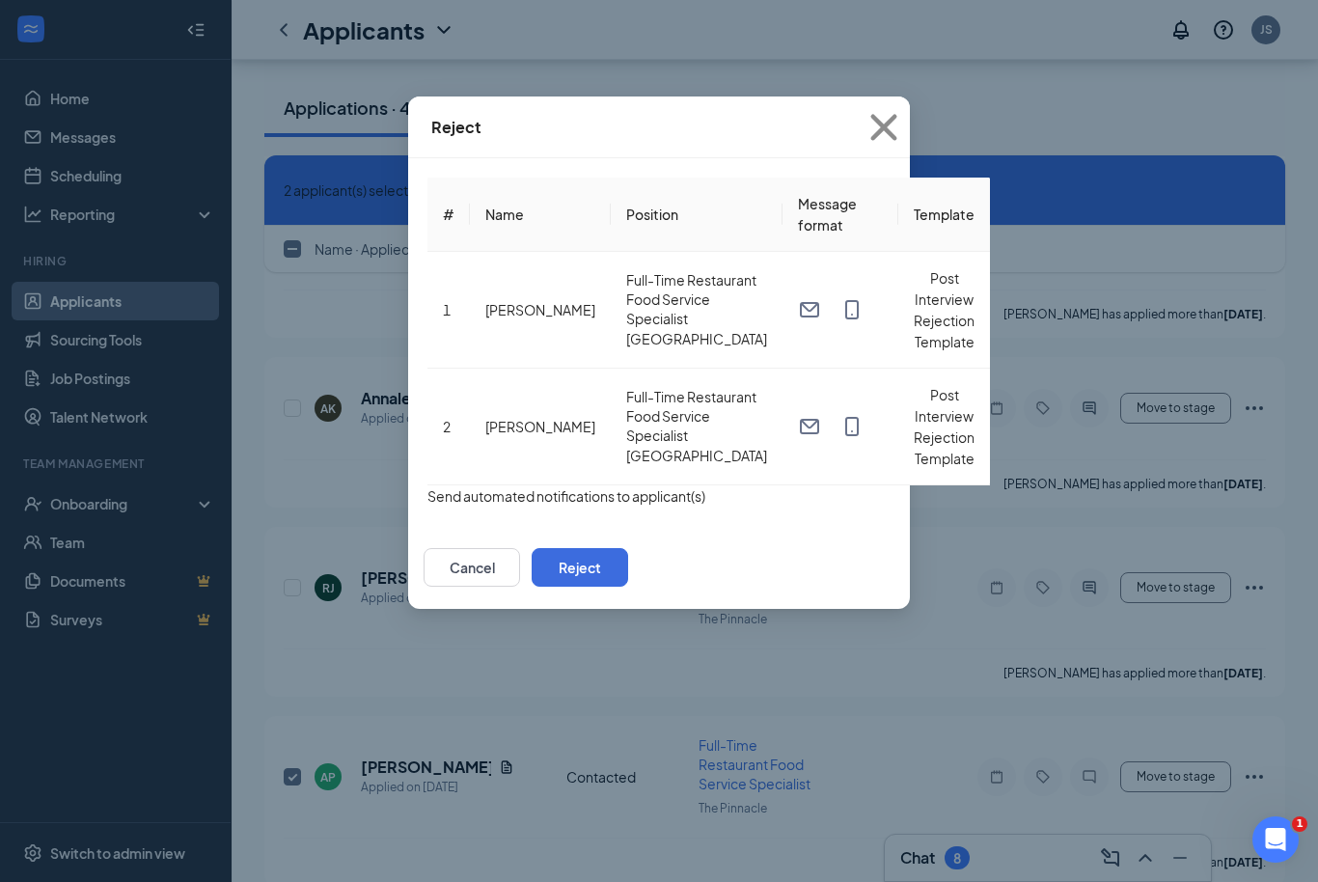
click at [427, 485] on button "button" at bounding box center [427, 495] width 0 height 21
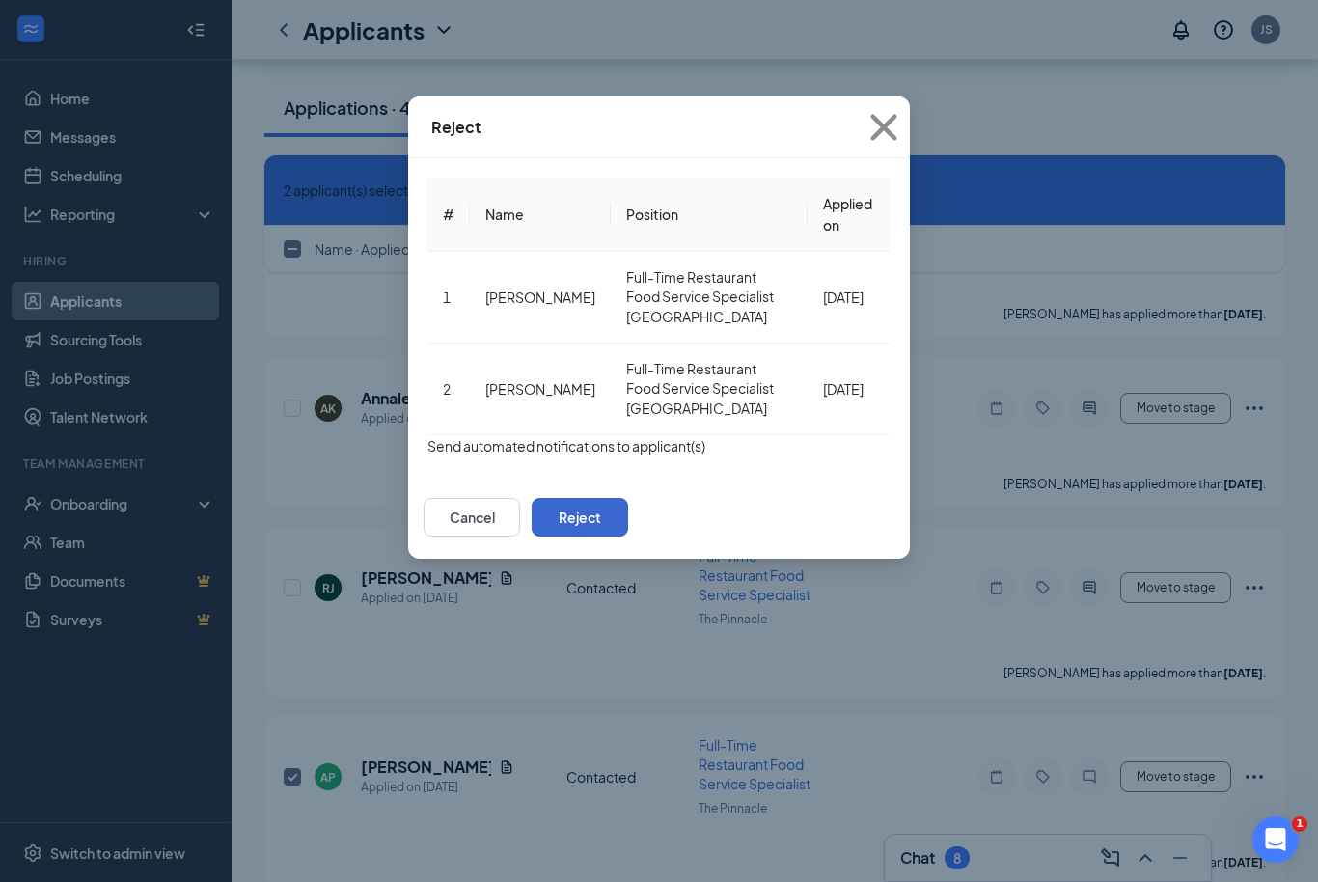
click at [628, 498] on button "Reject" at bounding box center [580, 517] width 96 height 39
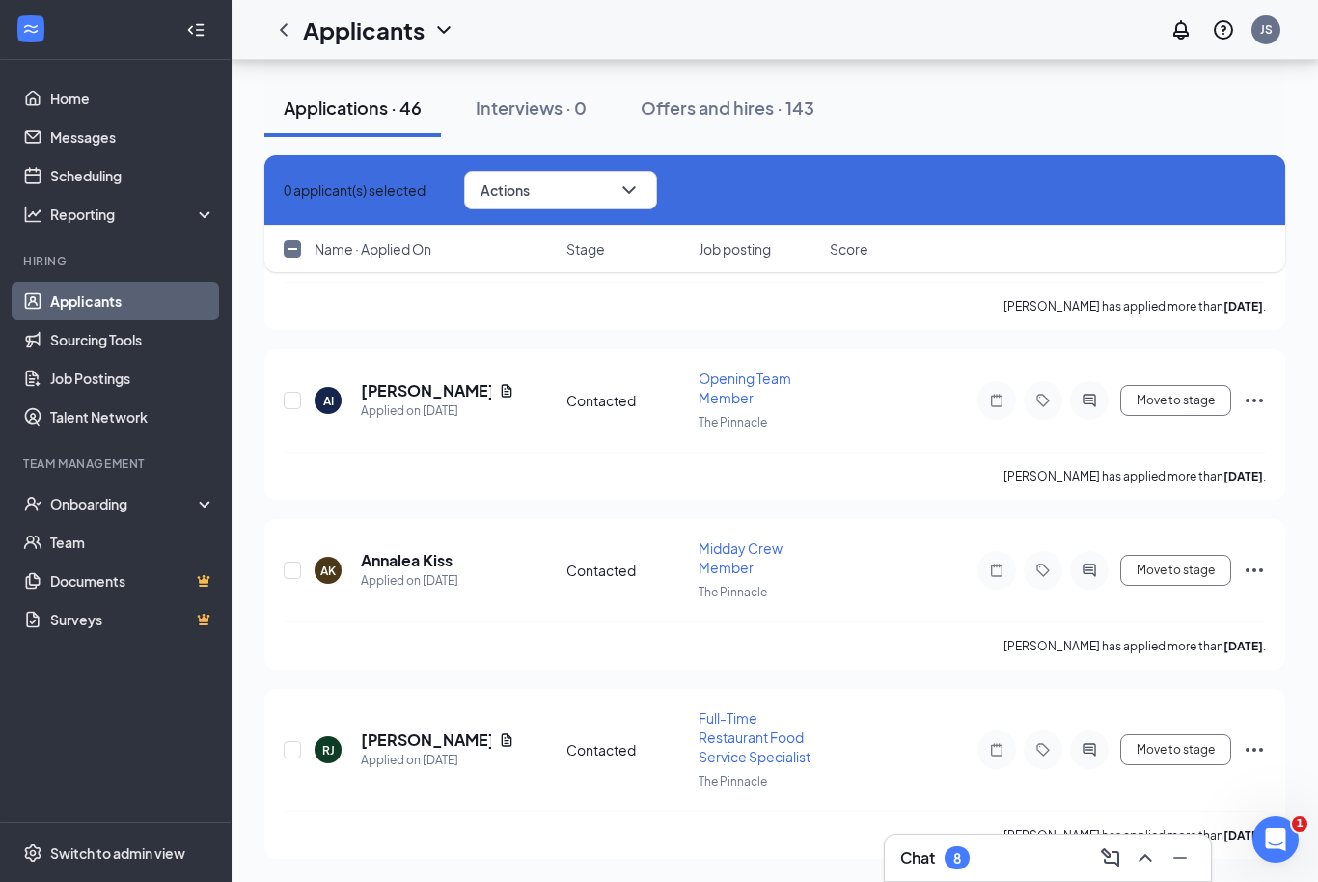
checkbox input "false"
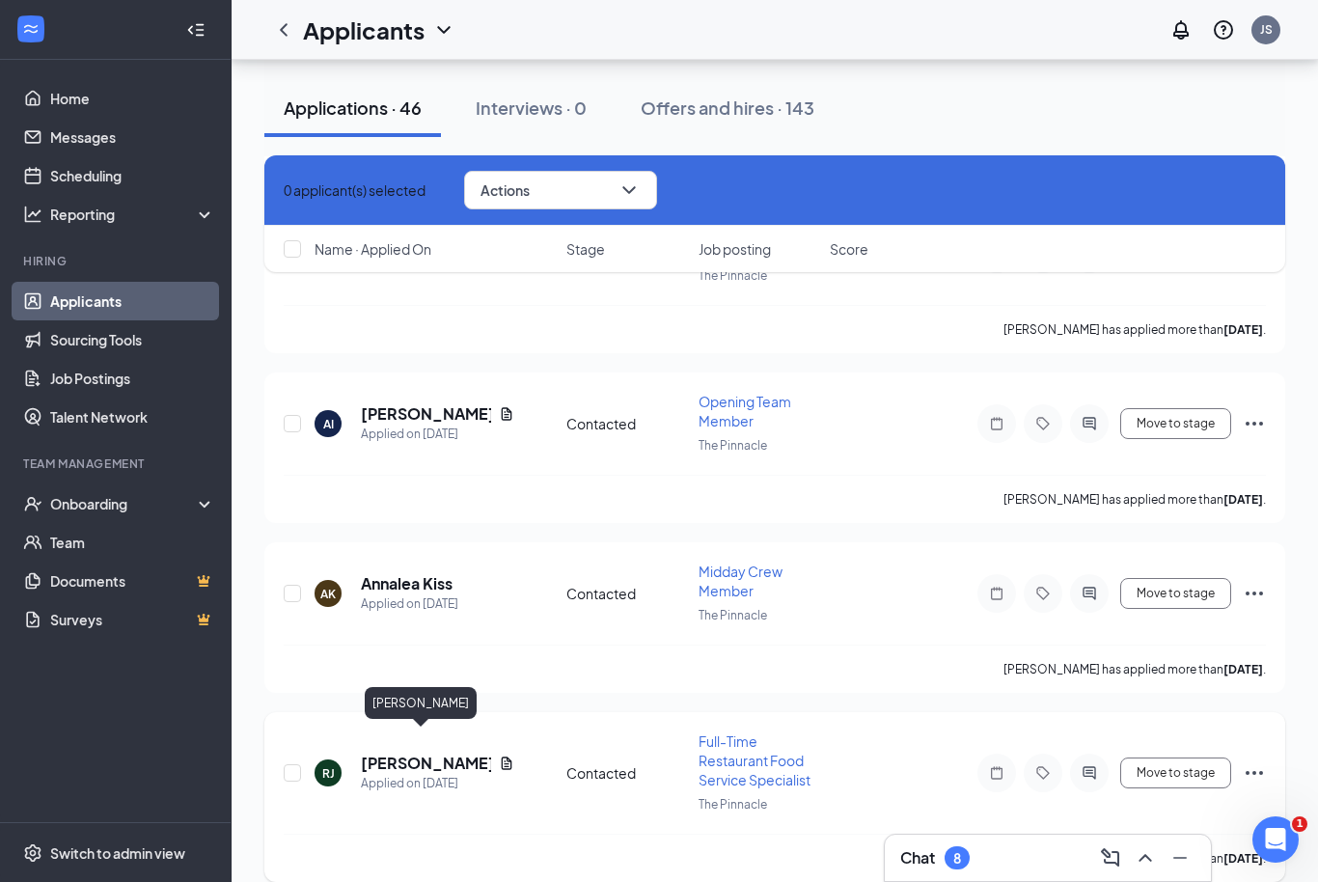
click at [382, 753] on h5 "Richard JR." at bounding box center [426, 763] width 130 height 21
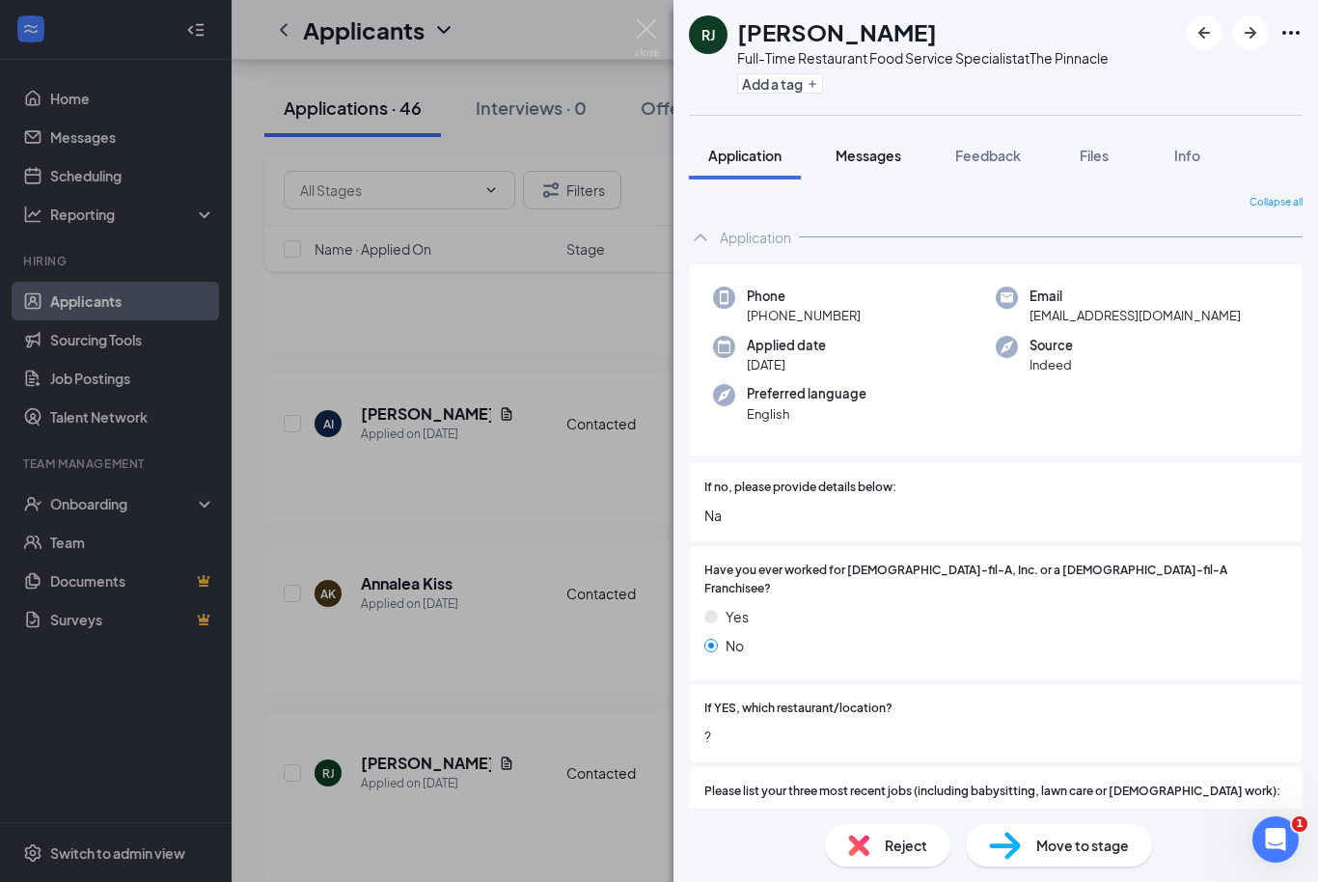
click at [861, 159] on span "Messages" at bounding box center [869, 155] width 66 height 17
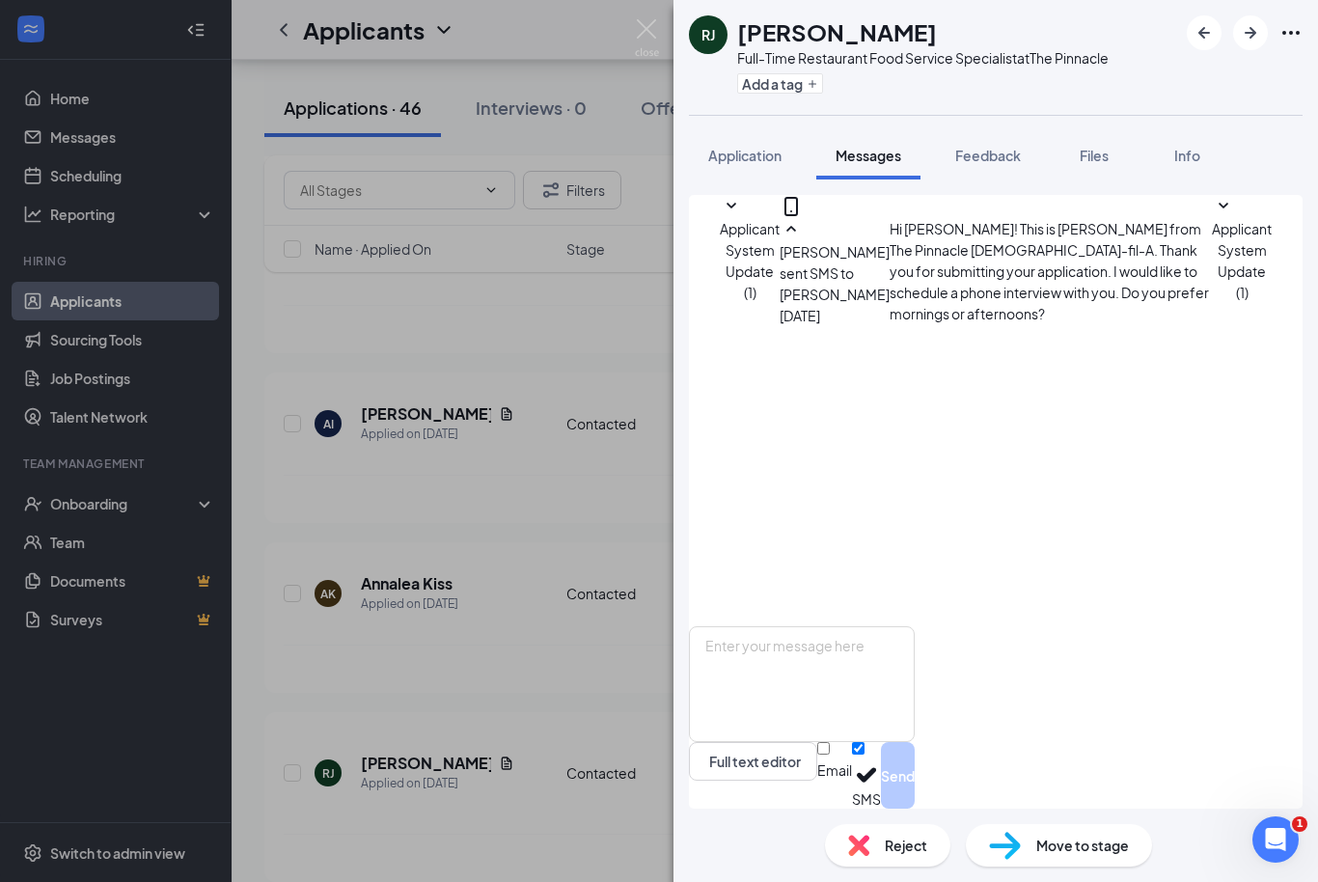
scroll to position [64, 0]
click at [636, 27] on img at bounding box center [647, 38] width 24 height 38
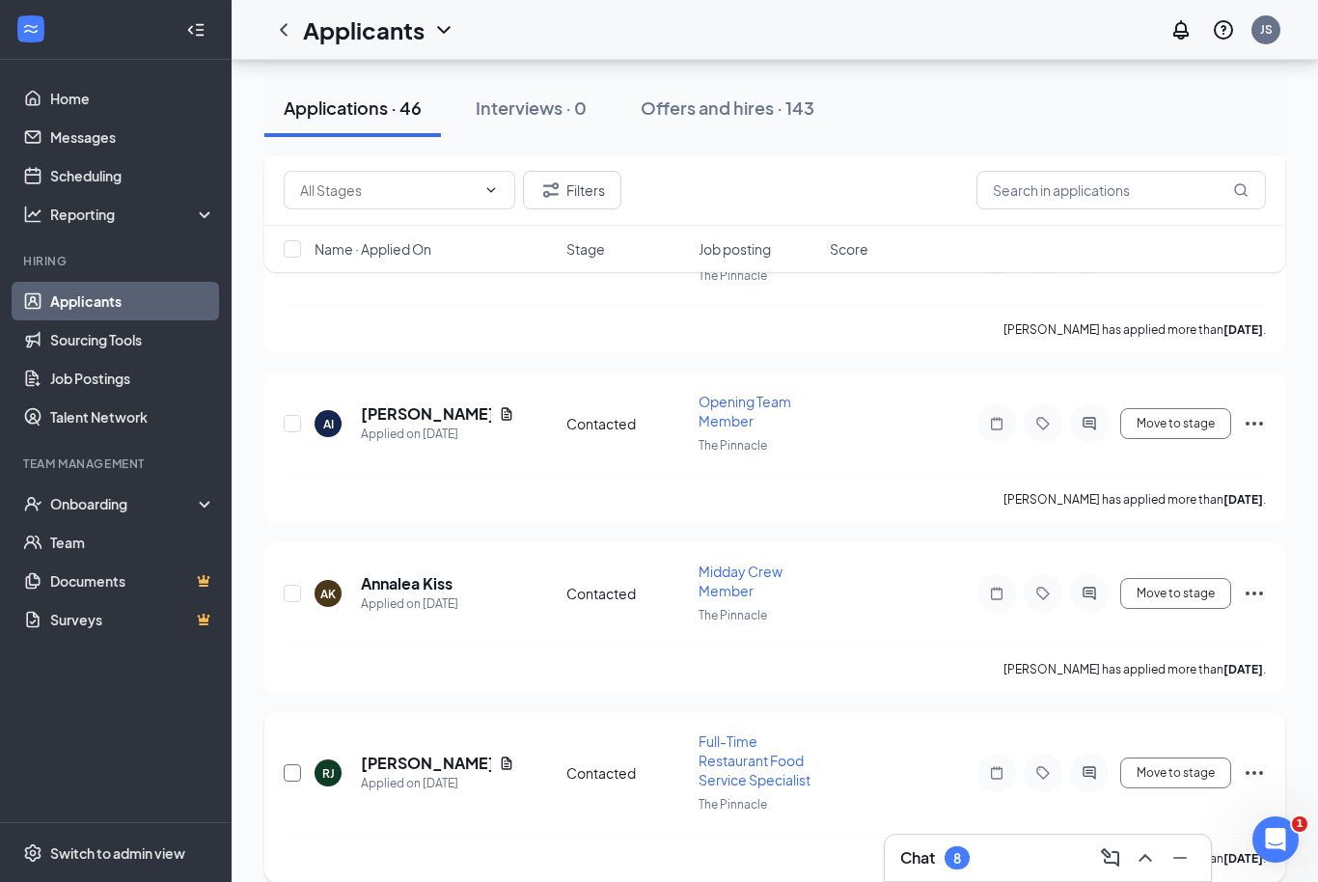
click at [295, 764] on input "checkbox" at bounding box center [292, 772] width 17 height 17
checkbox input "true"
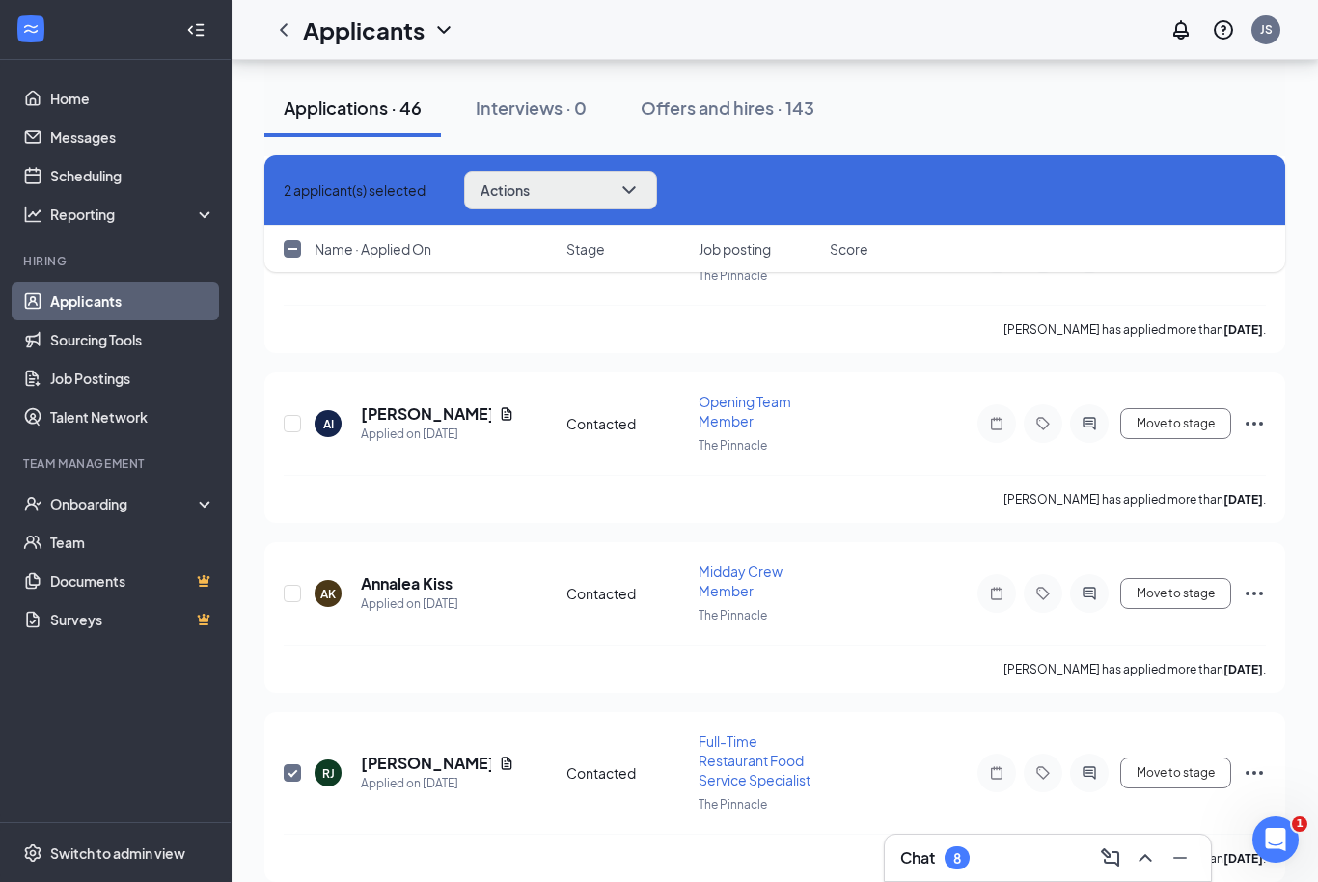
click at [617, 193] on button "Actions" at bounding box center [560, 190] width 193 height 39
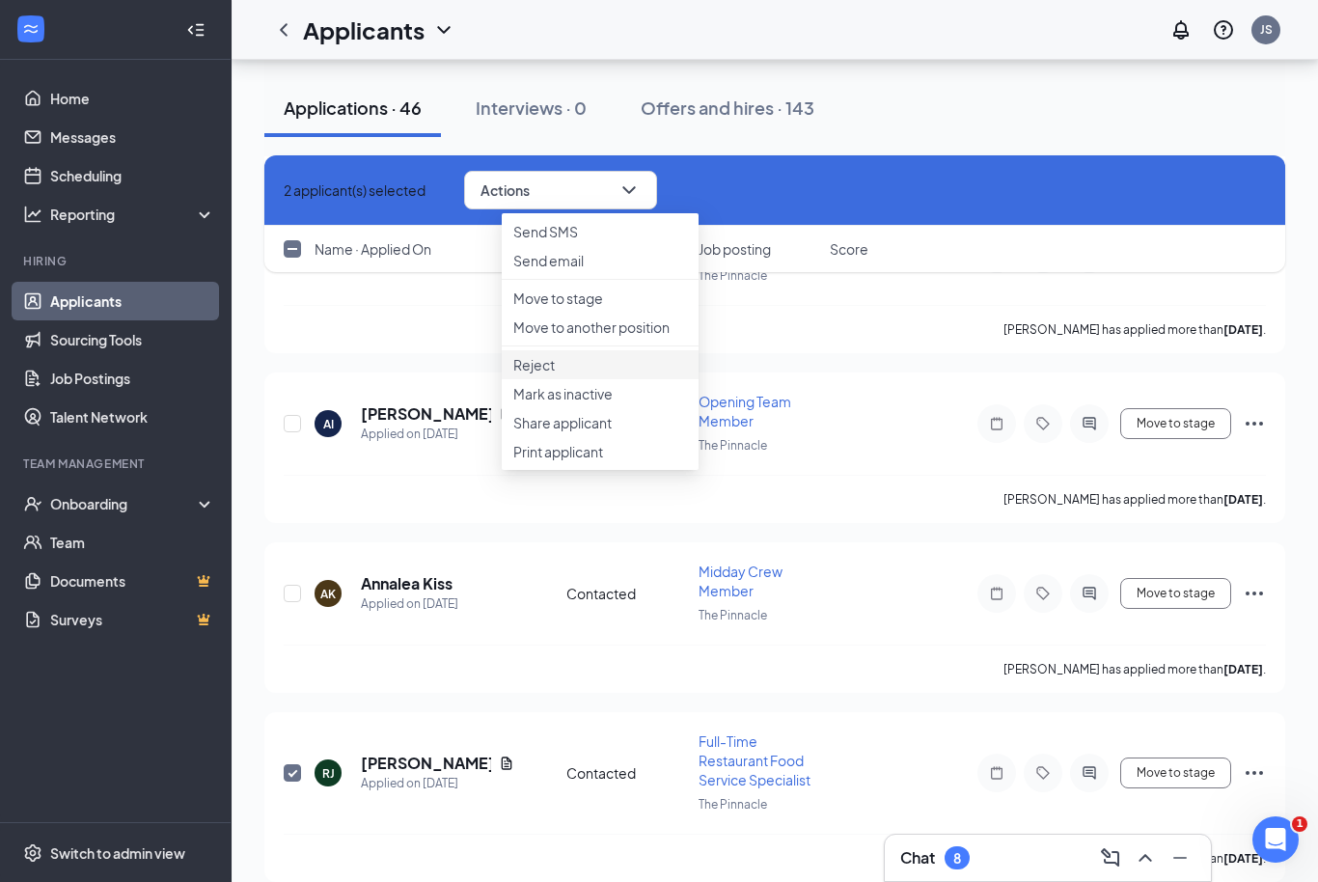
click at [549, 379] on li "Reject" at bounding box center [600, 364] width 197 height 29
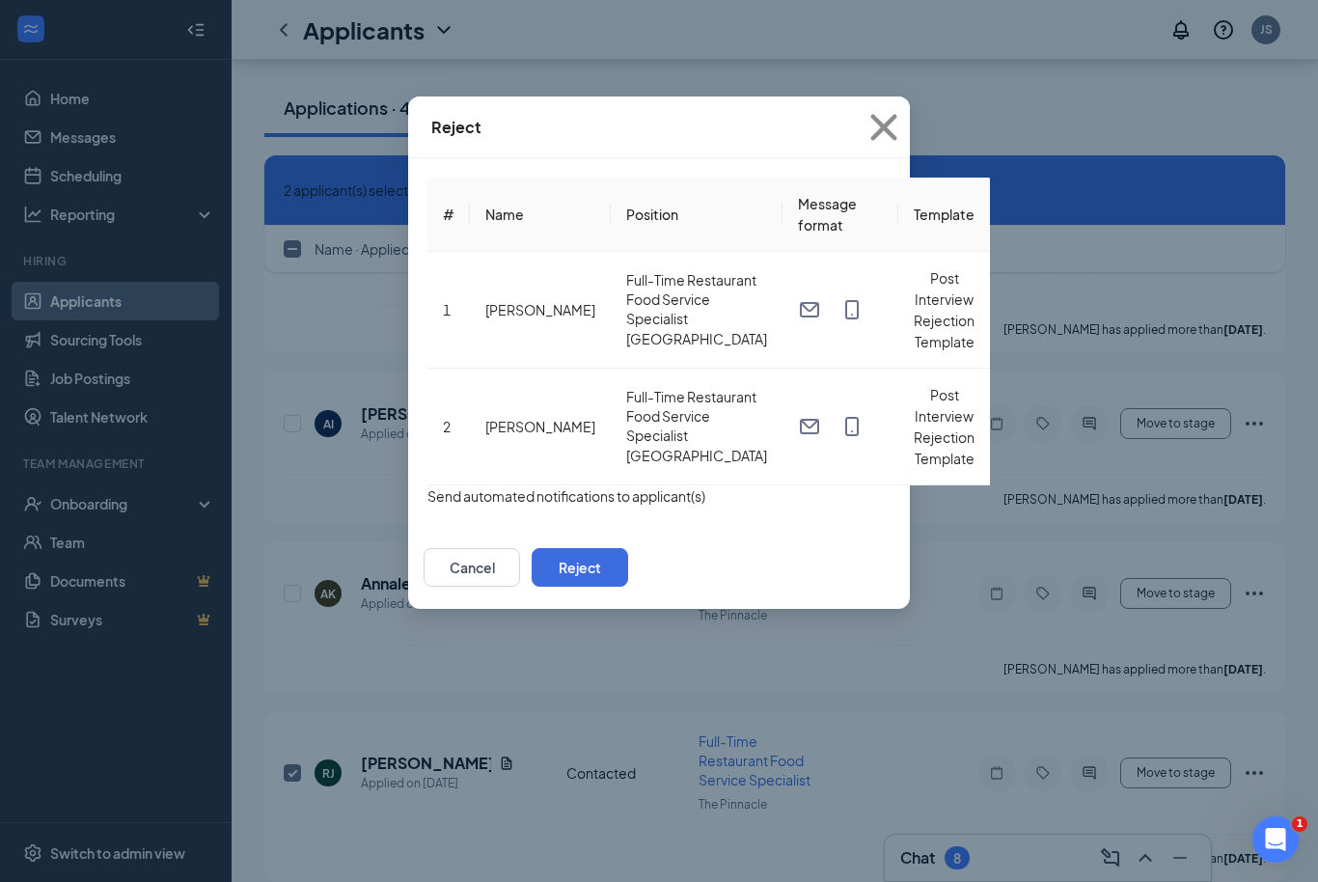
click at [408, 475] on div "# Name Position Message format Template 1 Richard JR. Full-Time Restaurant Food…" at bounding box center [659, 342] width 502 height 368
click at [427, 485] on button "button" at bounding box center [427, 495] width 0 height 21
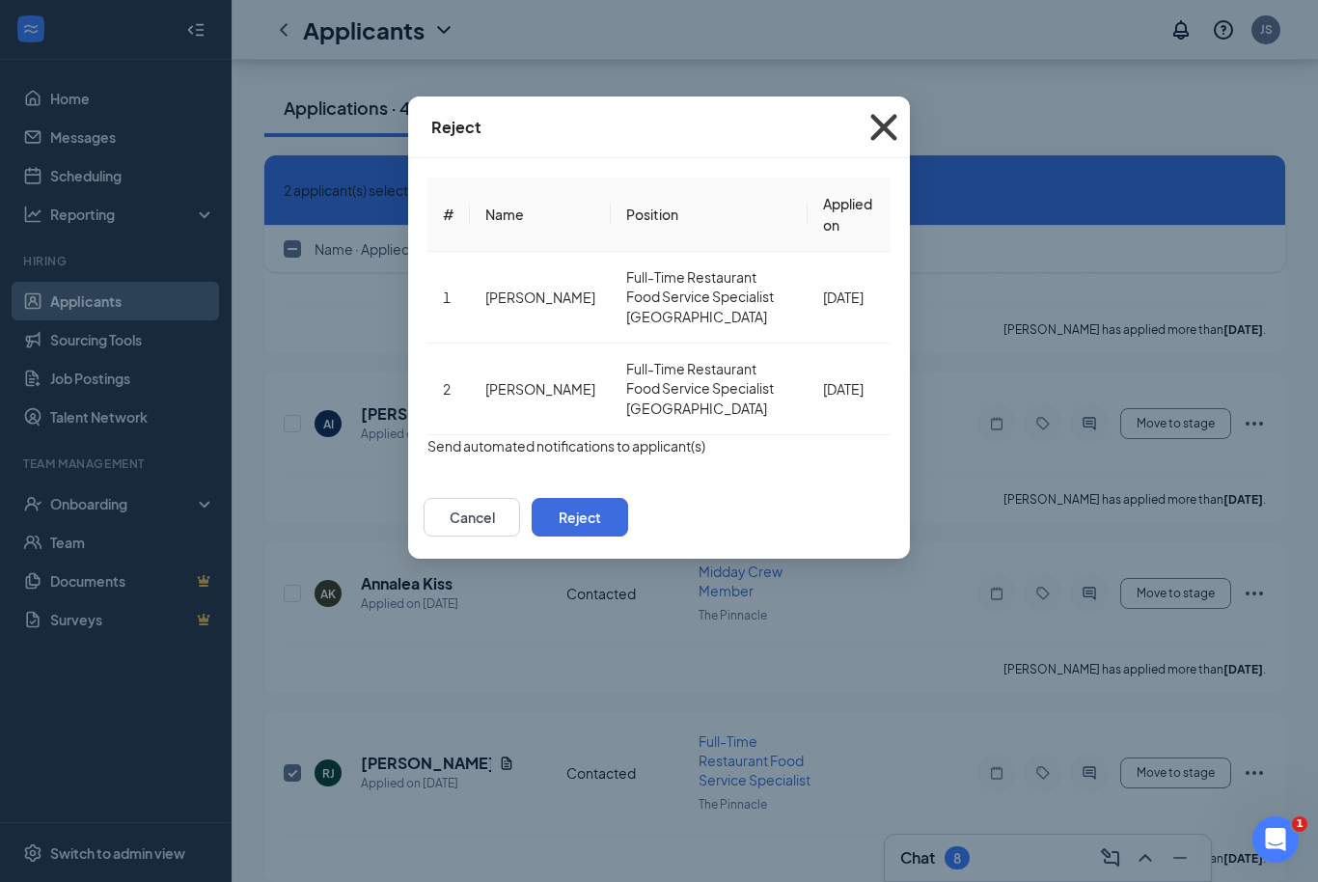
click at [910, 127] on icon "Cross" at bounding box center [884, 127] width 52 height 52
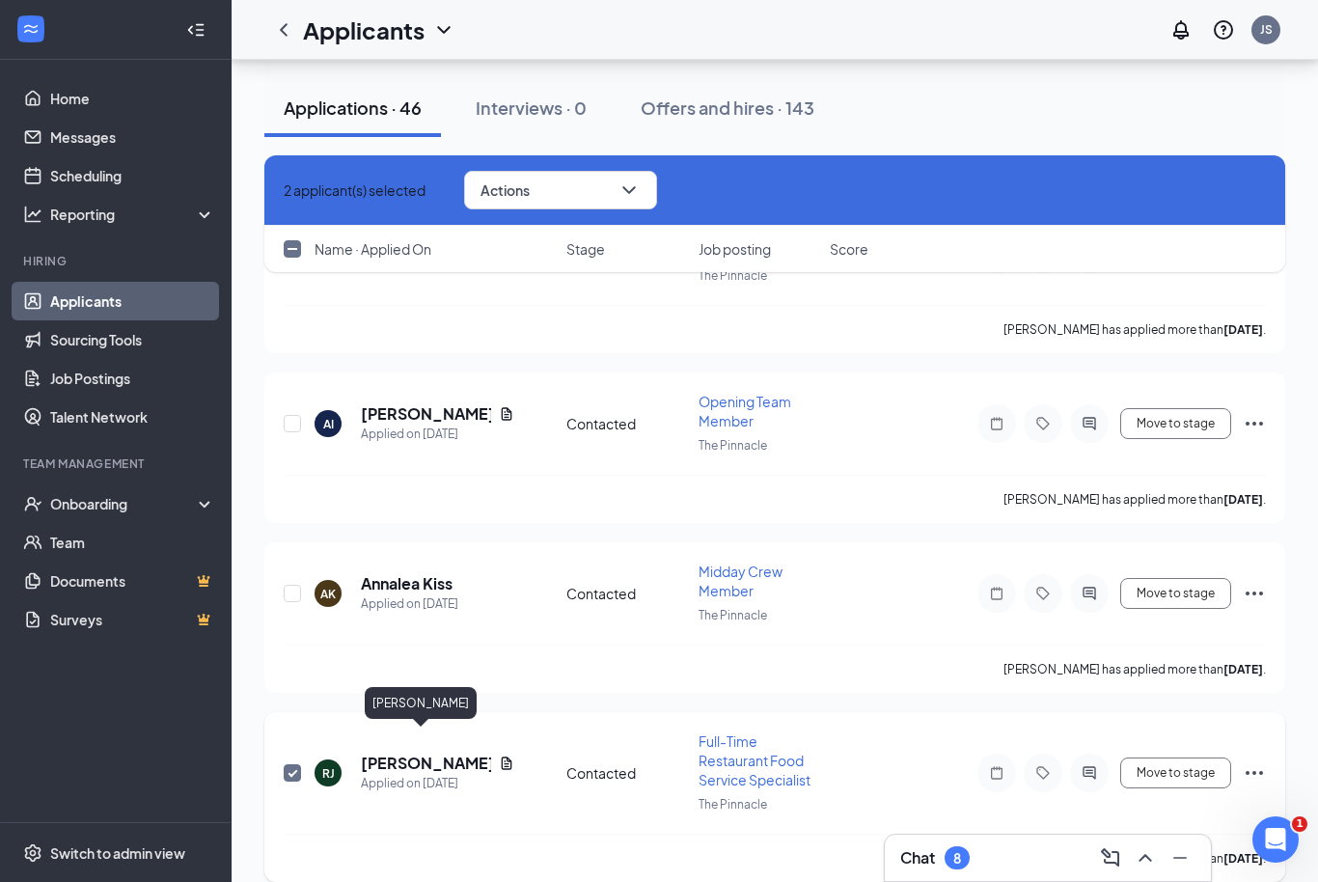
click at [419, 753] on h5 "Richard JR." at bounding box center [426, 763] width 130 height 21
checkbox input "false"
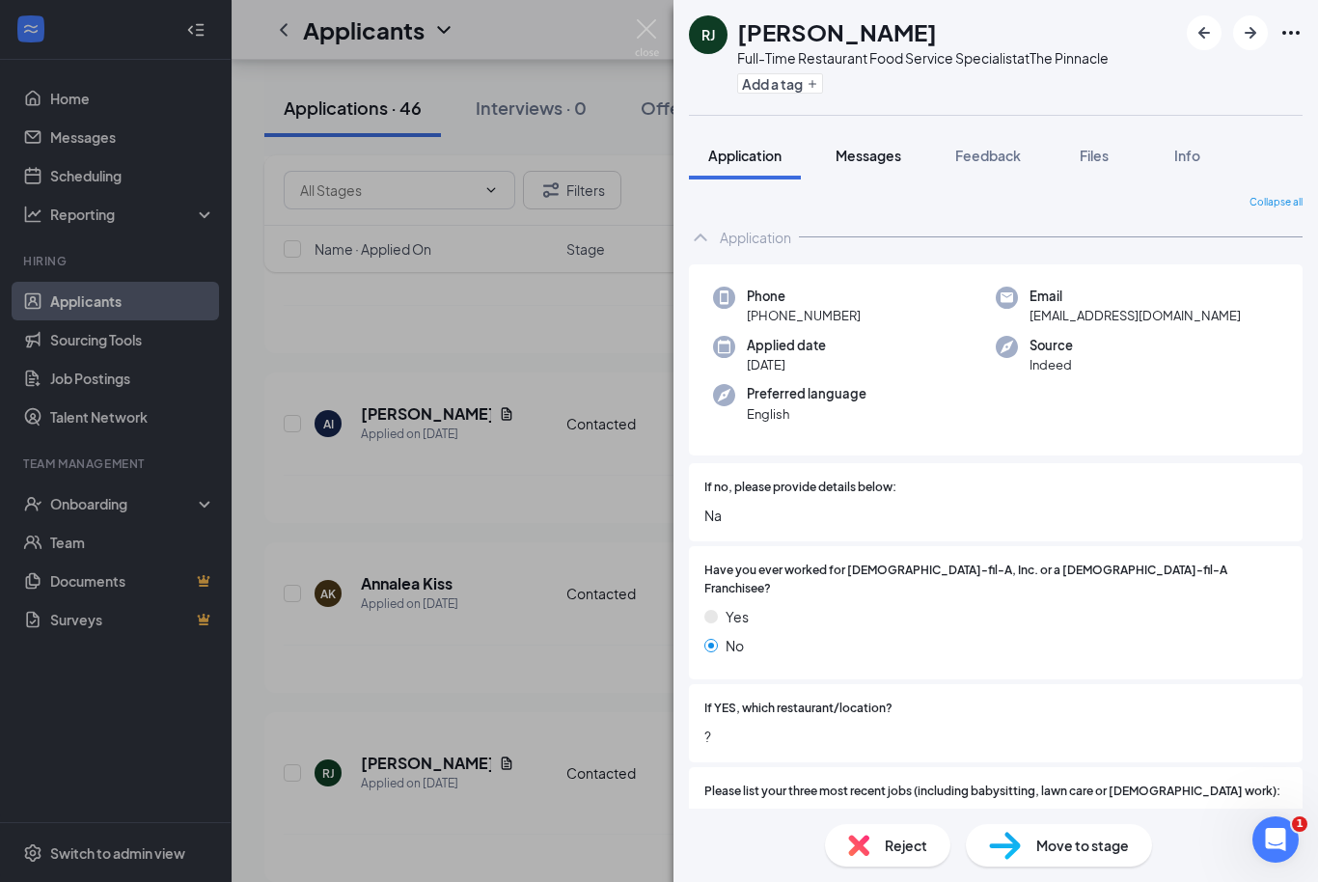
click at [881, 148] on span "Messages" at bounding box center [869, 155] width 66 height 17
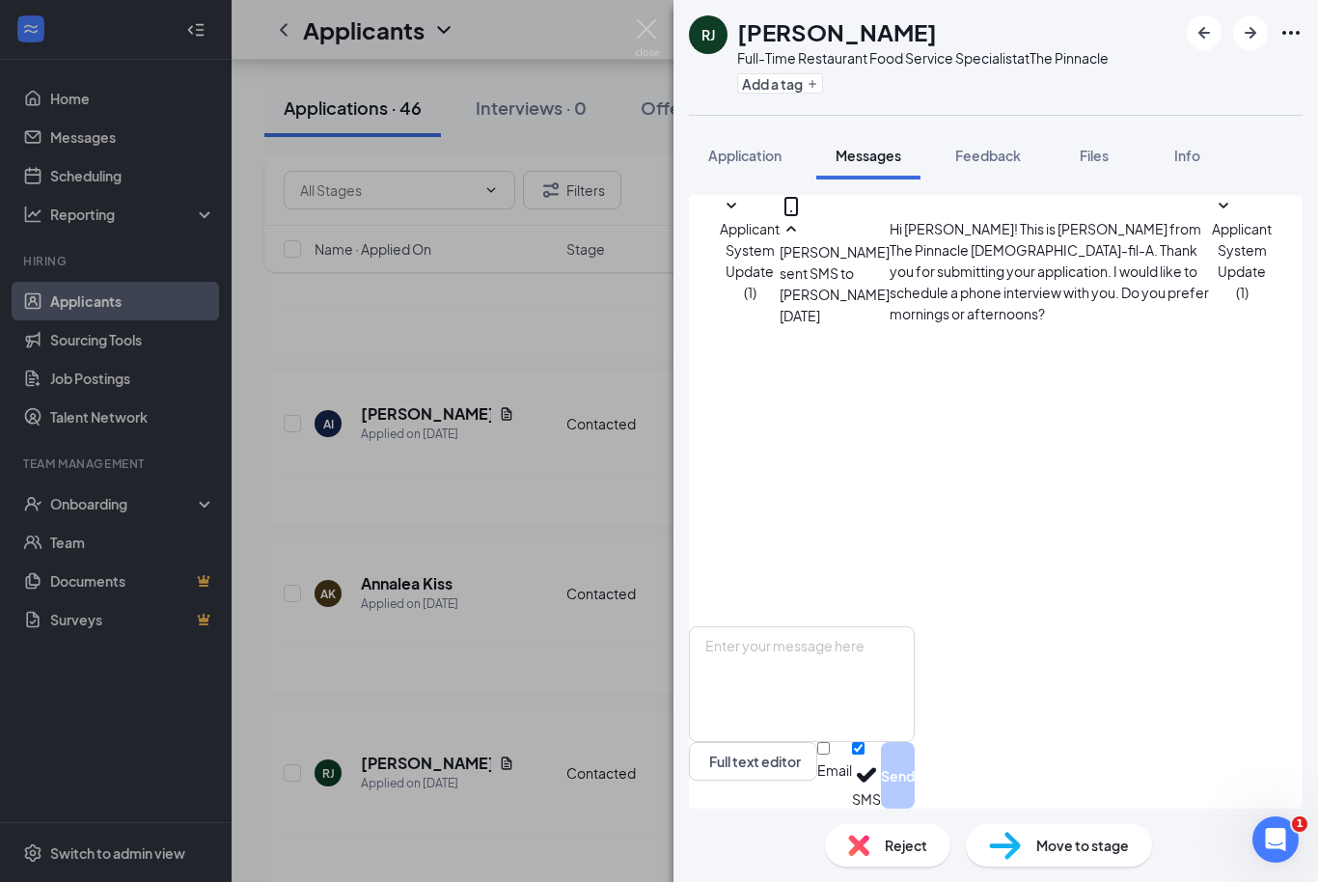
scroll to position [64, 0]
click at [656, 43] on img at bounding box center [647, 38] width 24 height 38
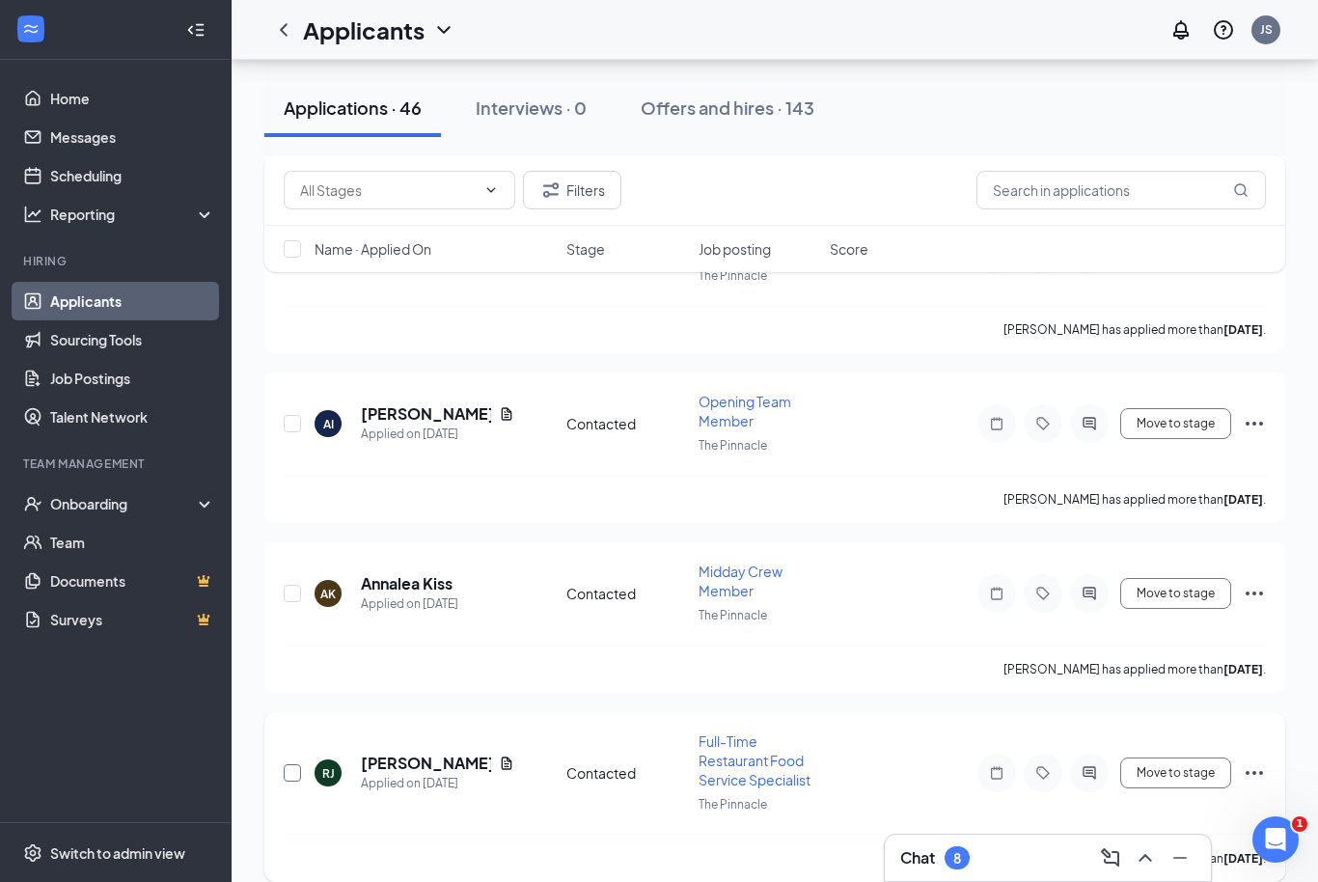
click at [292, 764] on input "checkbox" at bounding box center [292, 772] width 17 height 17
checkbox input "true"
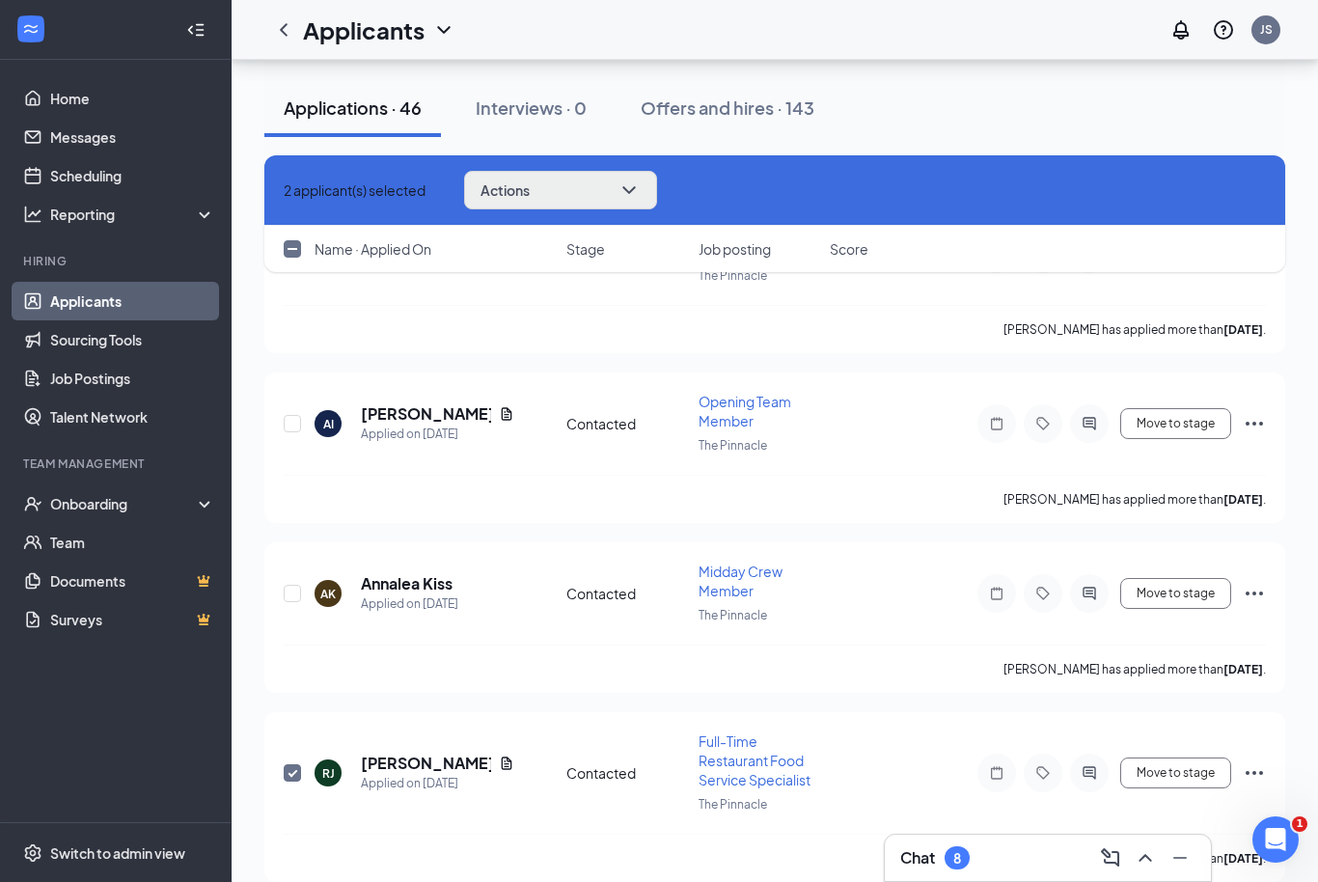
click at [623, 176] on button "Actions" at bounding box center [560, 190] width 193 height 39
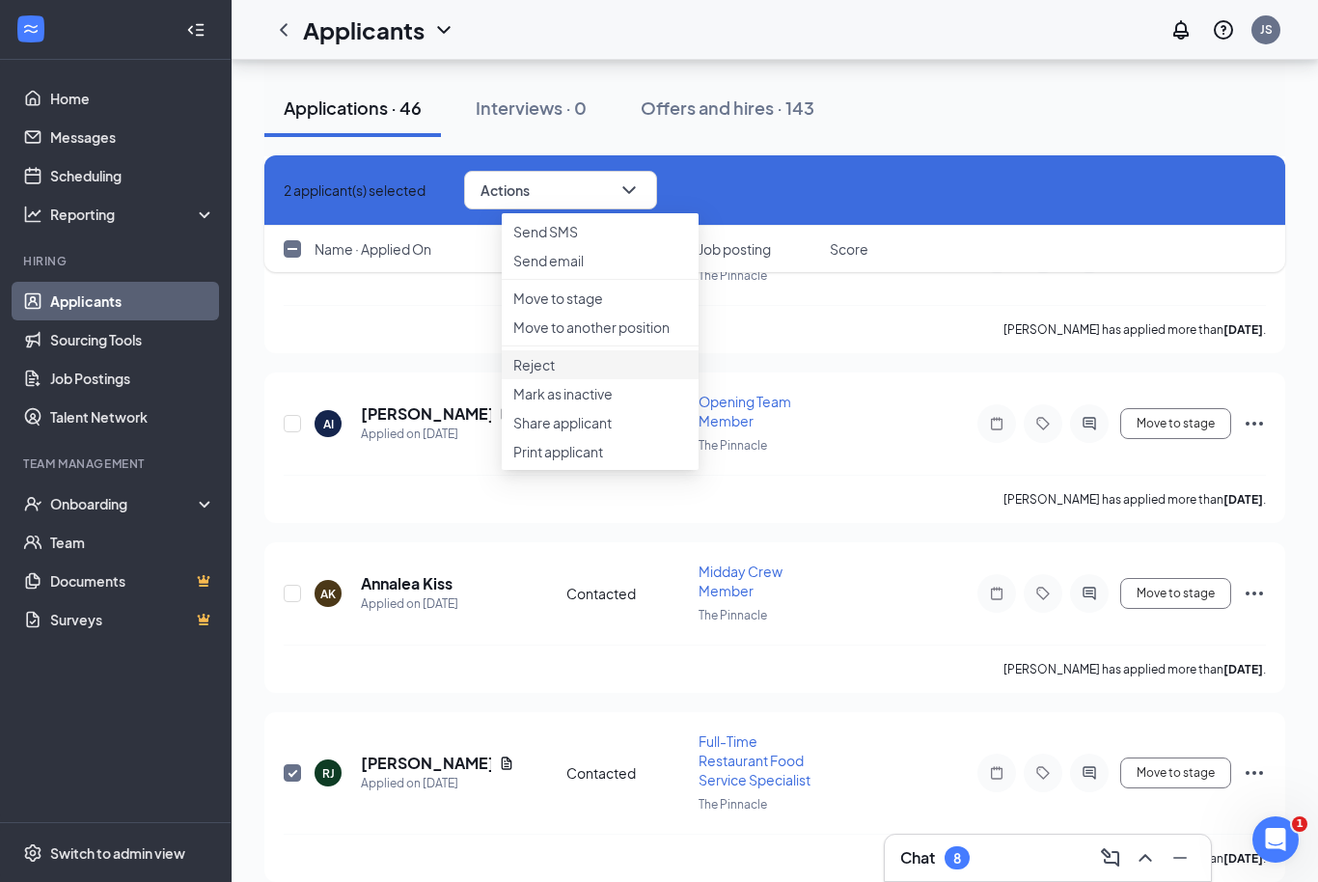
click at [539, 374] on p "Reject" at bounding box center [600, 364] width 174 height 19
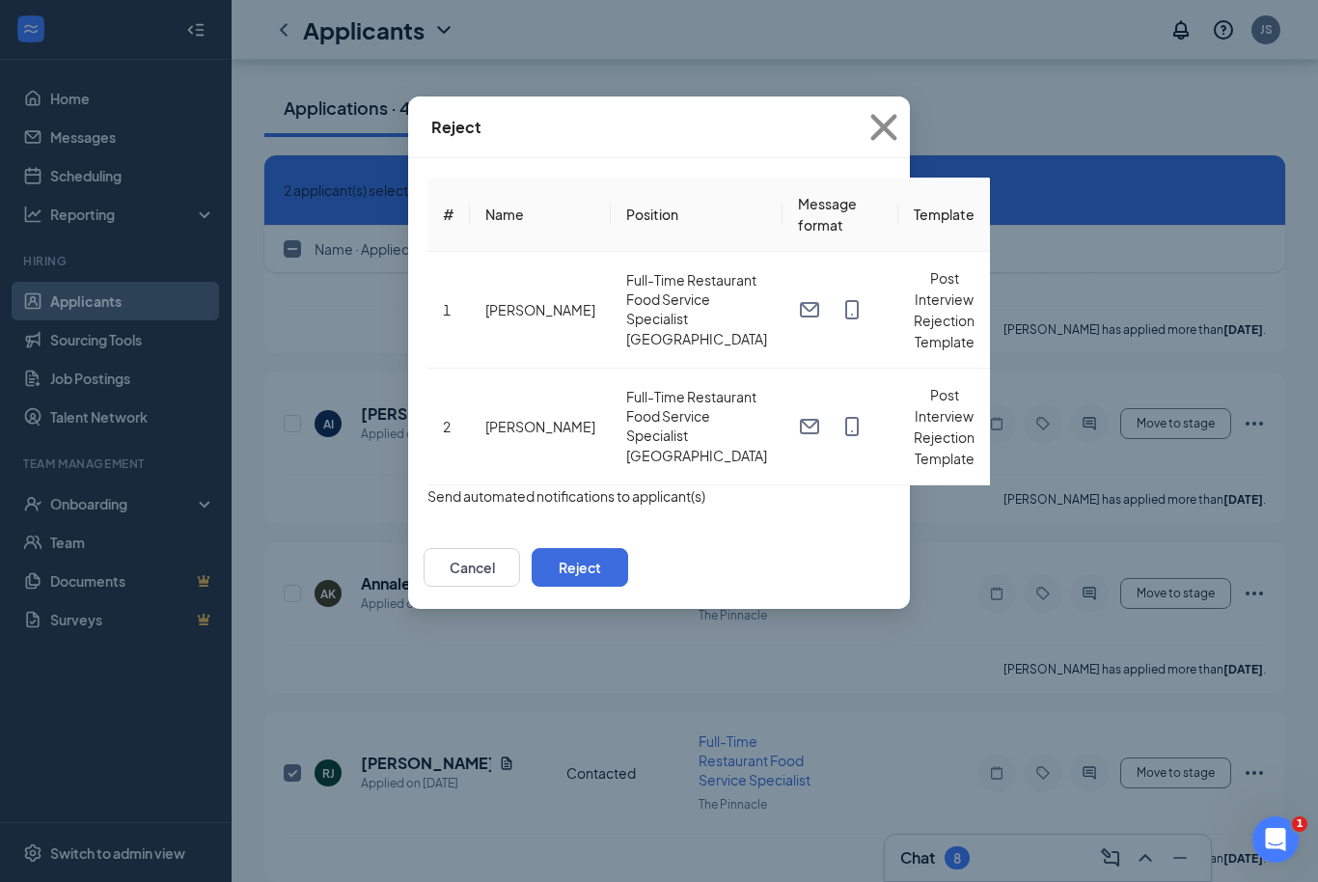
click at [427, 485] on button "button" at bounding box center [427, 495] width 0 height 21
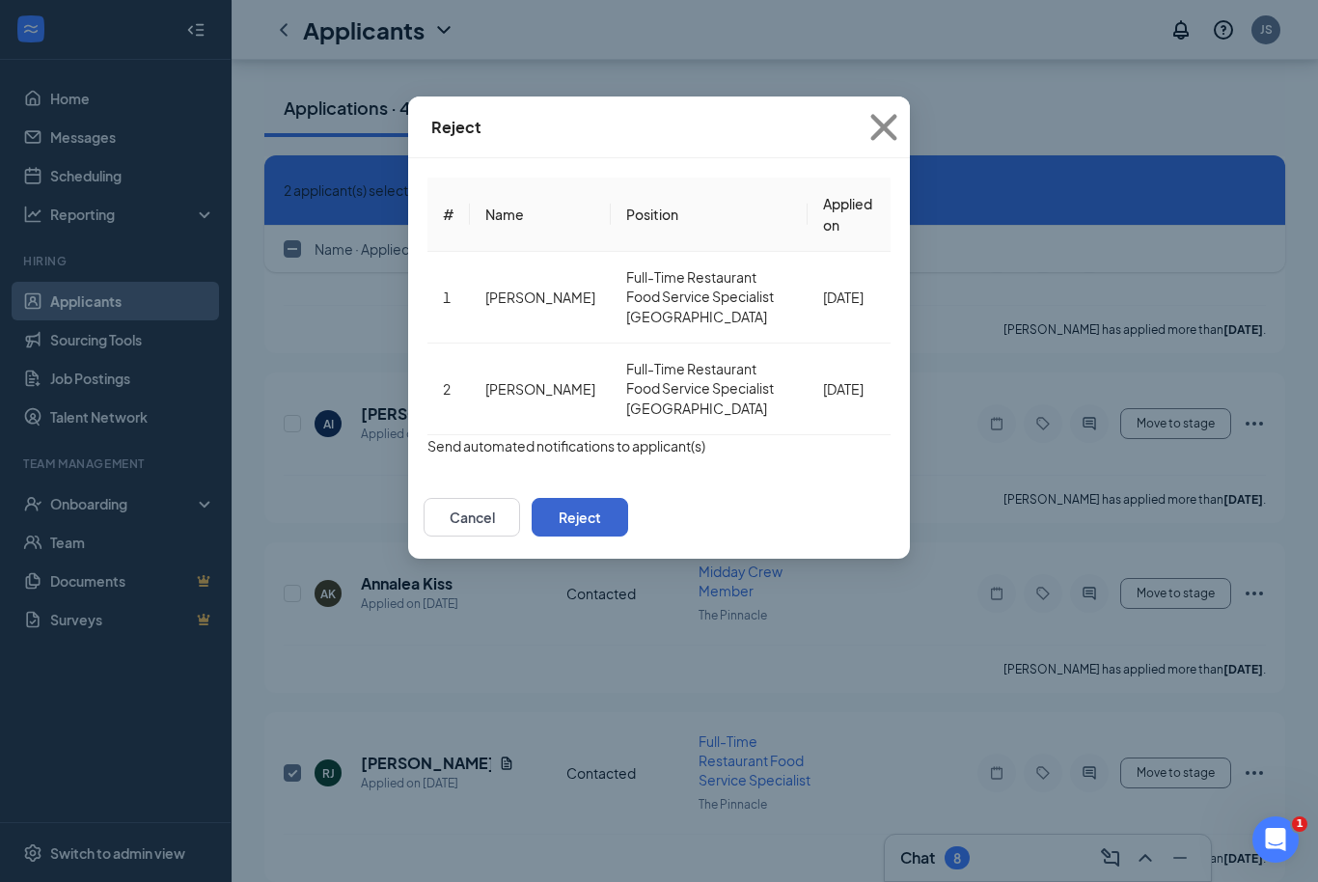
click at [628, 498] on button "Reject" at bounding box center [580, 517] width 96 height 39
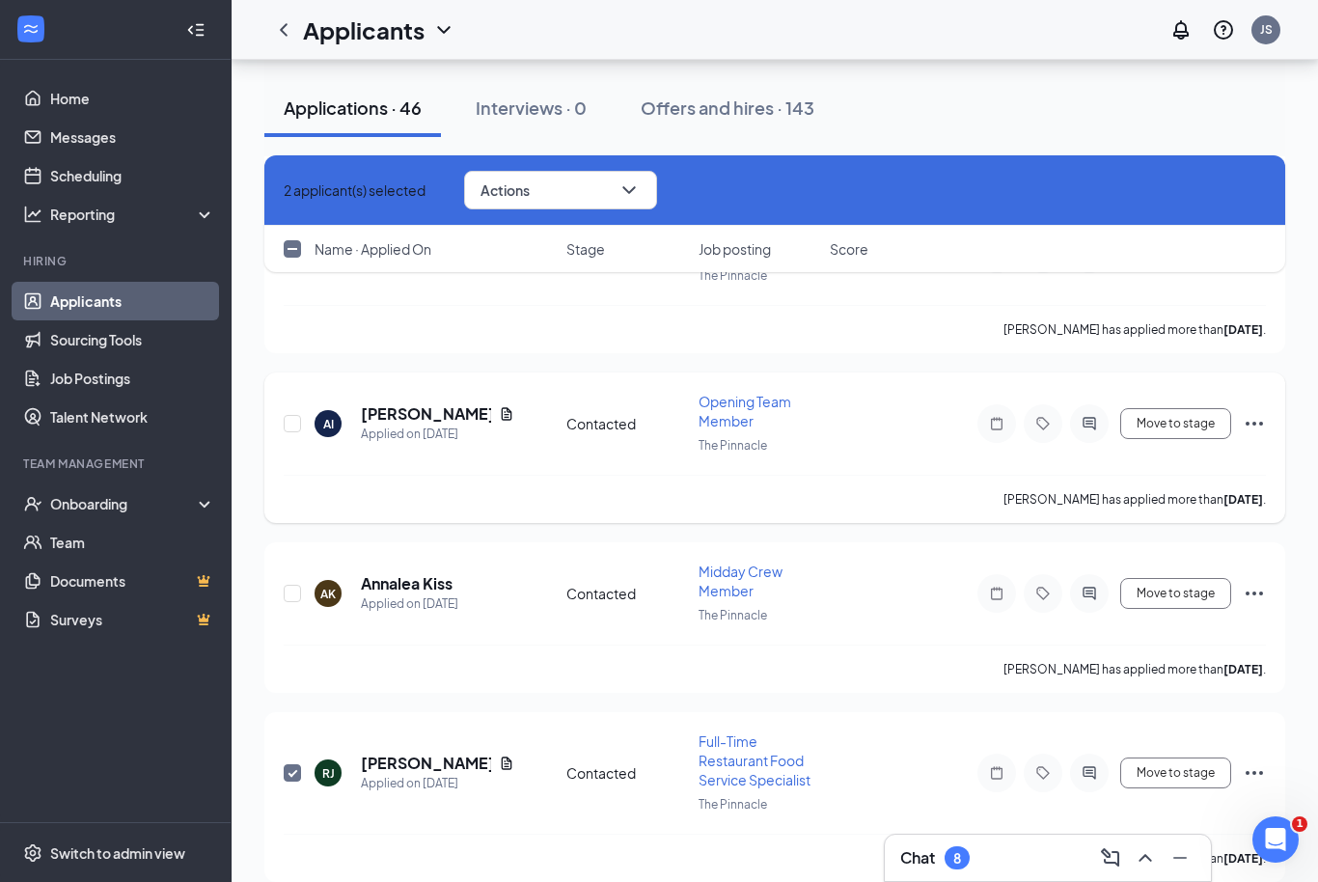
checkbox input "false"
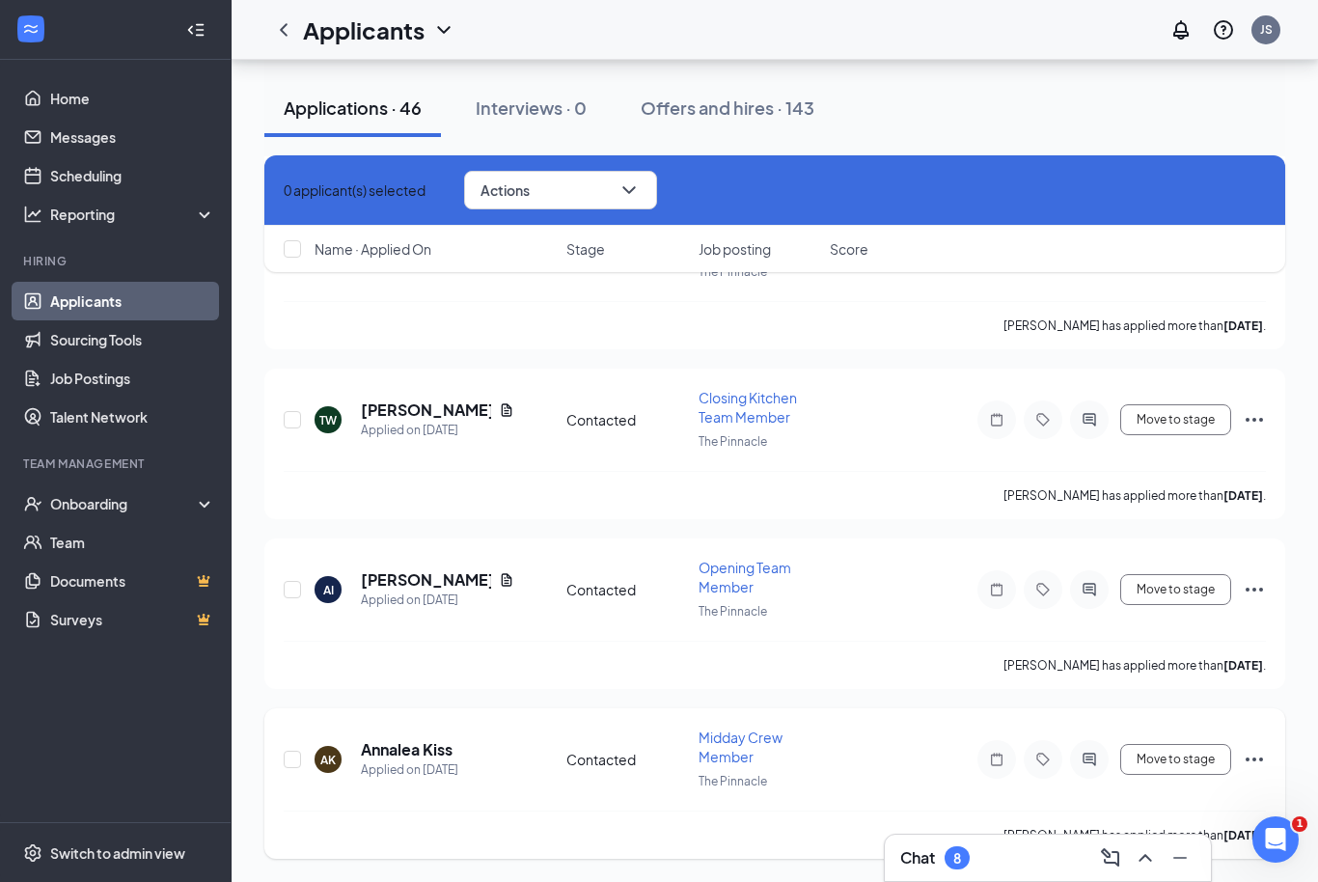
scroll to position [14892, 0]
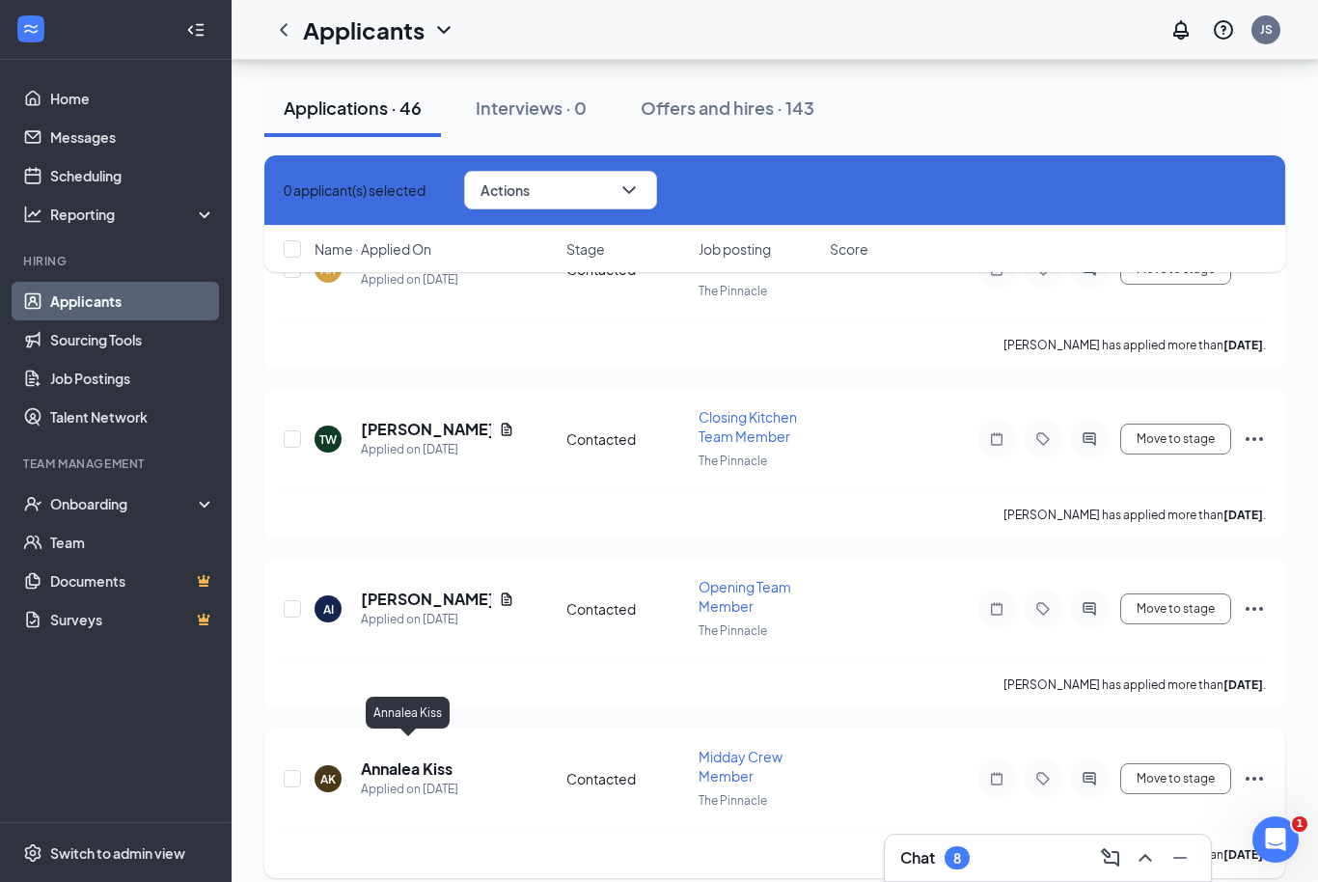
click at [419, 758] on h5 "Annalea Kiss" at bounding box center [407, 768] width 92 height 21
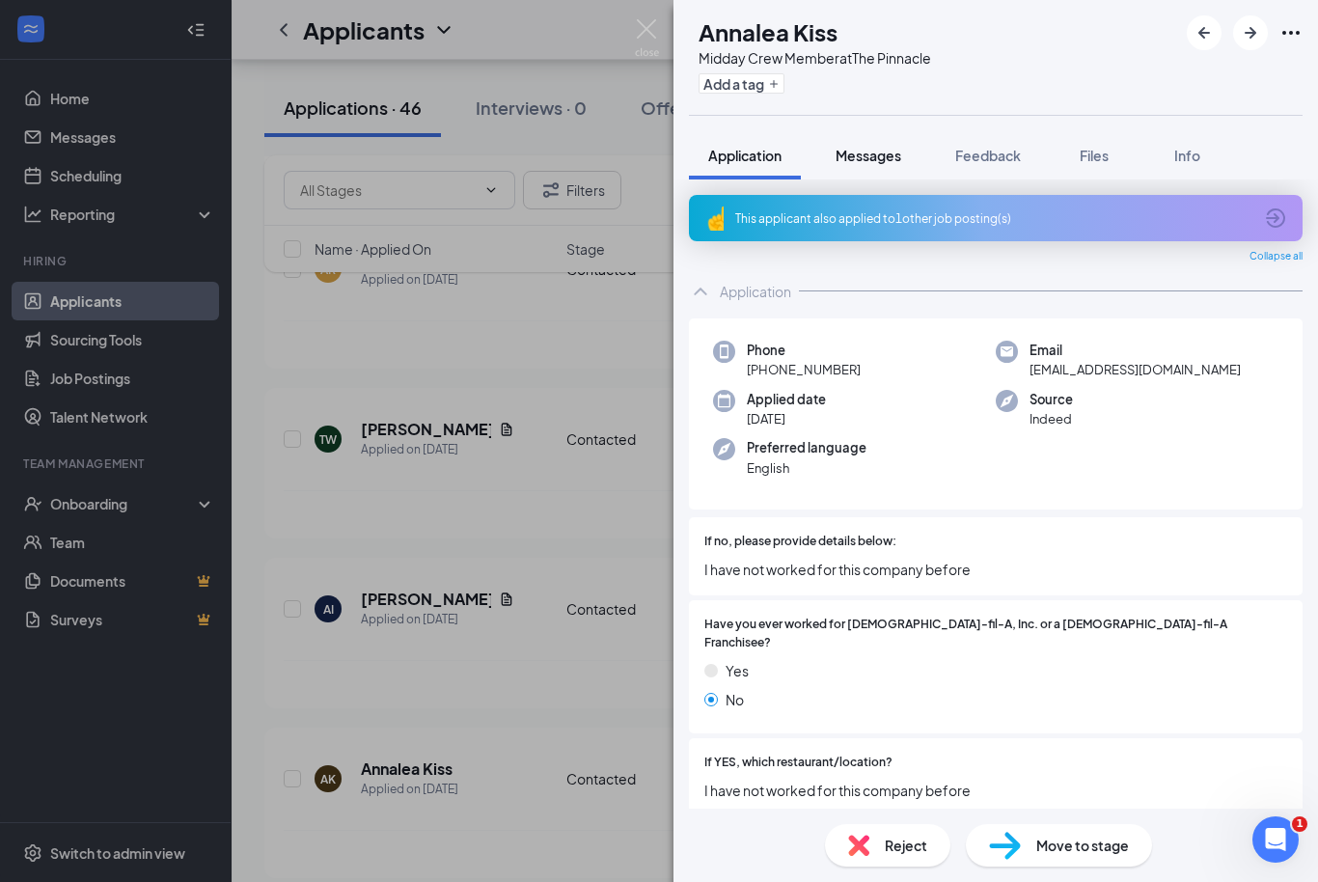
click at [871, 160] on span "Messages" at bounding box center [869, 155] width 66 height 17
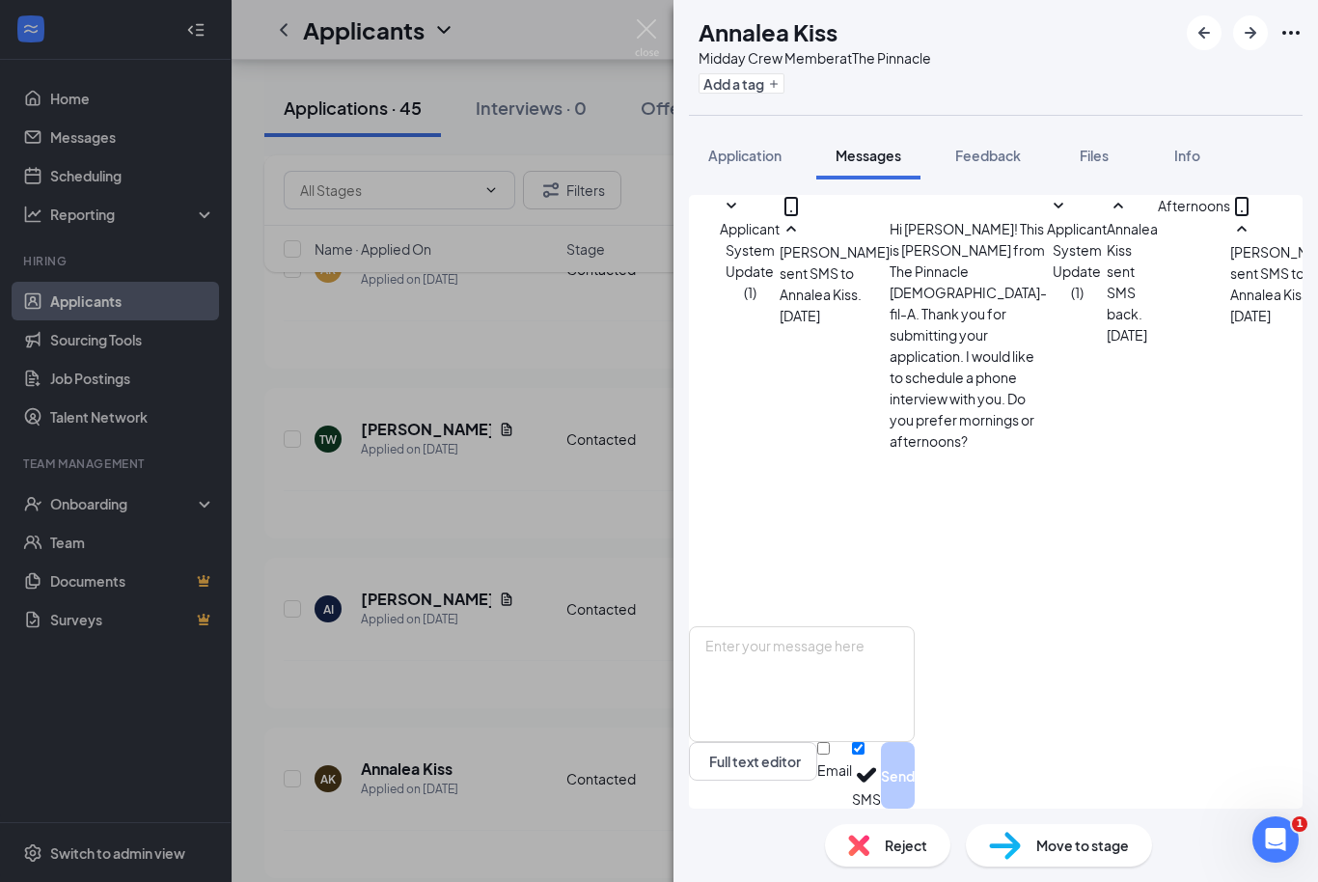
scroll to position [566, 0]
click at [647, 35] on img at bounding box center [647, 38] width 24 height 38
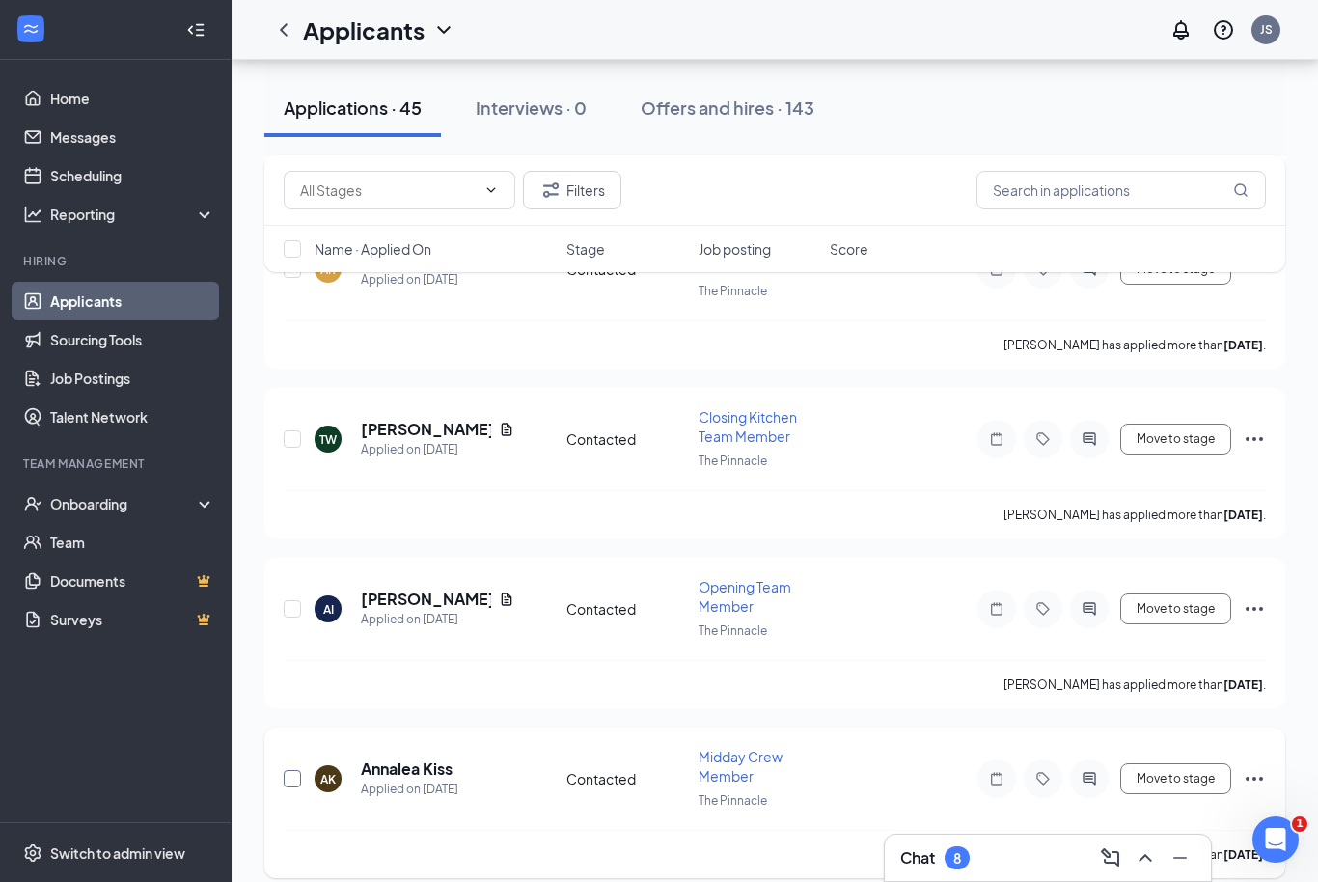
click at [297, 770] on input "checkbox" at bounding box center [292, 778] width 17 height 17
checkbox input "true"
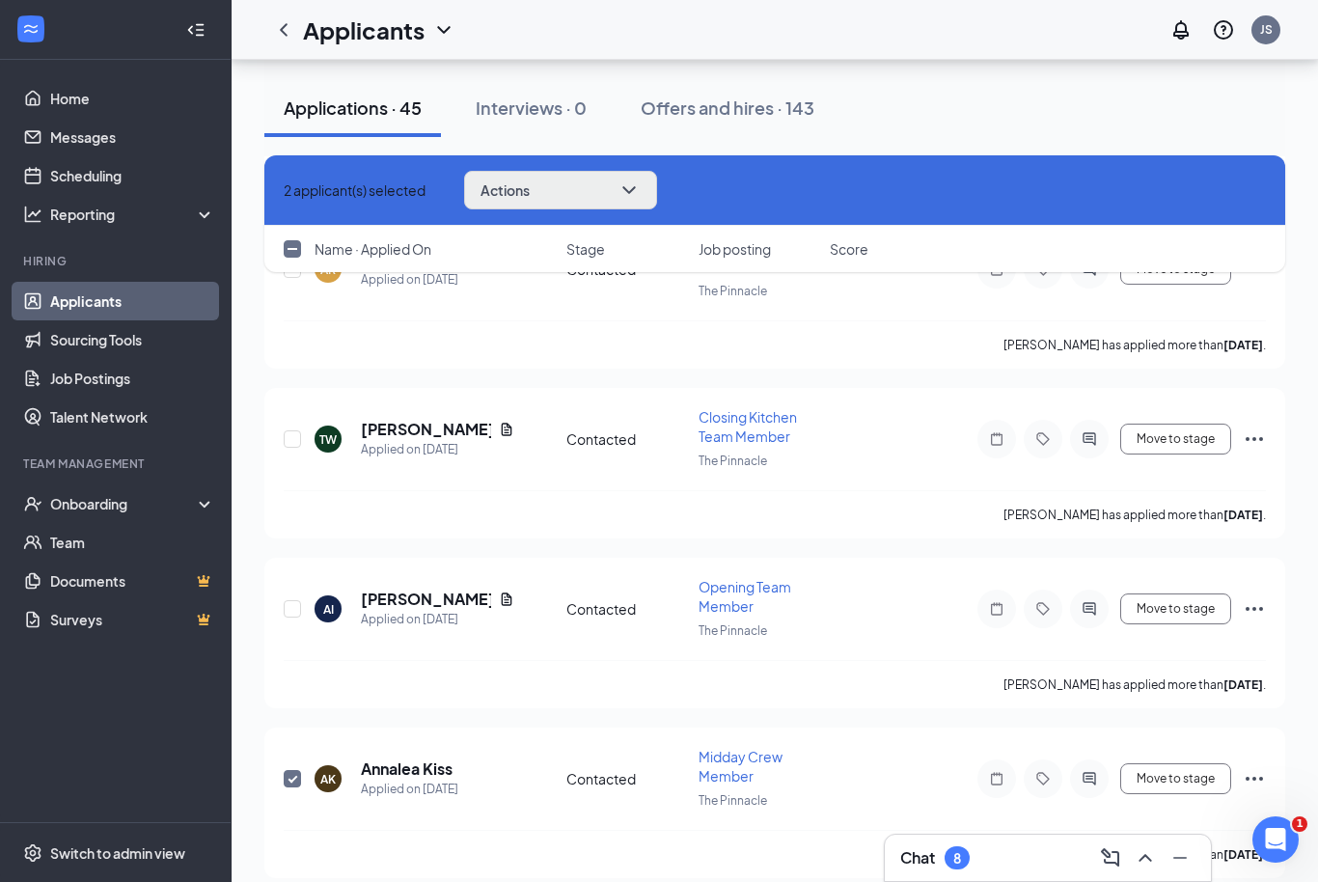
click at [583, 203] on button "Actions" at bounding box center [560, 190] width 193 height 39
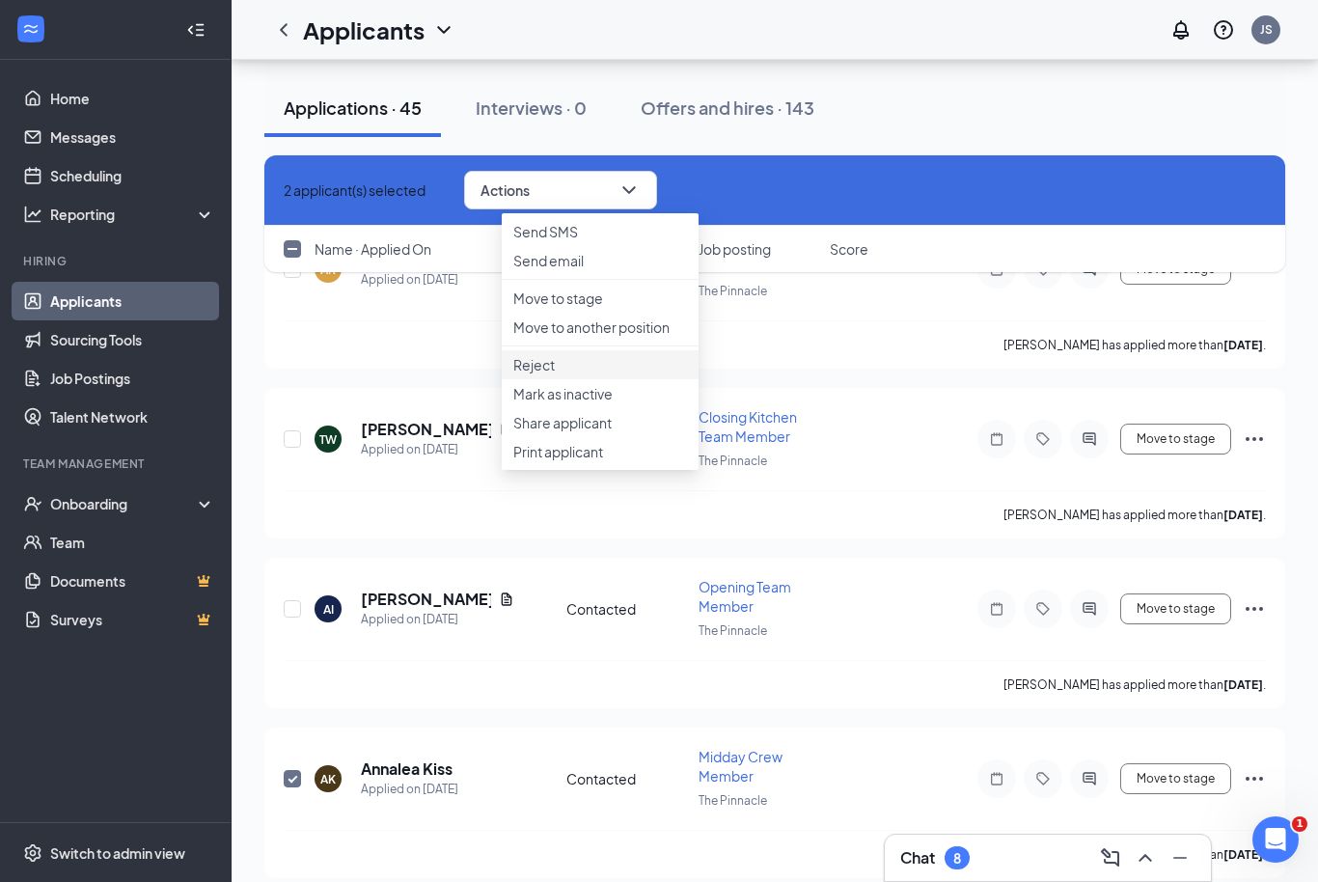
click at [580, 374] on p "Reject" at bounding box center [600, 364] width 174 height 19
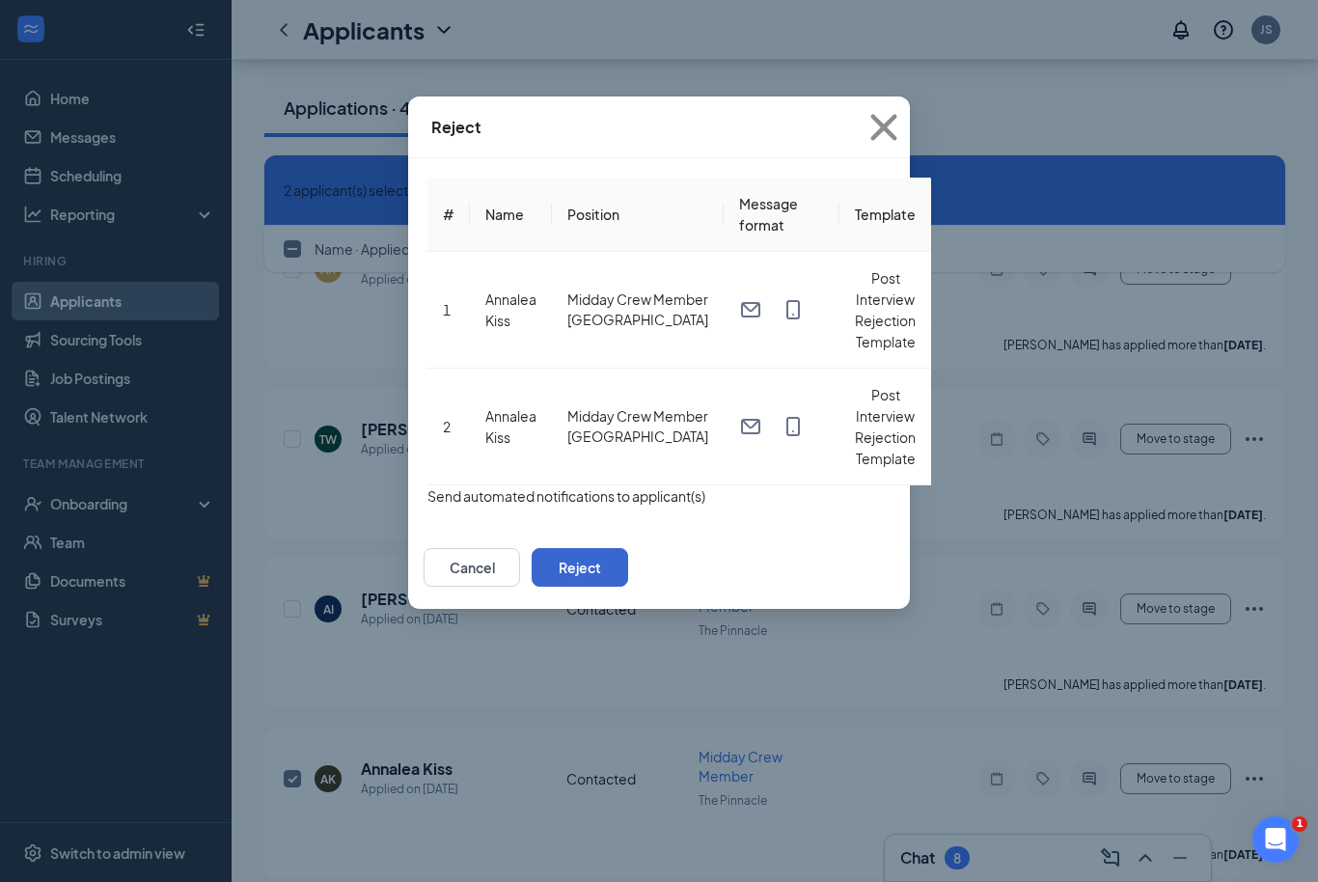
click at [628, 548] on button "Reject" at bounding box center [580, 567] width 96 height 39
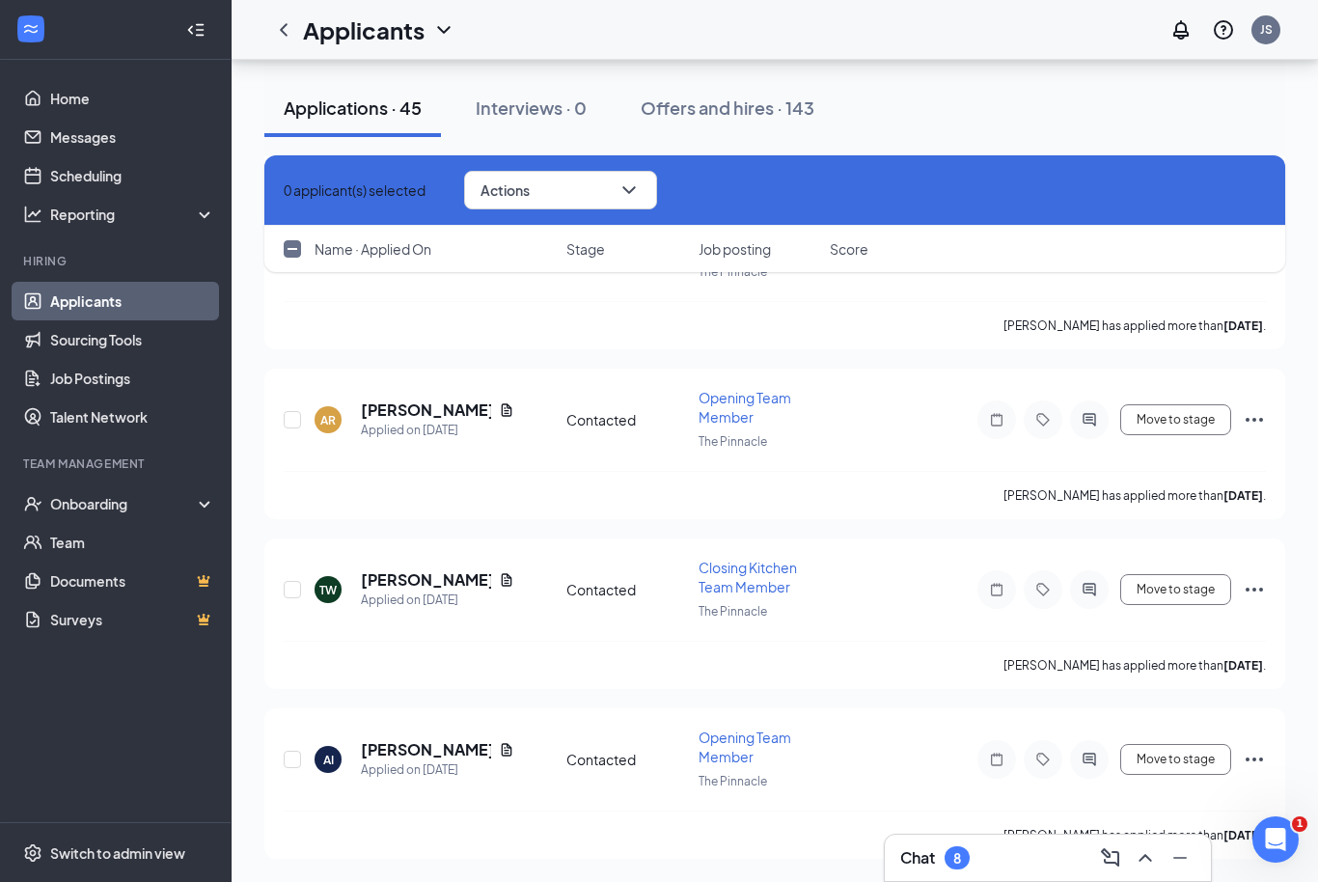
checkbox input "false"
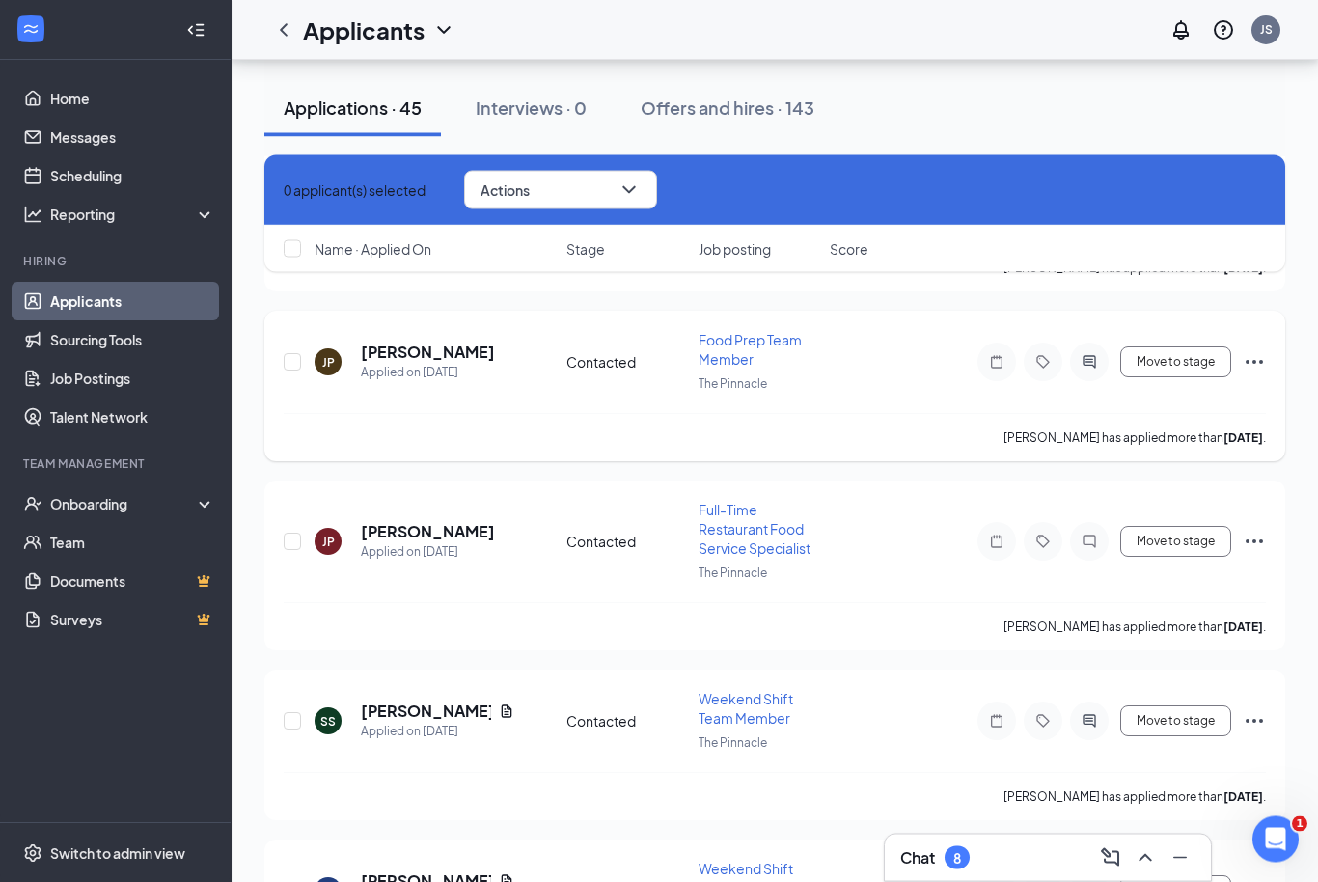
scroll to position [9358, 0]
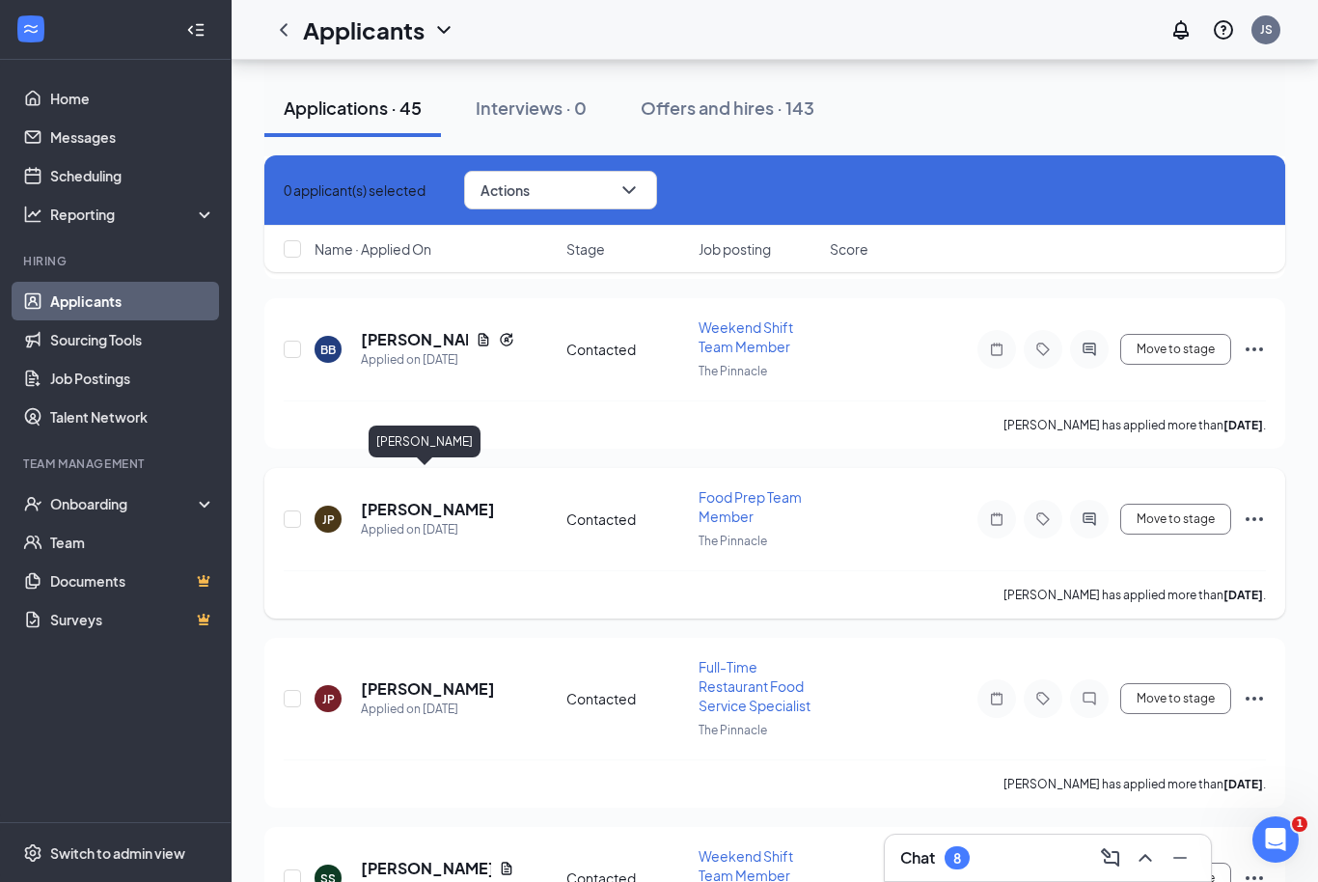
drag, startPoint x: 457, startPoint y: 473, endPoint x: 473, endPoint y: 478, distance: 16.2
click at [461, 499] on h5 "Jennifer Pilcher" at bounding box center [428, 509] width 134 height 21
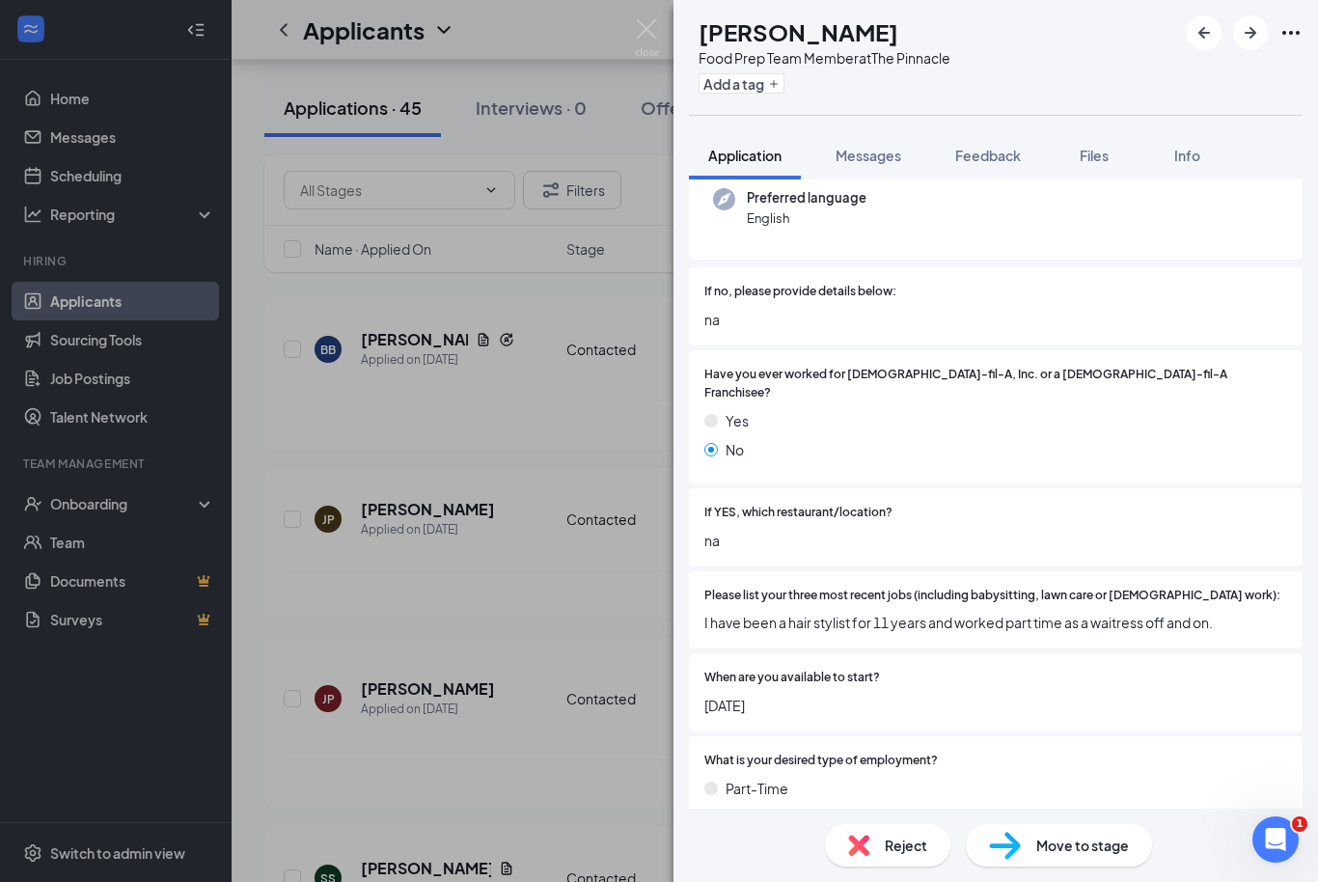
scroll to position [234, 0]
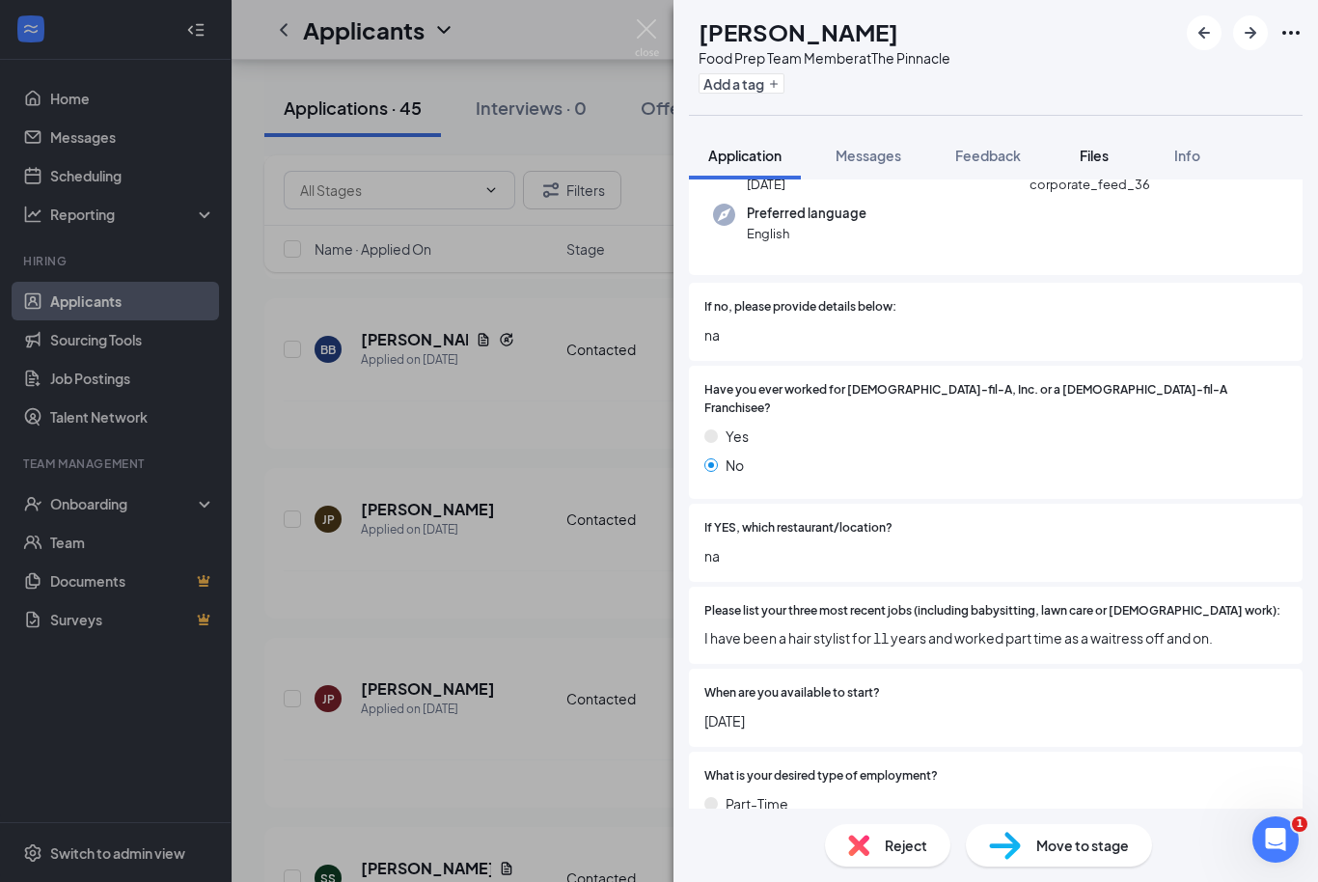
click at [1087, 162] on span "Files" at bounding box center [1094, 155] width 29 height 17
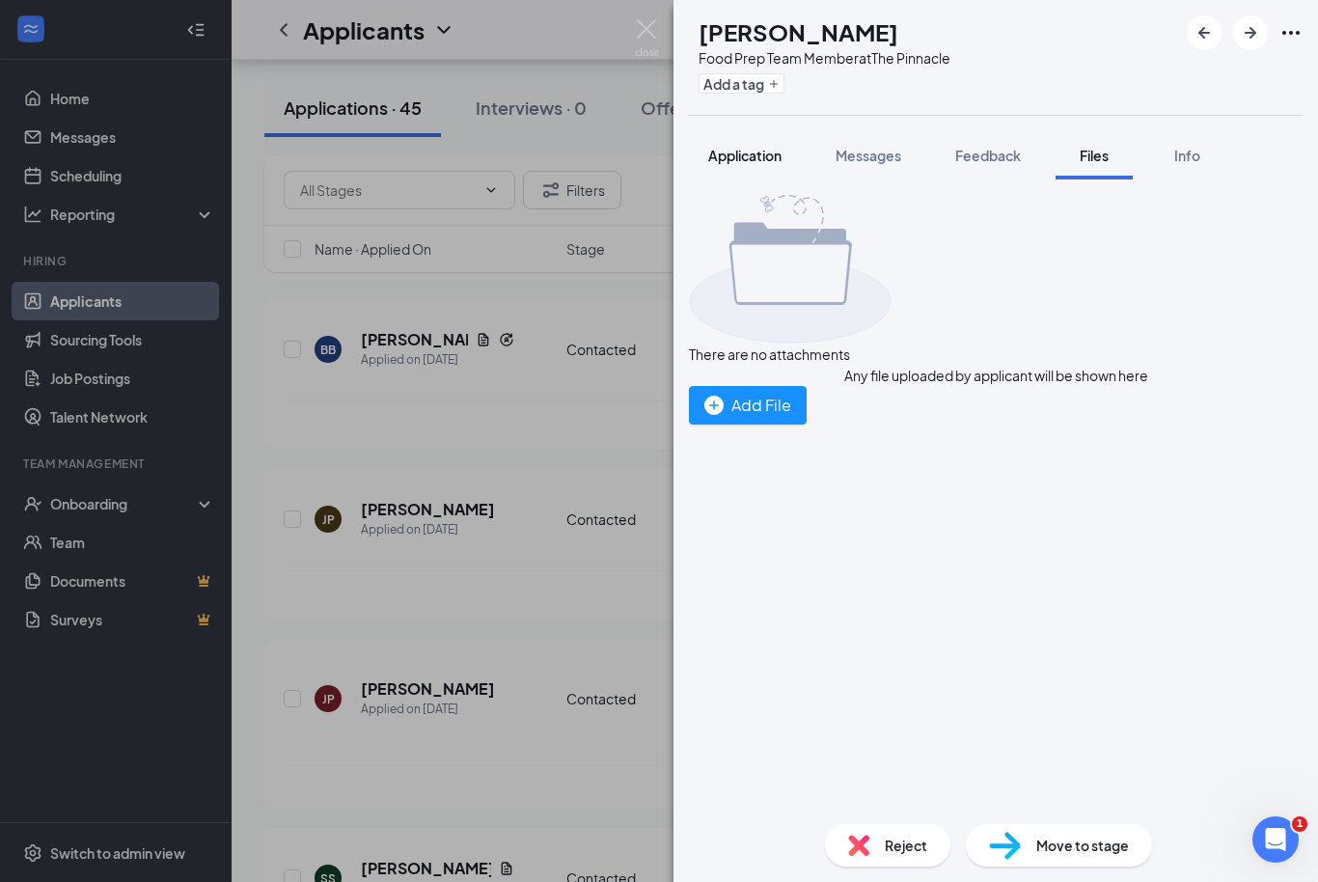
click at [702, 162] on button "Application" at bounding box center [745, 155] width 112 height 48
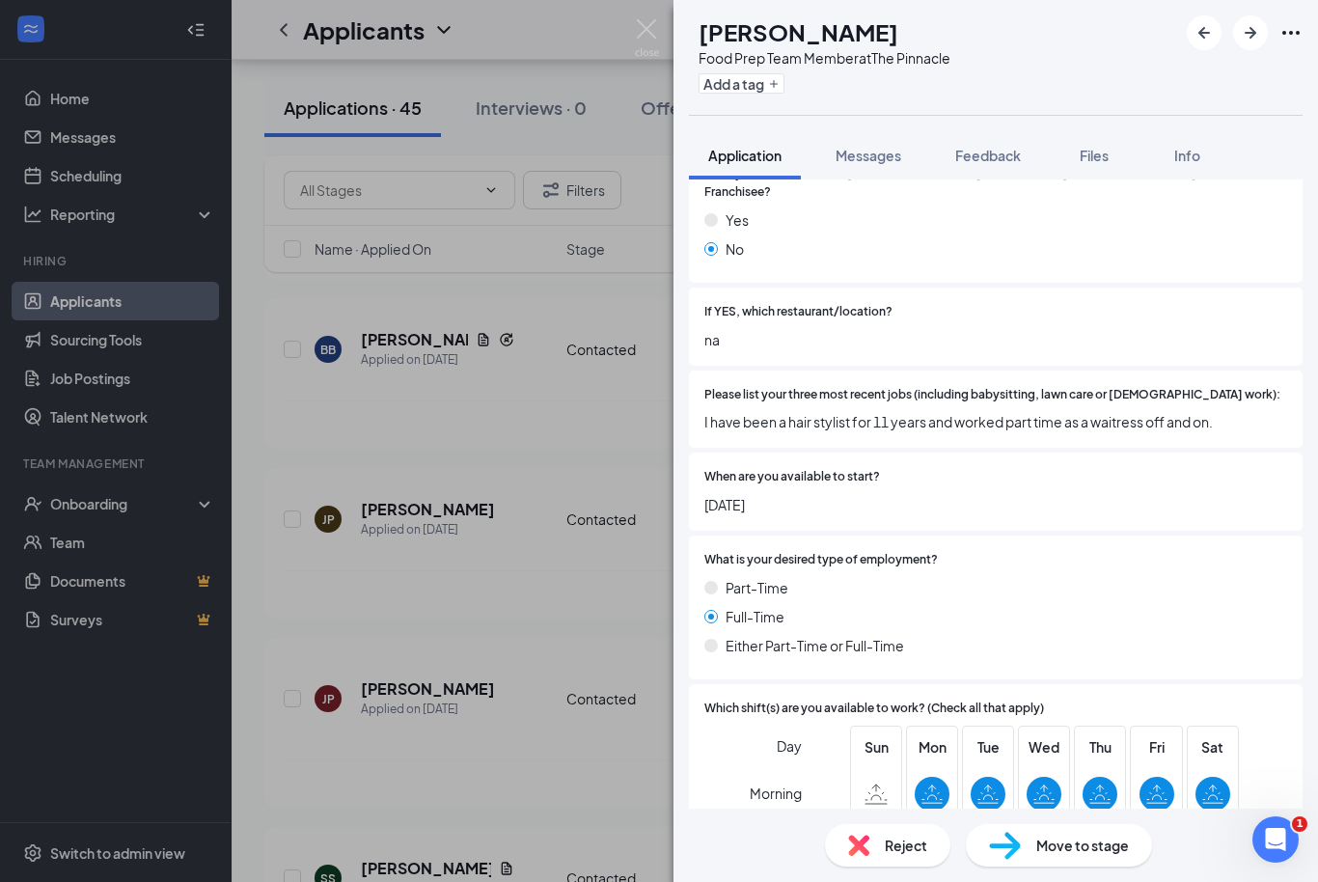
scroll to position [448, 0]
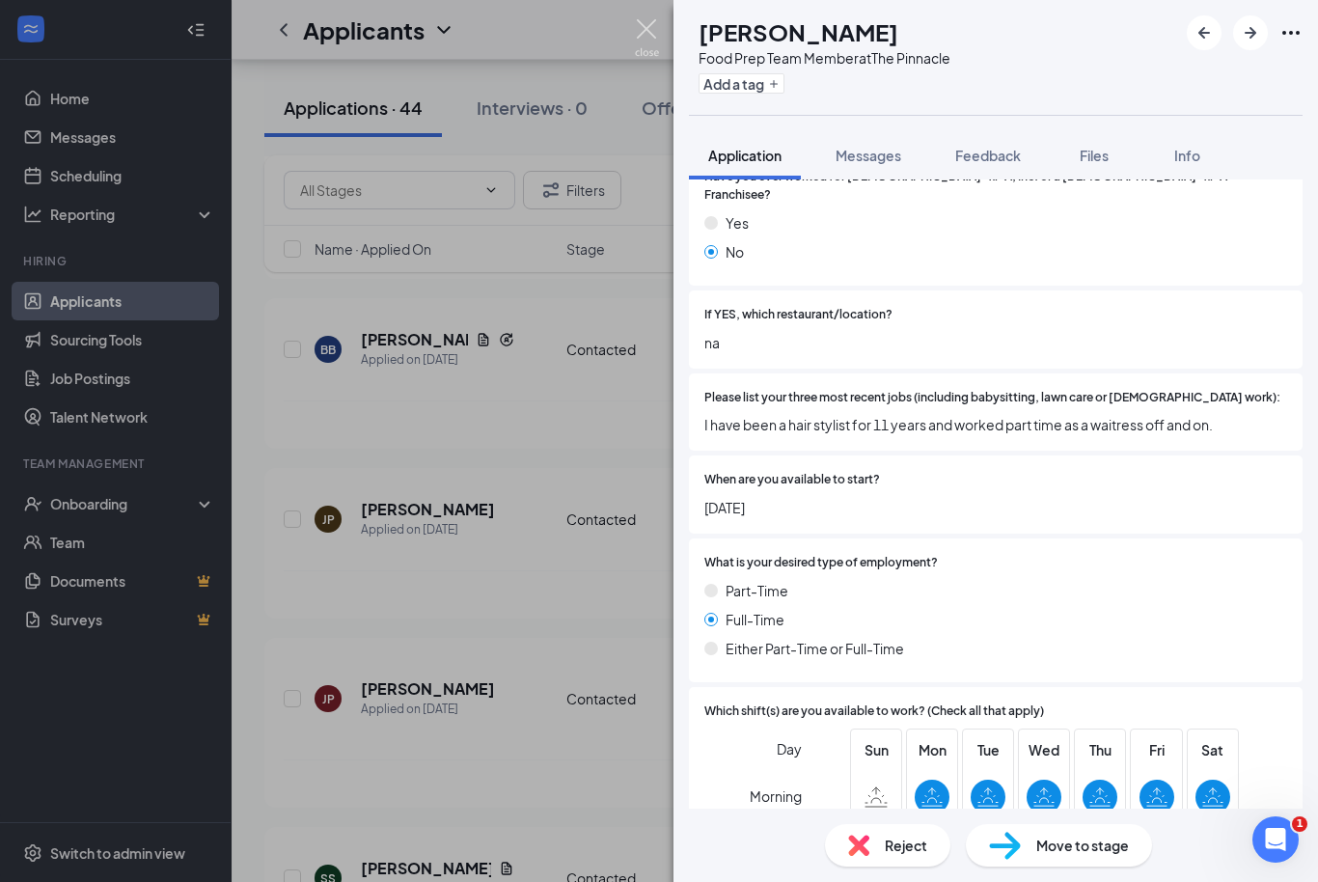
click at [658, 21] on img at bounding box center [647, 38] width 24 height 38
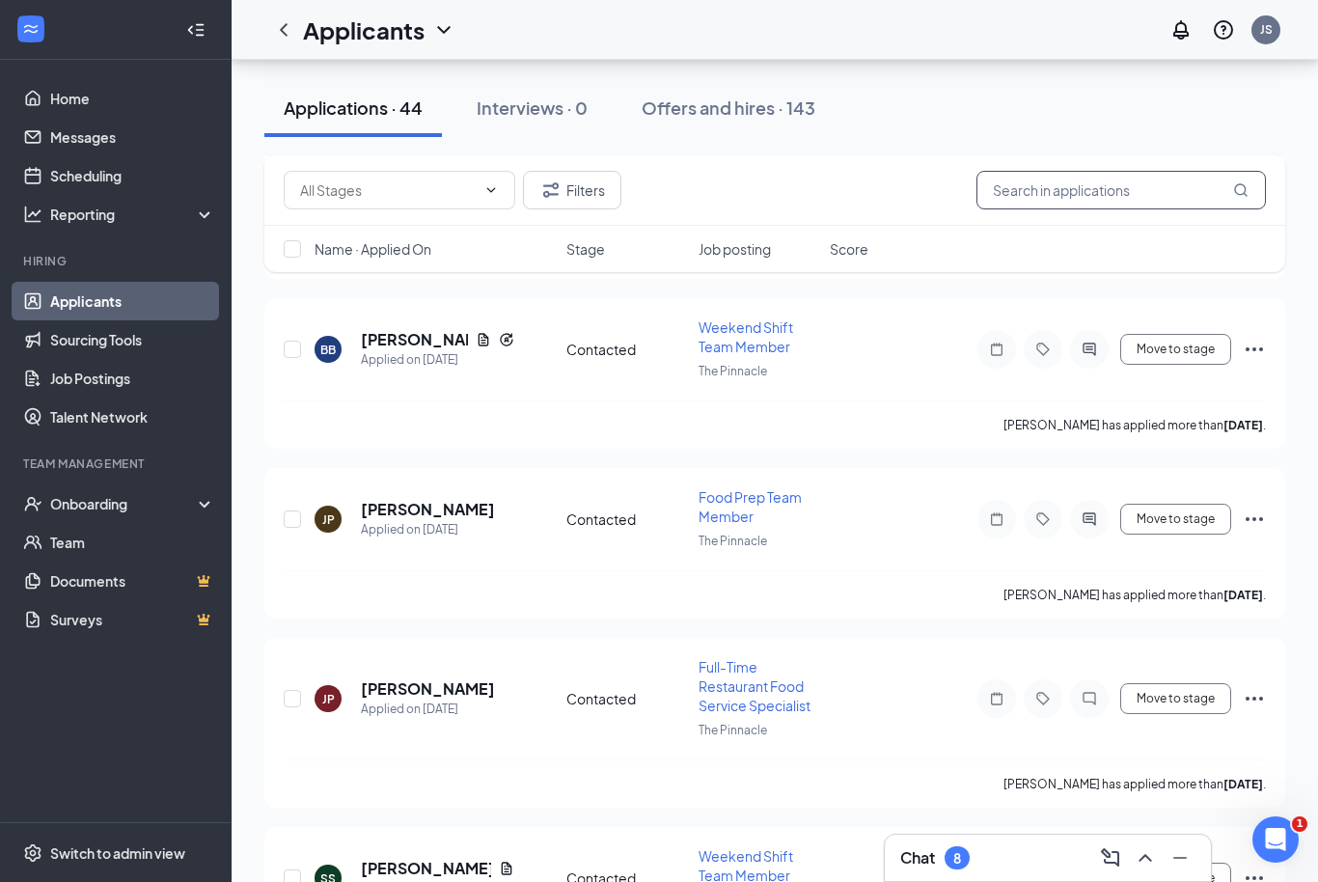
click at [1071, 195] on input "text" at bounding box center [1121, 190] width 289 height 39
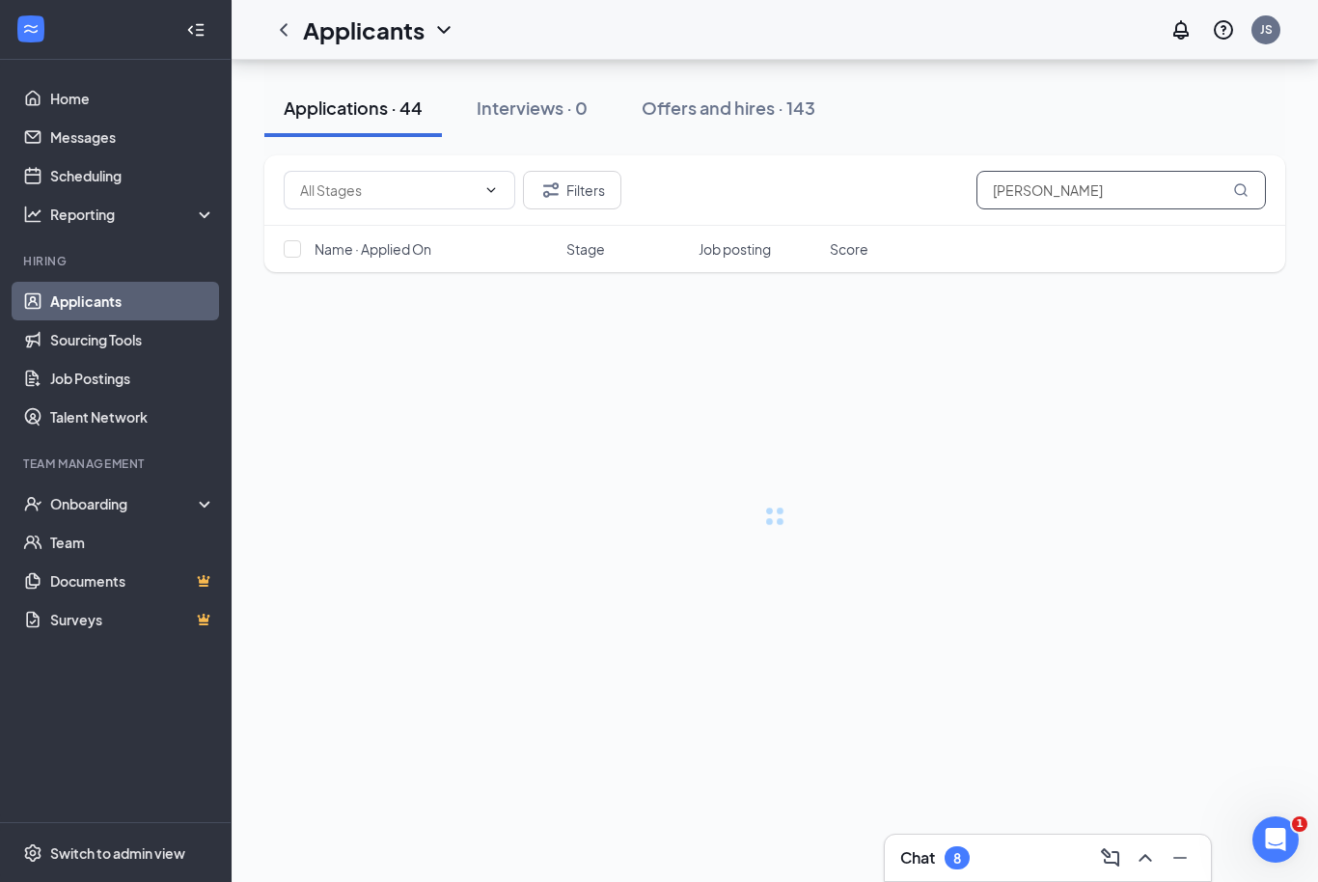
scroll to position [64, 0]
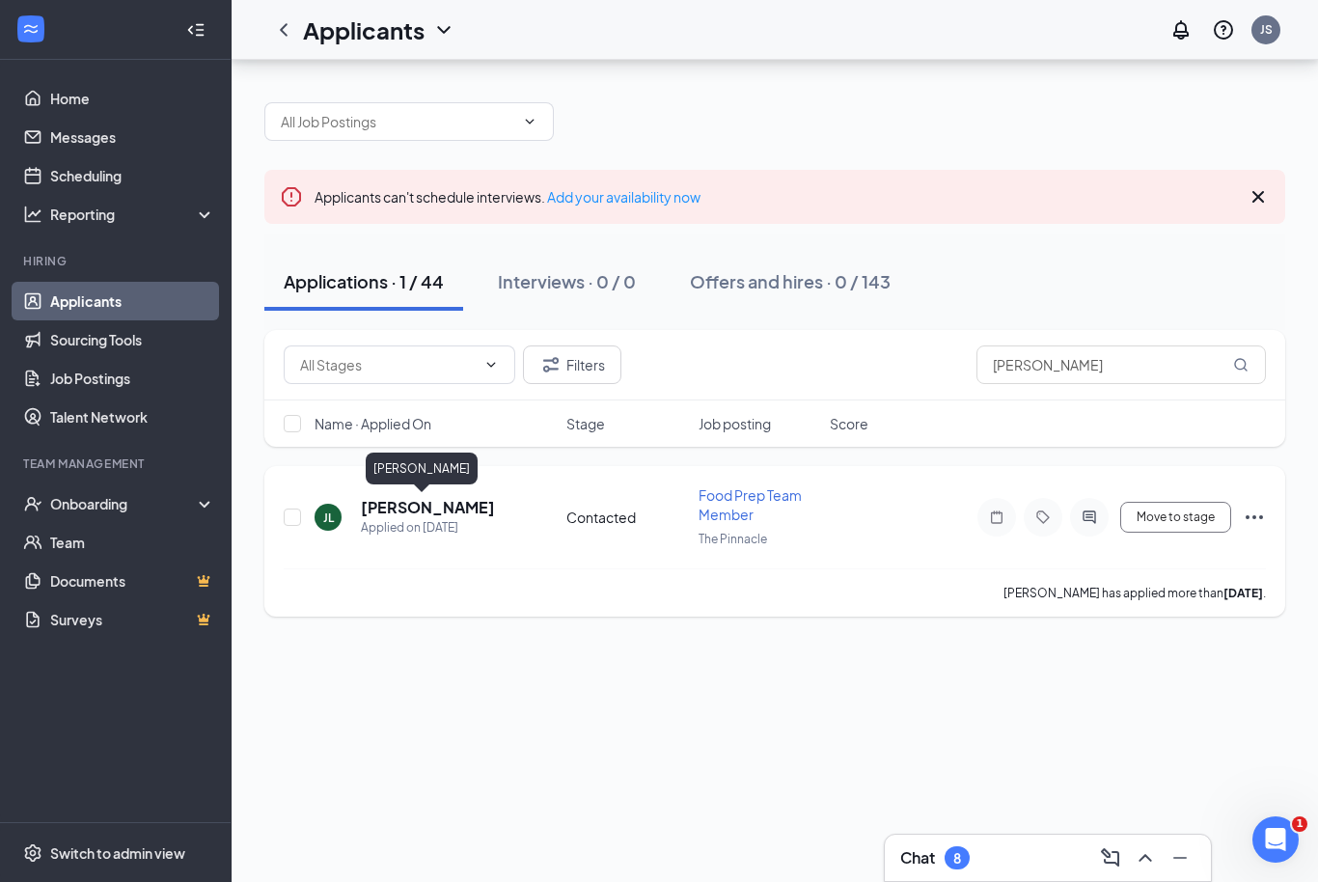
click at [404, 518] on div "Applied on Aug 15" at bounding box center [428, 527] width 134 height 19
click at [398, 497] on h5 "Johnny Love" at bounding box center [428, 507] width 134 height 21
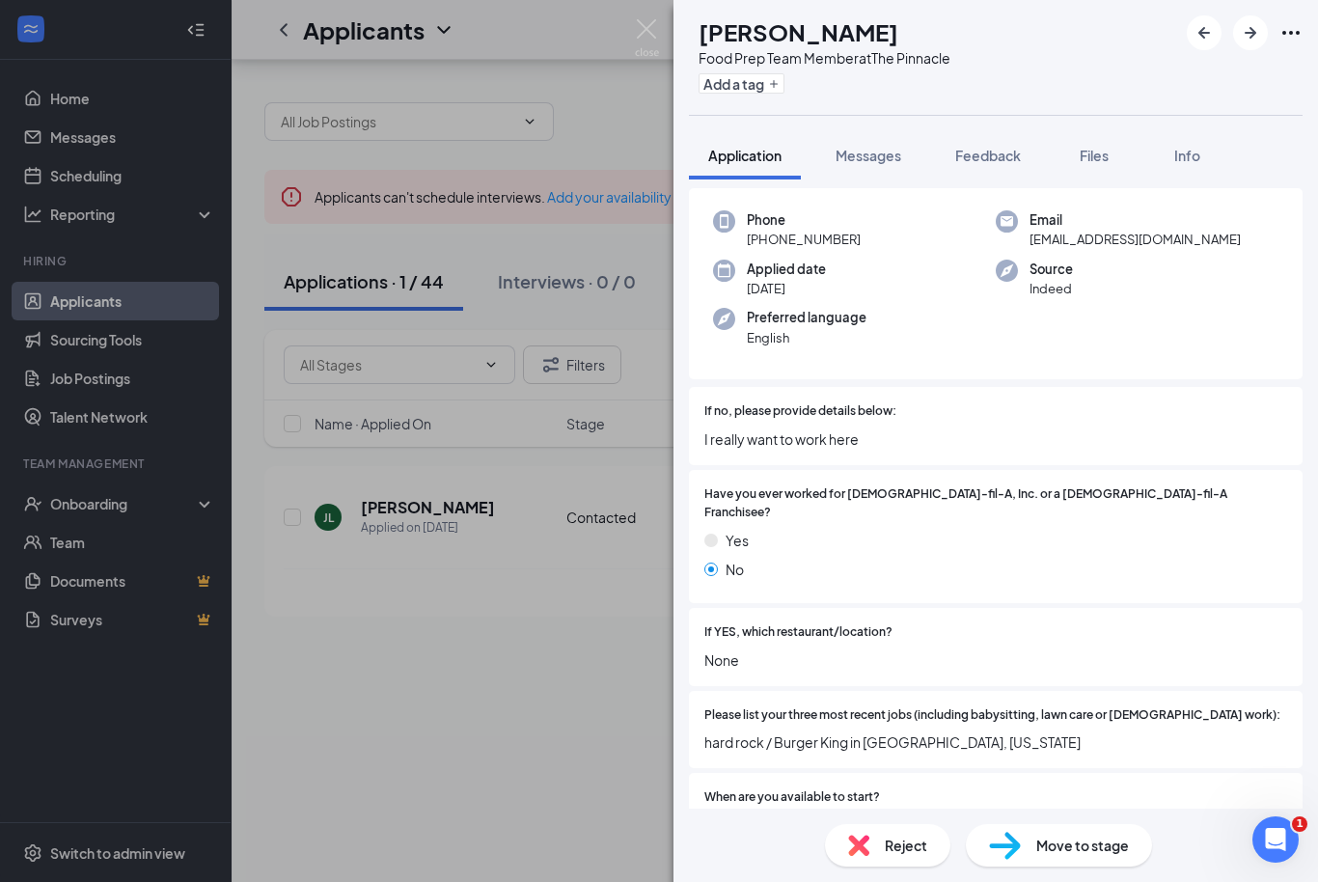
scroll to position [113, 0]
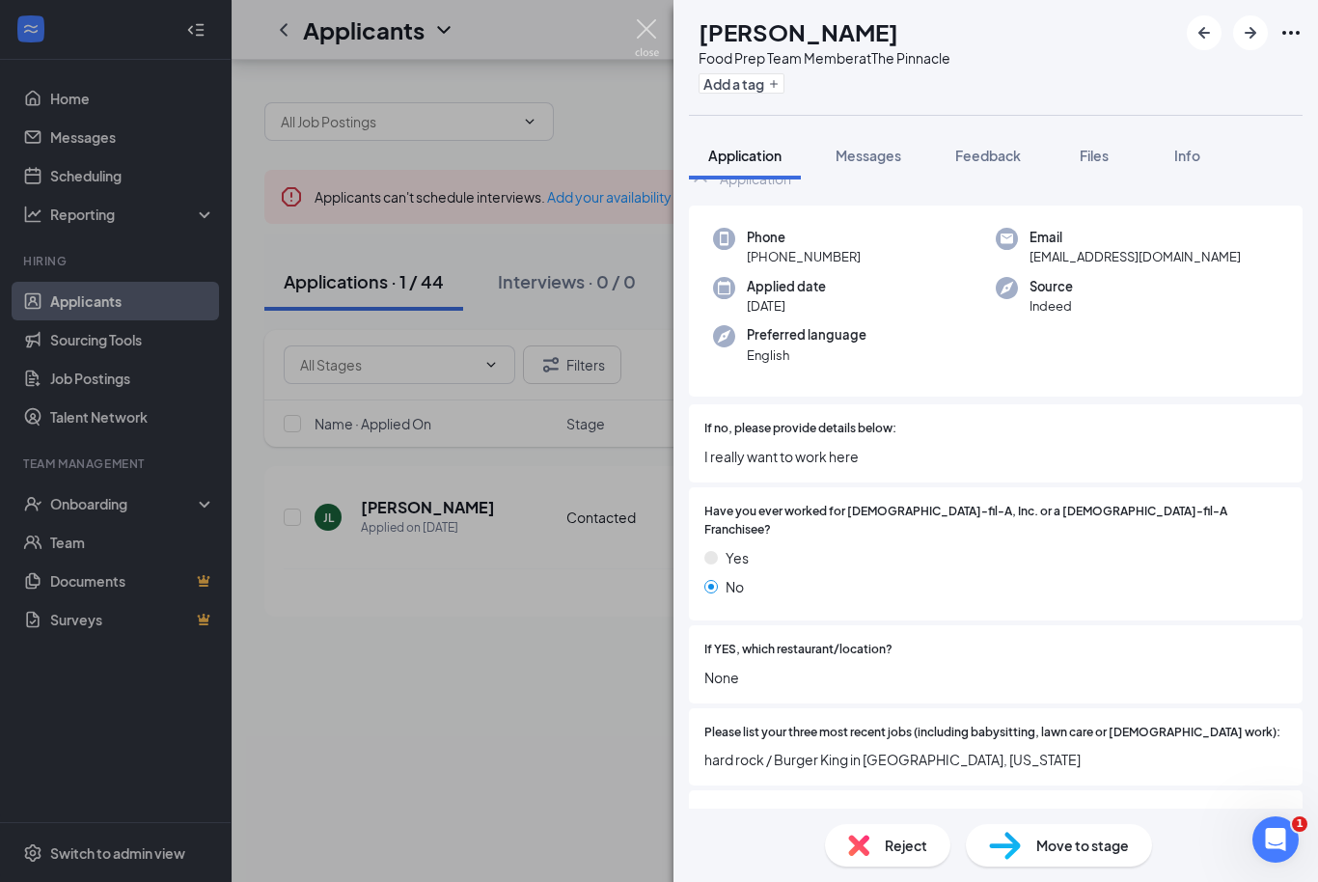
click at [655, 32] on img at bounding box center [647, 38] width 24 height 38
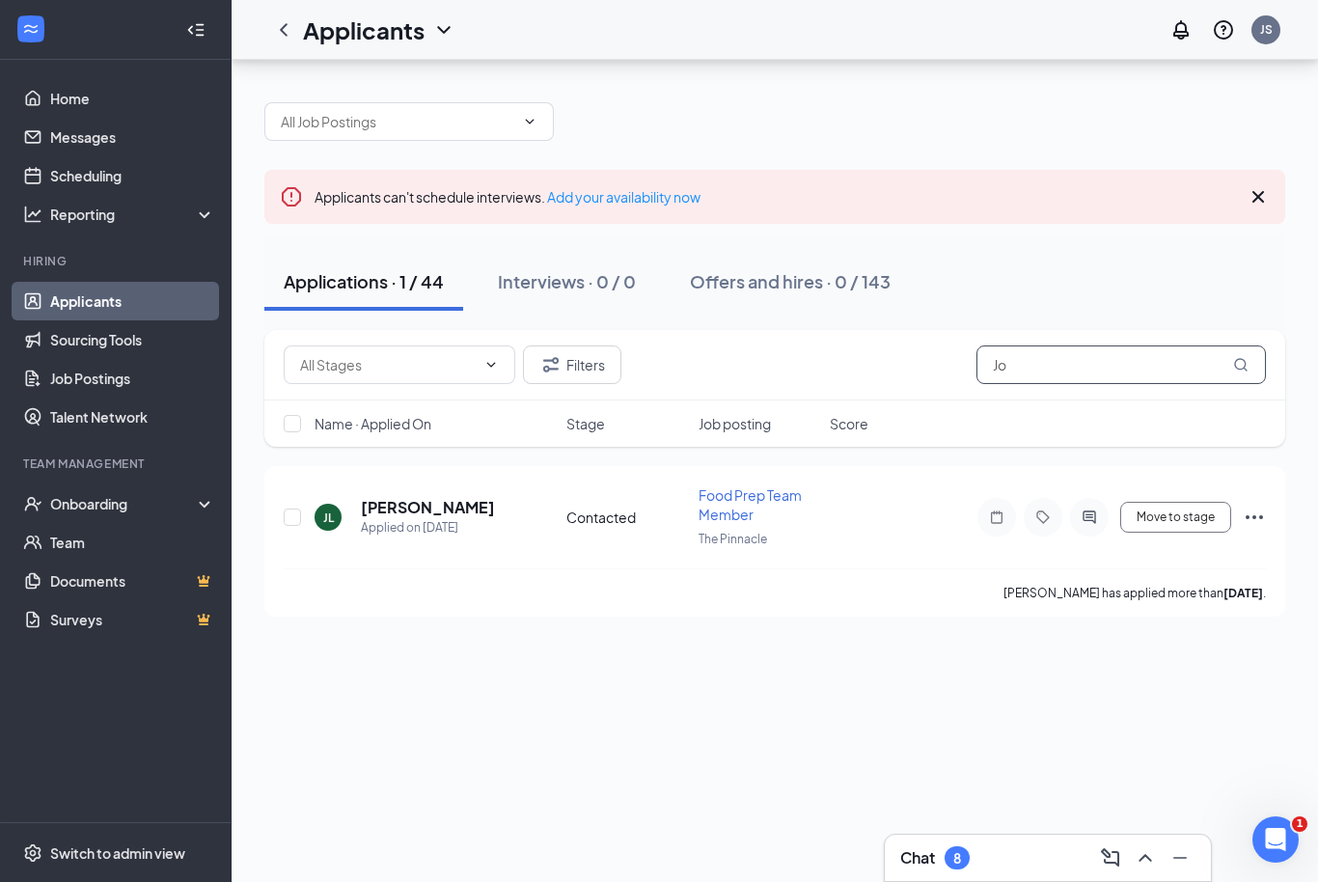
type input "J"
type input "[PERSON_NAME]"
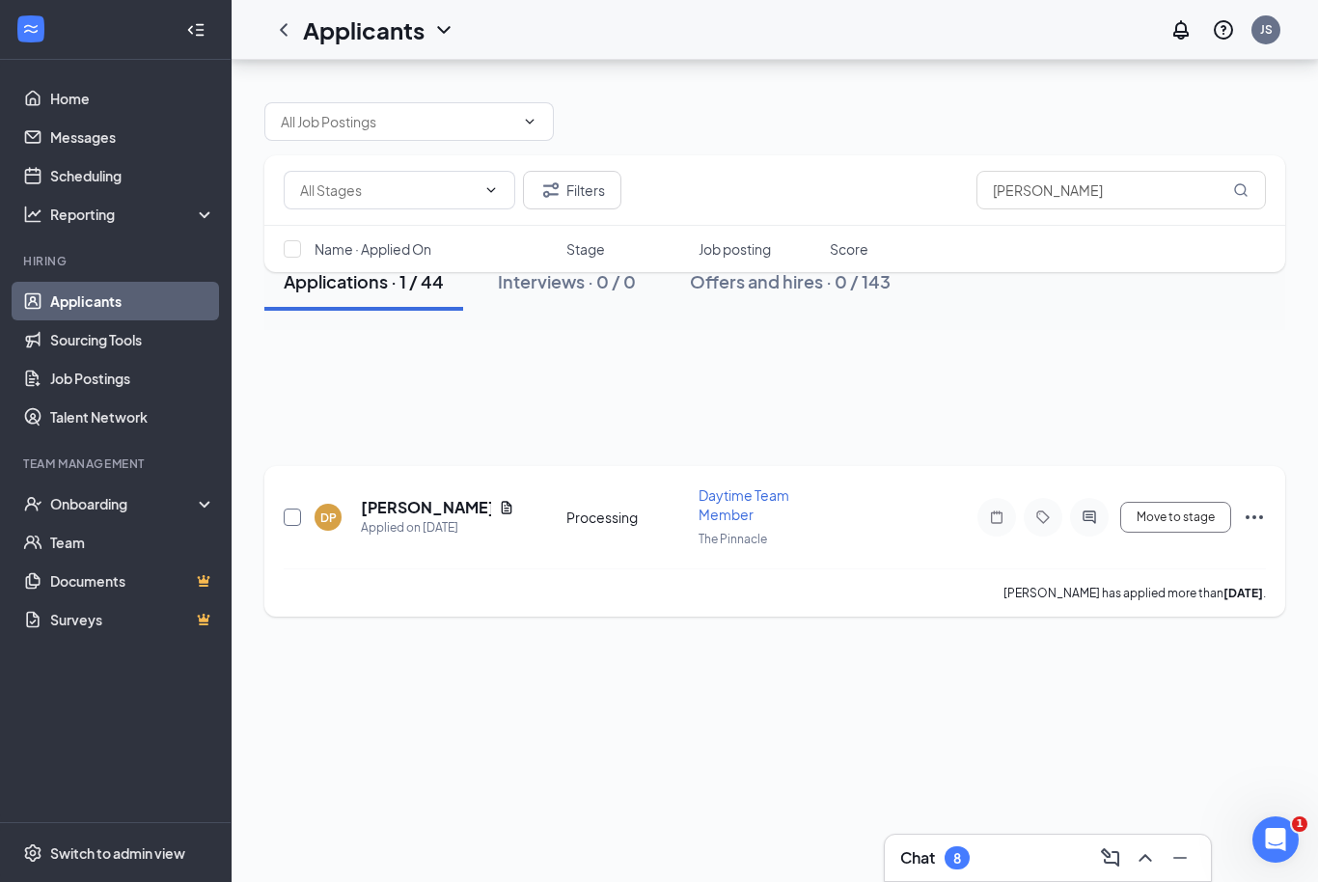
click at [287, 509] on input "checkbox" at bounding box center [292, 517] width 17 height 17
checkbox input "true"
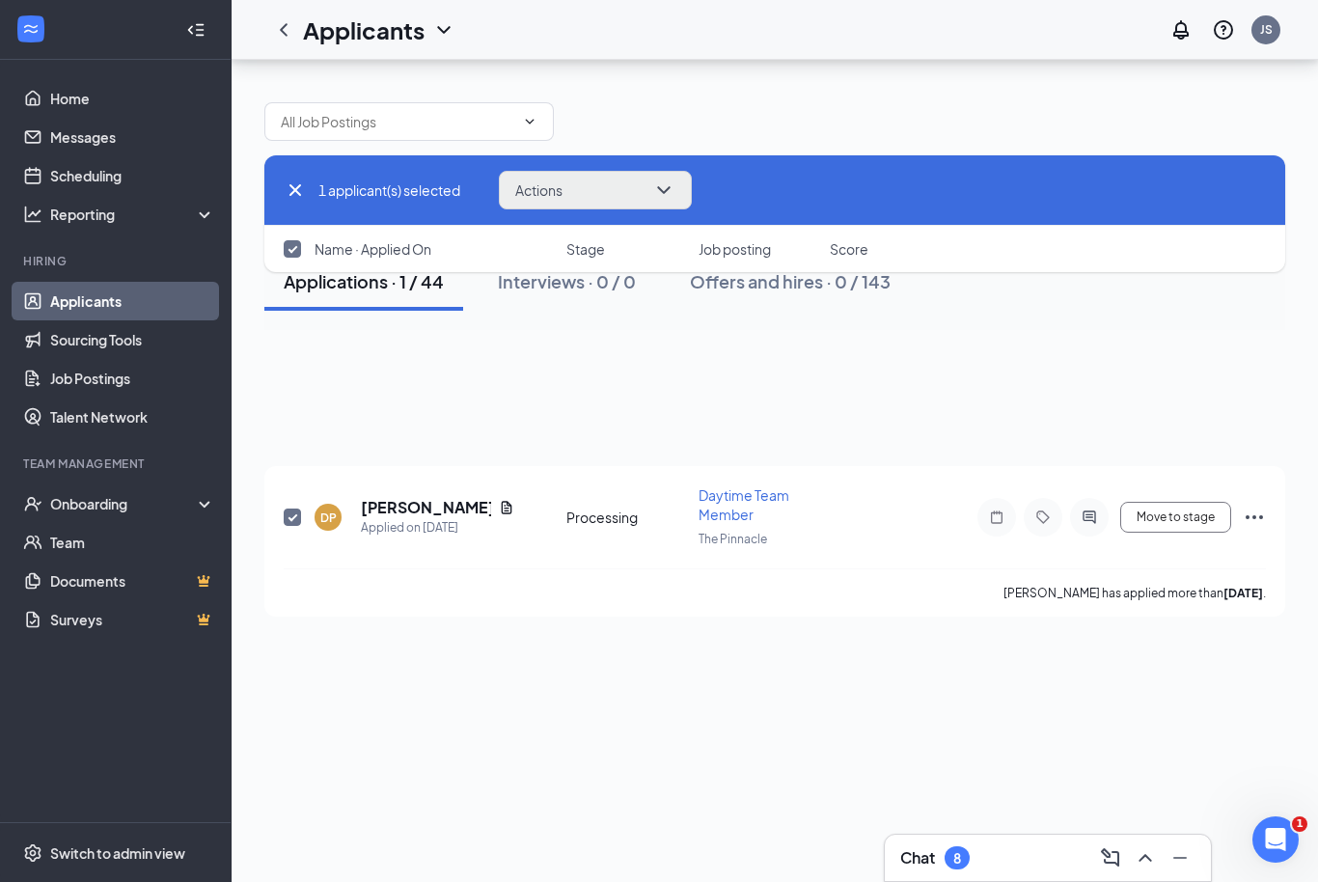
click at [629, 182] on button "Actions" at bounding box center [595, 190] width 193 height 39
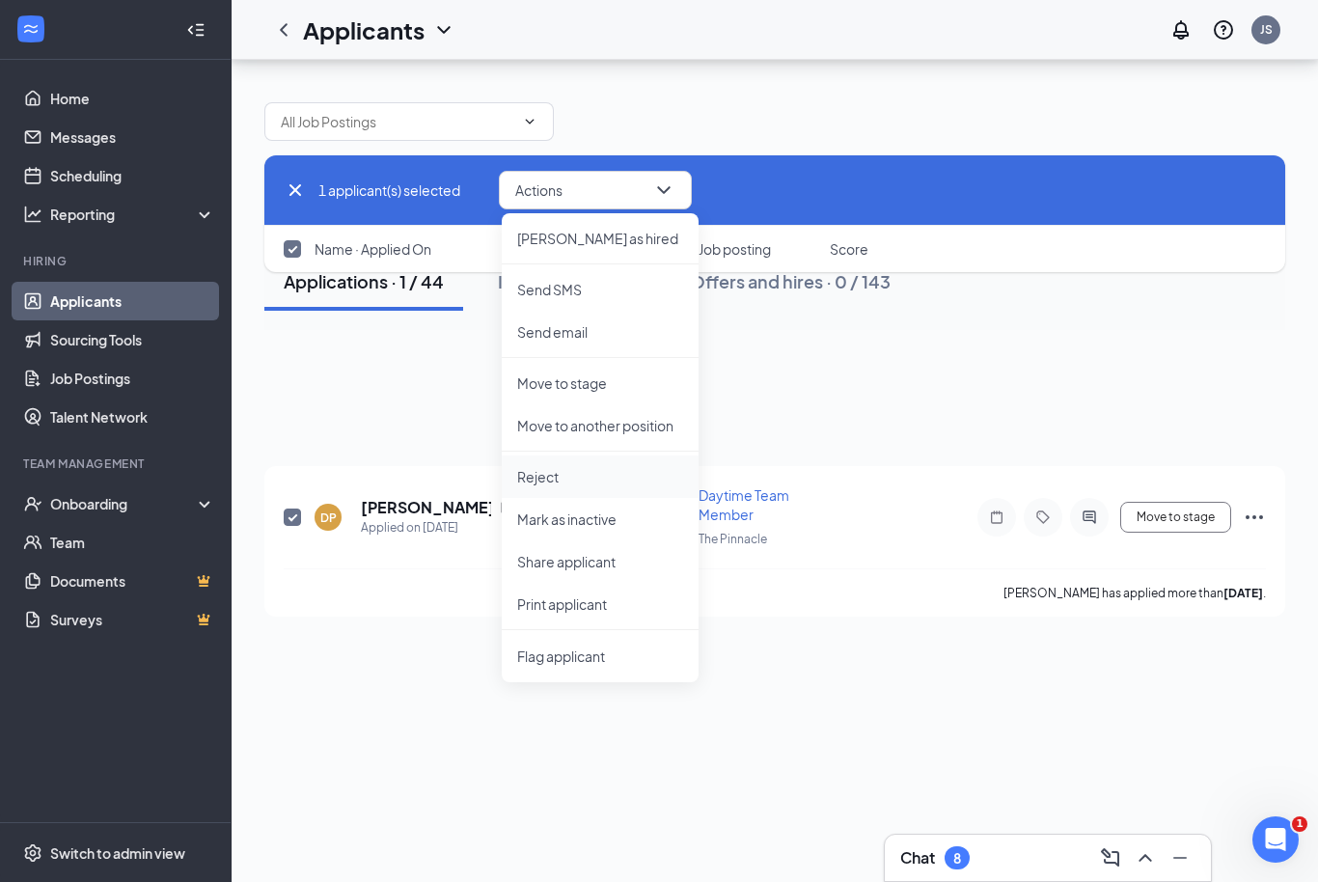
click at [571, 477] on p "Reject" at bounding box center [600, 476] width 166 height 19
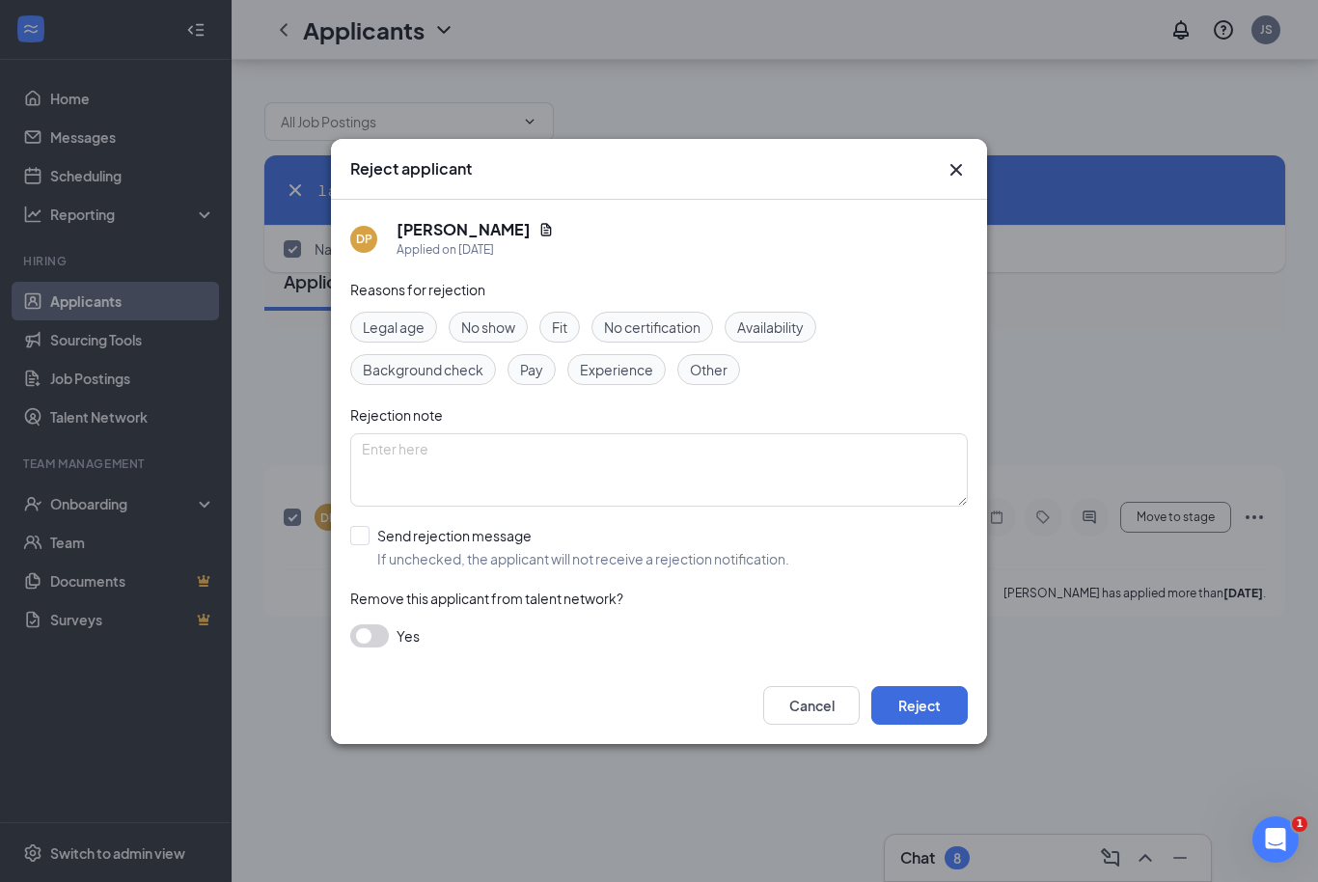
click at [557, 331] on span "Fit" at bounding box center [559, 326] width 15 height 21
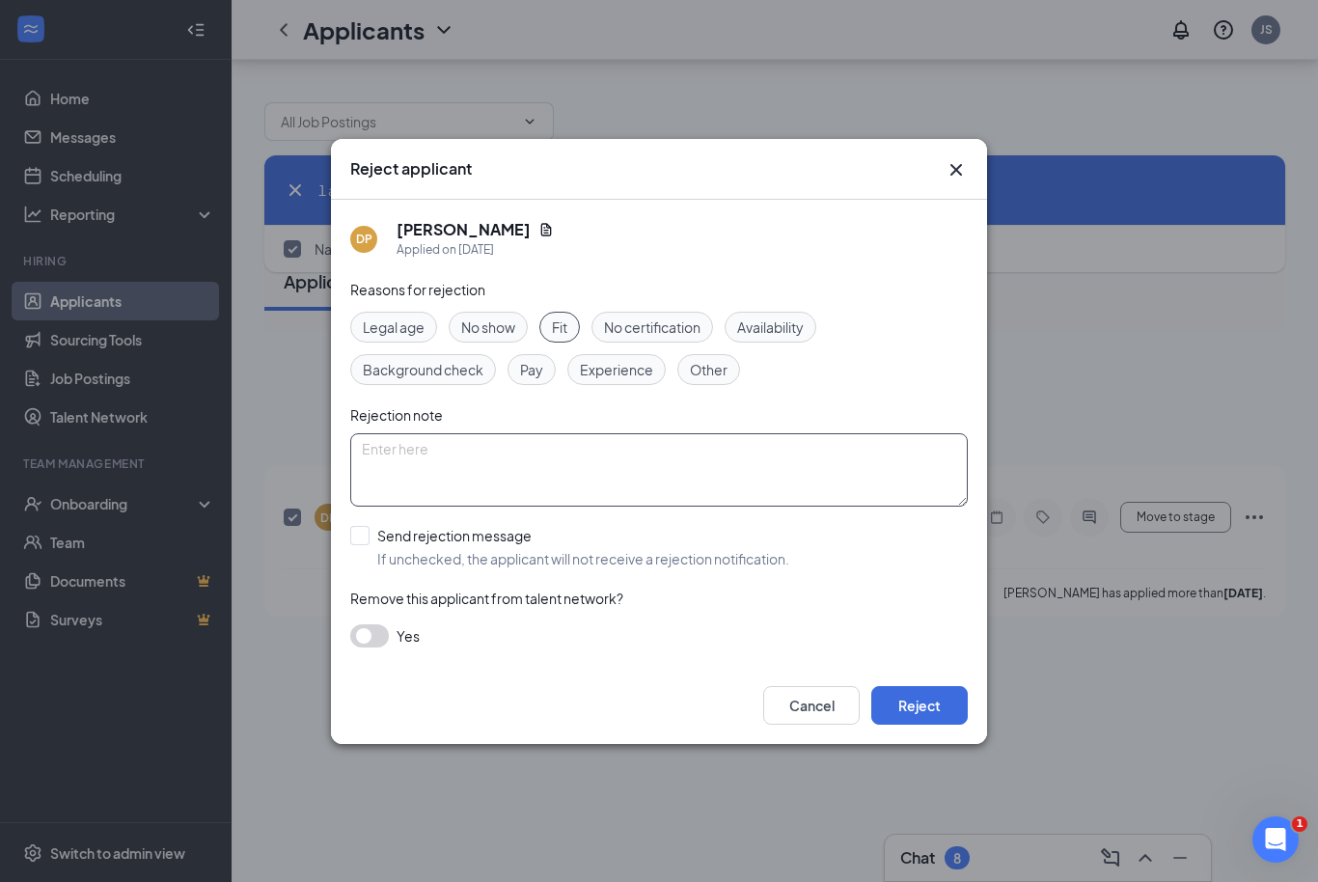
click at [640, 467] on textarea at bounding box center [659, 469] width 618 height 73
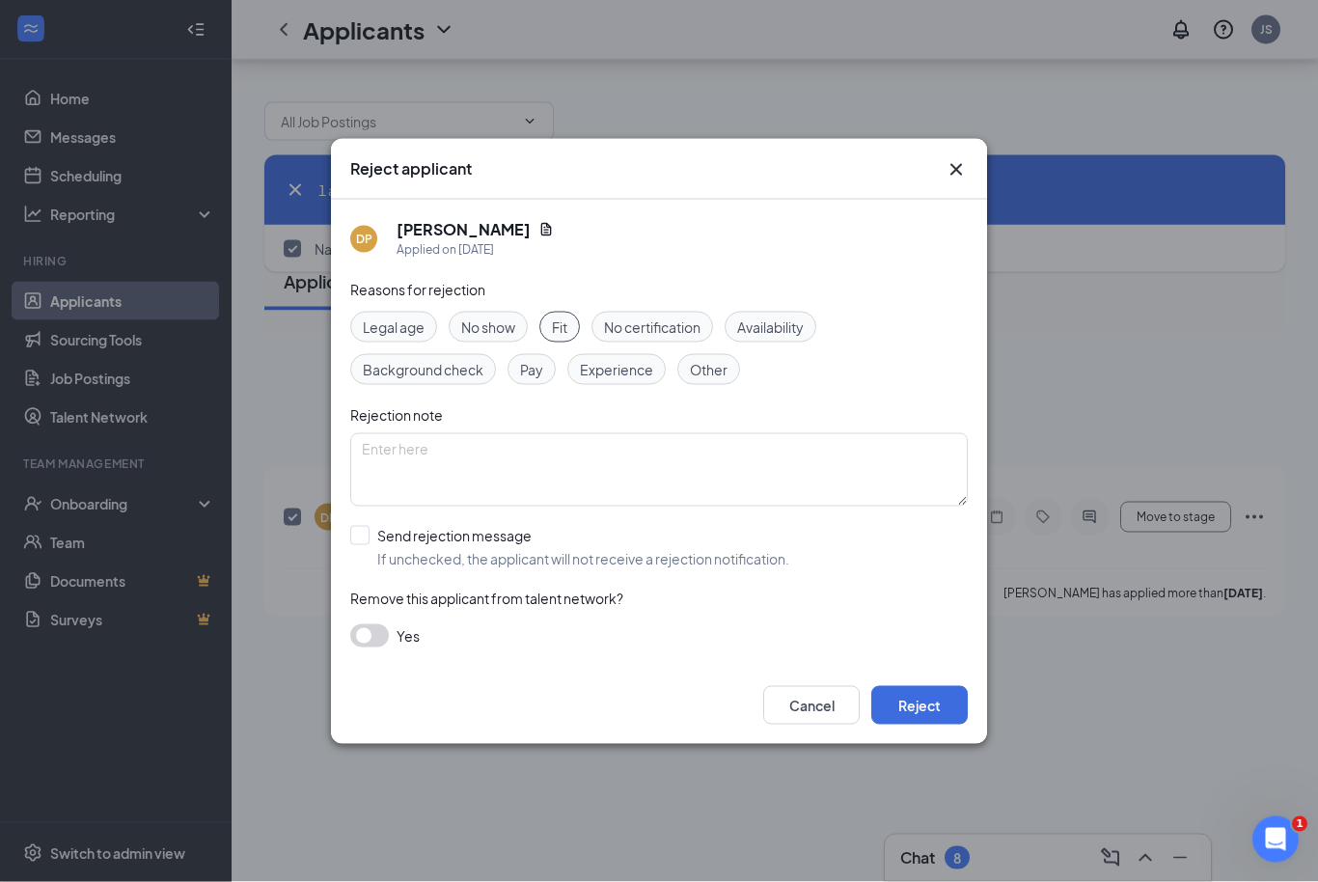
click at [704, 375] on span "Other" at bounding box center [709, 369] width 38 height 21
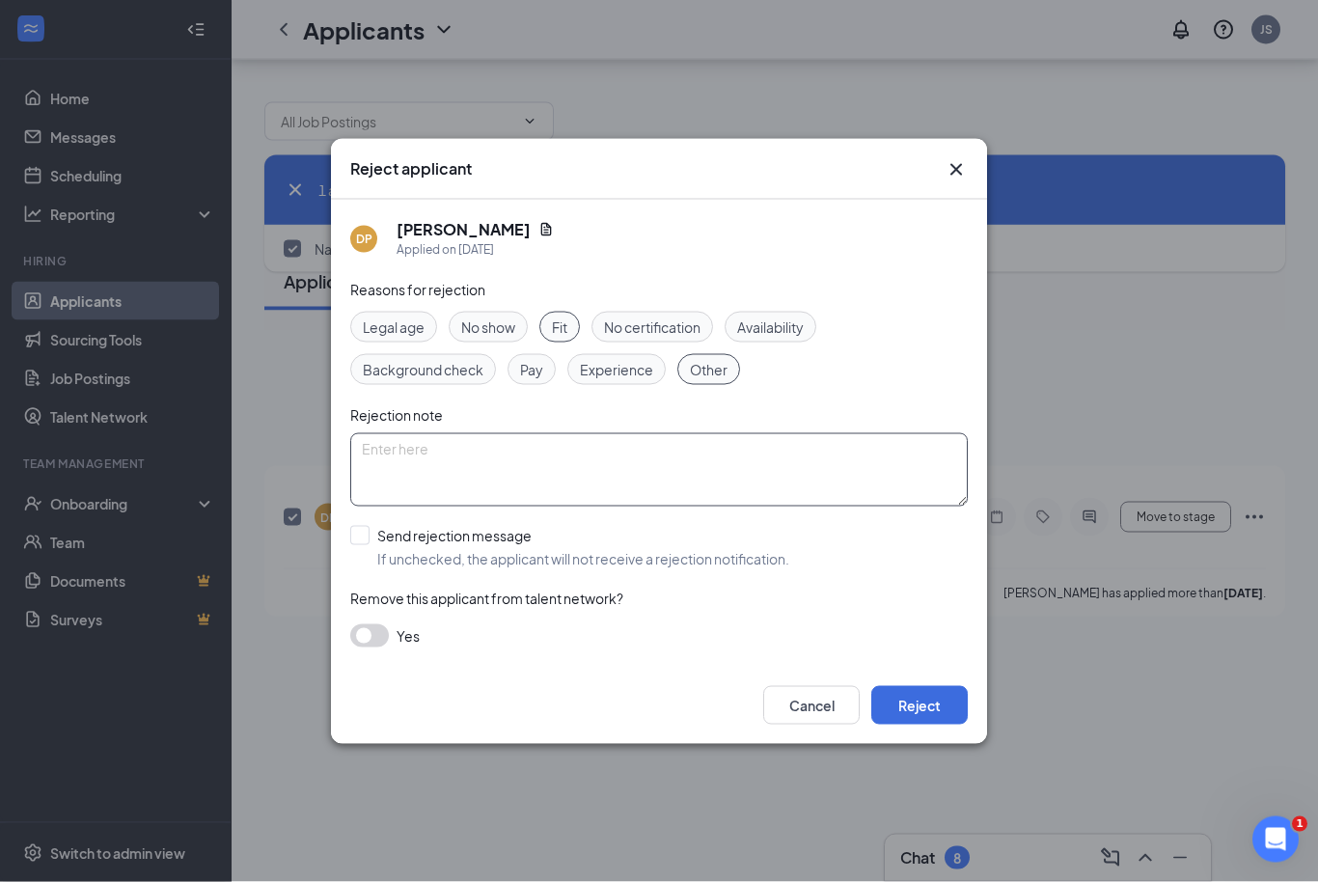
click at [744, 466] on textarea at bounding box center [659, 469] width 618 height 73
type textarea "No Show for 1st Interview"
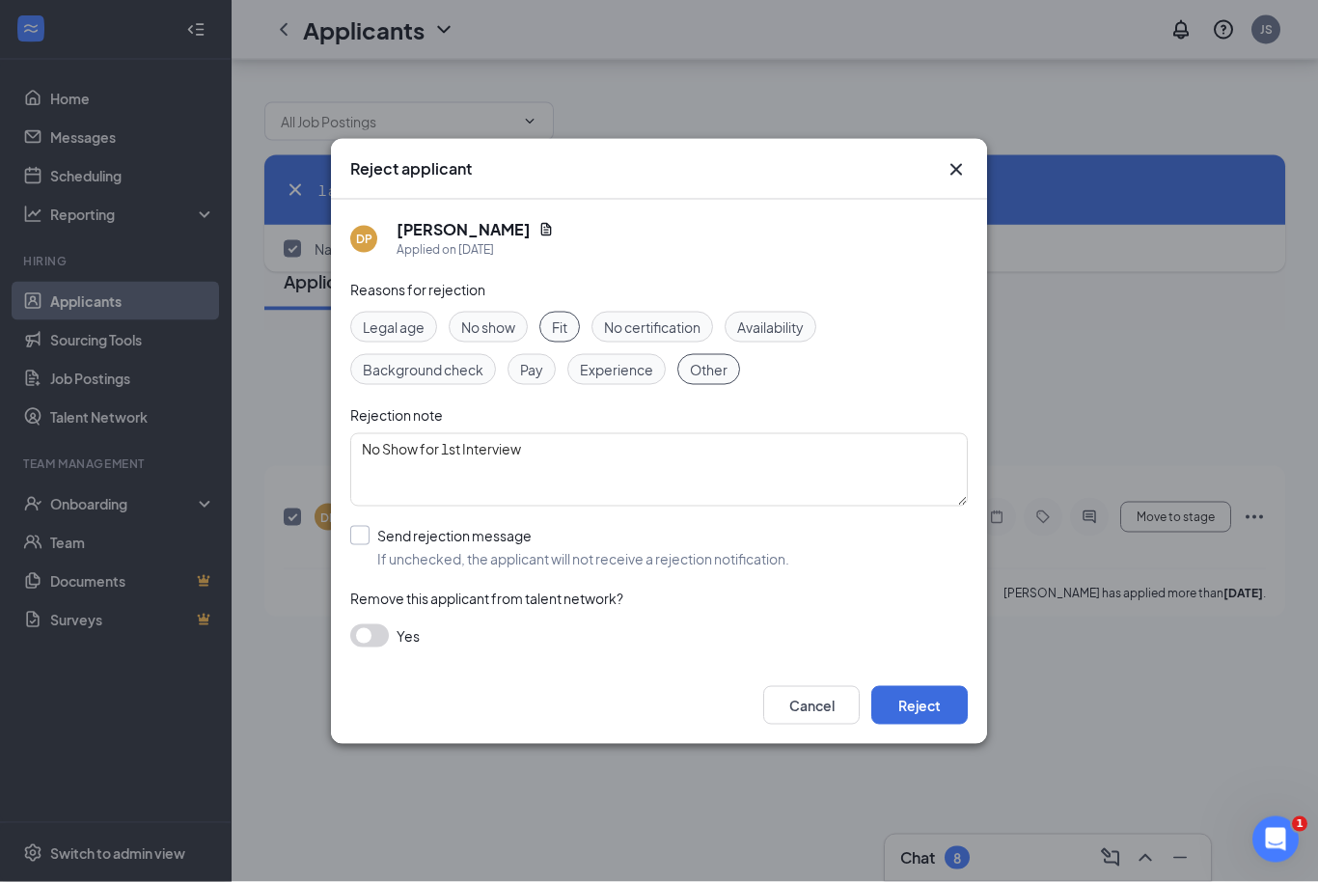
click at [362, 537] on input "Send rejection message If unchecked, the applicant will not receive a rejection…" at bounding box center [569, 547] width 439 height 42
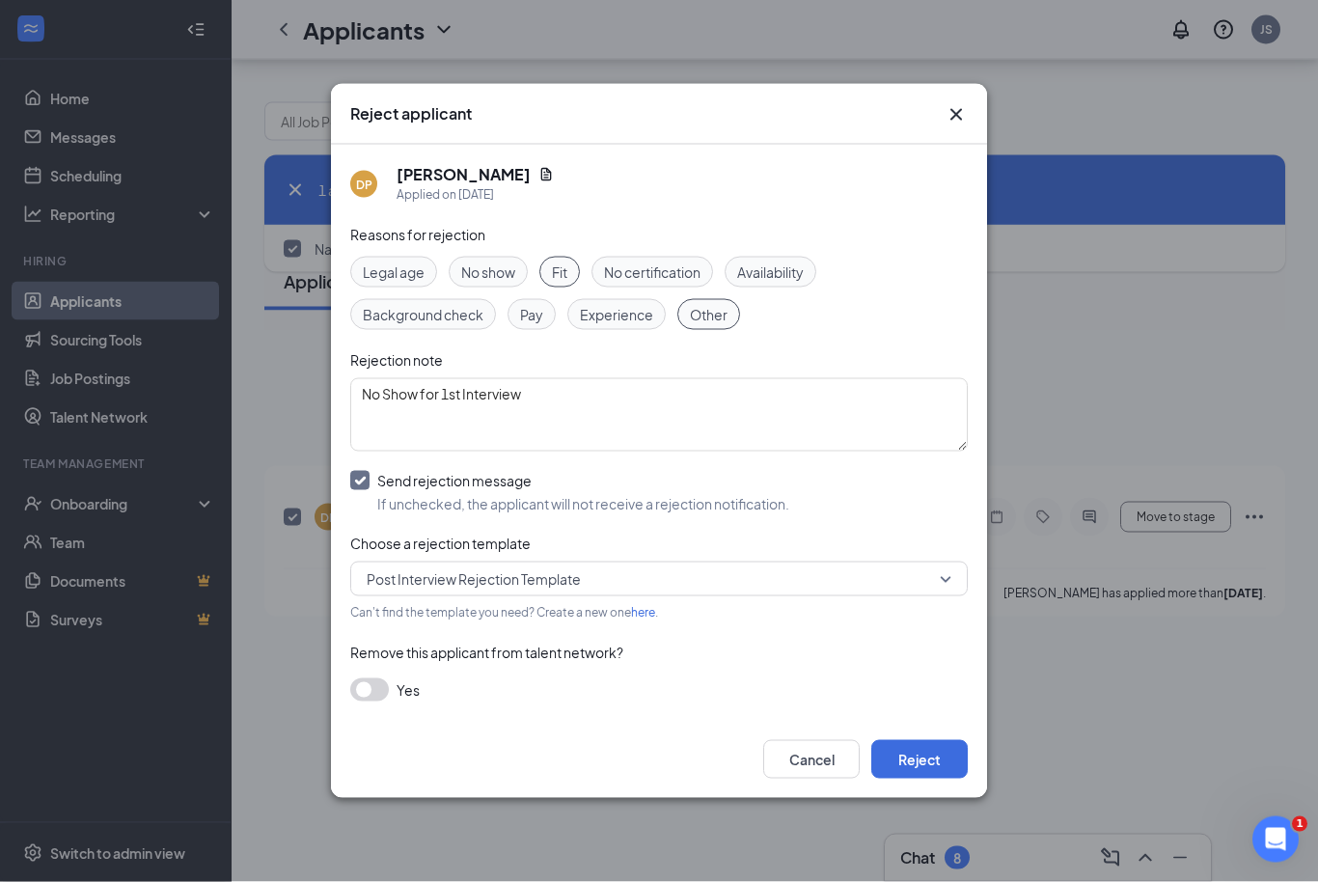
scroll to position [64, 0]
click at [408, 582] on span "Post Interview Rejection Template" at bounding box center [474, 578] width 214 height 29
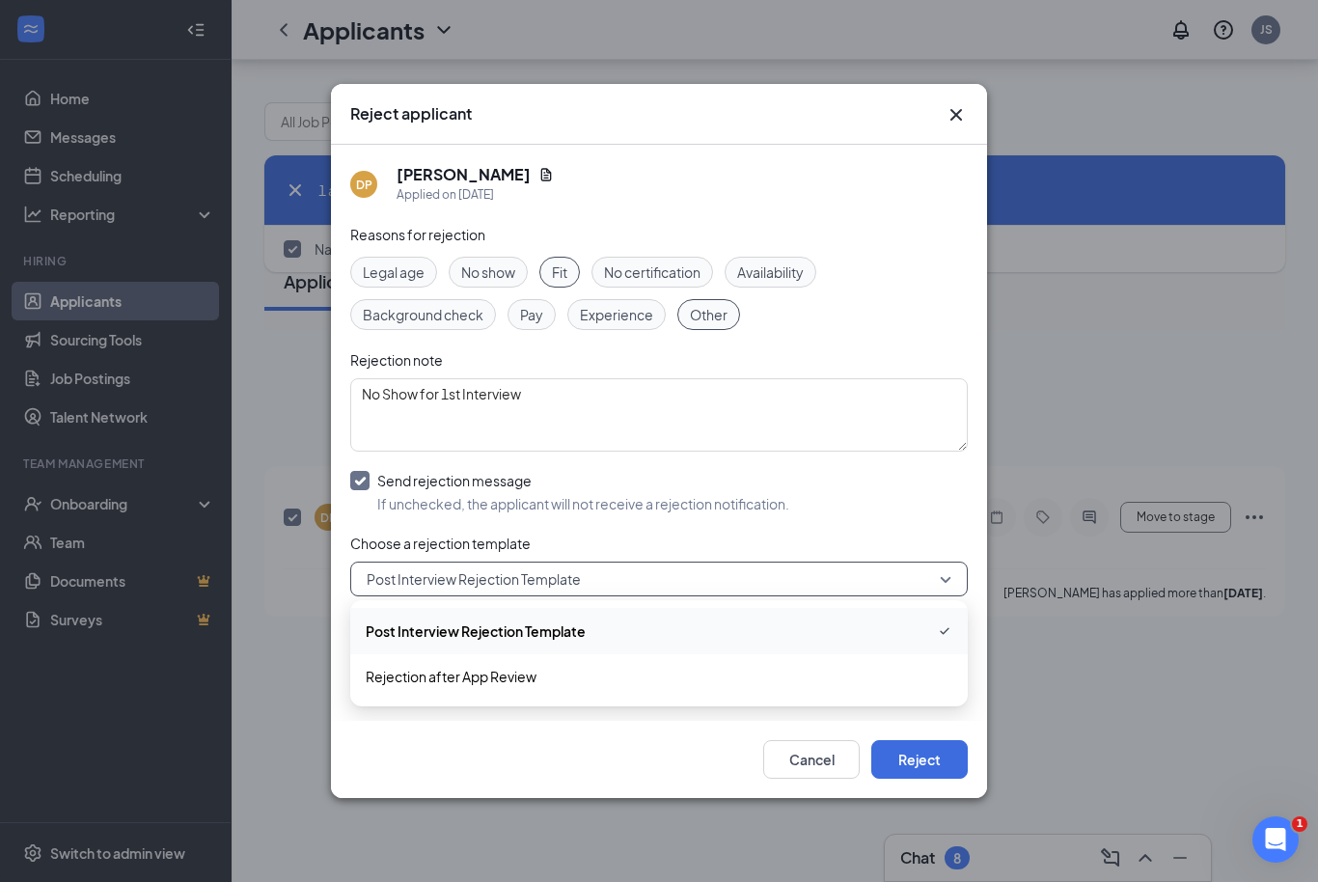
click at [418, 583] on span "Post Interview Rejection Template" at bounding box center [474, 578] width 214 height 29
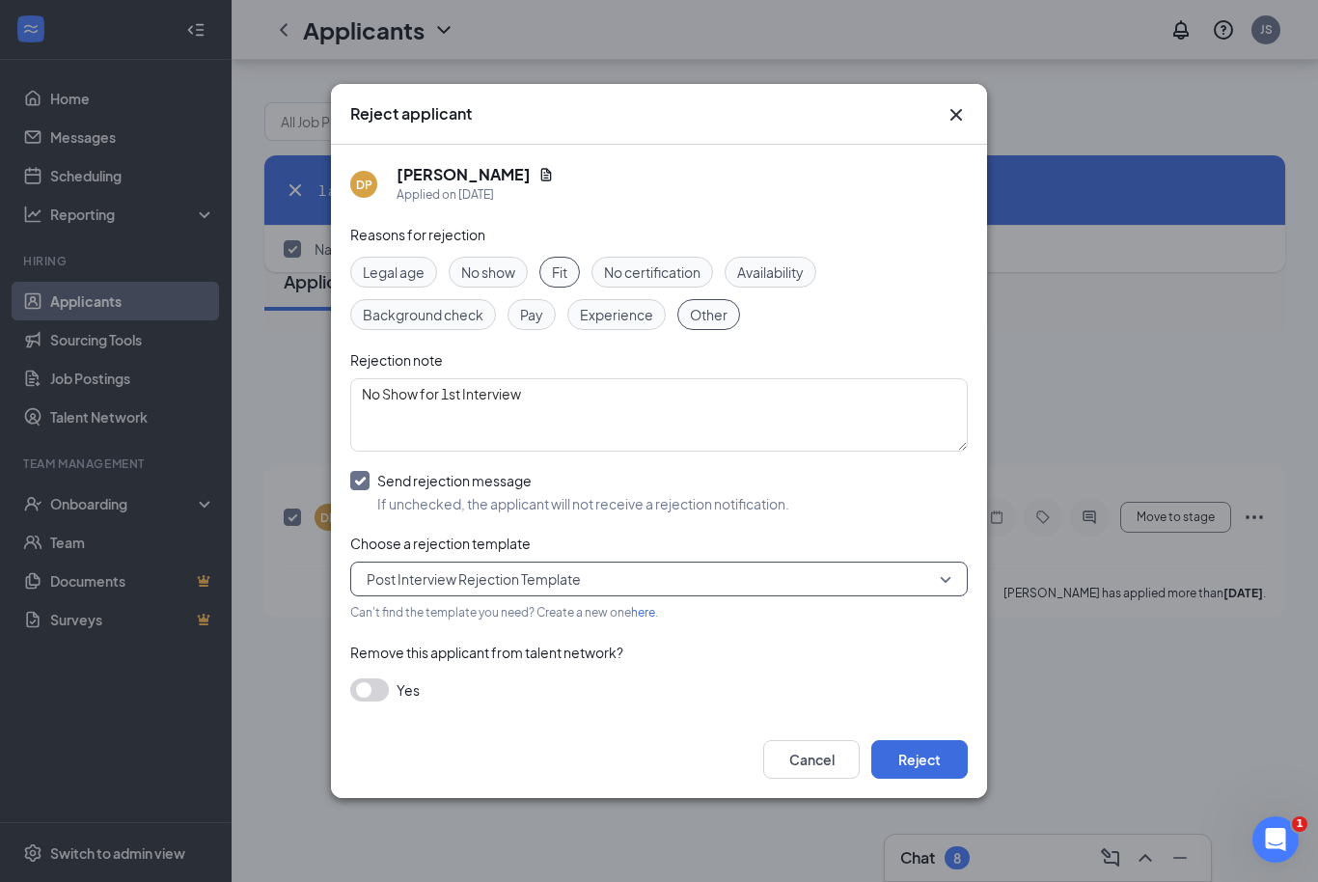
click at [359, 477] on input "Send rejection message If unchecked, the applicant will not receive a rejection…" at bounding box center [569, 492] width 439 height 42
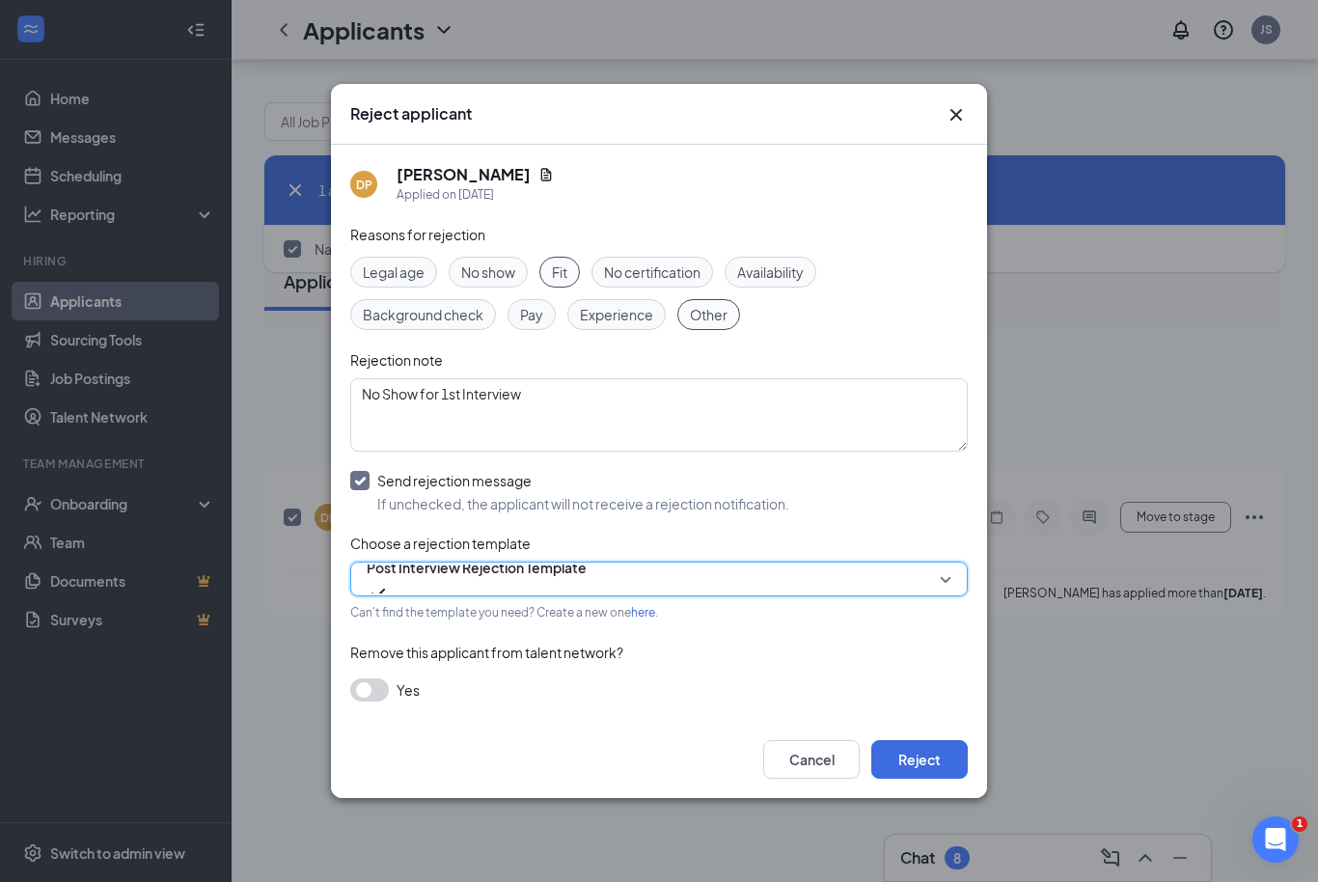
checkbox input "false"
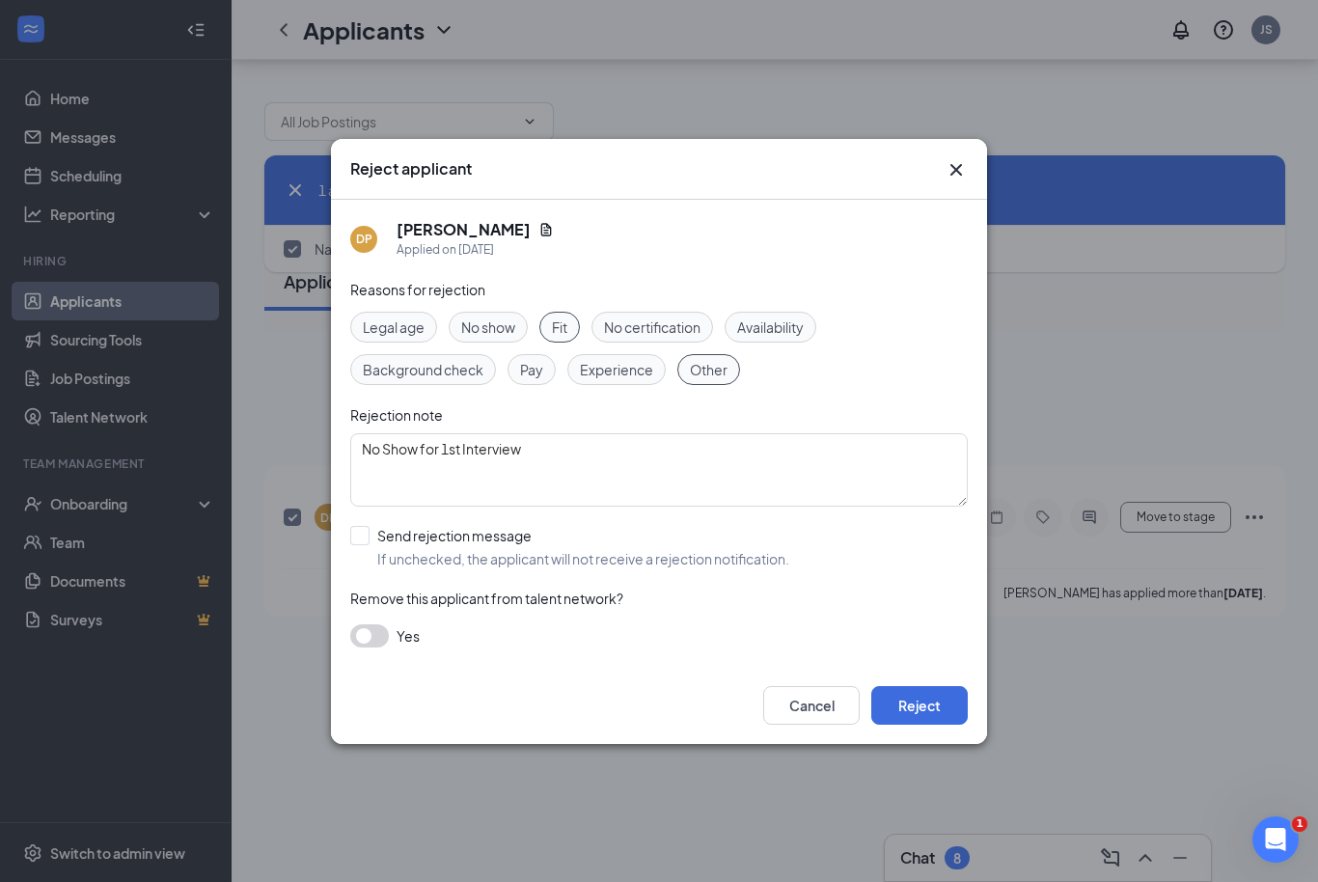
click at [372, 619] on div "Reasons for rejection Legal age No show Fit No certification Availability Backg…" at bounding box center [659, 473] width 618 height 388
click at [387, 649] on div "Reasons for rejection Legal age No show Fit No certification Availability Backg…" at bounding box center [659, 473] width 618 height 388
click at [379, 644] on button "button" at bounding box center [369, 635] width 39 height 23
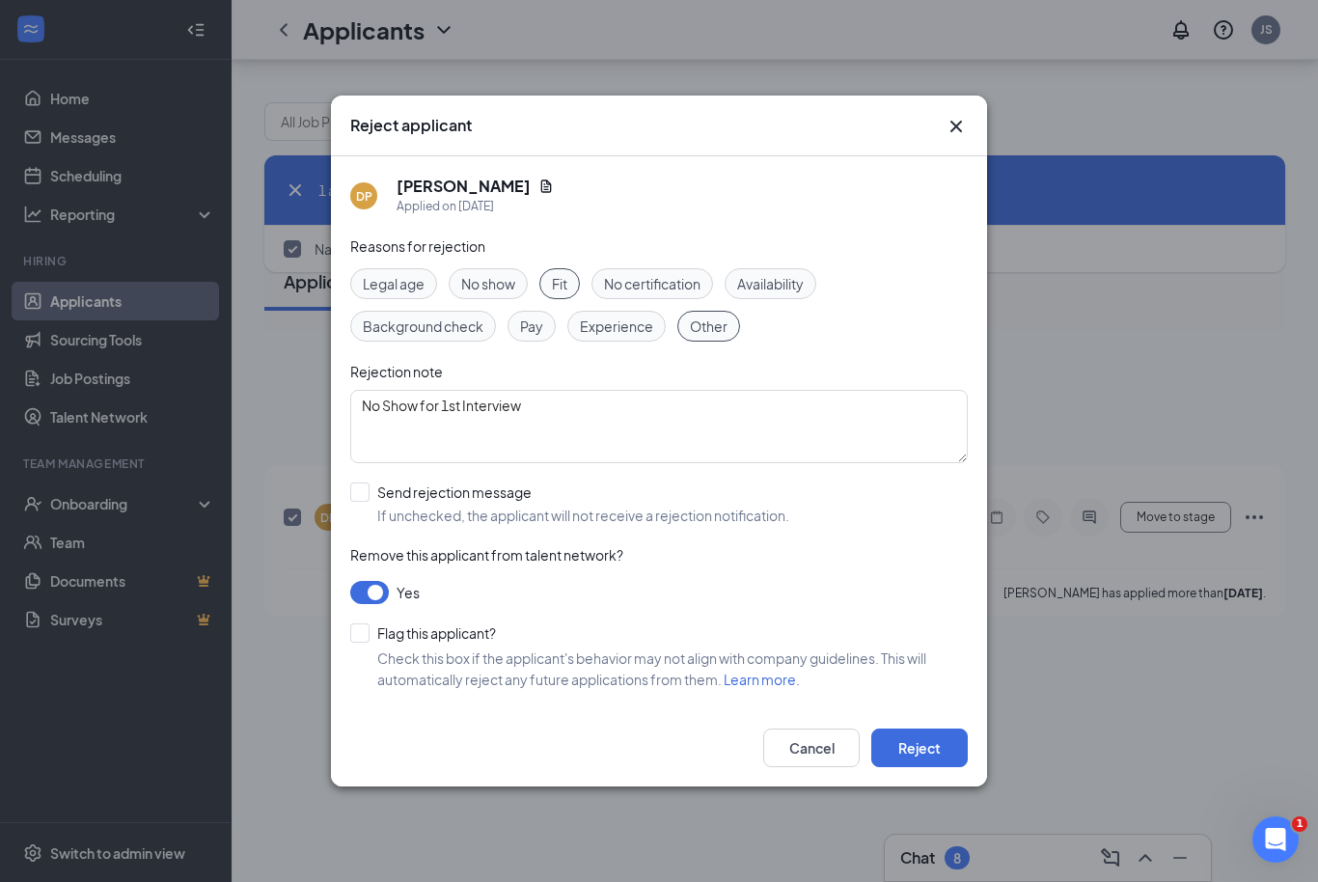
click at [364, 626] on input "Flag this applicant?" at bounding box center [423, 632] width 146 height 19
checkbox input "true"
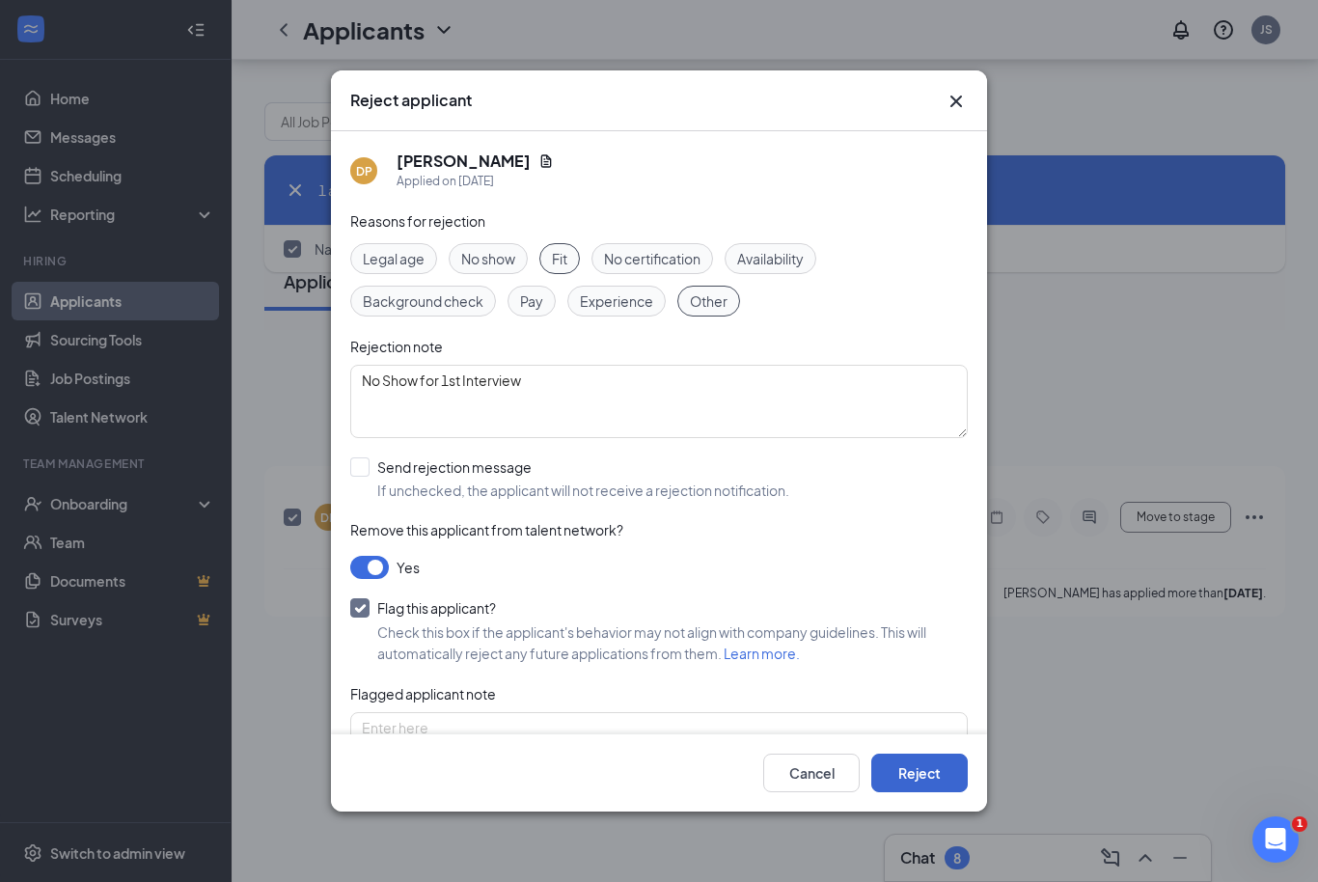
click at [898, 792] on button "Reject" at bounding box center [919, 773] width 96 height 39
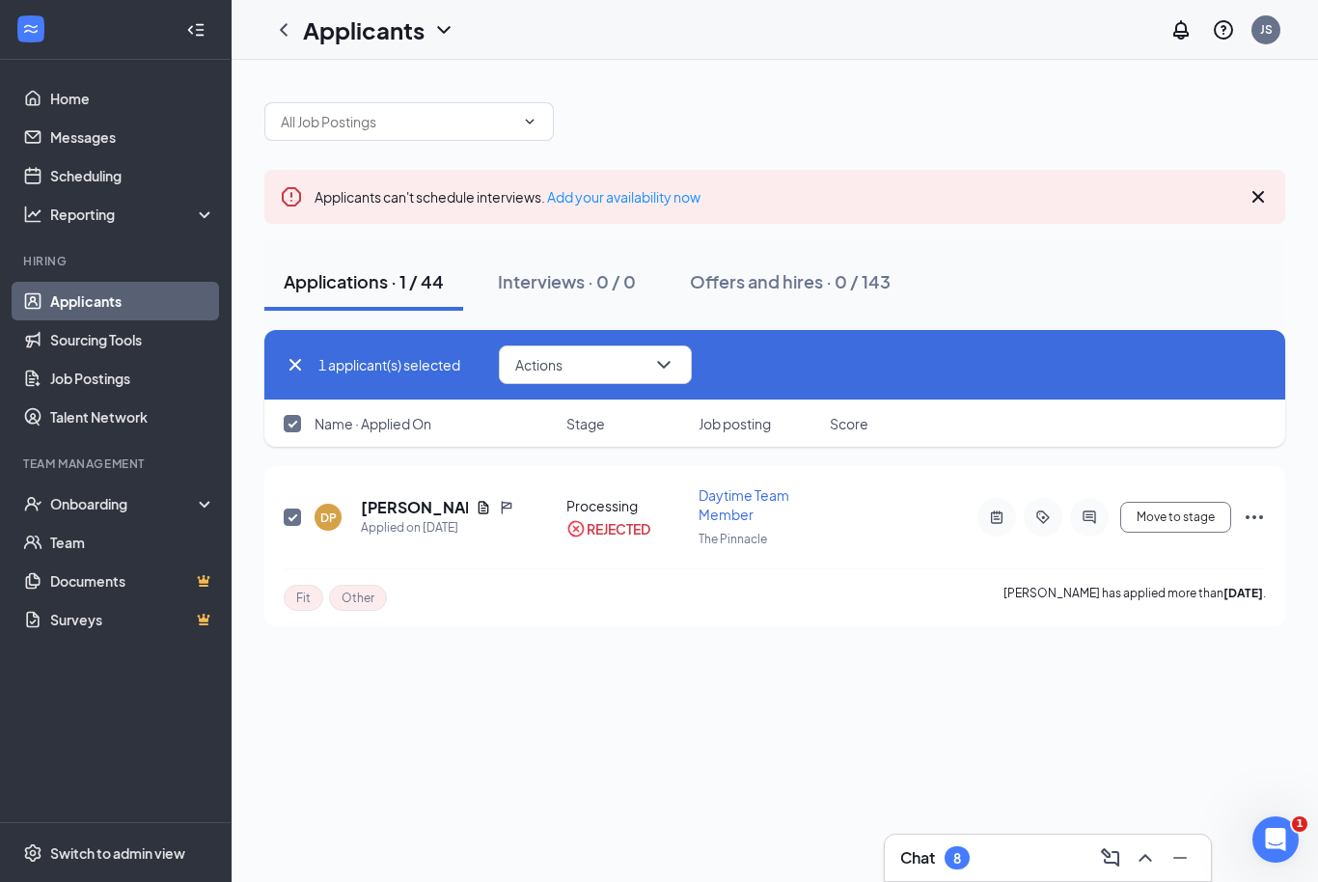
scroll to position [0, 0]
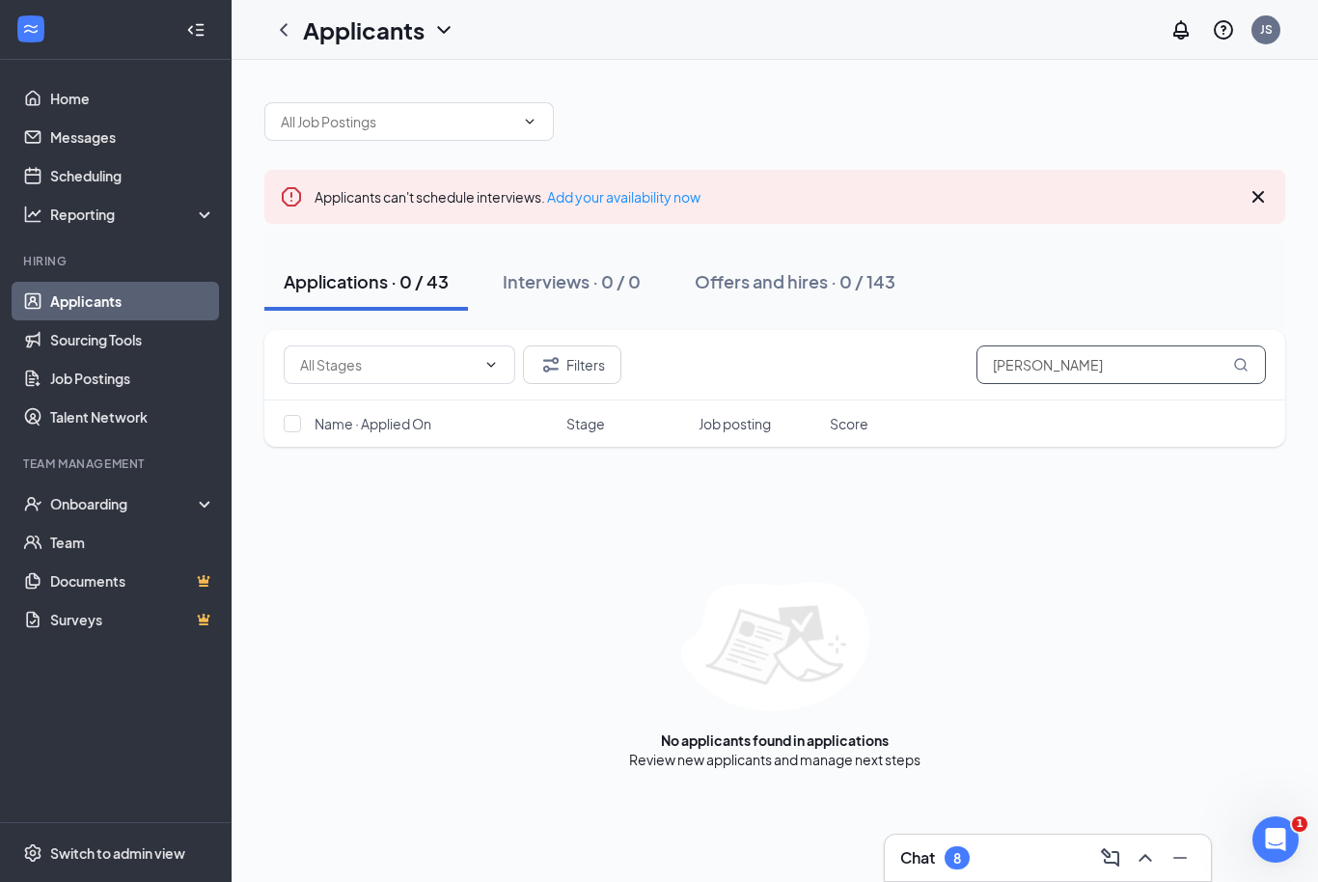
click at [1095, 375] on input "[PERSON_NAME]" at bounding box center [1121, 364] width 289 height 39
type input "D"
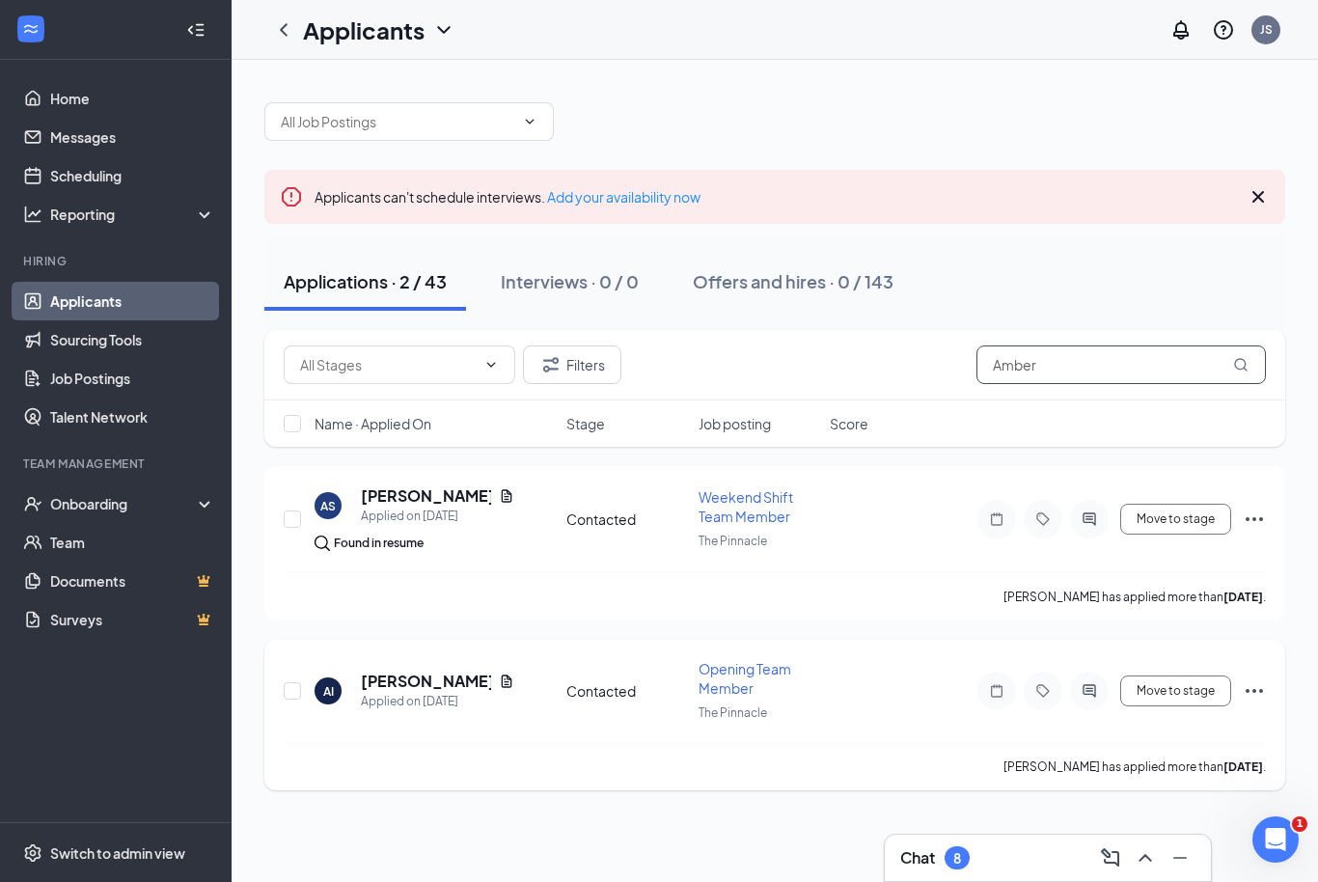
type input "Amber"
click at [431, 685] on h5 "[PERSON_NAME]" at bounding box center [426, 681] width 130 height 21
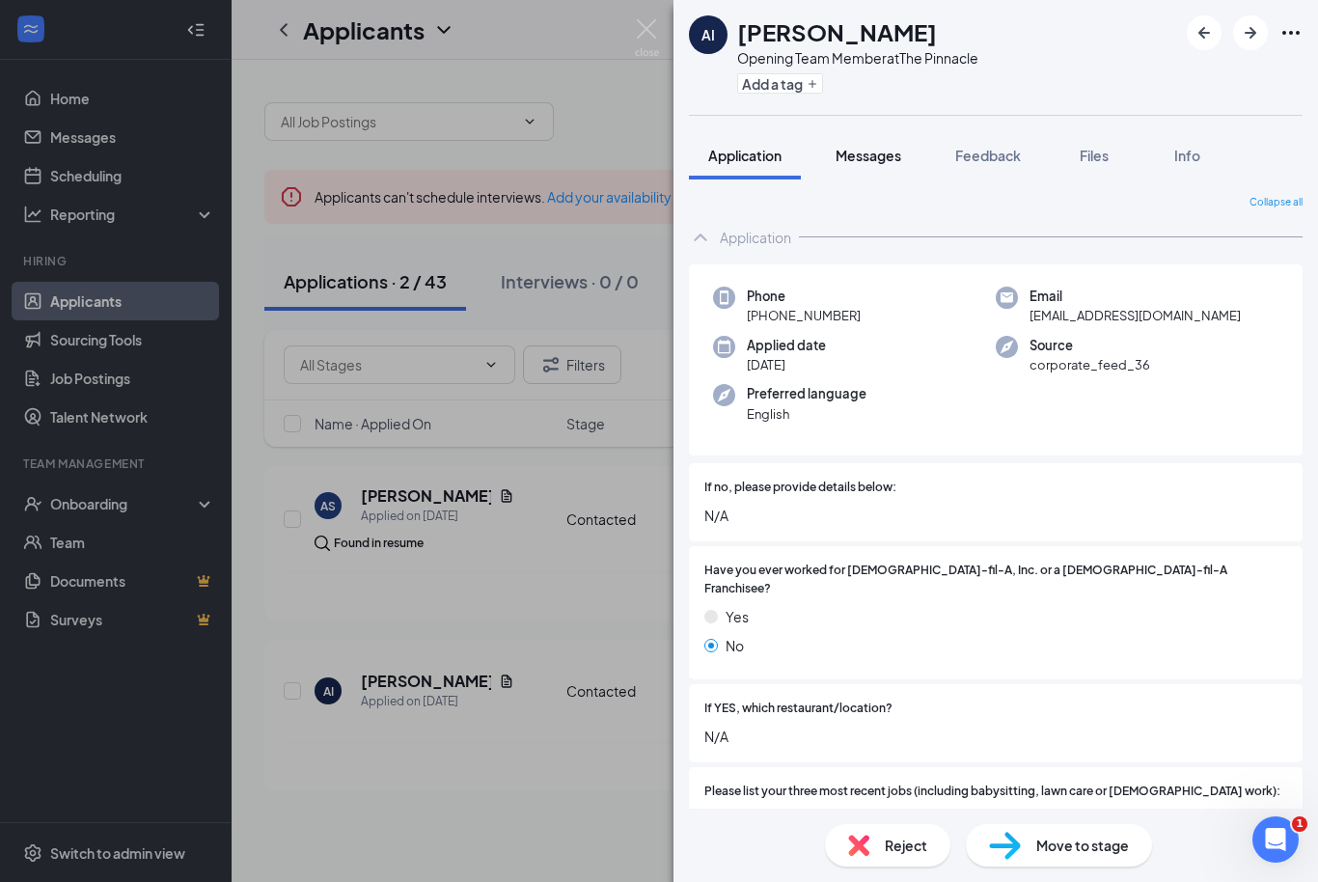
click at [868, 163] on span "Messages" at bounding box center [869, 155] width 66 height 17
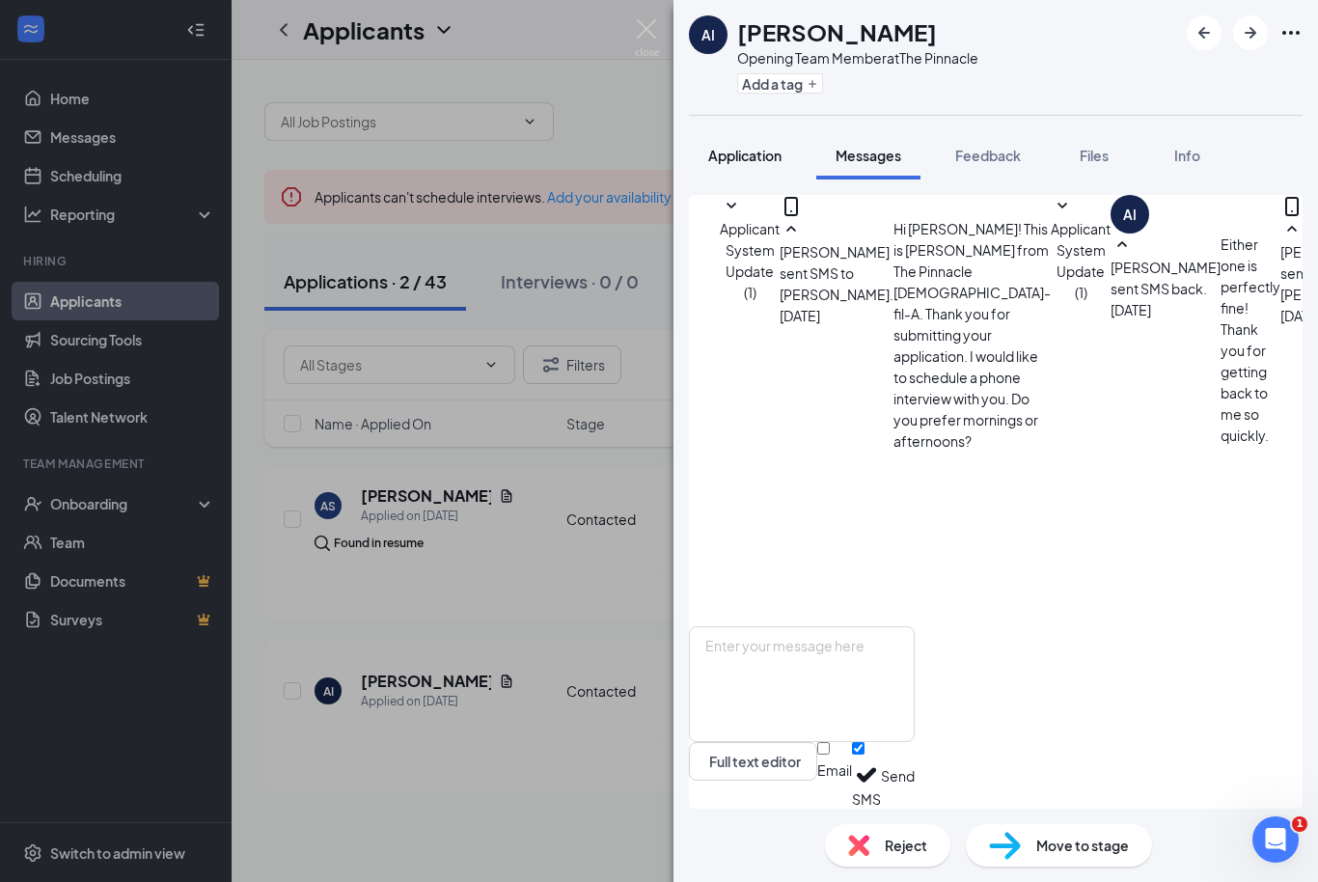
scroll to position [422, 0]
click at [661, 44] on div "AI [PERSON_NAME] Opening Team Member at The Pinnacle Add a tag Application Mess…" at bounding box center [659, 441] width 1318 height 882
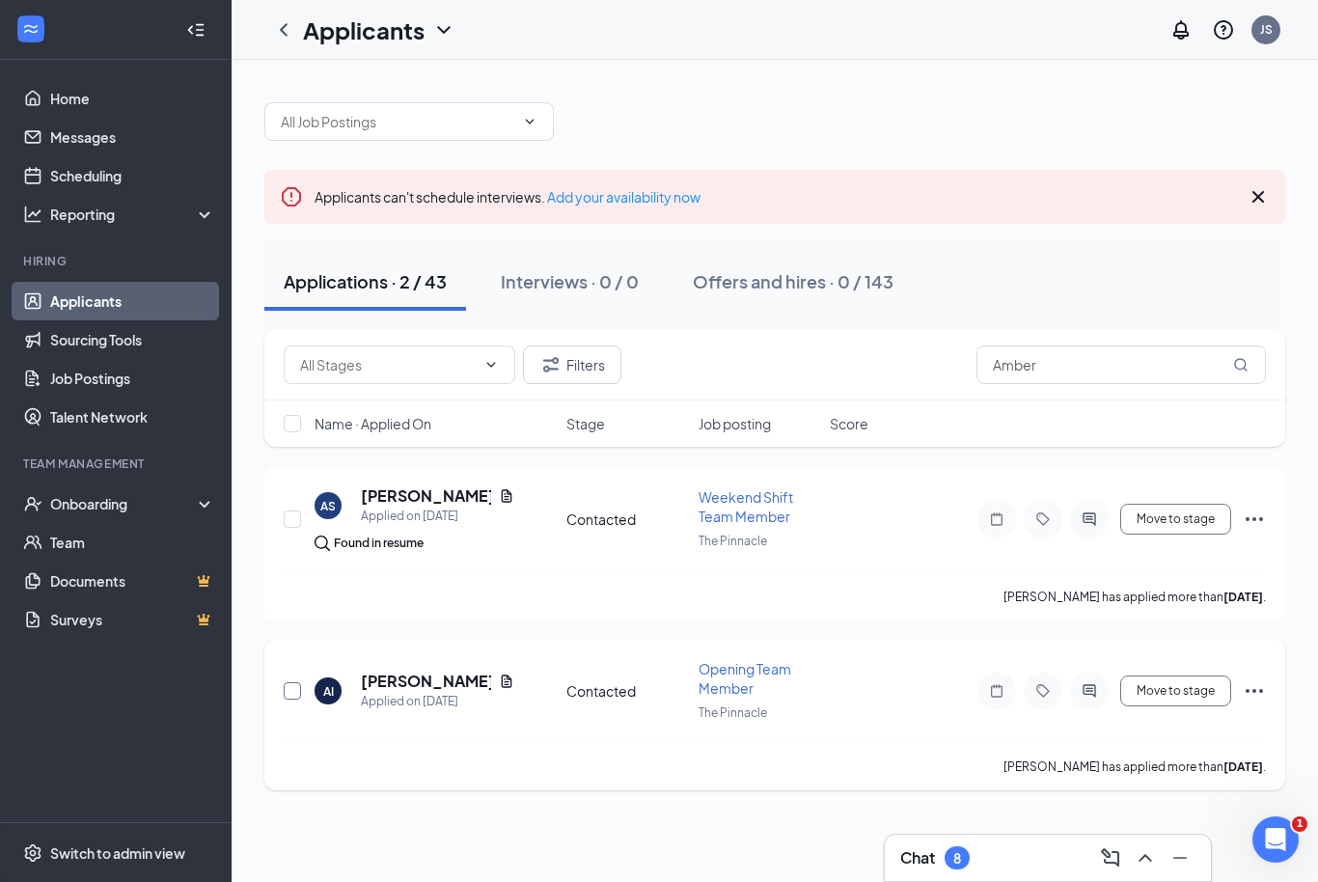
click at [290, 691] on input "checkbox" at bounding box center [292, 690] width 17 height 17
checkbox input "true"
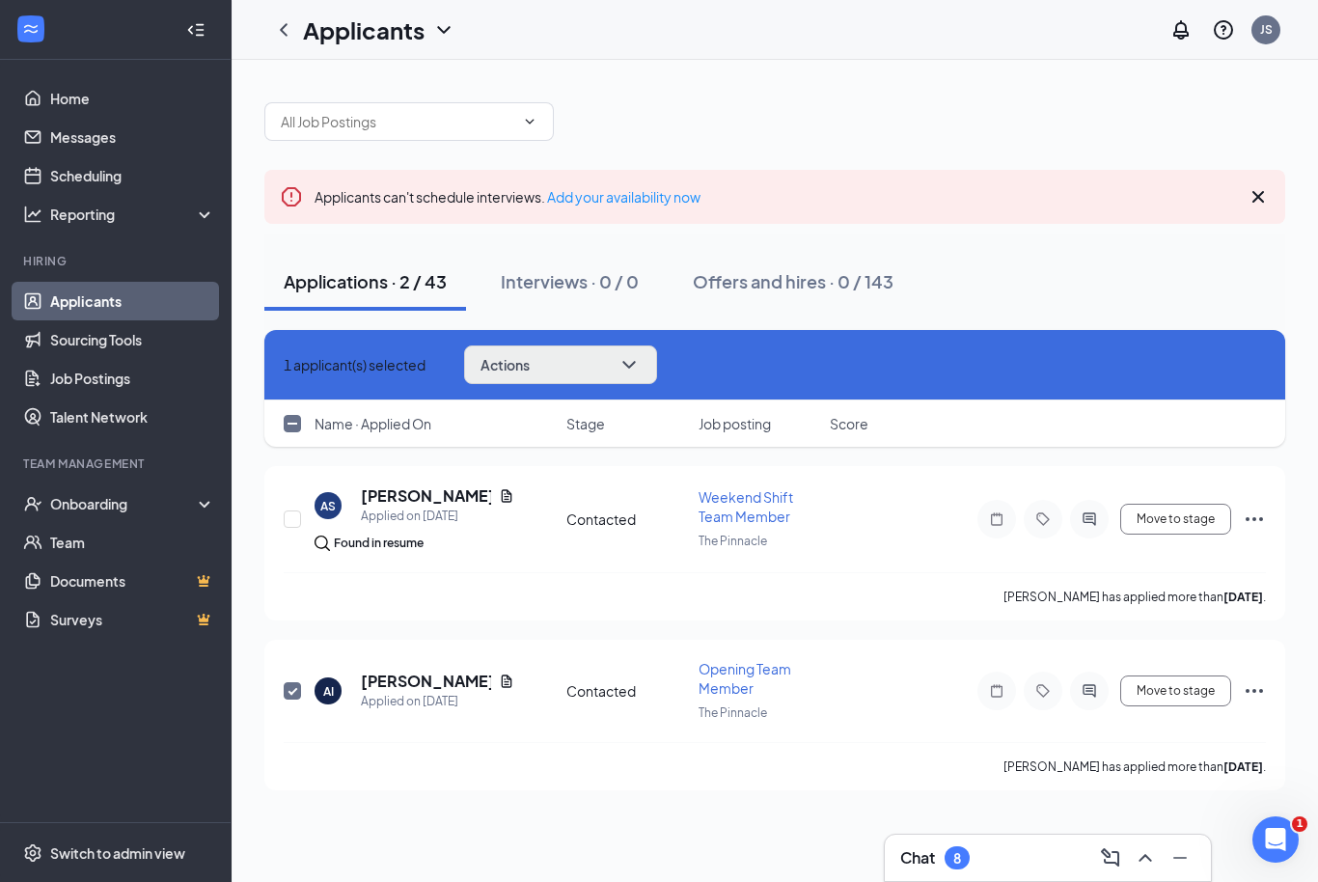
click at [614, 376] on button "Actions" at bounding box center [560, 364] width 193 height 39
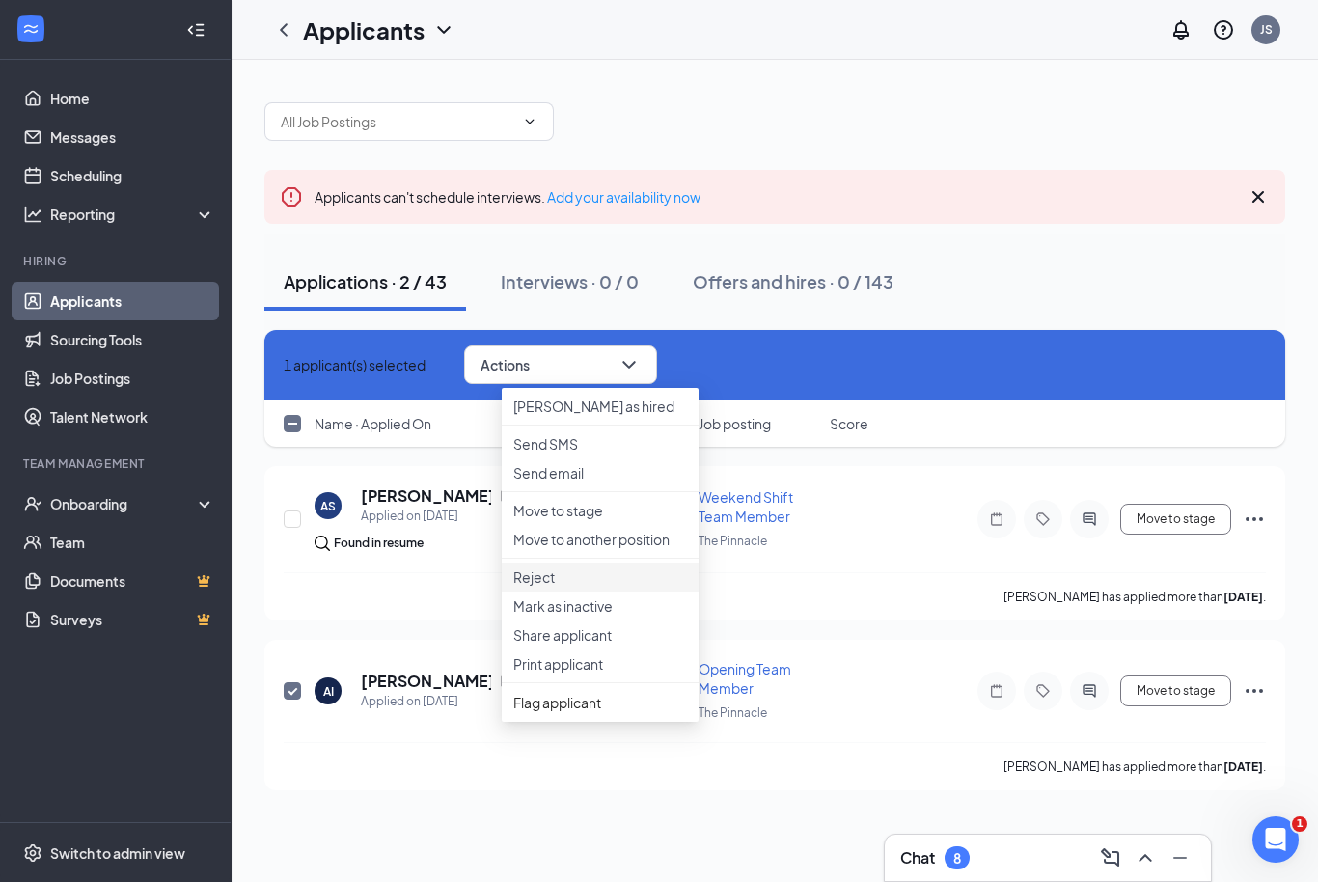
click at [584, 587] on p "Reject" at bounding box center [600, 576] width 174 height 19
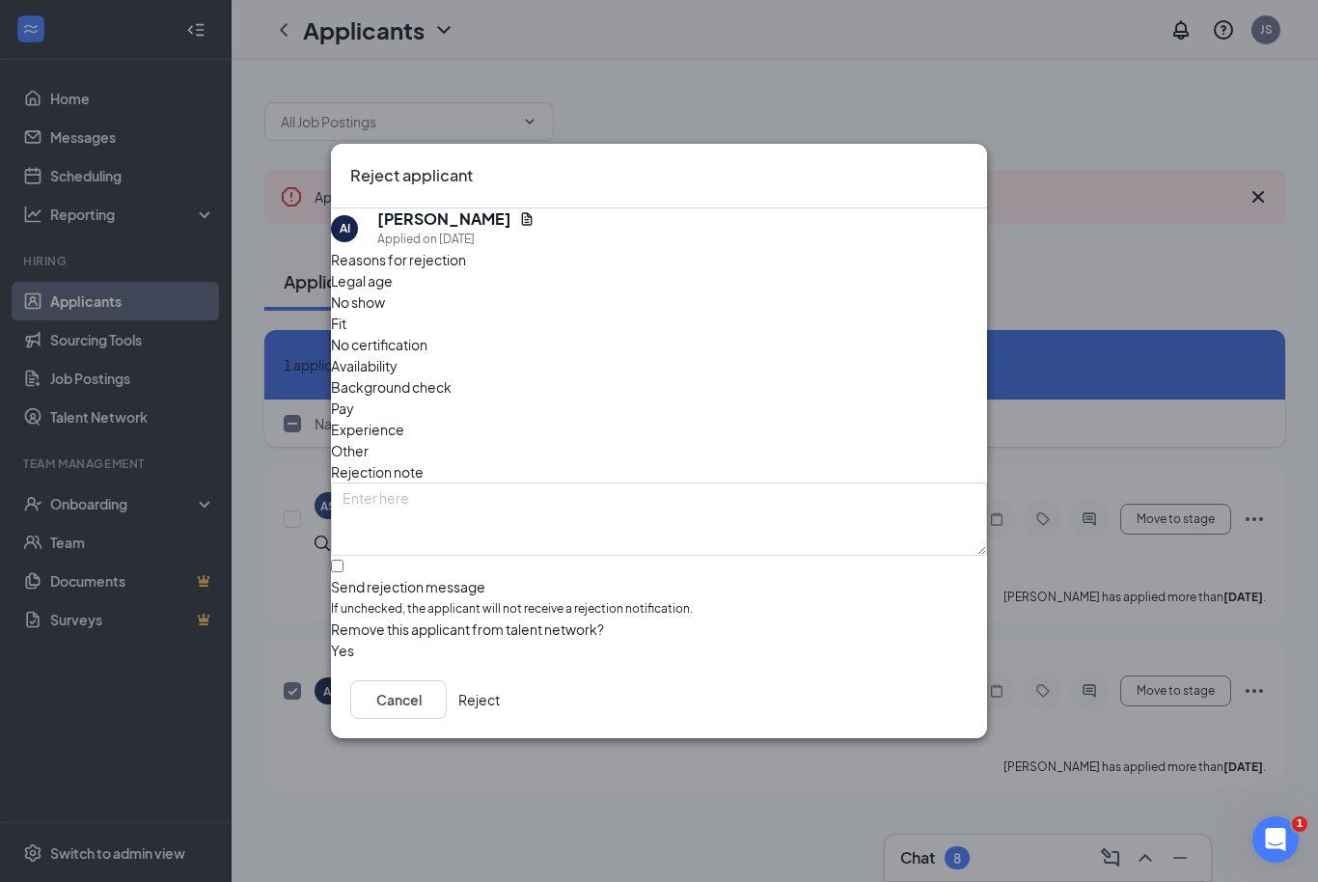
click at [331, 645] on button "button" at bounding box center [331, 650] width 0 height 21
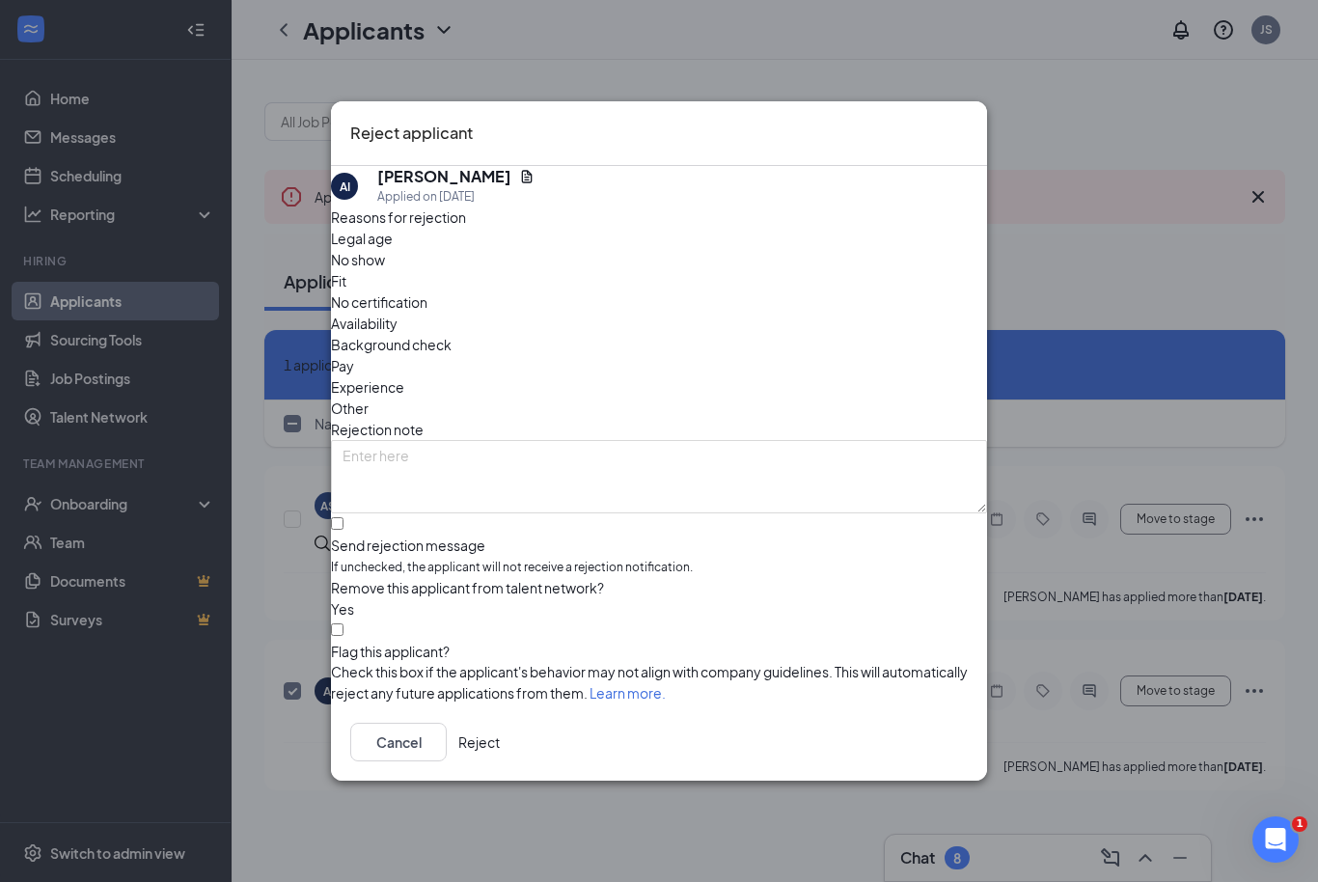
click at [359, 642] on div at bounding box center [659, 642] width 656 height 0
click at [344, 636] on input "Flag this applicant?" at bounding box center [337, 629] width 13 height 13
checkbox input "true"
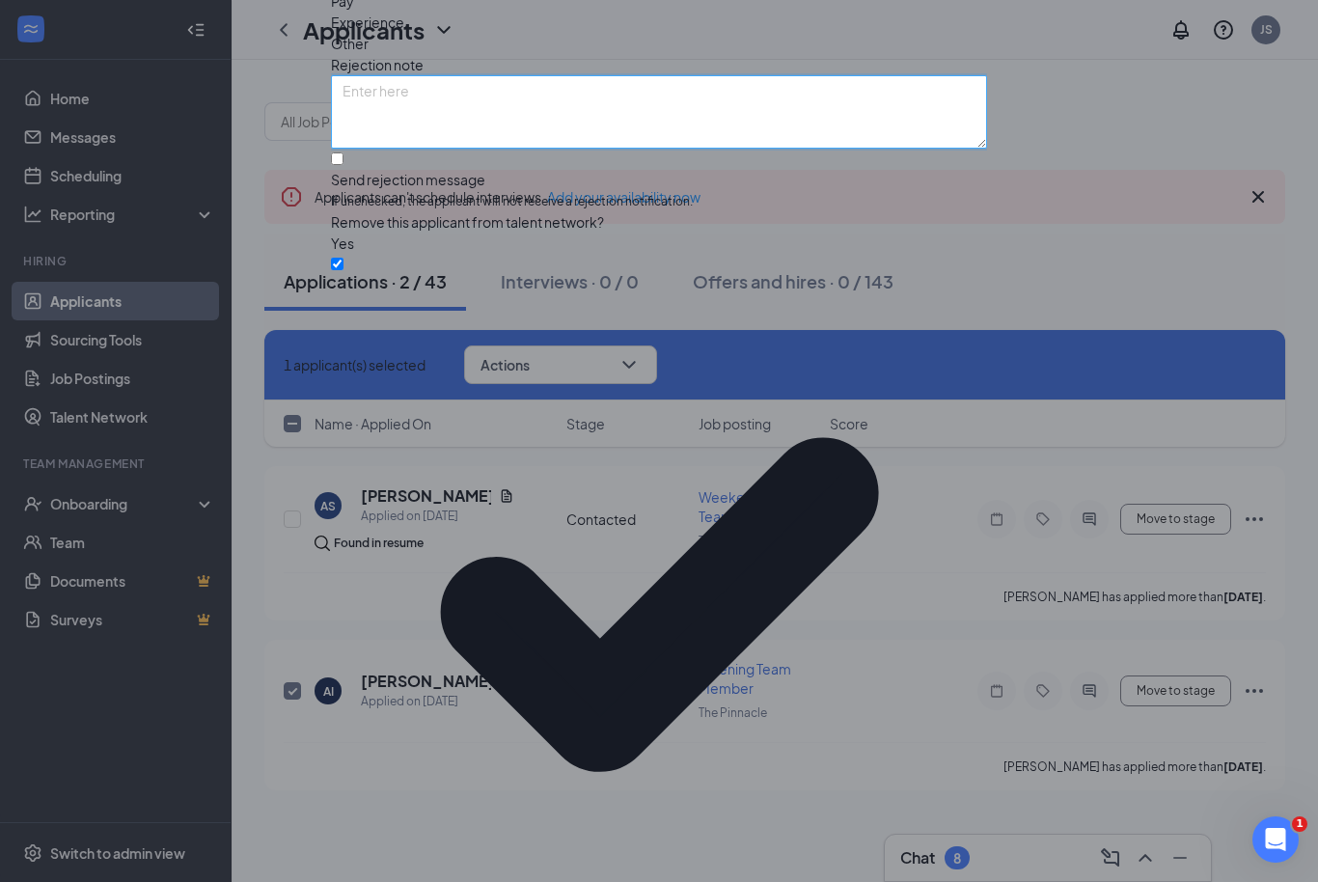
click at [531, 149] on textarea at bounding box center [659, 111] width 656 height 73
type textarea "H"
type textarea "O"
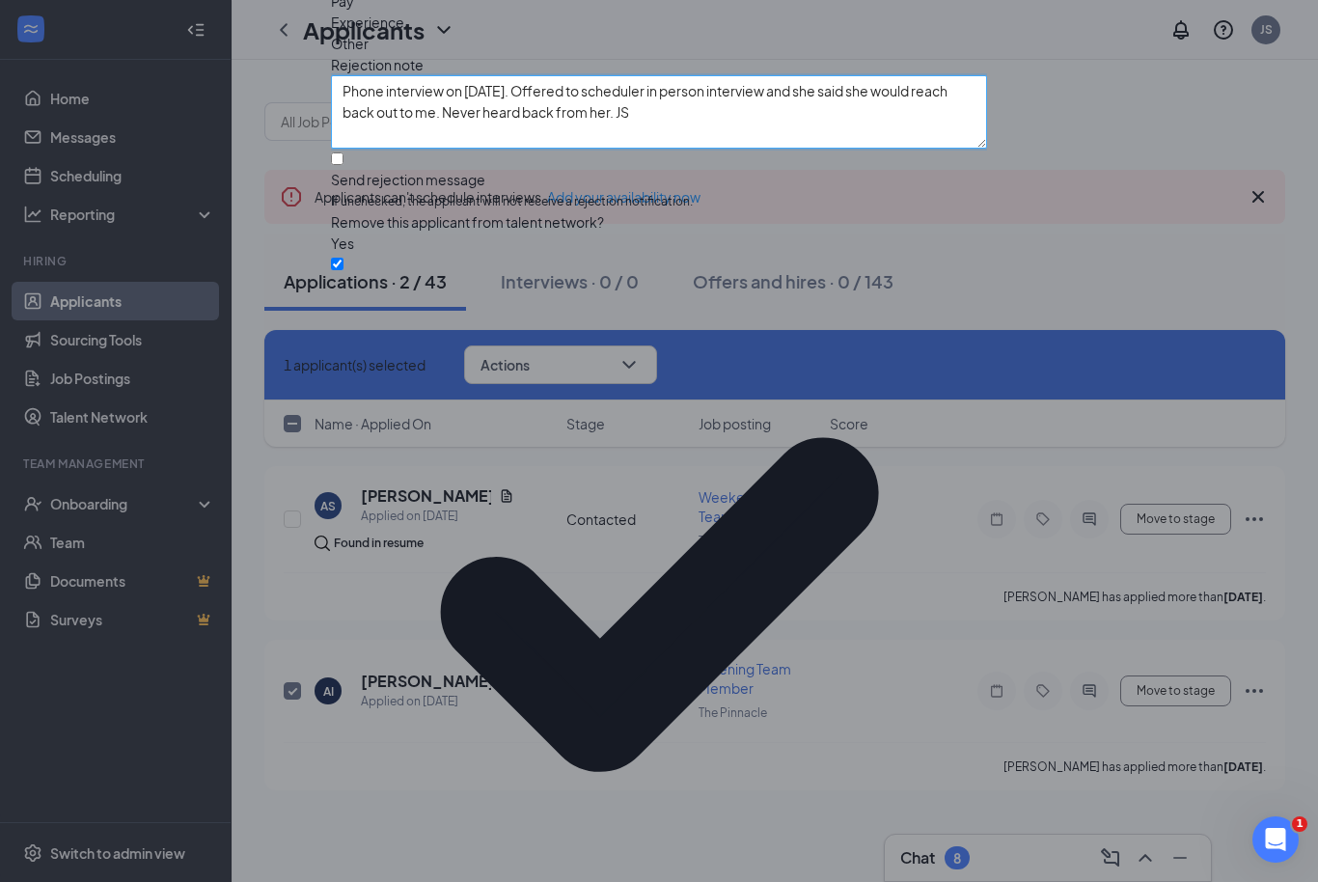
type textarea "Phone interview on [DATE]. Offered to scheduler in person interview and she sai…"
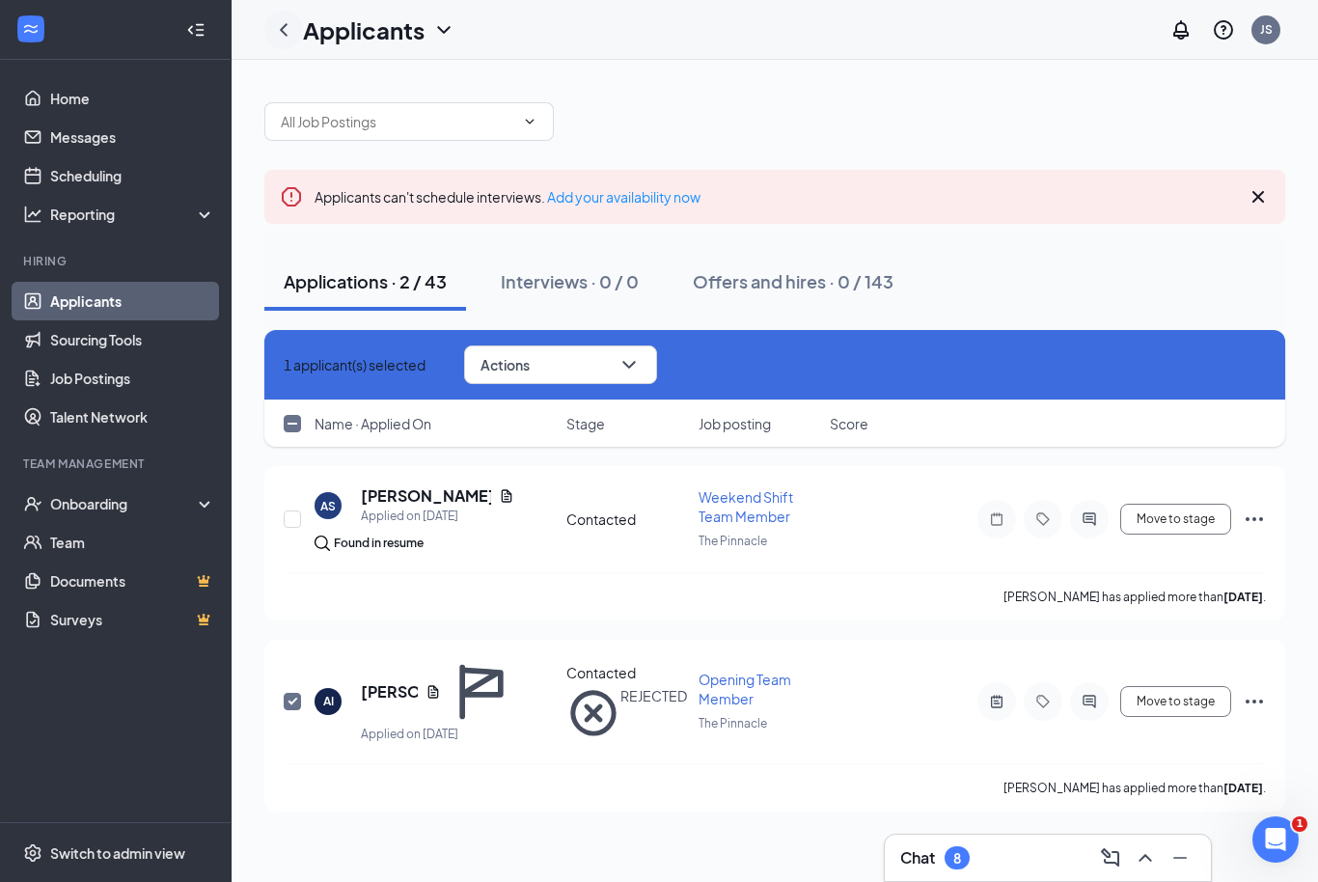
click at [283, 31] on icon "ChevronLeft" at bounding box center [284, 29] width 8 height 13
checkbox input "false"
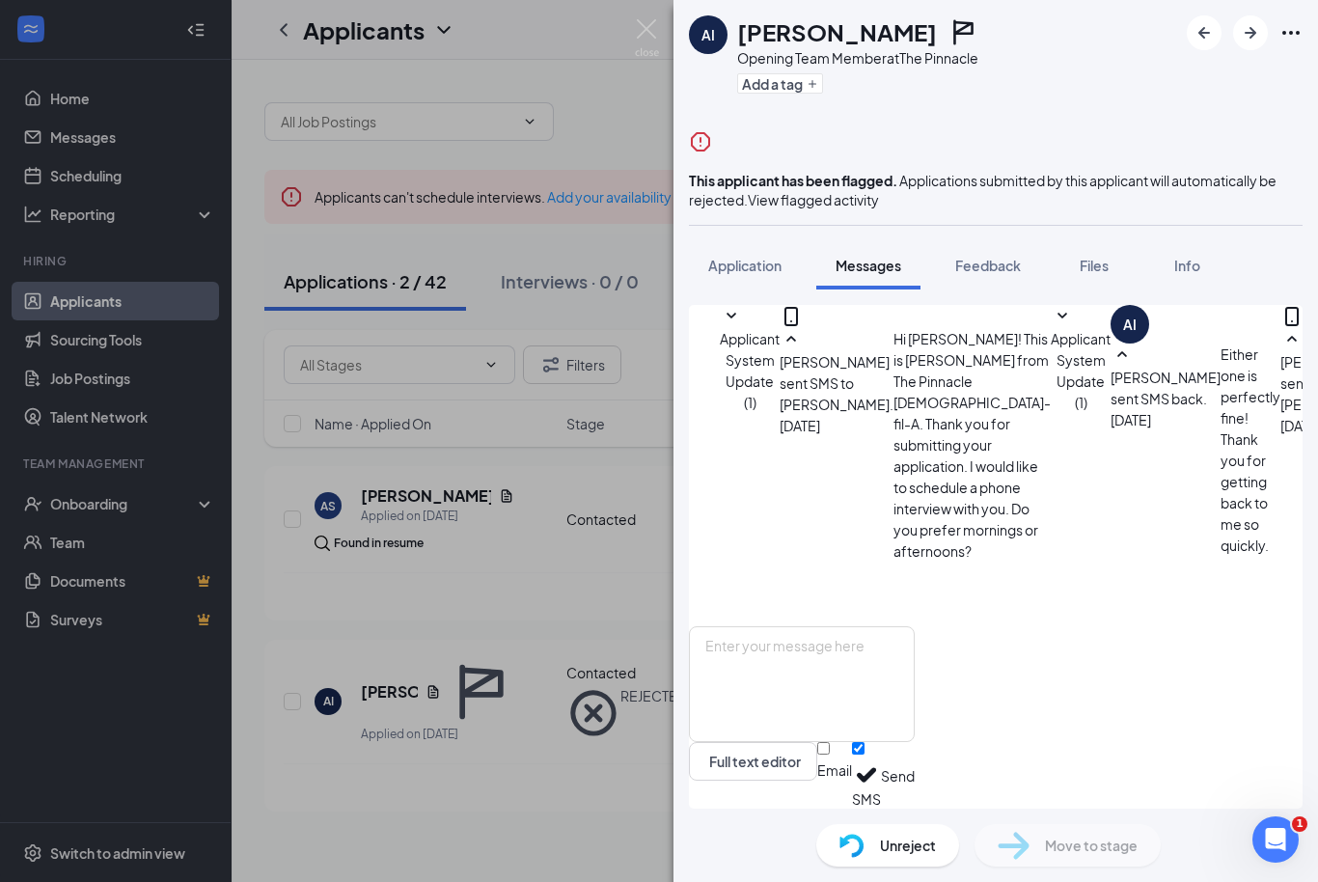
scroll to position [551, 0]
click at [644, 30] on img at bounding box center [647, 38] width 24 height 38
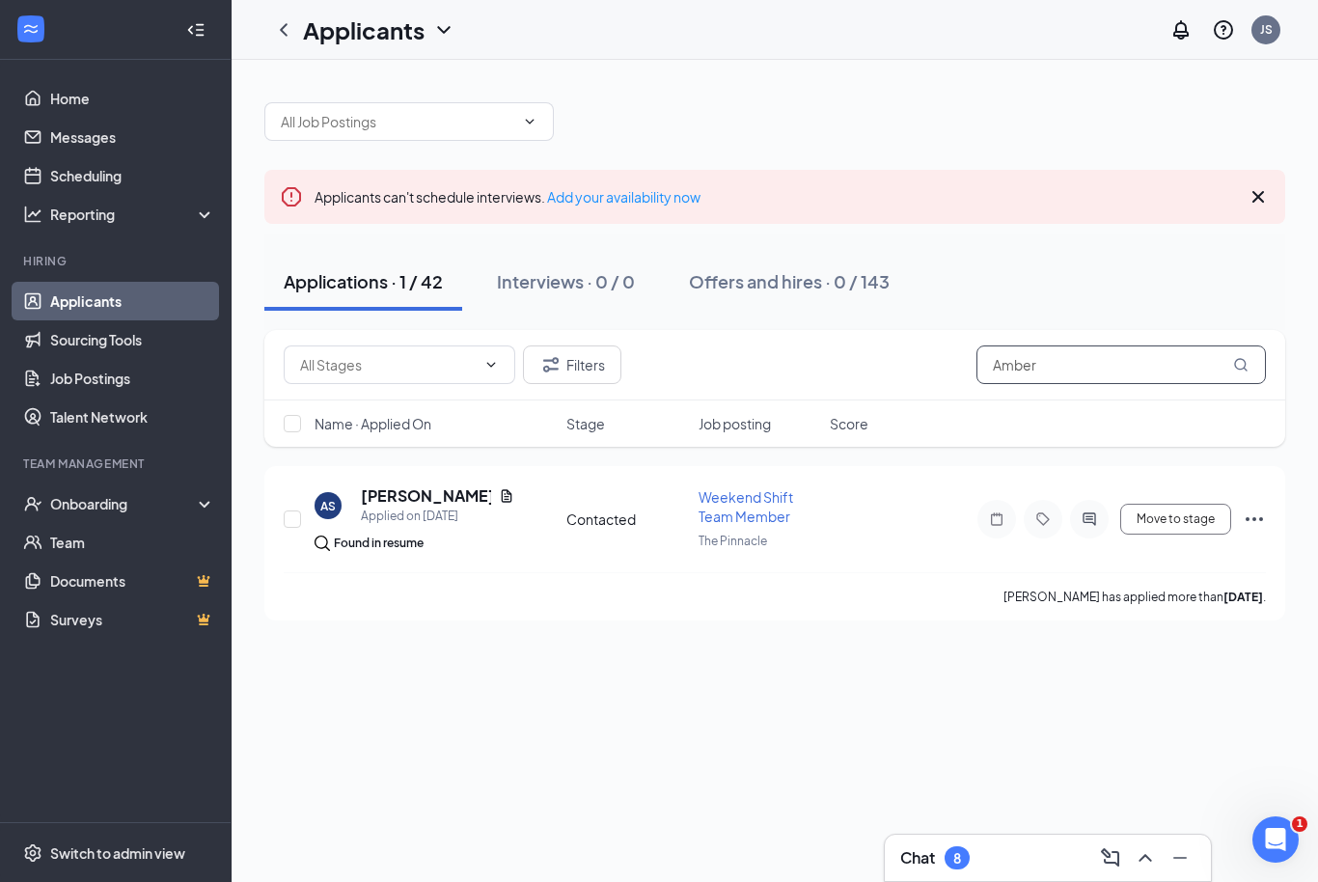
click at [1111, 357] on input "Amber" at bounding box center [1121, 364] width 289 height 39
type input "A"
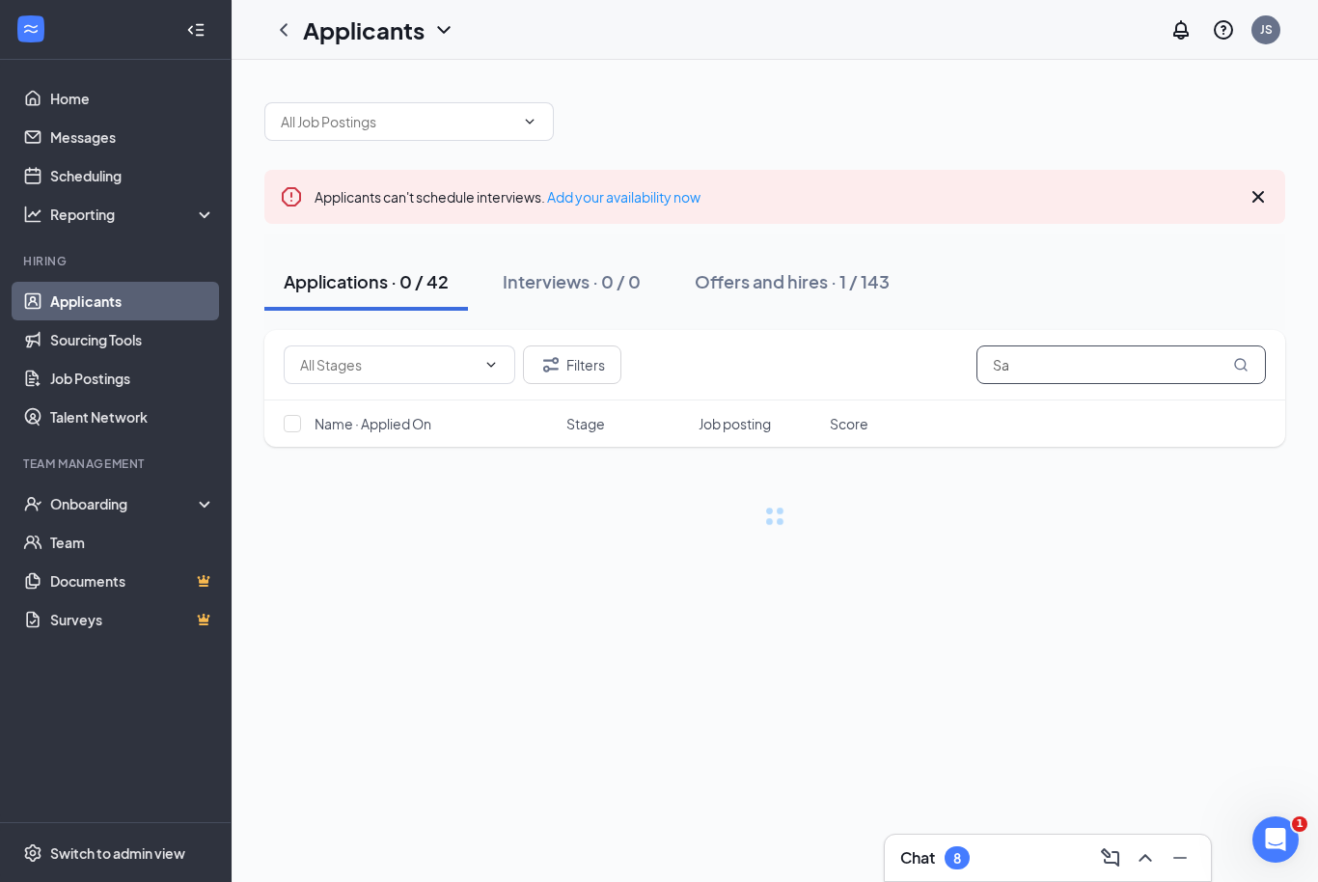
type input "S"
type input "P"
type input "N"
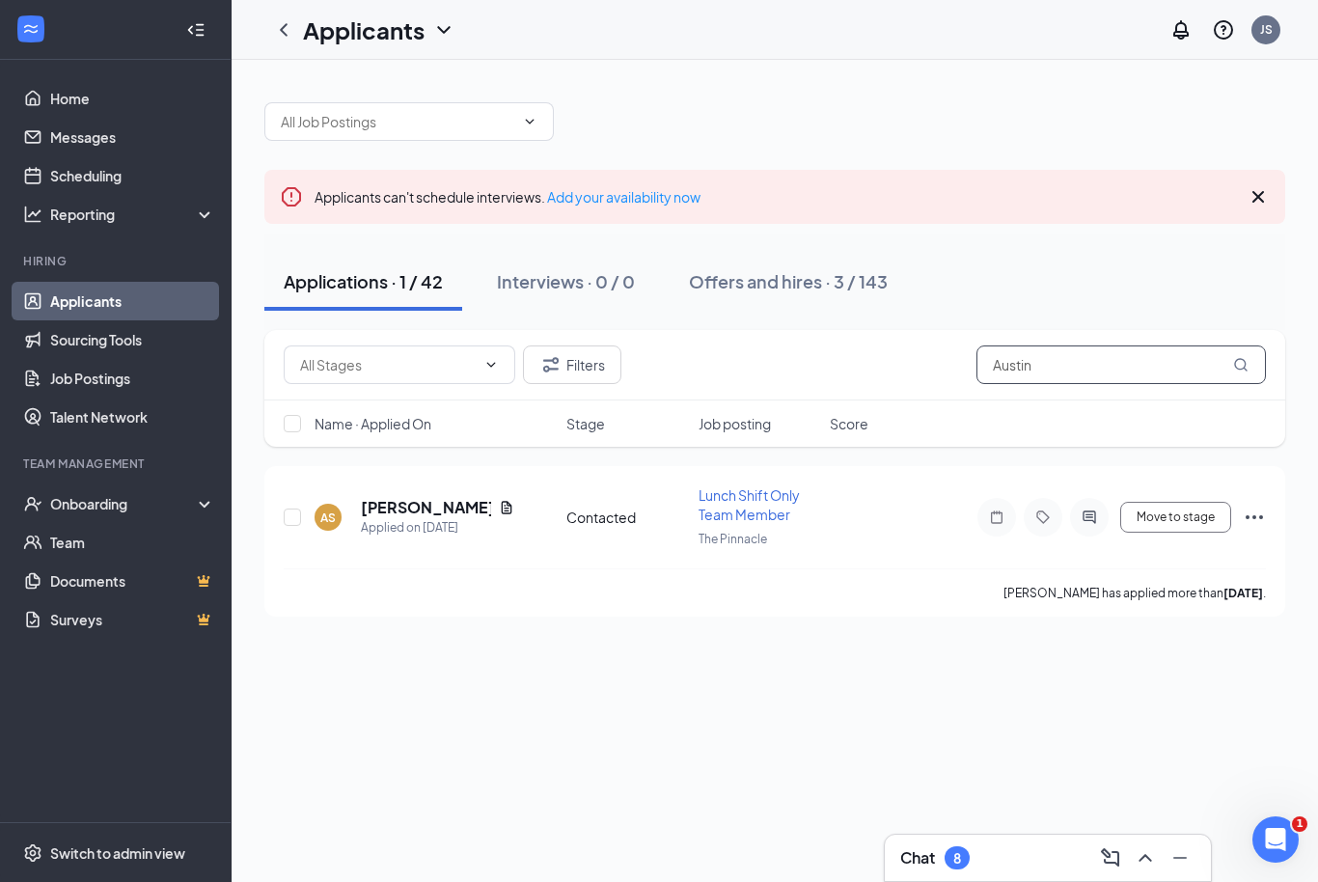
click at [1073, 369] on input "Austin" at bounding box center [1121, 364] width 289 height 39
type input "A"
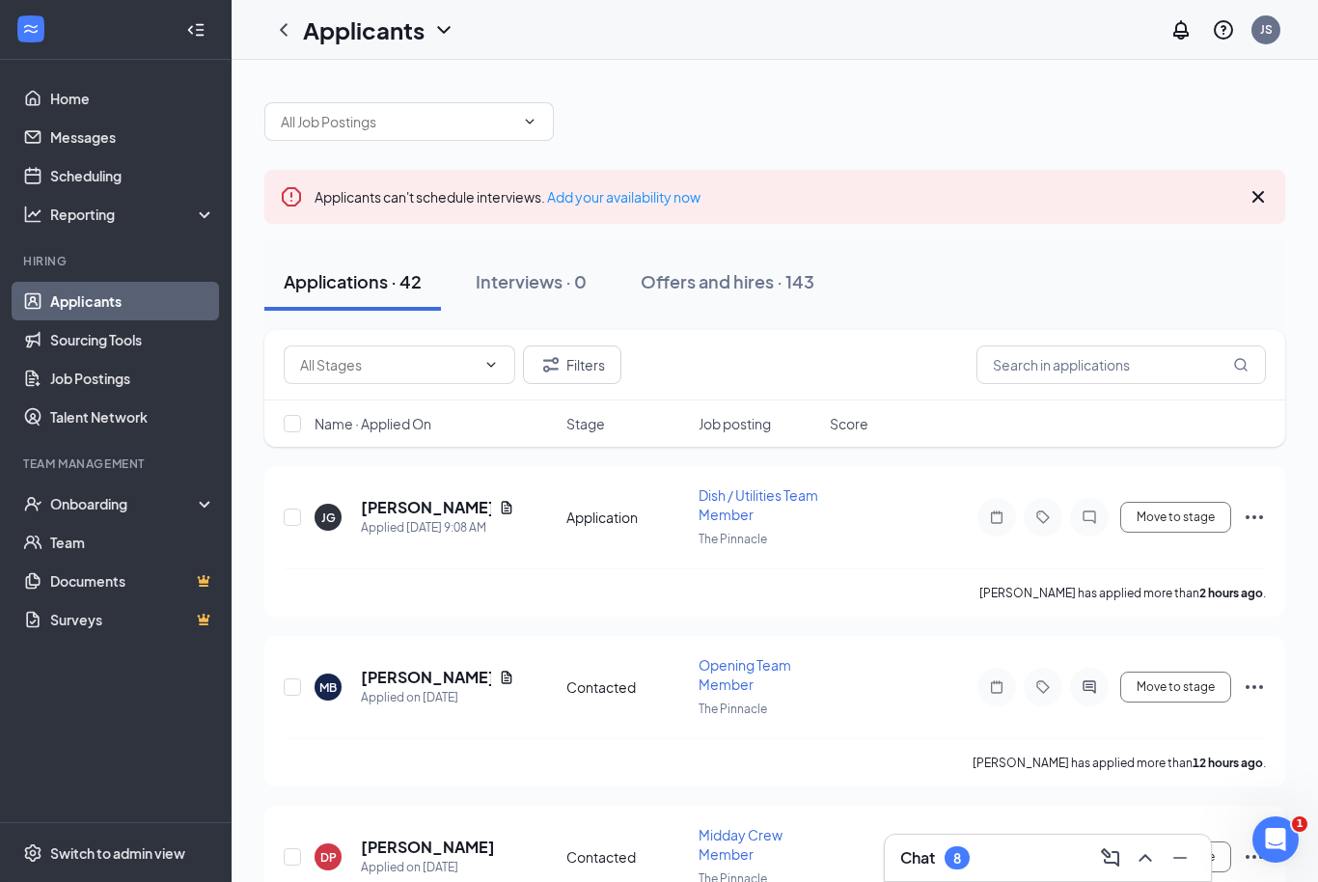
click at [97, 309] on link "Applicants" at bounding box center [132, 301] width 165 height 39
click at [433, 499] on h5 "[PERSON_NAME]" at bounding box center [426, 507] width 130 height 21
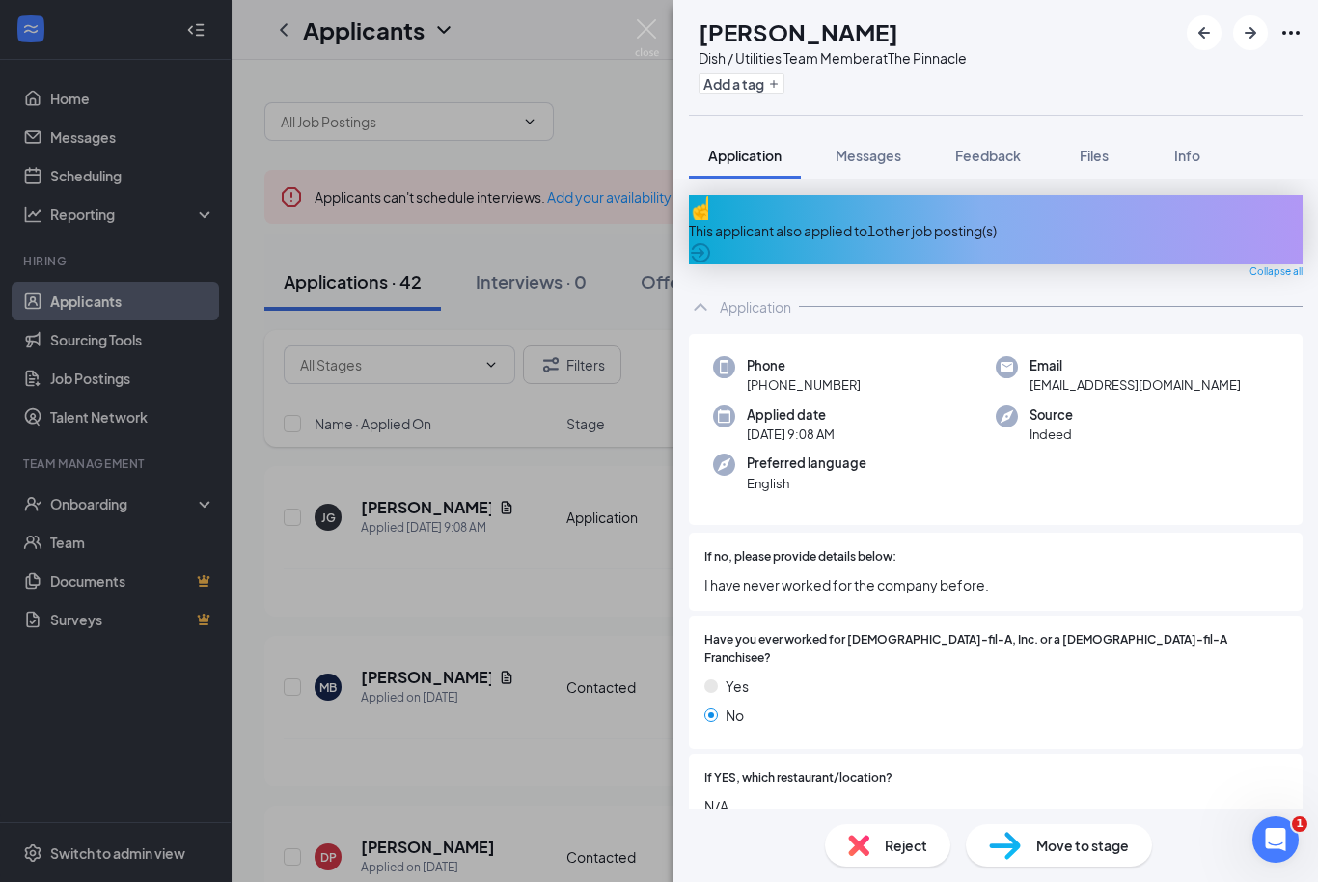
click at [662, 41] on div "JG [PERSON_NAME] Dish / Utilities Team Member at The Pinnacle Add a tag Applica…" at bounding box center [659, 441] width 1318 height 882
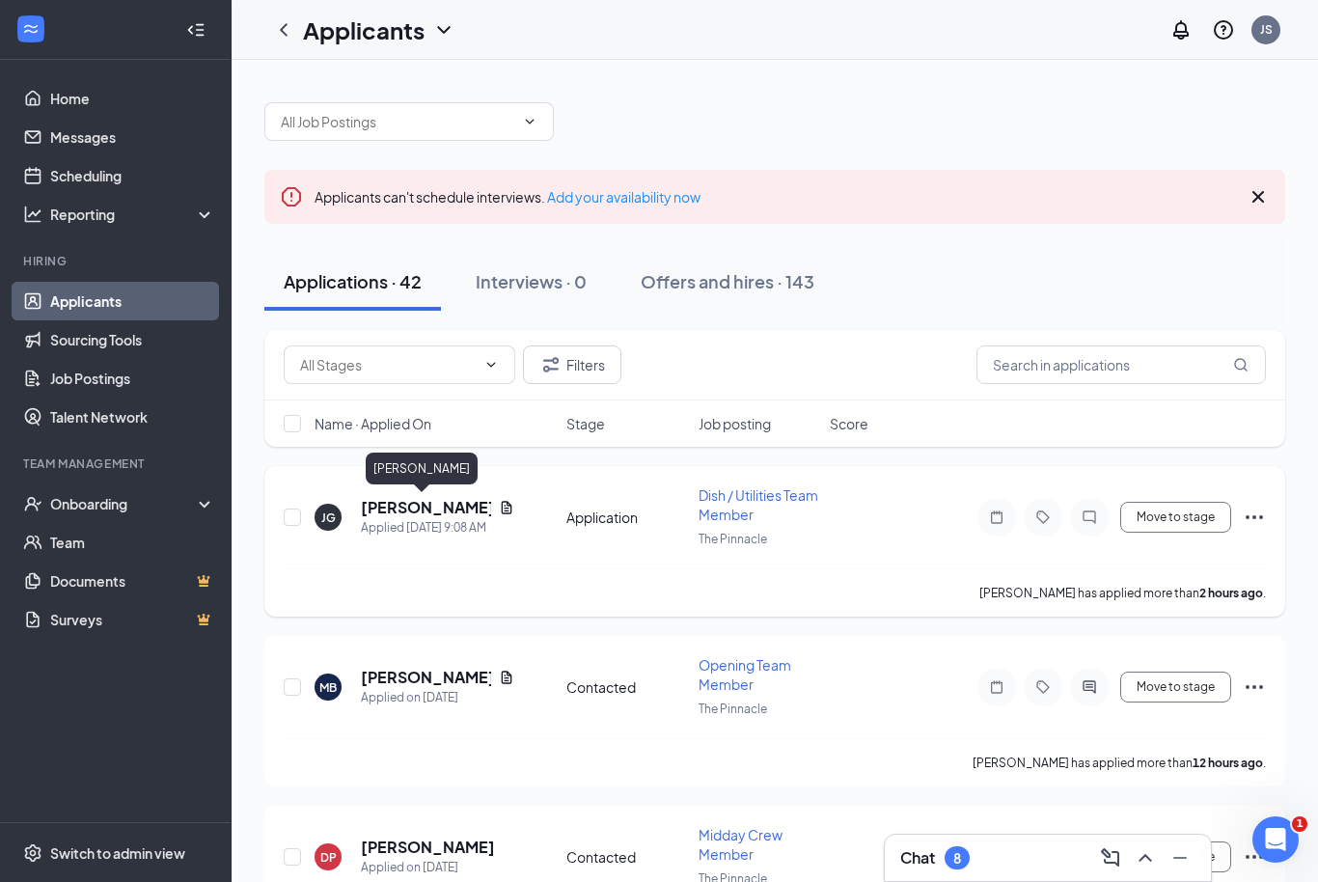
click at [407, 510] on h5 "[PERSON_NAME]" at bounding box center [426, 507] width 130 height 21
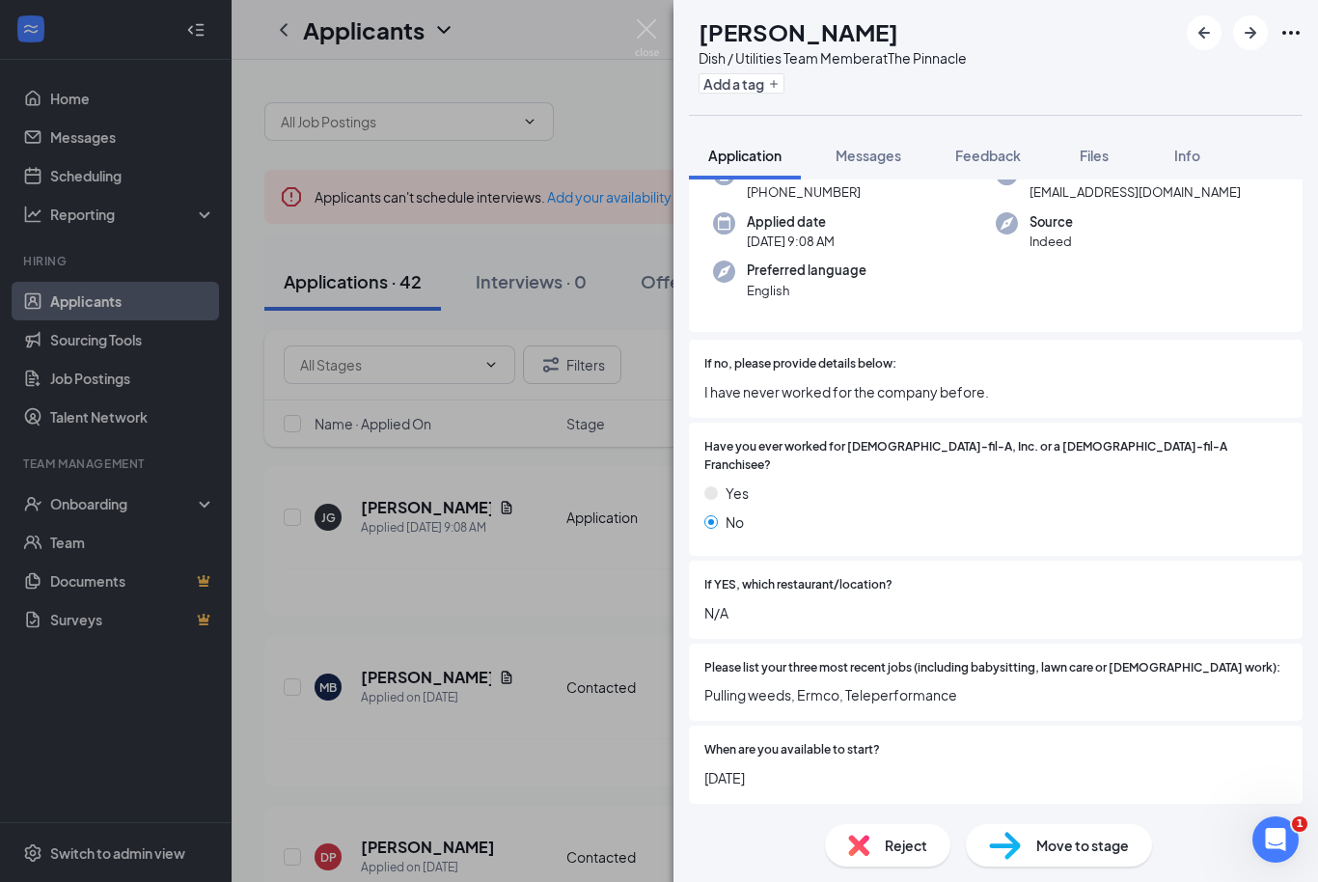
scroll to position [211, 0]
